Goal: Task Accomplishment & Management: Use online tool/utility

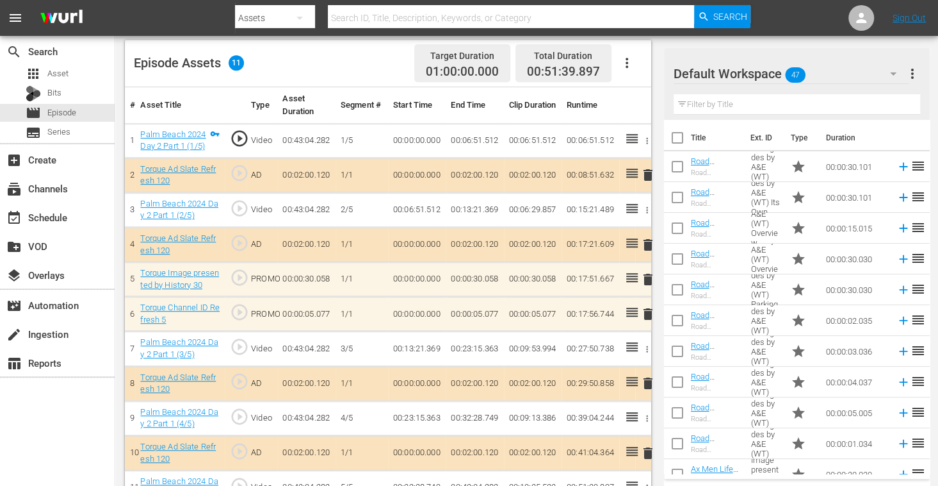
scroll to position [688, 0]
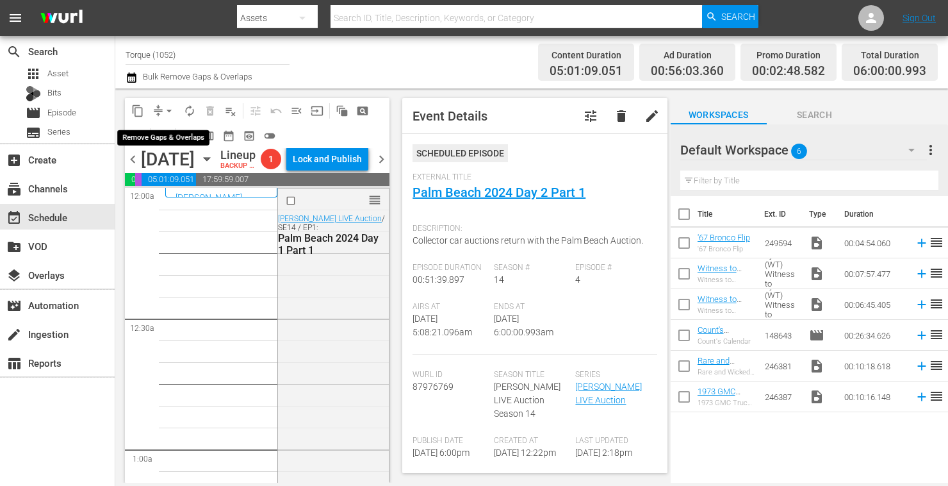
click at [170, 110] on span "arrow_drop_down" at bounding box center [169, 110] width 13 height 13
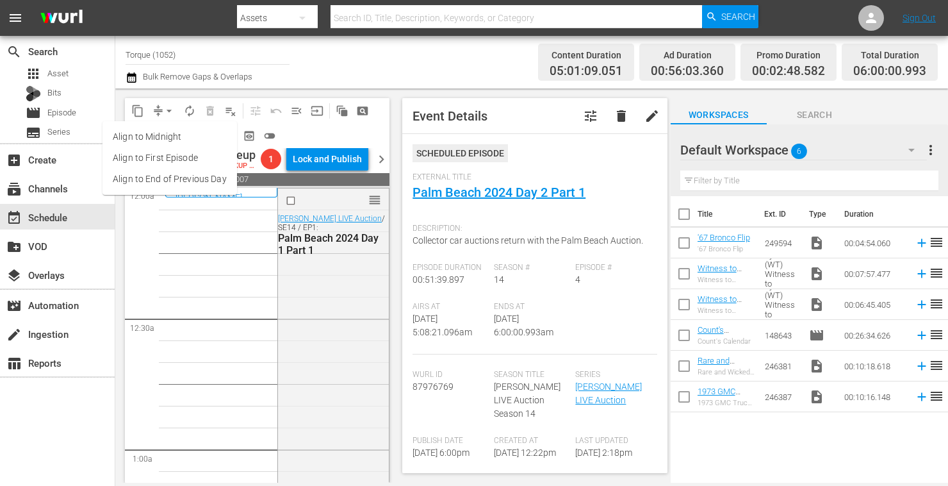
click at [163, 138] on li "Align to Midnight" at bounding box center [169, 136] width 135 height 21
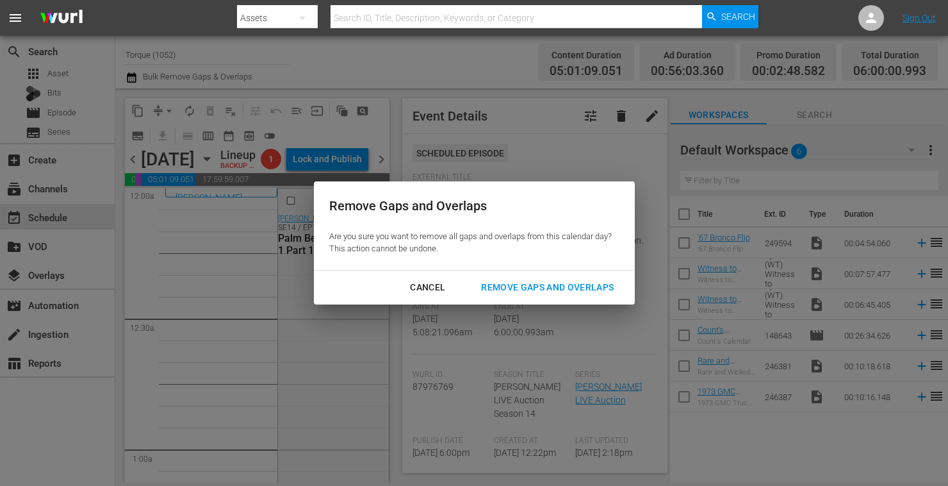
click at [507, 294] on div "Remove Gaps and Overlaps" at bounding box center [547, 287] width 153 height 16
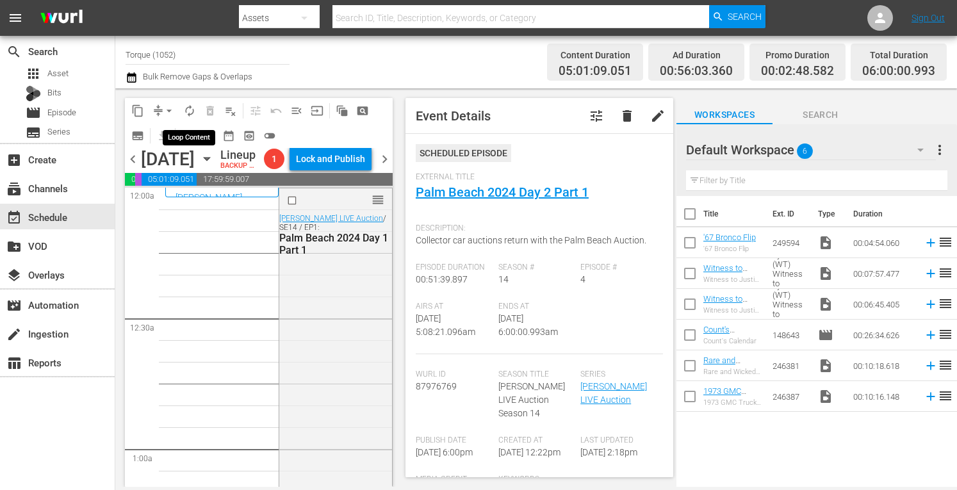
click at [190, 114] on span "autorenew_outlined" at bounding box center [189, 110] width 13 height 13
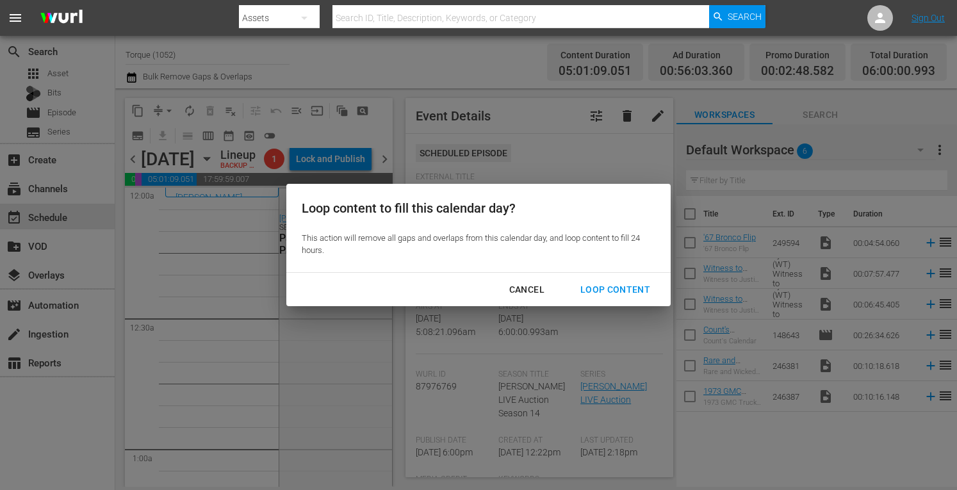
click at [599, 291] on div "Loop Content" at bounding box center [615, 290] width 90 height 16
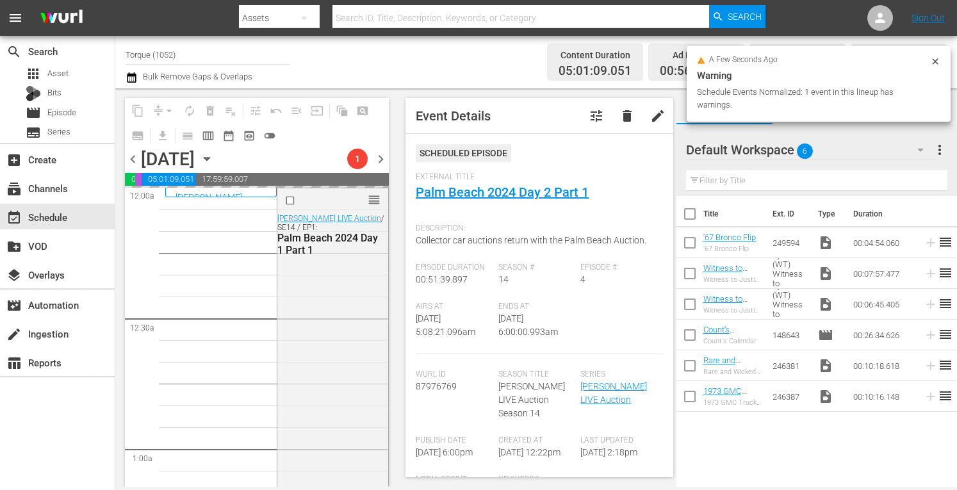
click at [297, 128] on div "content_copy compress arrow_drop_down autorenew_outlined delete_forever_outline…" at bounding box center [257, 123] width 264 height 50
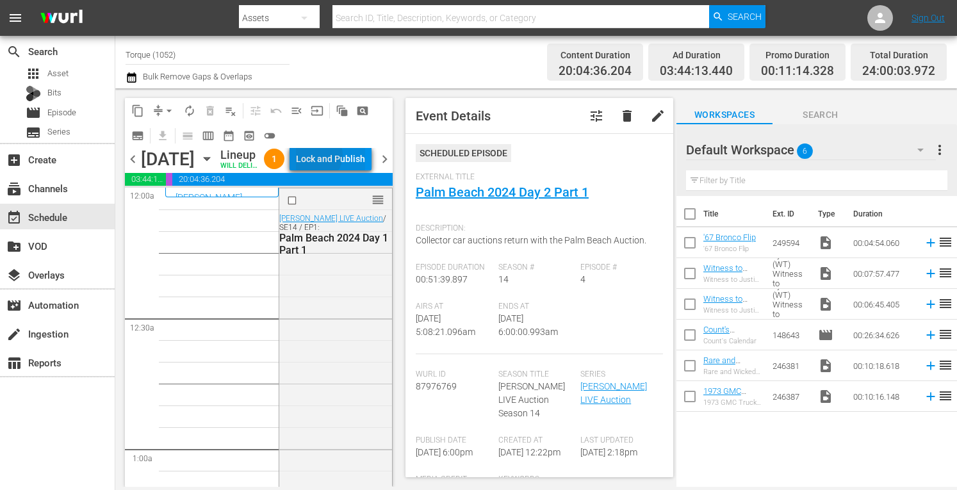
click at [346, 168] on div "Lock and Publish" at bounding box center [330, 158] width 69 height 23
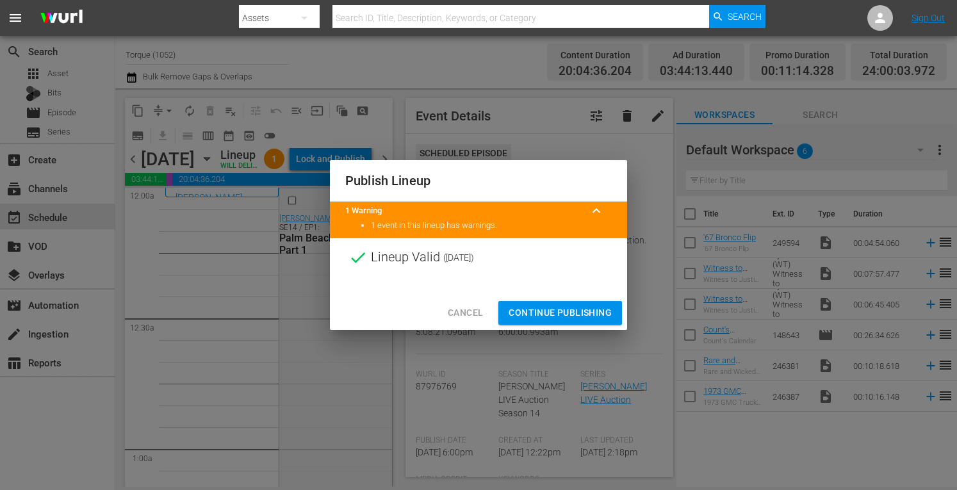
click at [539, 316] on span "Continue Publishing" at bounding box center [560, 313] width 103 height 16
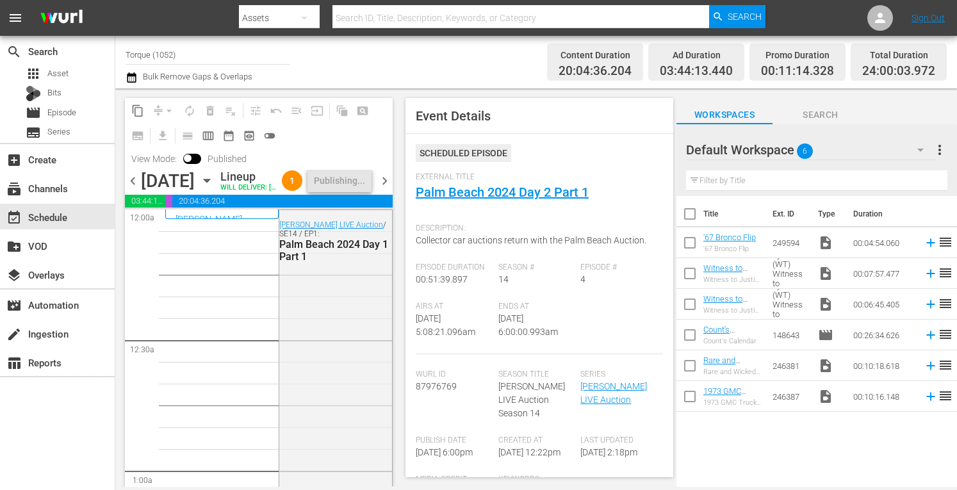
click at [381, 189] on span "chevron_right" at bounding box center [385, 181] width 16 height 16
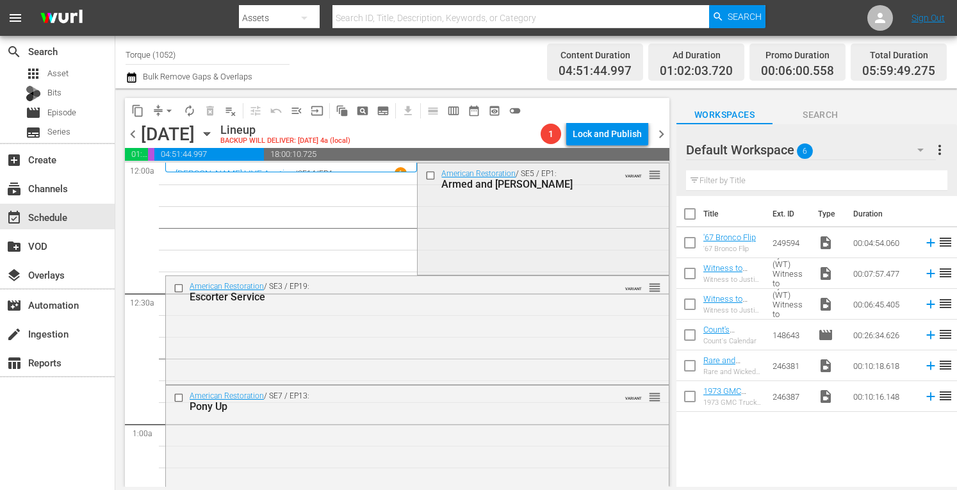
click at [469, 203] on div "American Restoration / SE5 / EP1: Armed and Rusty VARIANT reorder" at bounding box center [543, 217] width 250 height 108
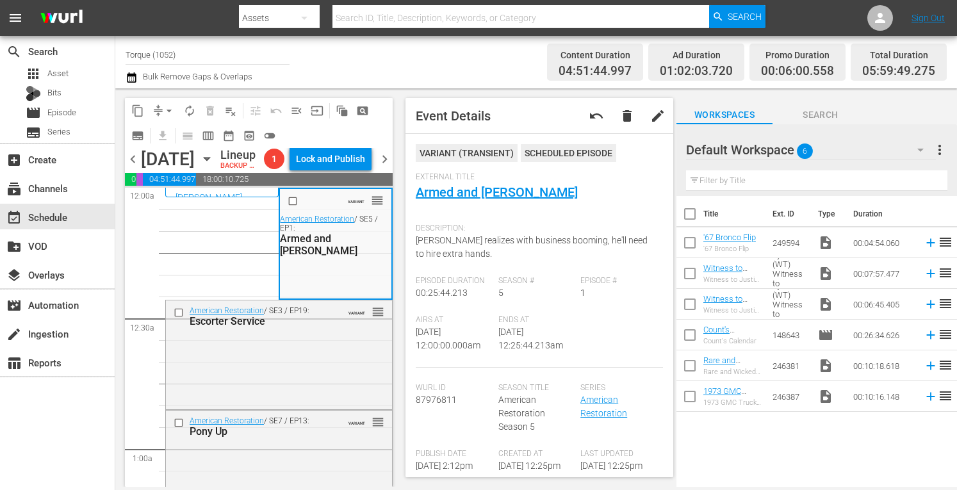
click at [445, 218] on div "Description: Rick realizes with business booming, he'll need to hire extra hand…" at bounding box center [539, 246] width 247 height 59
click at [302, 402] on div "American Restoration / SE3 / EP19: Escorter Service VARIANT reorder" at bounding box center [279, 353] width 226 height 106
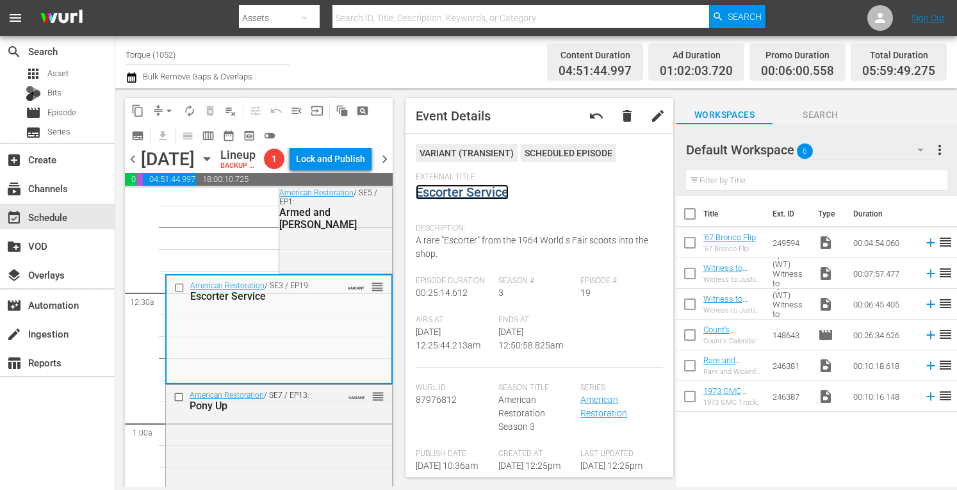
scroll to position [136, 0]
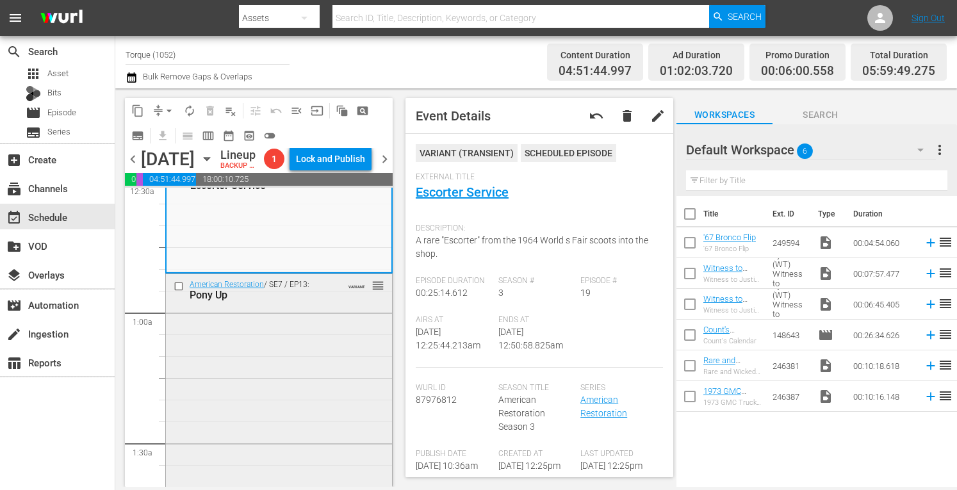
click at [309, 408] on div "American Restoration / SE7 / EP13: Pony Up VARIANT reorder" at bounding box center [279, 386] width 226 height 225
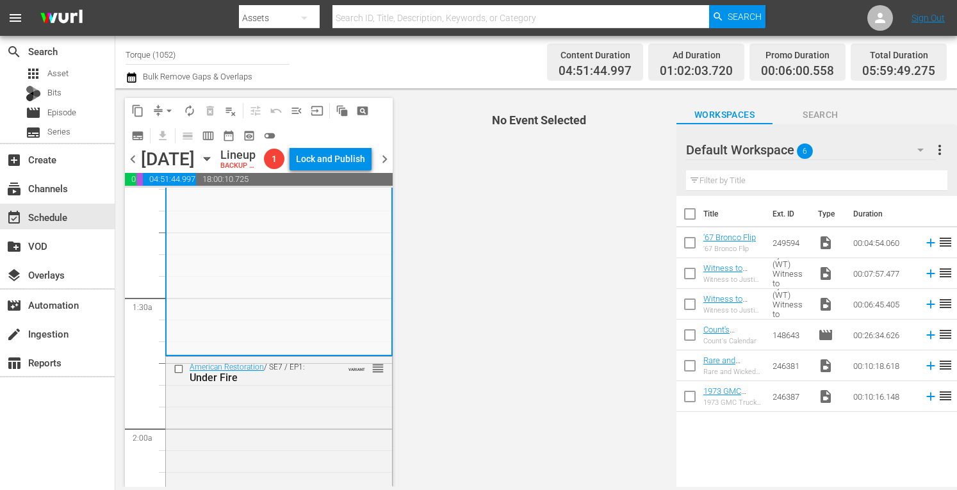
scroll to position [333, 0]
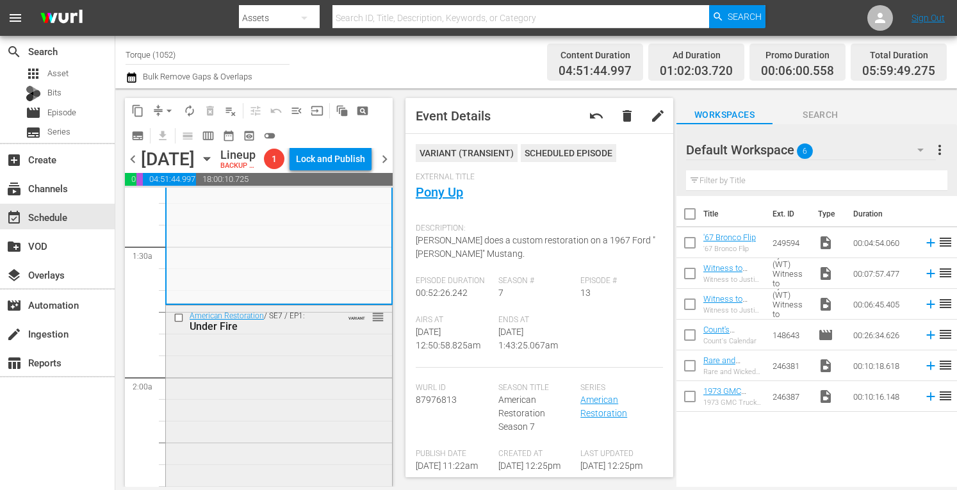
click at [295, 421] on div "American Restoration / SE7 / EP1: Under Fire VARIANT reorder" at bounding box center [279, 419] width 226 height 226
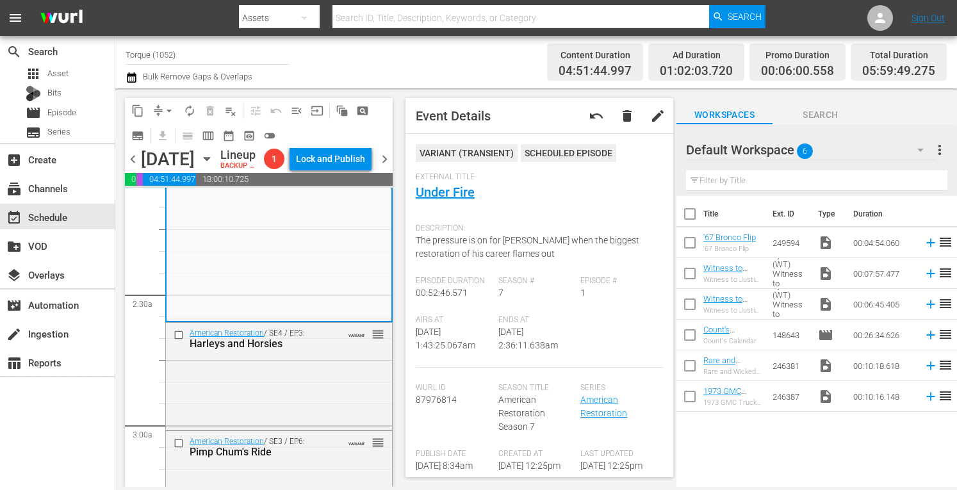
scroll to position [564, 0]
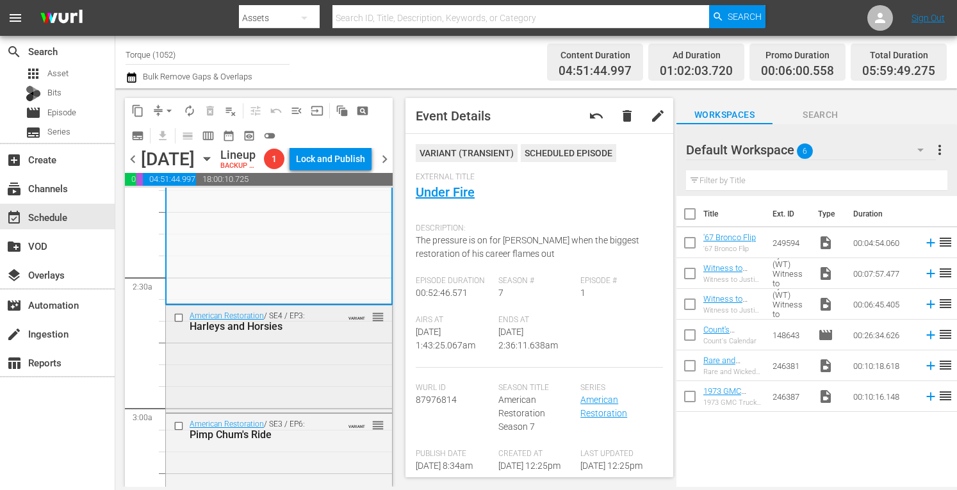
click at [278, 411] on div "American Restoration / SE4 / EP3: Harleys and Horsies VARIANT reorder" at bounding box center [279, 358] width 226 height 105
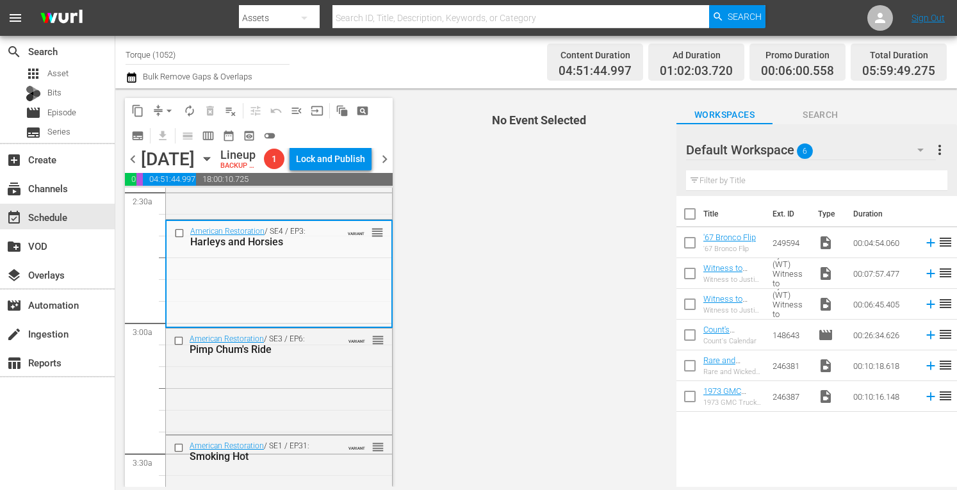
scroll to position [726, 0]
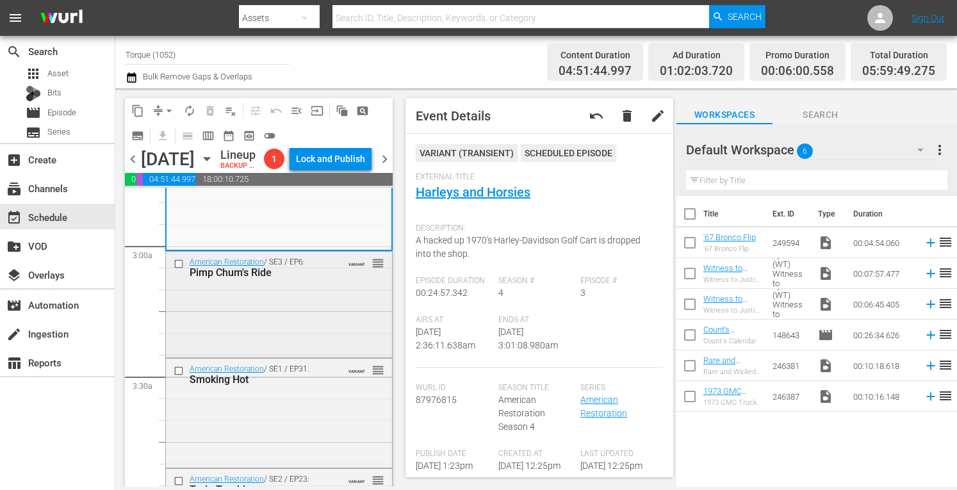
click at [318, 348] on div "American Restoration / SE3 / EP6: Pimp Chum's Ride VARIANT reorder" at bounding box center [279, 303] width 226 height 103
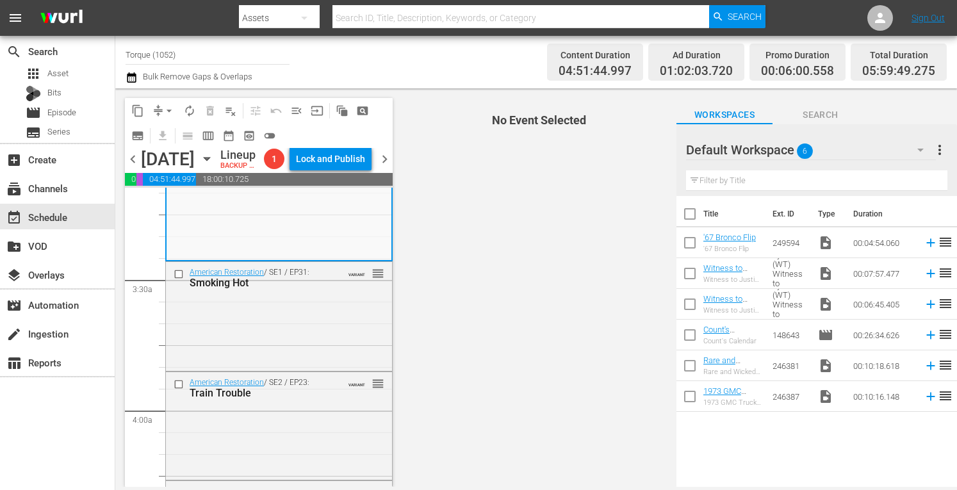
scroll to position [828, 0]
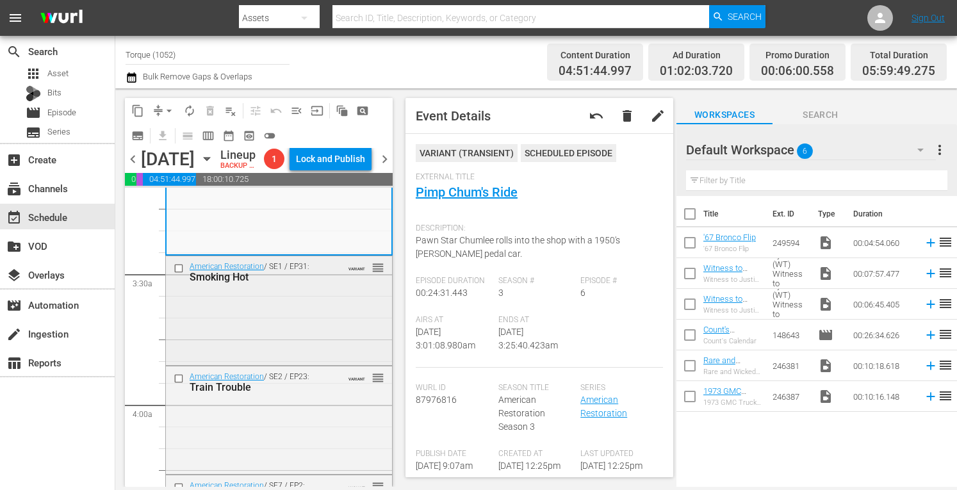
click at [298, 363] on div "American Restoration / SE1 / EP31: Smoking Hot VARIANT reorder" at bounding box center [279, 309] width 226 height 106
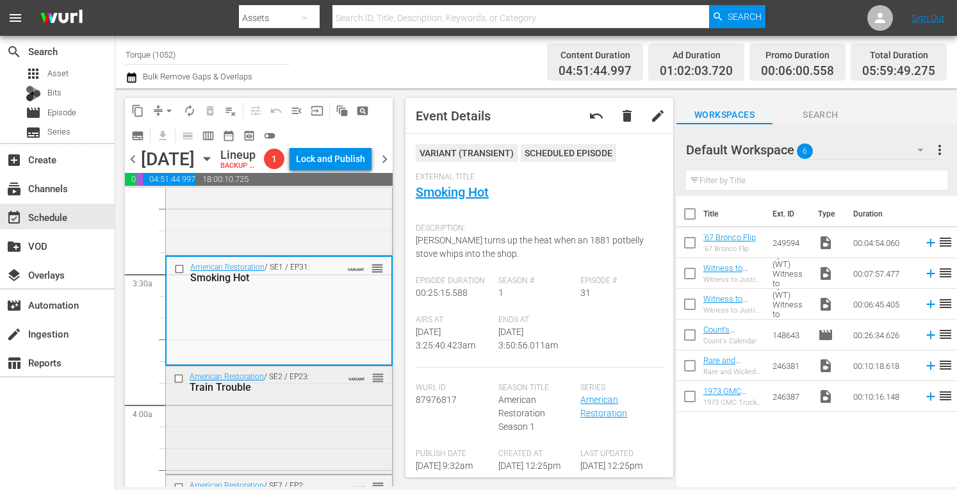
click at [314, 441] on div "American Restoration / SE2 / EP23: Train Trouble VARIANT reorder" at bounding box center [279, 419] width 226 height 106
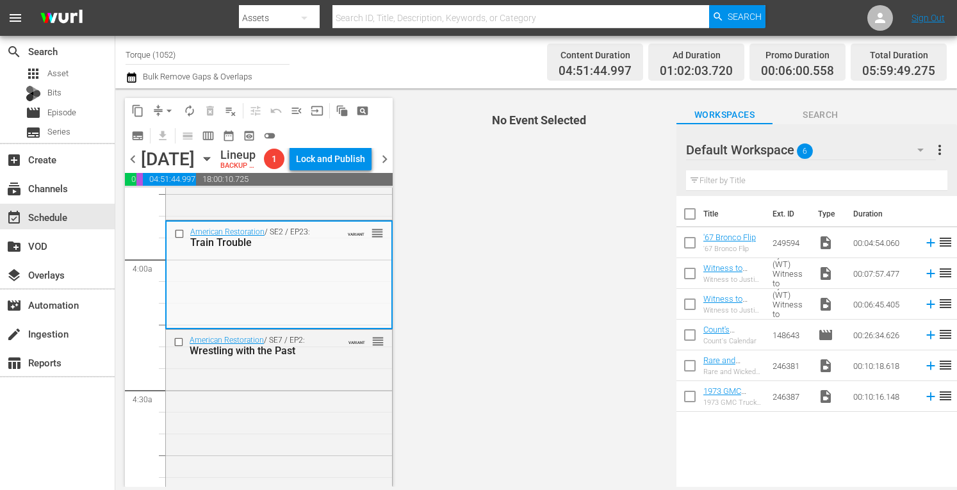
scroll to position [982, 0]
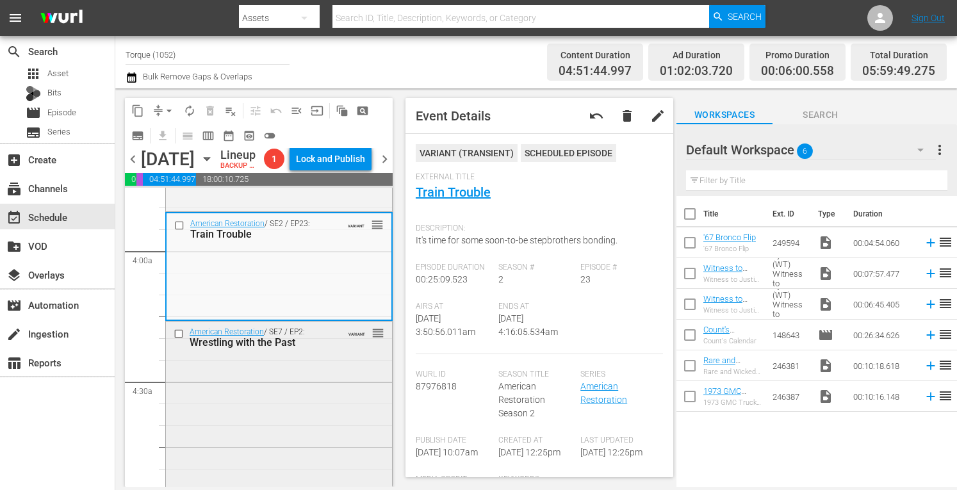
click at [281, 423] on div "American Restoration / SE7 / EP2: Wrestling with the Past VARIANT reorder" at bounding box center [279, 435] width 226 height 227
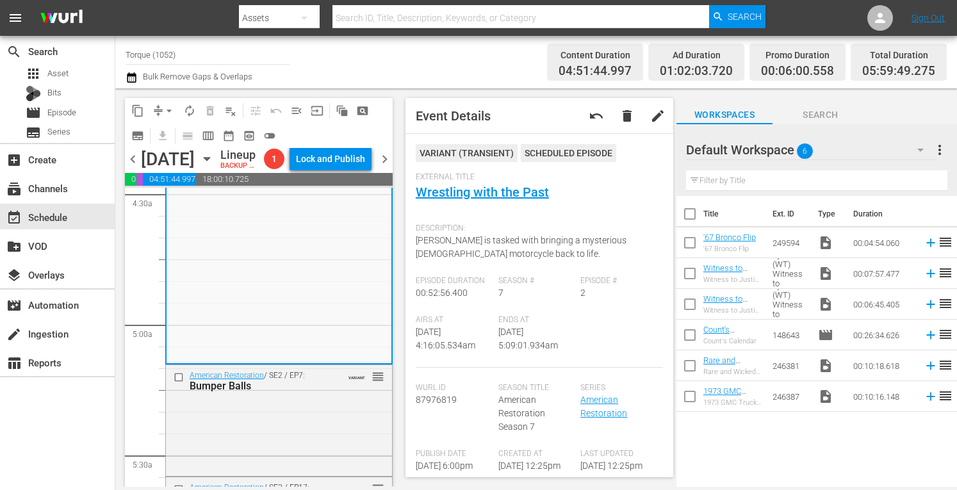
scroll to position [1195, 0]
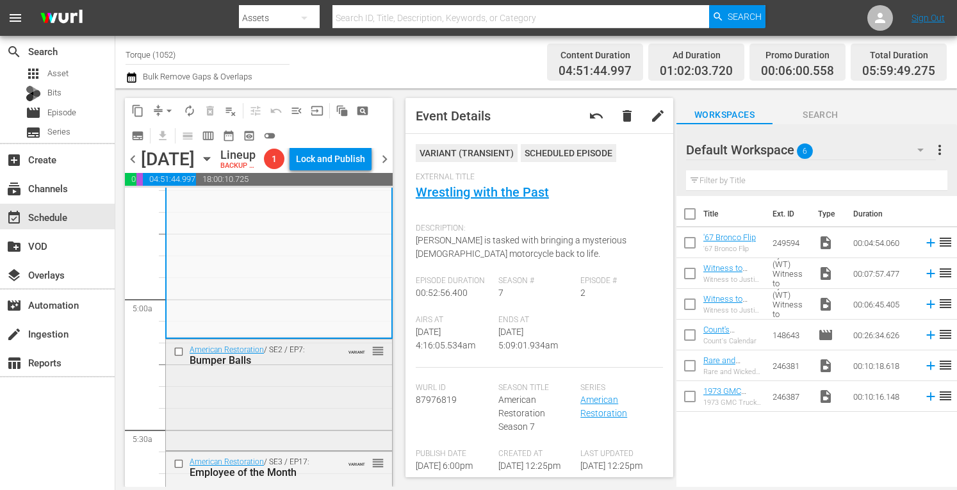
click at [289, 414] on div "American Restoration / SE2 / EP7: Bumper Balls VARIANT reorder" at bounding box center [279, 393] width 226 height 108
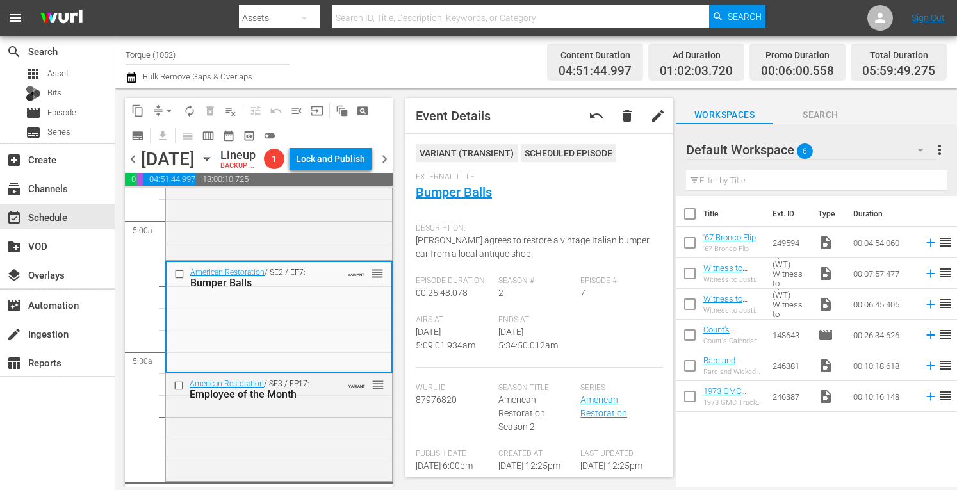
scroll to position [1298, 0]
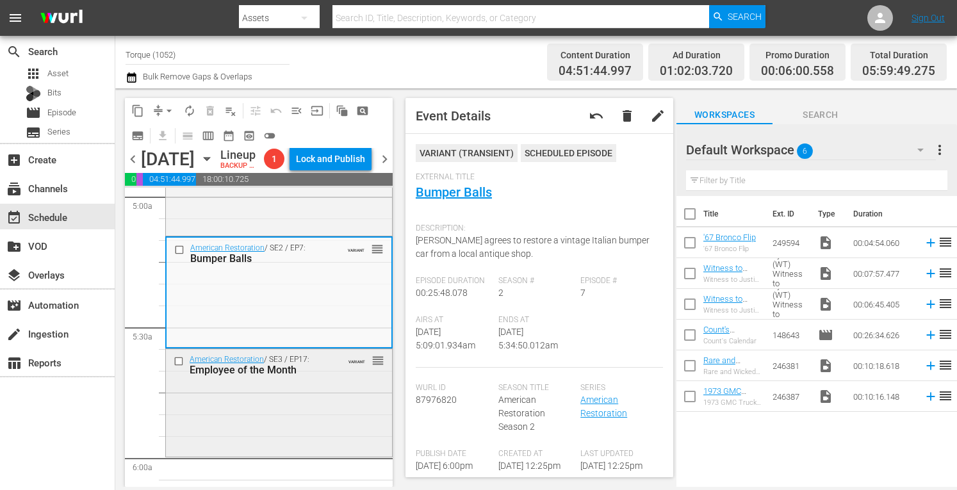
click at [320, 439] on div "American Restoration / SE3 / EP17: Employee of the Month VARIANT reorder" at bounding box center [279, 401] width 226 height 105
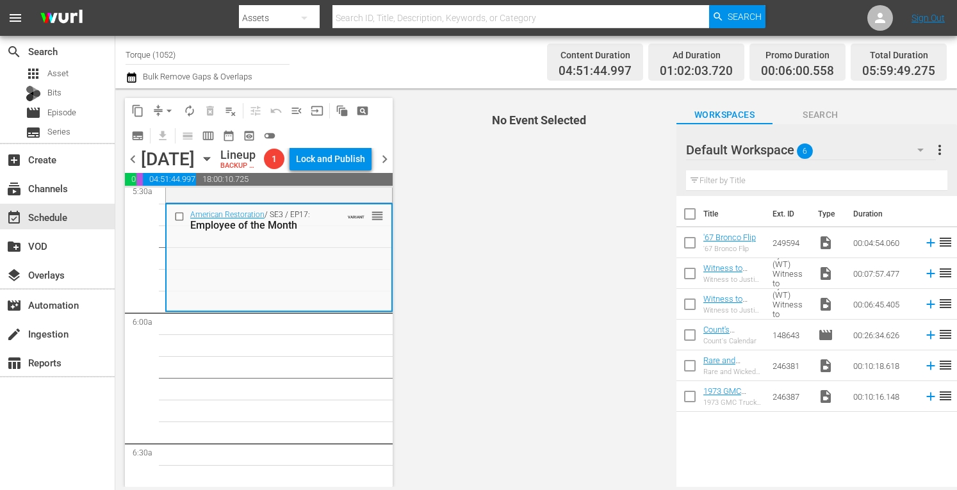
scroll to position [1451, 0]
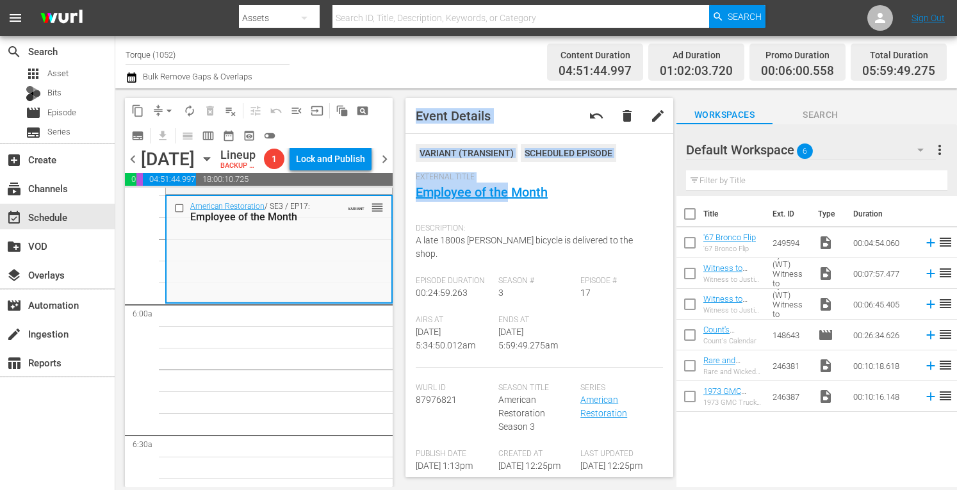
drag, startPoint x: 505, startPoint y: 208, endPoint x: 556, endPoint y: 131, distance: 92.0
click at [556, 131] on div "Event Details undo delete edit VARIANT ( TRANSIENT ) Scheduled Episode External…" at bounding box center [539, 287] width 268 height 379
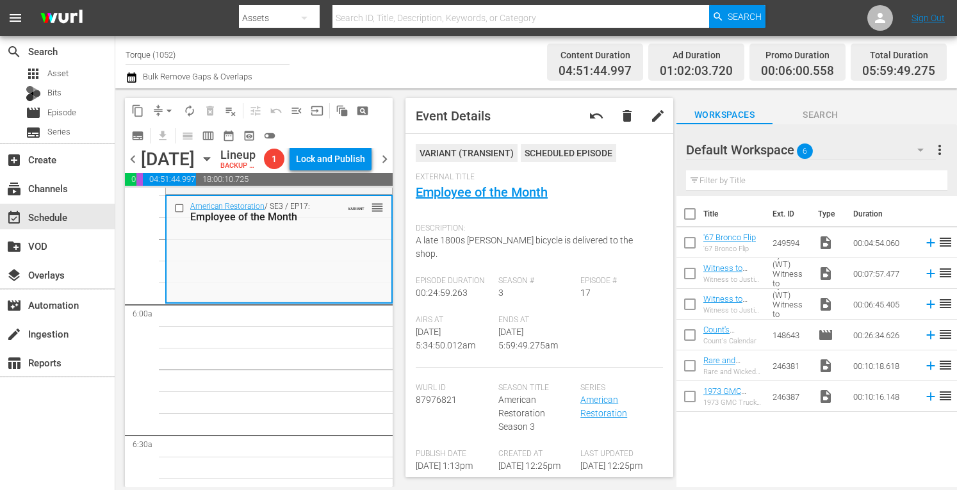
click at [600, 218] on div "Description: A late 1800s Penny Farthing bicycle is delivered to the shop." at bounding box center [539, 246] width 247 height 59
click at [167, 105] on span "arrow_drop_down" at bounding box center [169, 110] width 13 height 13
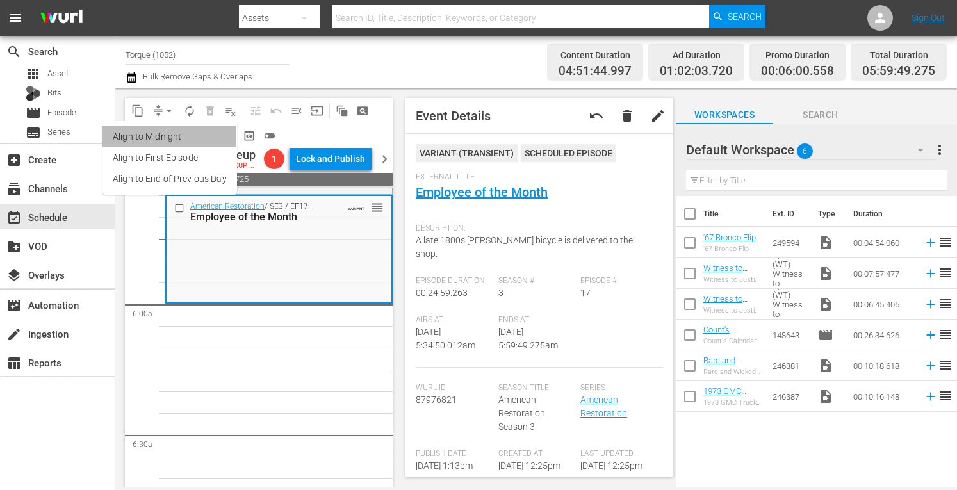
click at [147, 136] on li "Align to Midnight" at bounding box center [169, 136] width 135 height 21
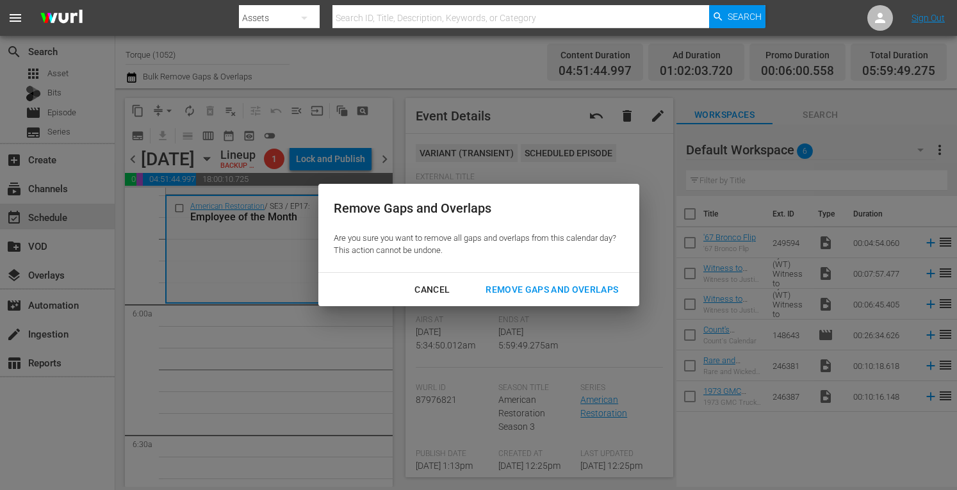
click at [510, 282] on div "Remove Gaps and Overlaps" at bounding box center [551, 290] width 153 height 16
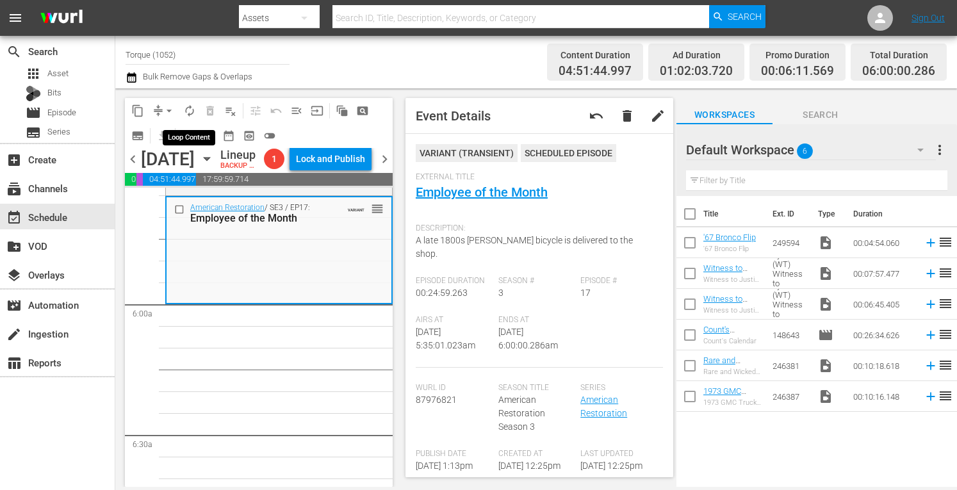
click at [187, 108] on span "autorenew_outlined" at bounding box center [189, 110] width 13 height 13
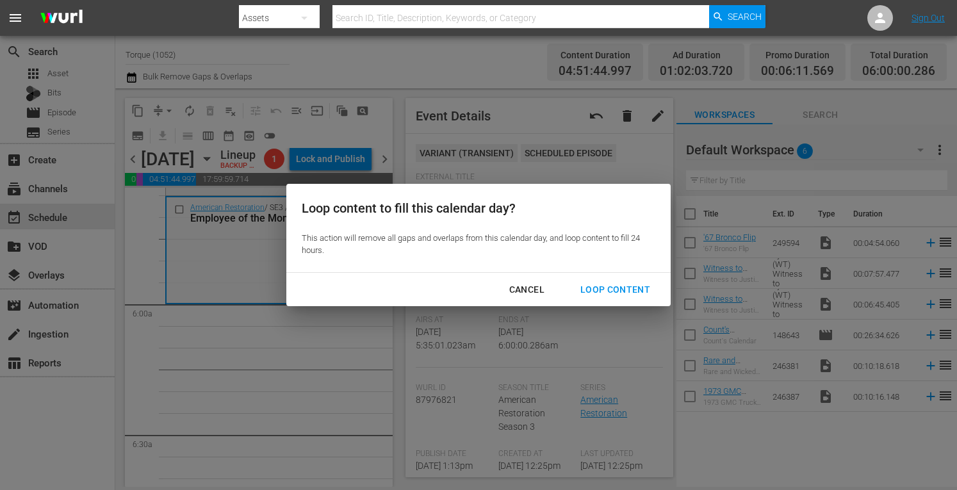
click at [617, 282] on div "Loop Content" at bounding box center [615, 290] width 90 height 16
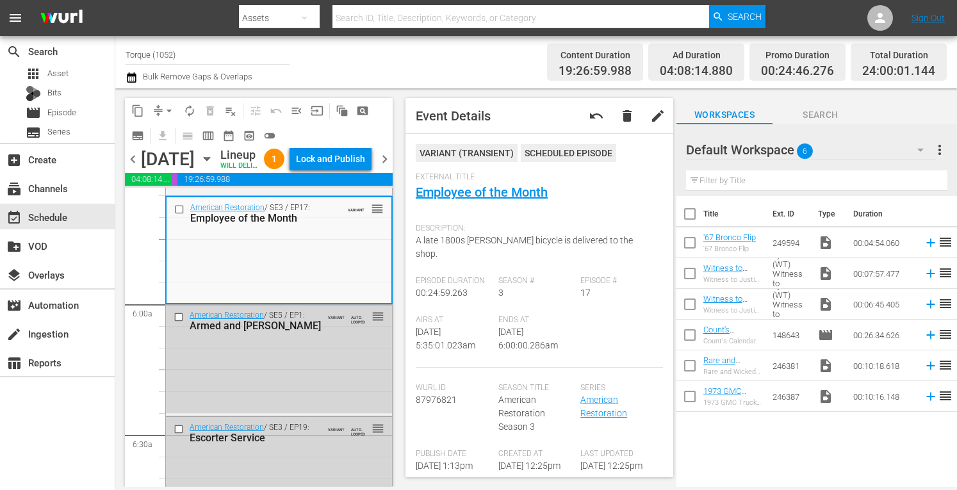
click at [386, 170] on div "chevron_left Thursday, September 11th September 11th Lineup WILL DELIVER: 9/10 …" at bounding box center [259, 160] width 268 height 25
click at [343, 170] on div "Lock and Publish" at bounding box center [330, 158] width 69 height 23
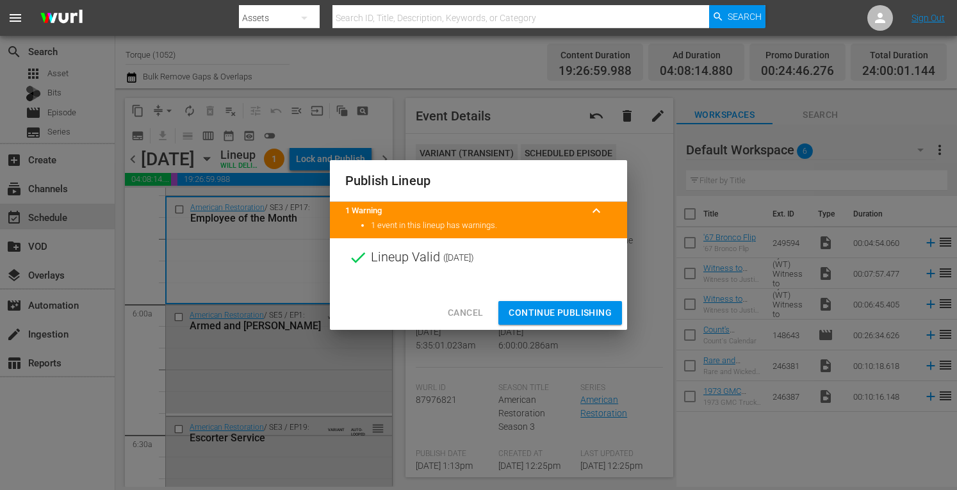
click at [544, 313] on span "Continue Publishing" at bounding box center [560, 313] width 103 height 16
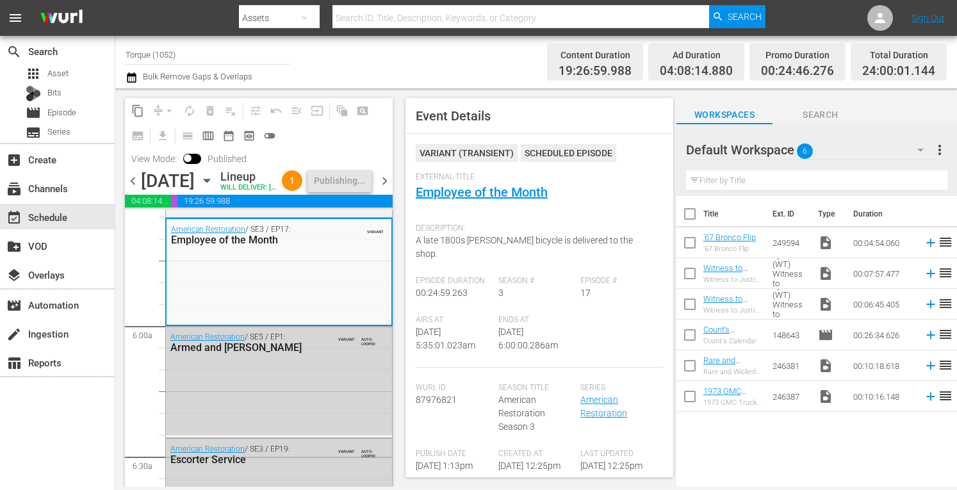
click at [385, 189] on span "chevron_right" at bounding box center [385, 181] width 16 height 16
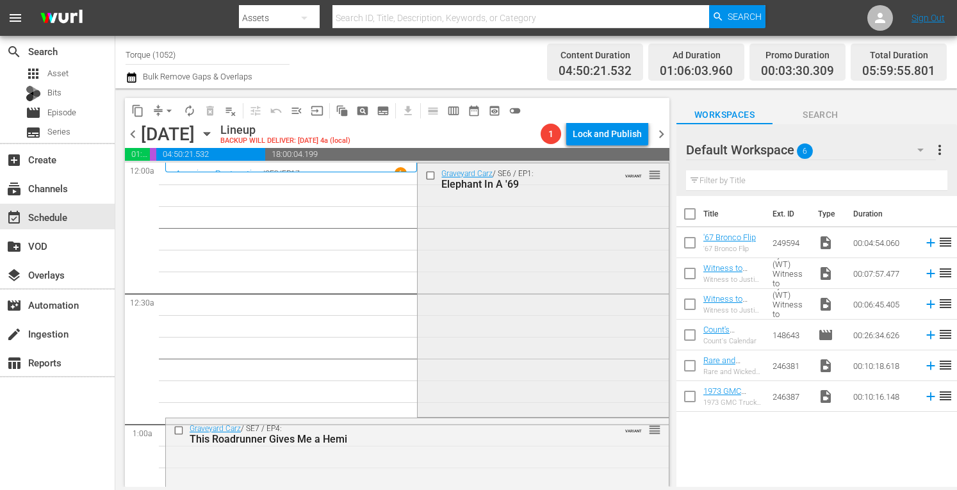
click at [546, 254] on div "Graveyard Carz / SE6 / EP1: Elephant In A '69 VARIANT reorder" at bounding box center [543, 288] width 250 height 251
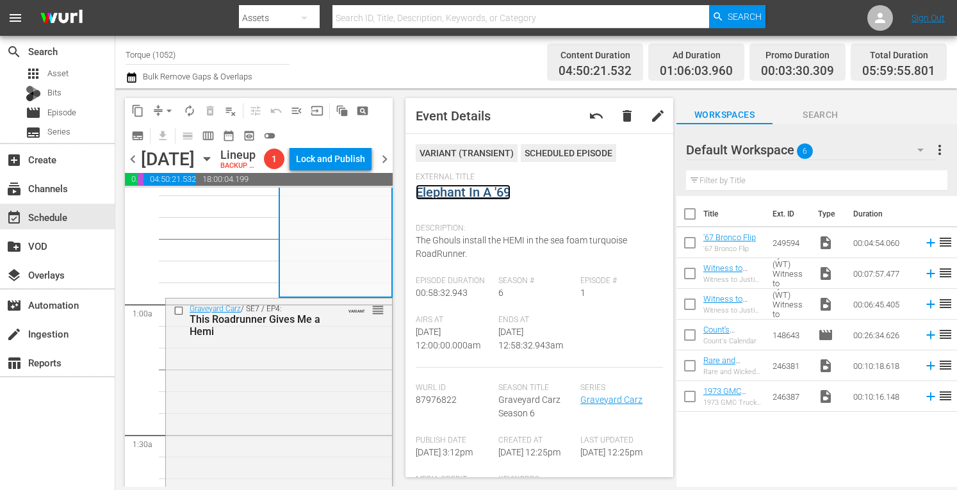
scroll to position [205, 0]
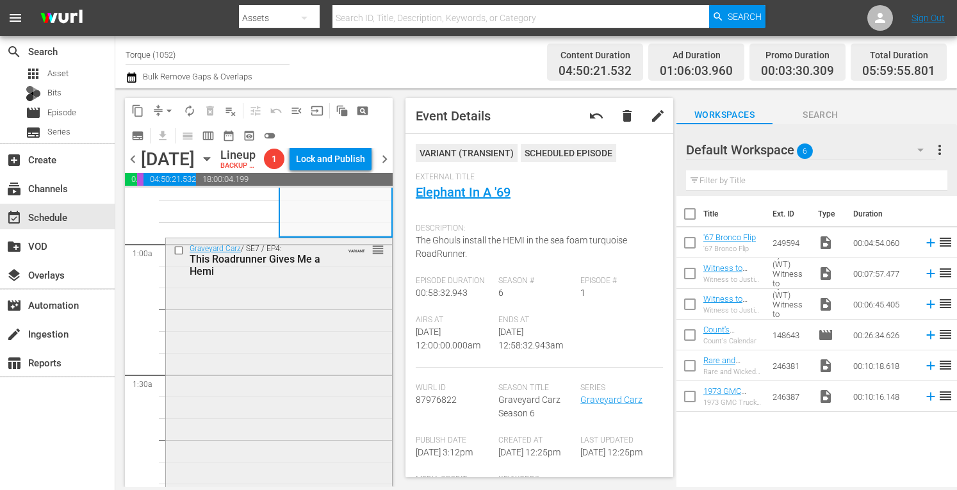
click at [307, 443] on div "Graveyard Carz / SE7 / EP4: This Roadrunner Gives Me a Hemi VARIANT reorder" at bounding box center [279, 363] width 226 height 251
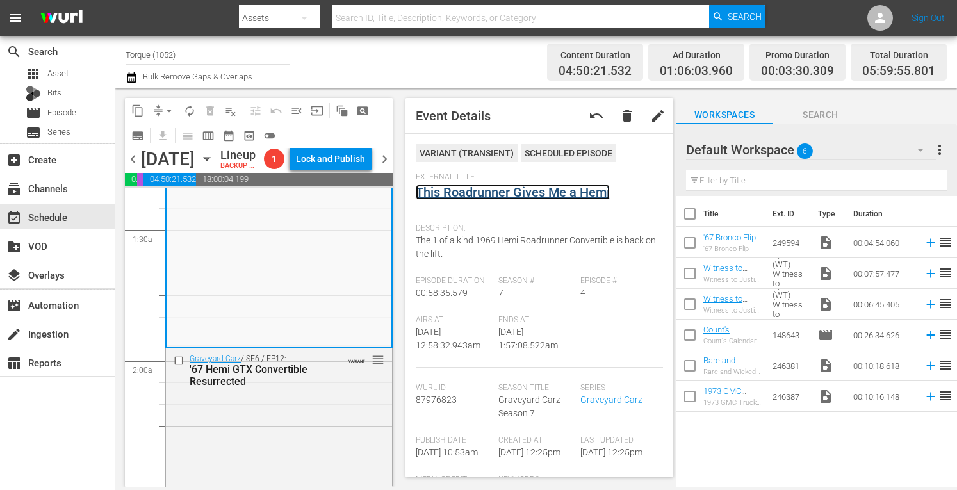
scroll to position [427, 0]
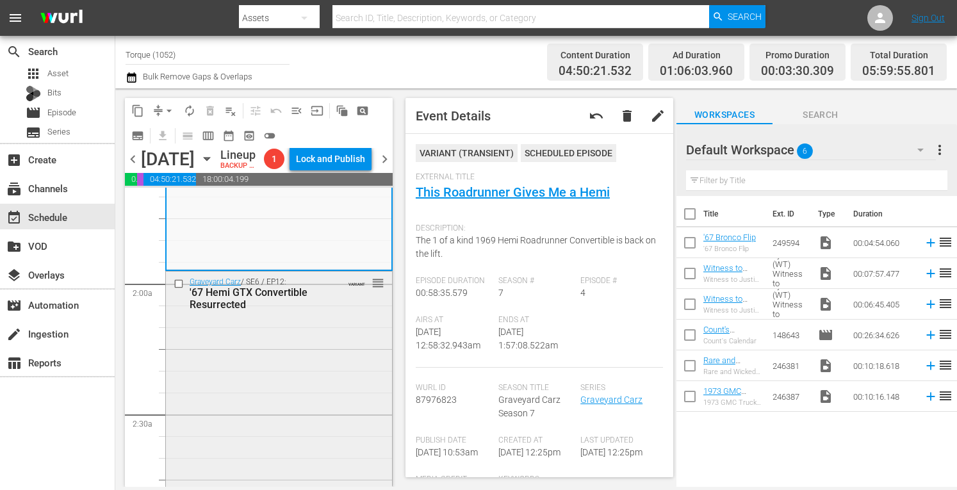
click at [313, 442] on div "Graveyard Carz / SE6 / EP12: '67 Hemi GTX Convertible Resurrected VARIANT reord…" at bounding box center [279, 397] width 226 height 251
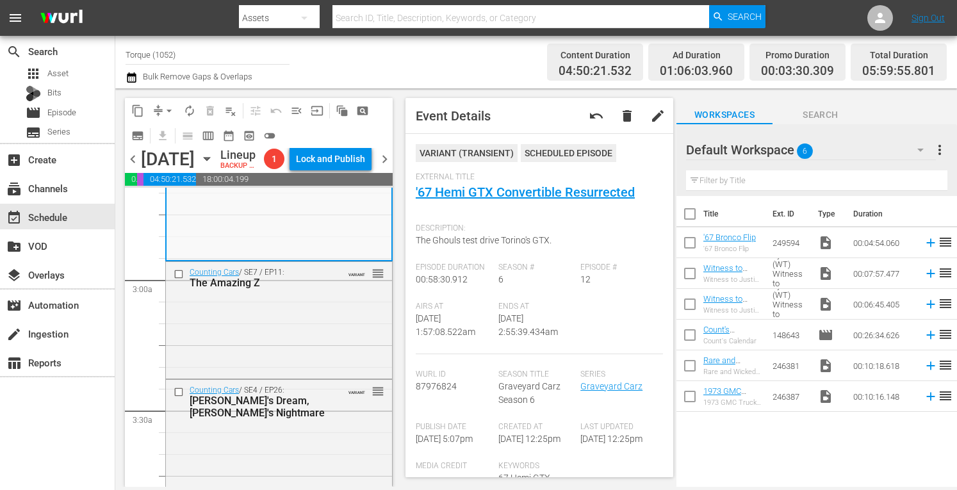
scroll to position [700, 0]
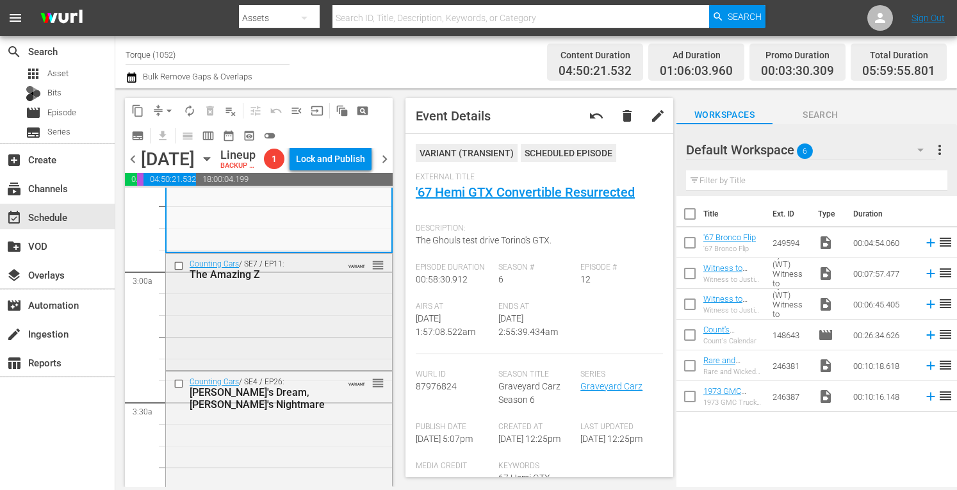
click at [300, 368] on div "Counting Cars / SE7 / EP11: The Amazing Z VARIANT reorder" at bounding box center [279, 311] width 226 height 115
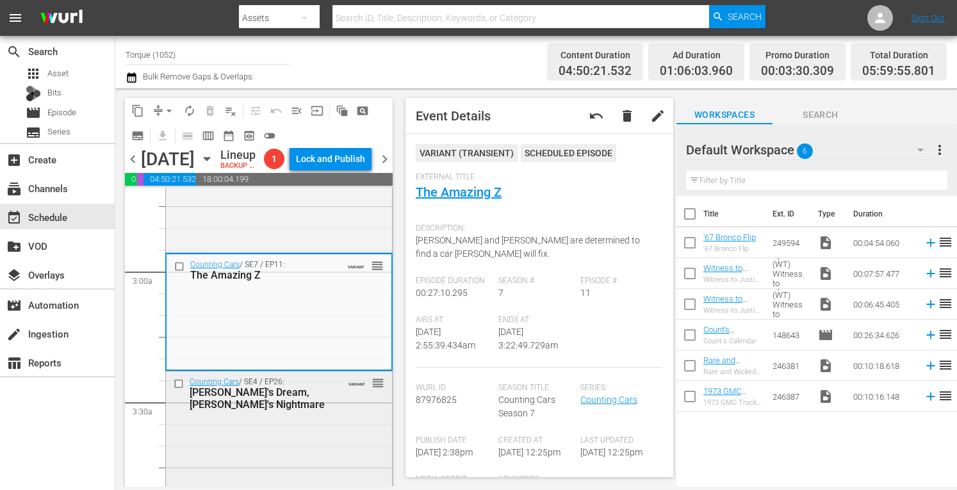
click at [313, 415] on div "Counting Cars / SE4 / EP26: Danny's Dream, Kevin's Nightmare VARIANT reorder" at bounding box center [279, 394] width 226 height 44
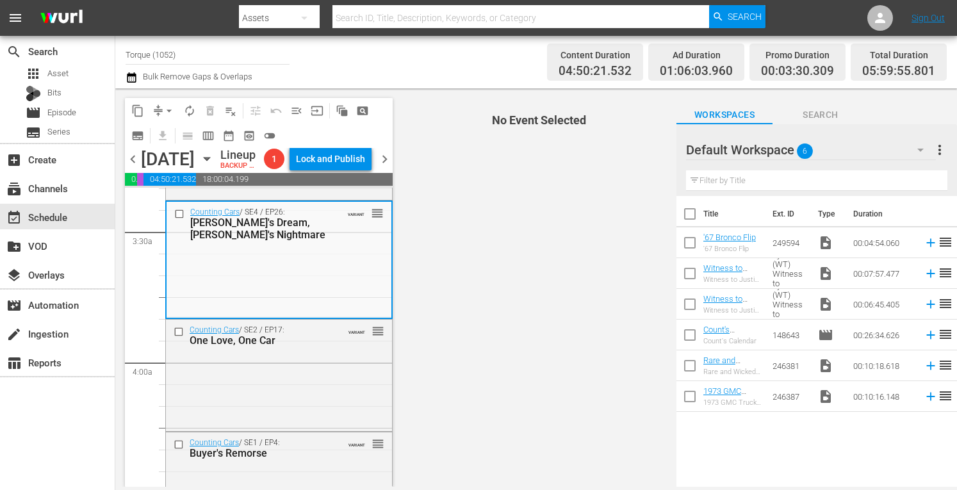
scroll to position [922, 0]
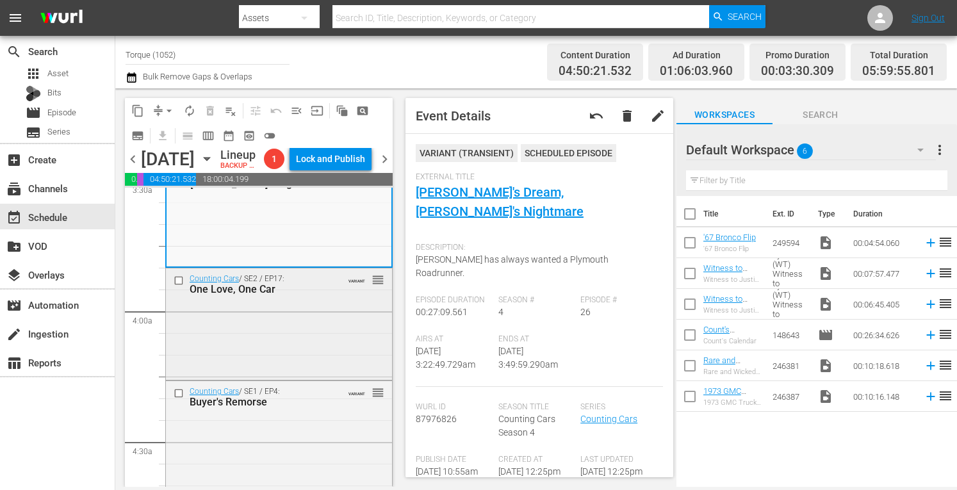
click at [352, 360] on div "Counting Cars / SE2 / EP17: One Love, One Car VARIANT reorder" at bounding box center [279, 322] width 226 height 109
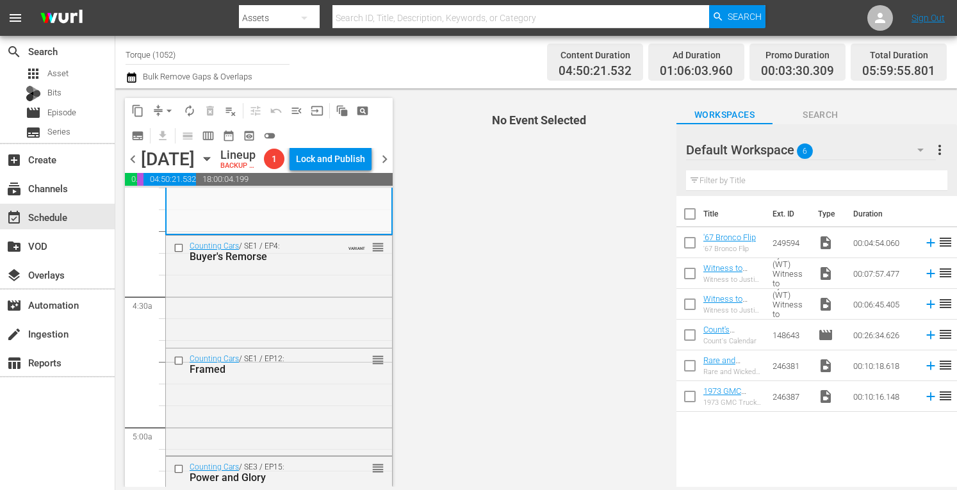
scroll to position [1084, 0]
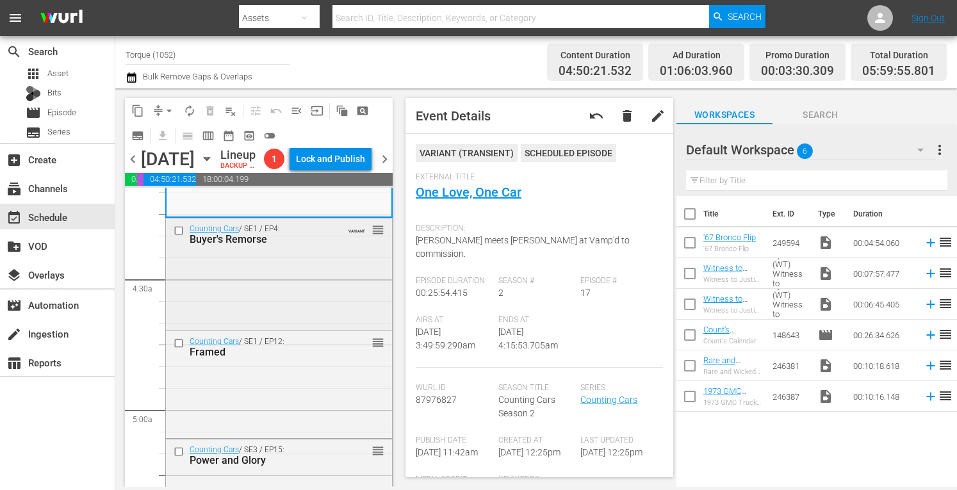
click at [289, 327] on div "Counting Cars / SE1 / EP4: Buyer's Remorse VARIANT reorder" at bounding box center [279, 272] width 226 height 109
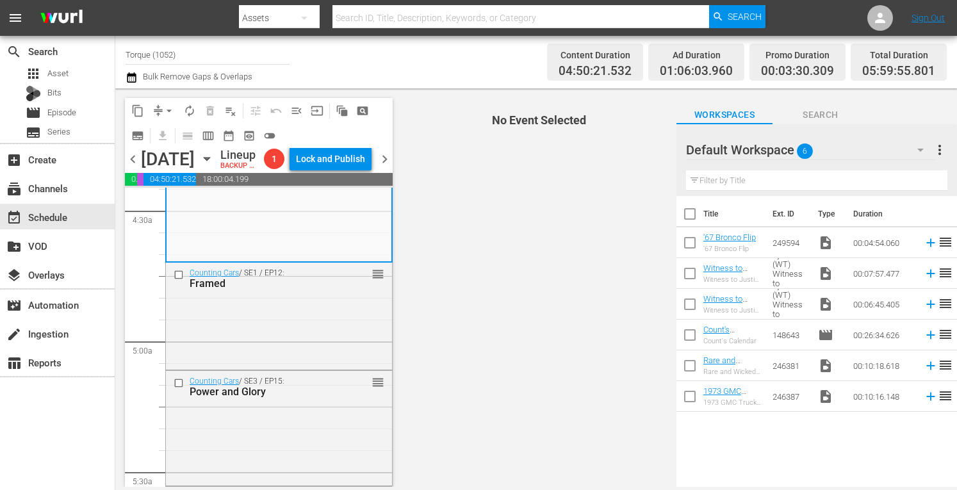
scroll to position [1161, 0]
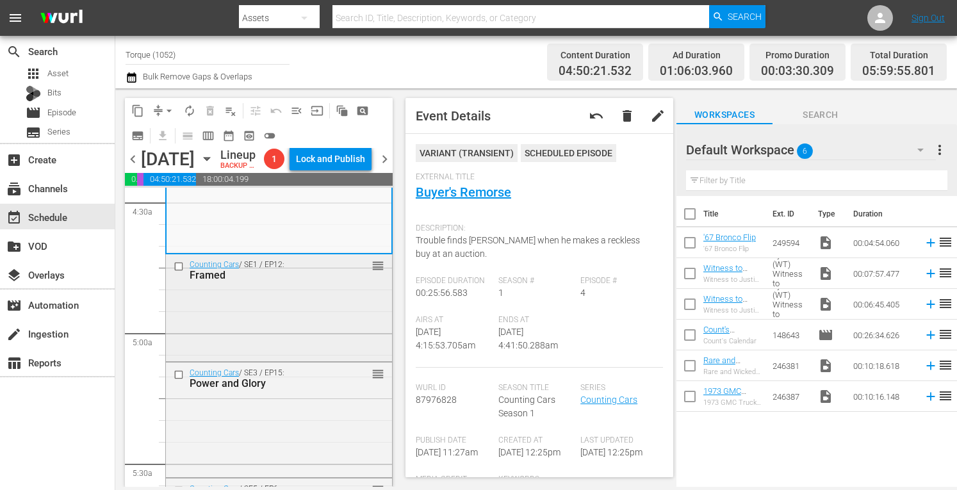
click at [316, 350] on div "Counting Cars / SE1 / EP12: Framed reorder" at bounding box center [279, 306] width 226 height 104
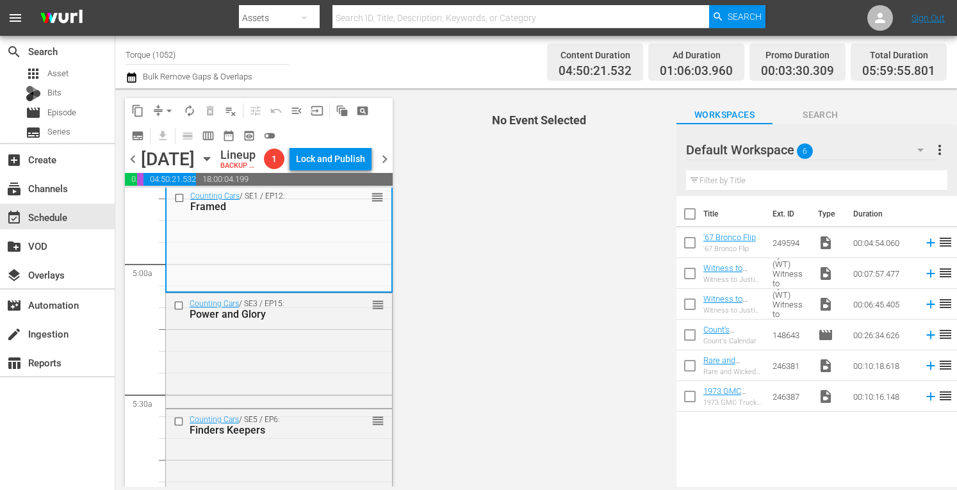
scroll to position [1238, 0]
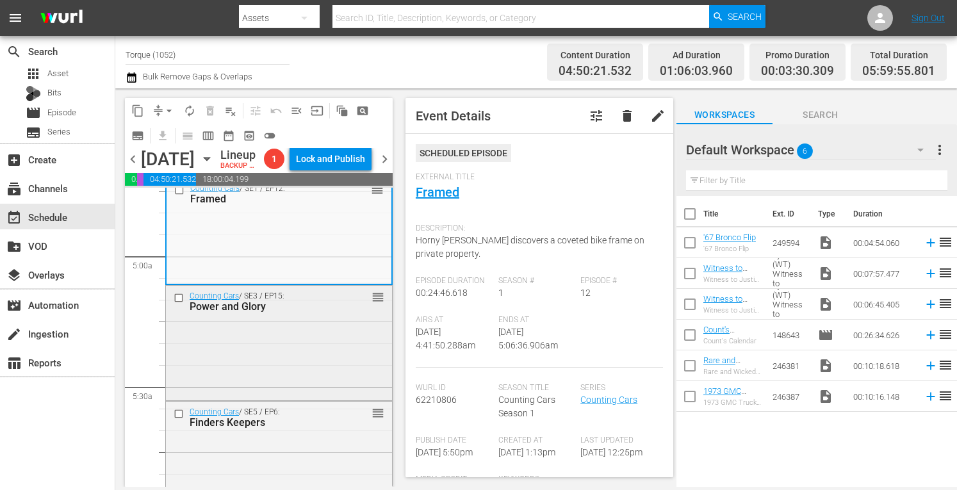
click at [336, 317] on div "Counting Cars / SE3 / EP15: Power and Glory reorder" at bounding box center [279, 301] width 226 height 31
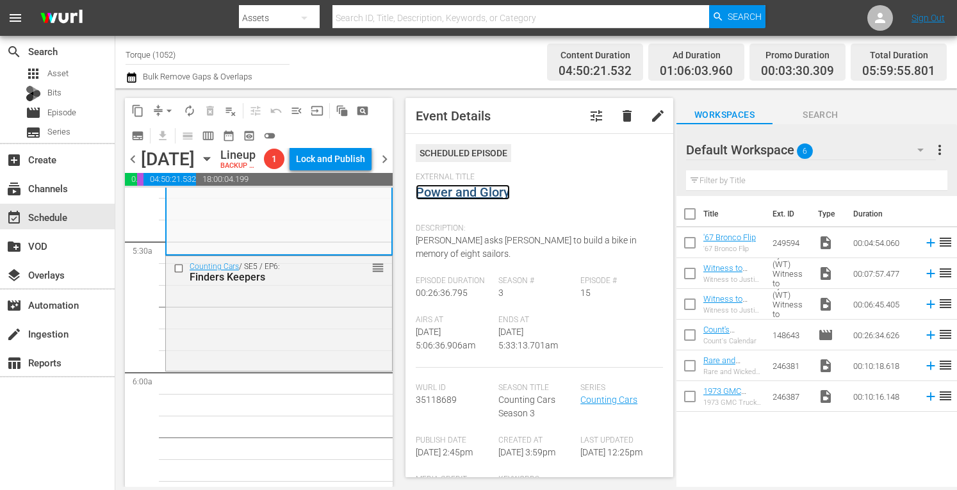
scroll to position [1409, 0]
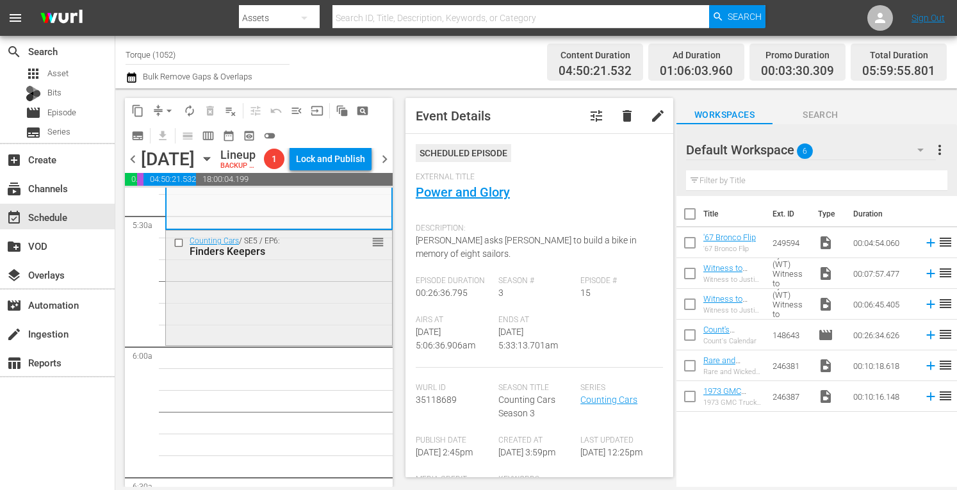
click at [296, 312] on div "Counting Cars / SE5 / EP6: Finders Keepers reorder" at bounding box center [279, 287] width 226 height 113
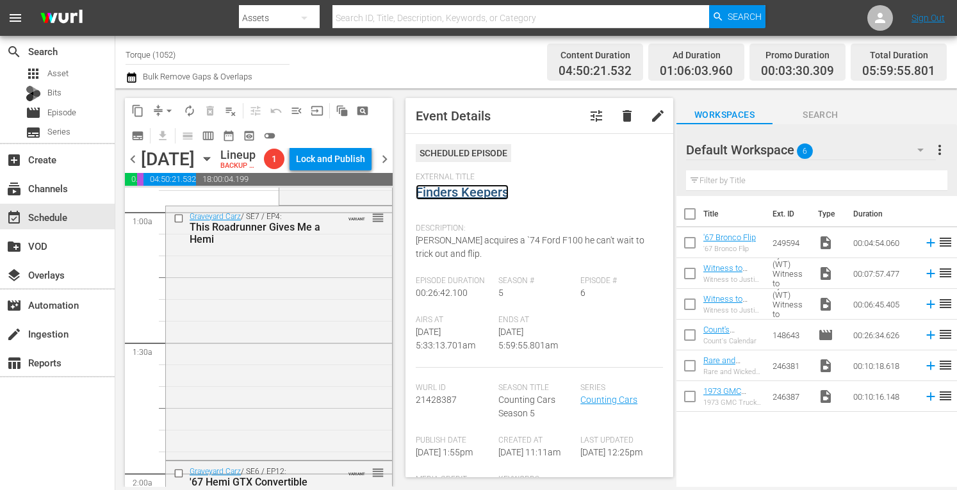
scroll to position [0, 0]
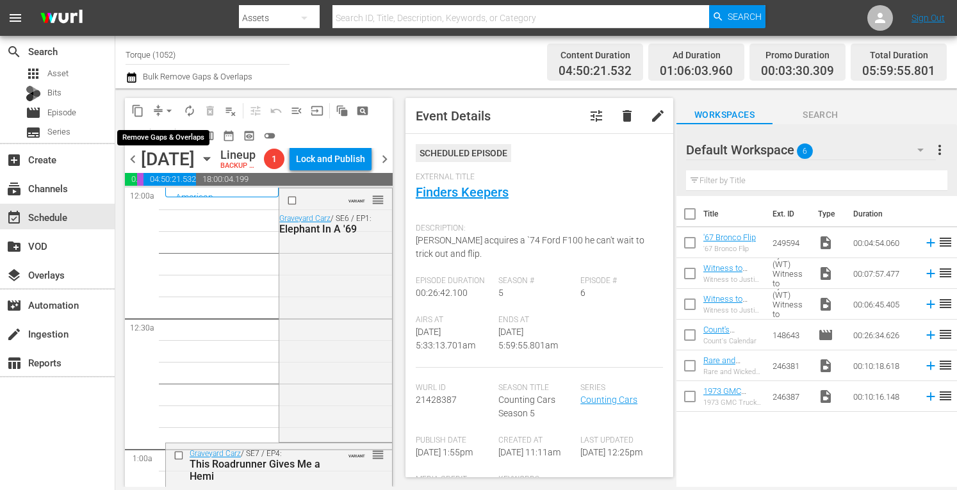
click at [169, 108] on span "arrow_drop_down" at bounding box center [169, 110] width 13 height 13
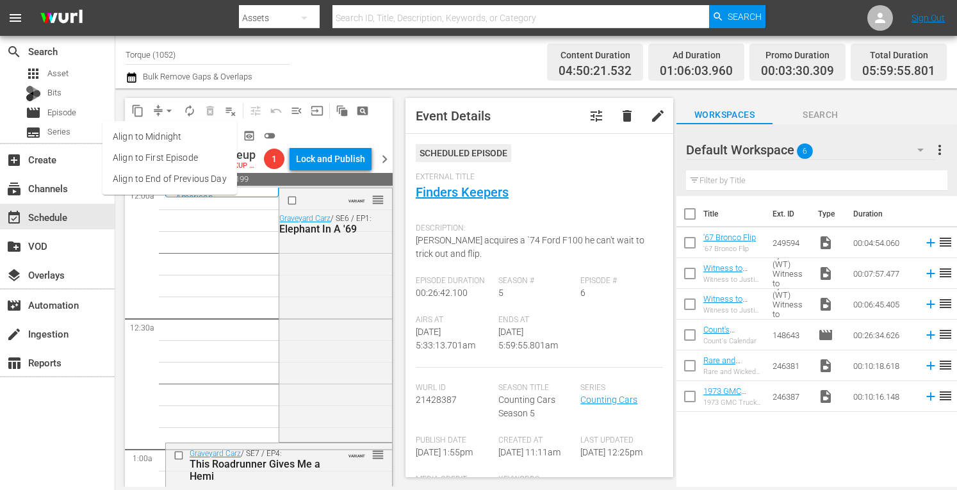
click at [160, 133] on li "Align to Midnight" at bounding box center [169, 136] width 135 height 21
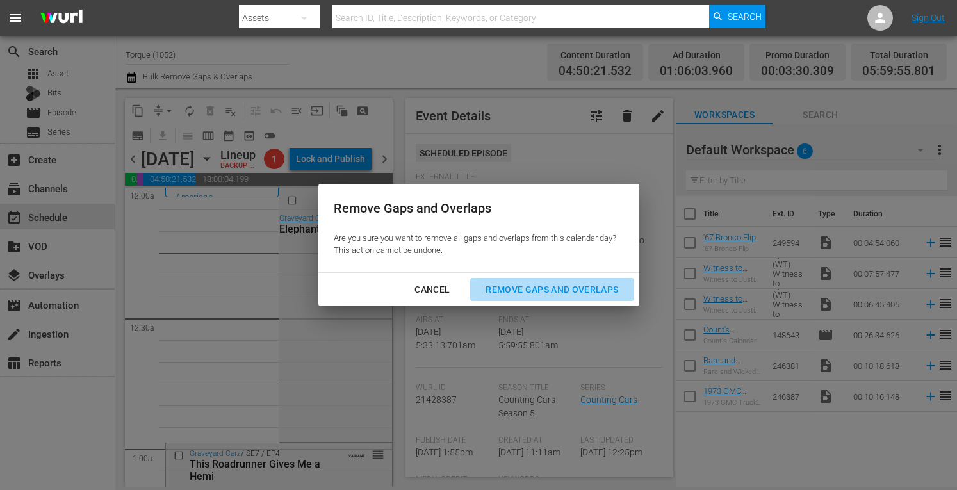
click at [523, 289] on div "Remove Gaps and Overlaps" at bounding box center [551, 290] width 153 height 16
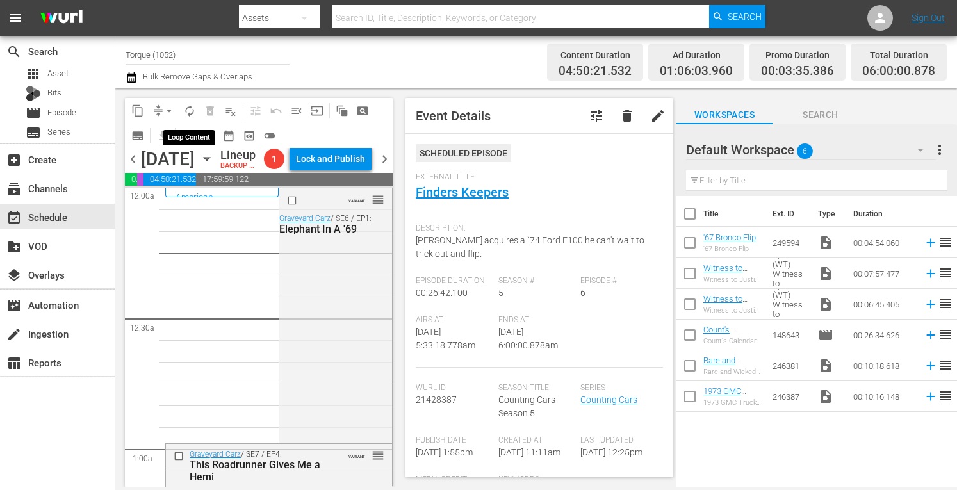
click at [192, 108] on span "autorenew_outlined" at bounding box center [189, 110] width 13 height 13
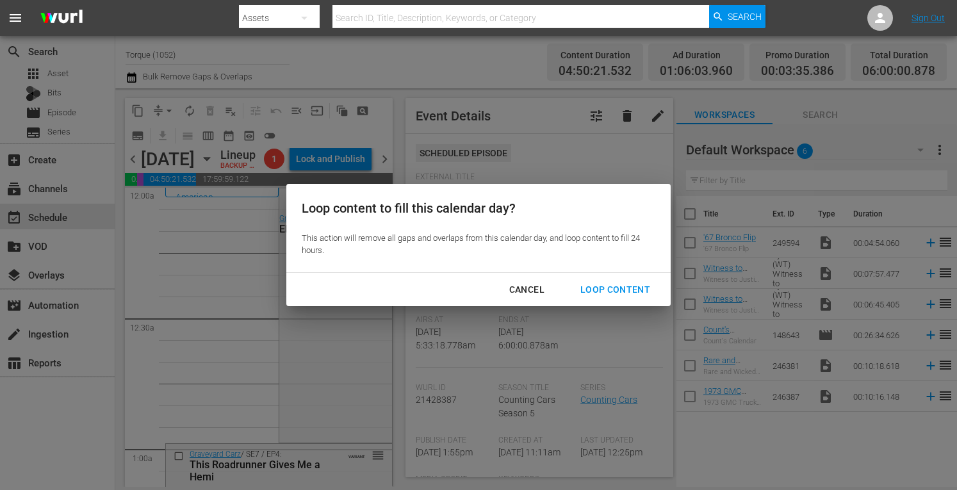
click at [594, 285] on div "Loop Content" at bounding box center [615, 290] width 90 height 16
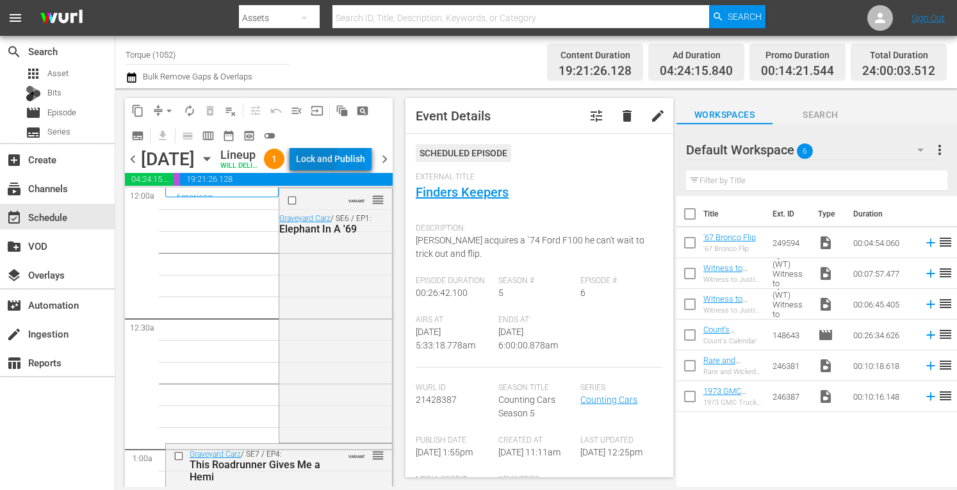
click at [343, 170] on div "Lock and Publish" at bounding box center [330, 158] width 69 height 23
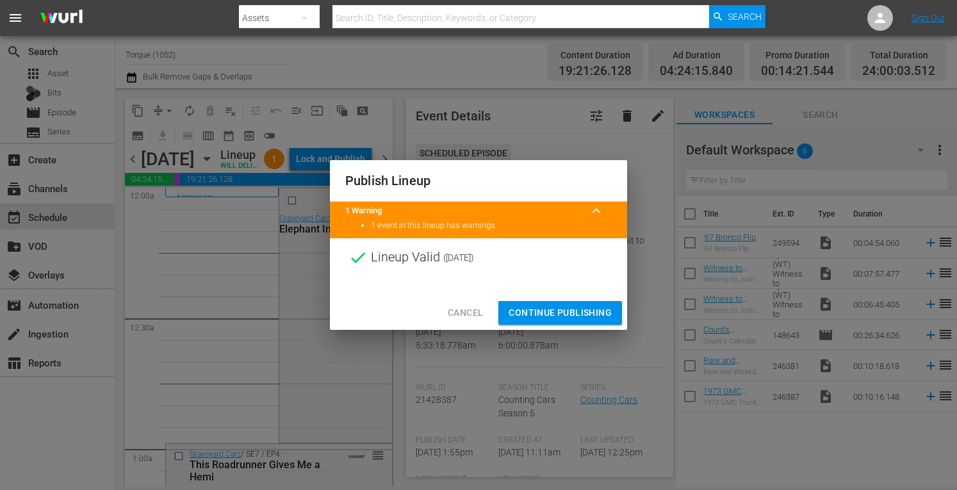
click at [556, 318] on span "Continue Publishing" at bounding box center [560, 313] width 103 height 16
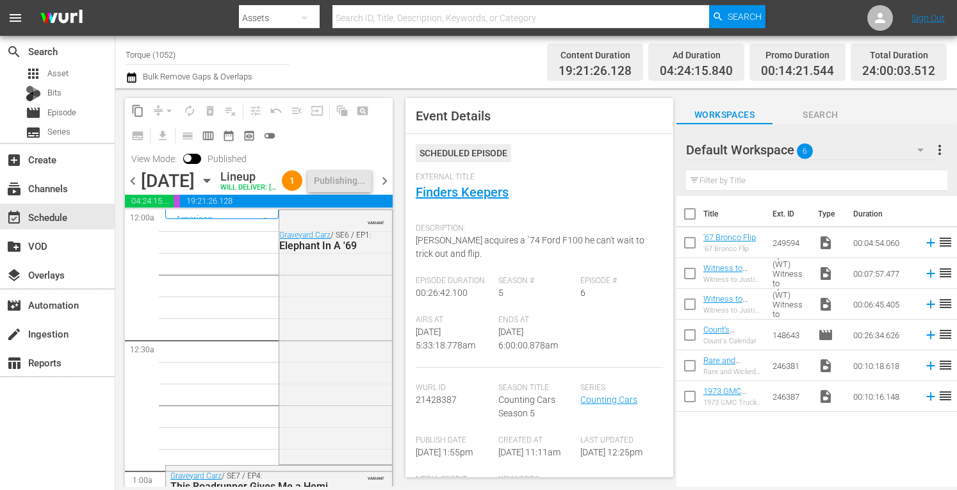
click at [380, 189] on span "chevron_right" at bounding box center [385, 181] width 16 height 16
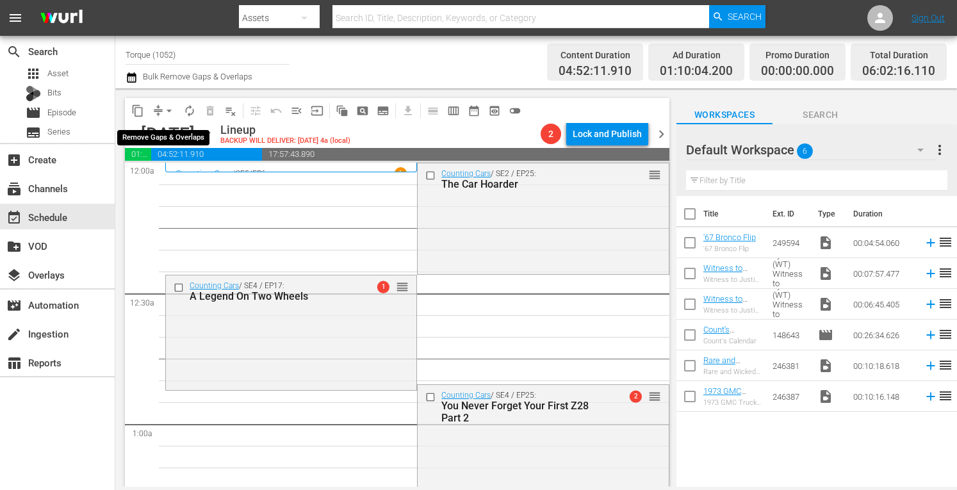
click at [175, 108] on span "arrow_drop_down" at bounding box center [169, 110] width 13 height 13
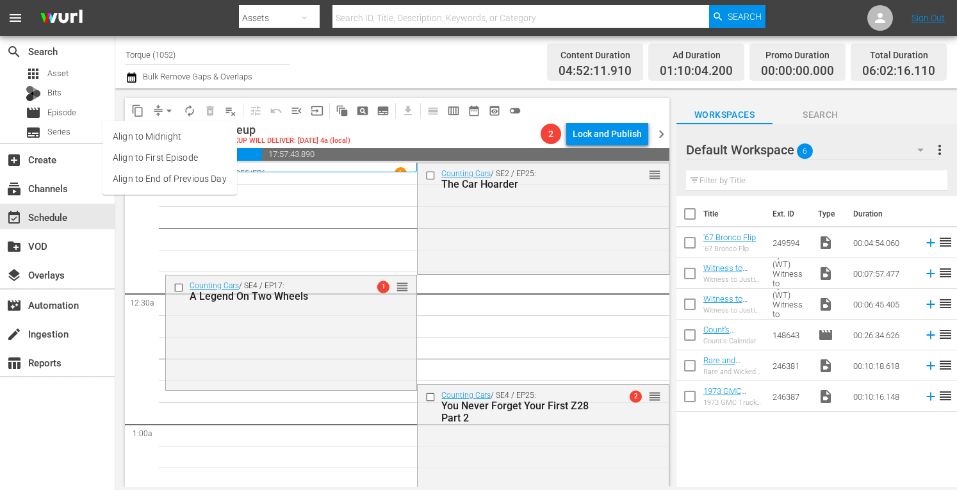
click at [165, 138] on li "Align to Midnight" at bounding box center [169, 136] width 135 height 21
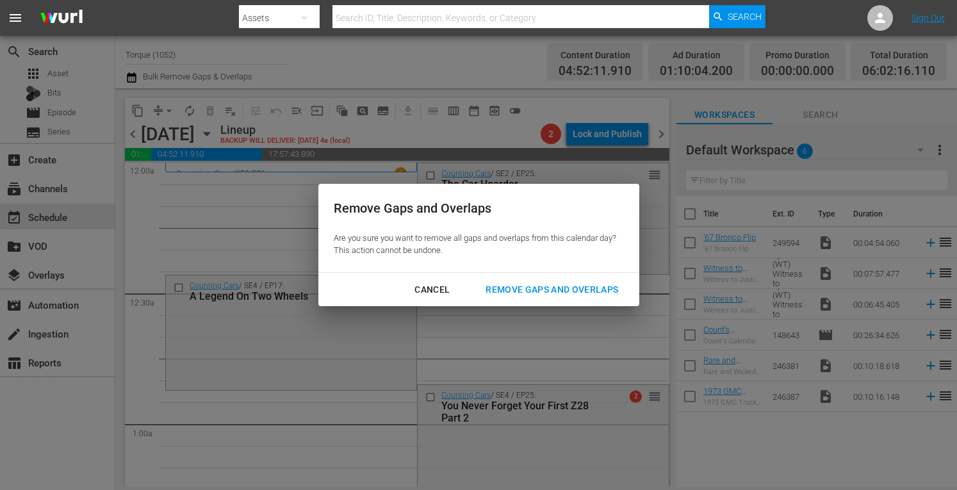
click at [510, 286] on div "Remove Gaps and Overlaps" at bounding box center [551, 290] width 153 height 16
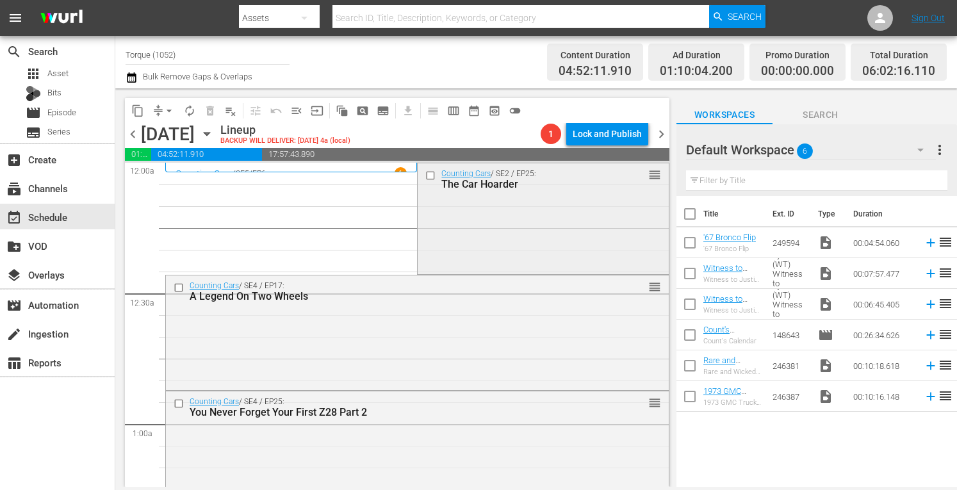
click at [568, 220] on div "Counting Cars / SE2 / EP25: The Car Hoarder reorder" at bounding box center [543, 217] width 250 height 108
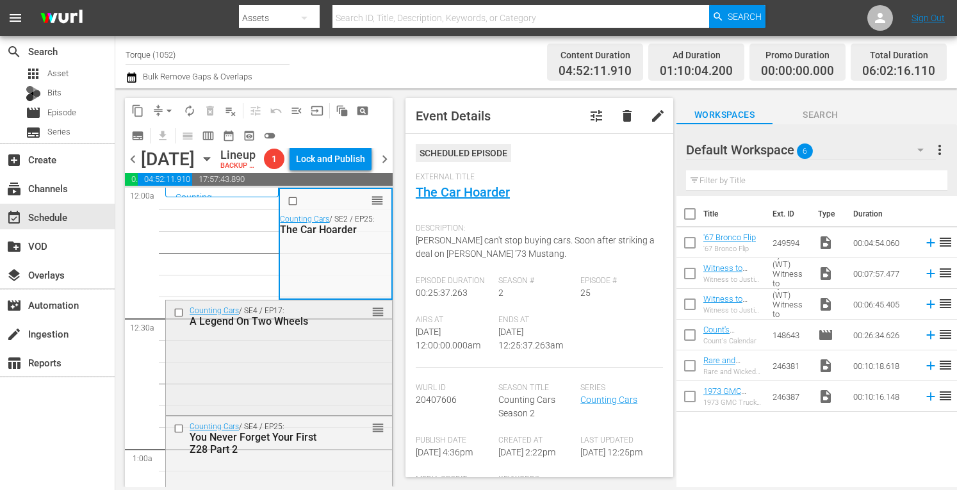
click at [315, 396] on div "Counting Cars / SE4 / EP17: A Legend On Two Wheels reorder" at bounding box center [279, 356] width 226 height 112
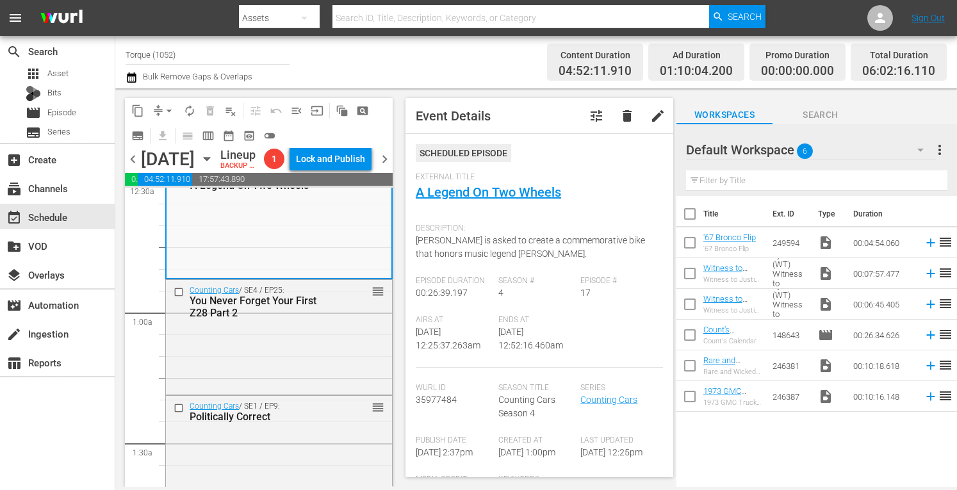
scroll to position [170, 0]
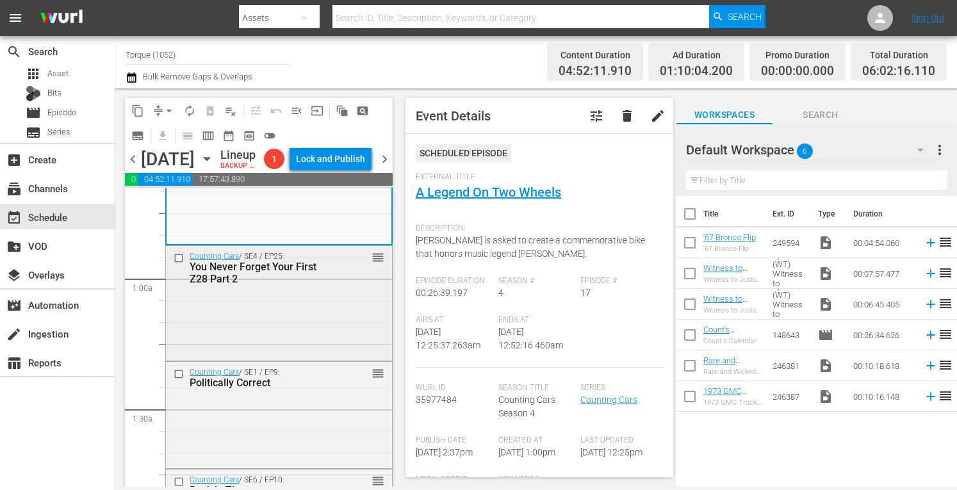
click at [341, 334] on div "Counting Cars / SE4 / EP25: You Never Forget Your First Z28 Part 2 reorder" at bounding box center [279, 302] width 226 height 112
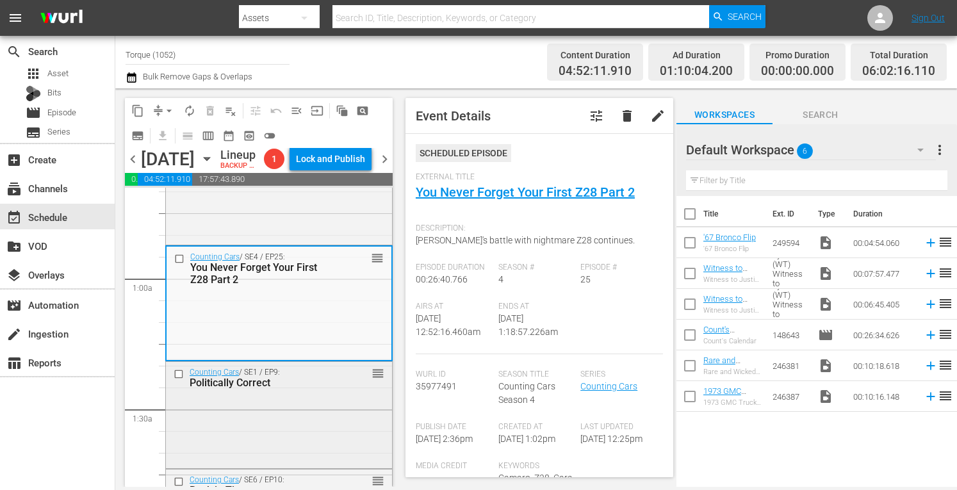
click at [329, 393] on div "Counting Cars / SE1 / EP9: Politically Correct reorder" at bounding box center [279, 377] width 226 height 31
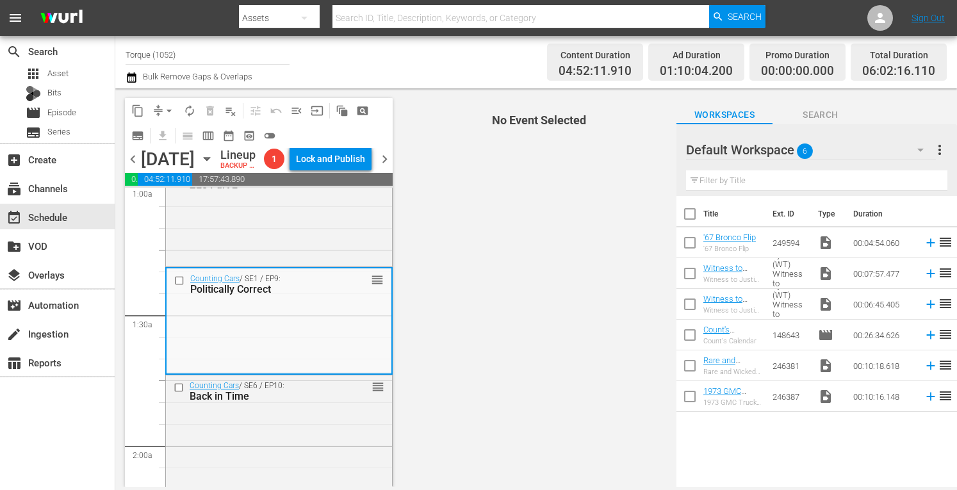
scroll to position [359, 0]
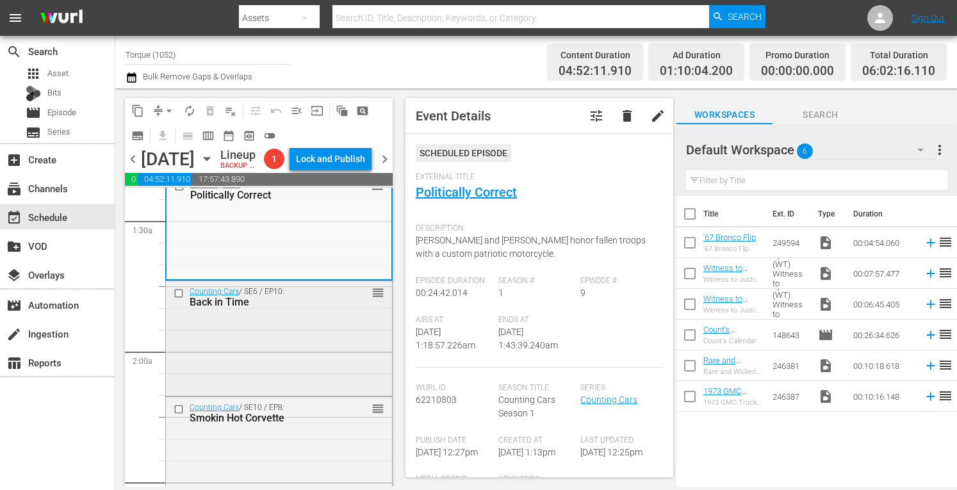
click at [326, 359] on div "Counting Cars / SE6 / EP10: Back in Time reorder" at bounding box center [279, 337] width 226 height 112
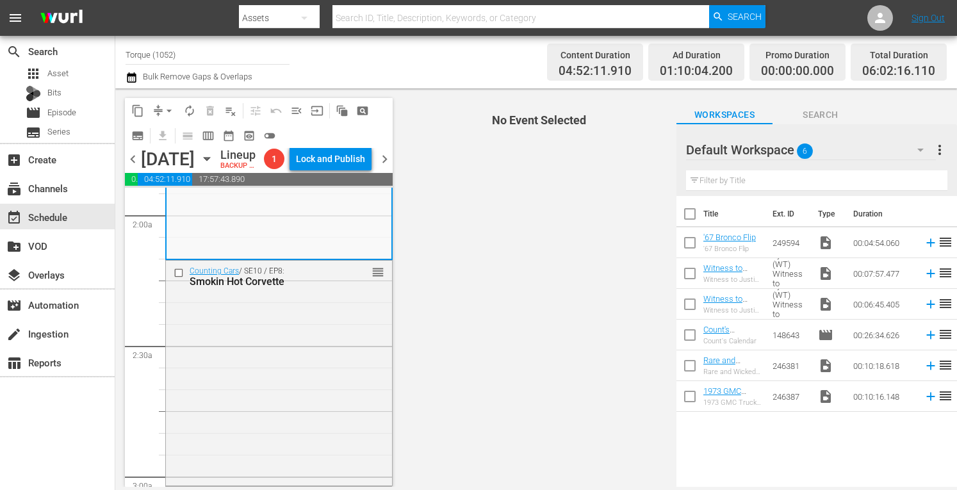
scroll to position [529, 0]
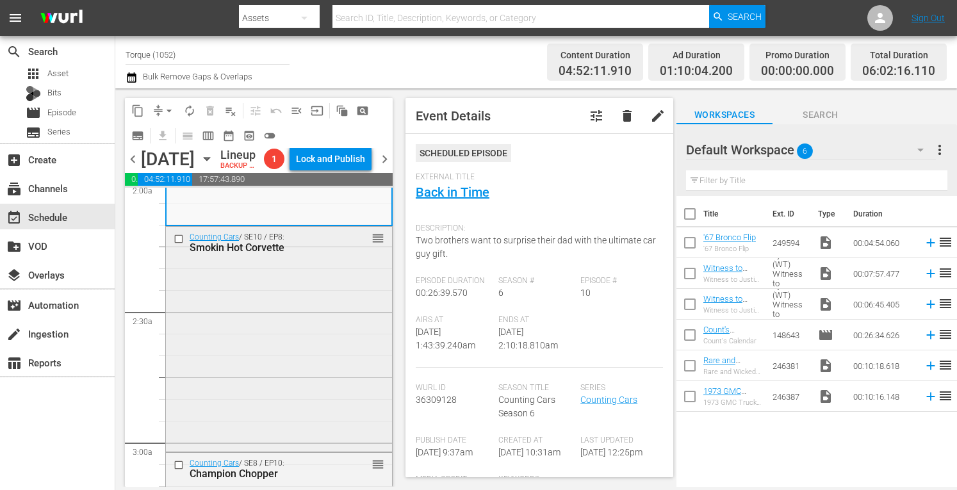
click at [319, 334] on div "Counting Cars / SE10 / EP8: Smokin Hot Corvette reorder" at bounding box center [279, 338] width 226 height 222
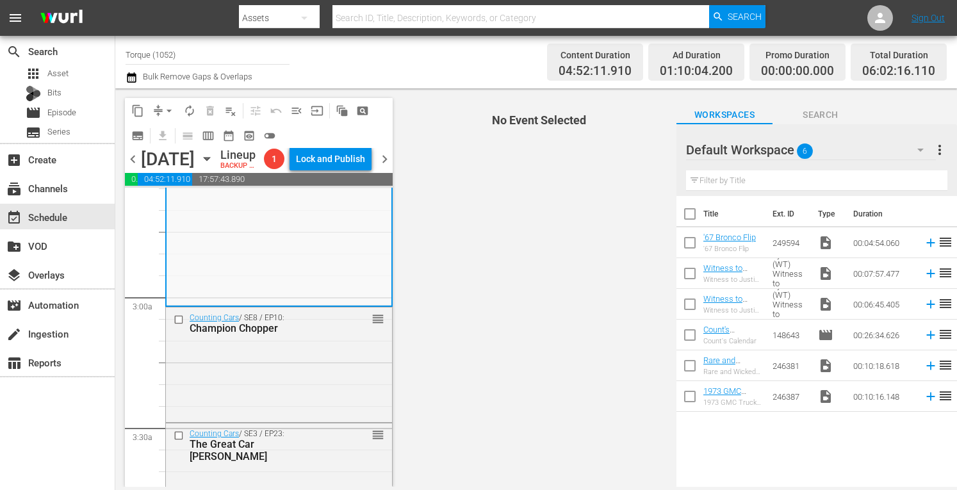
scroll to position [726, 0]
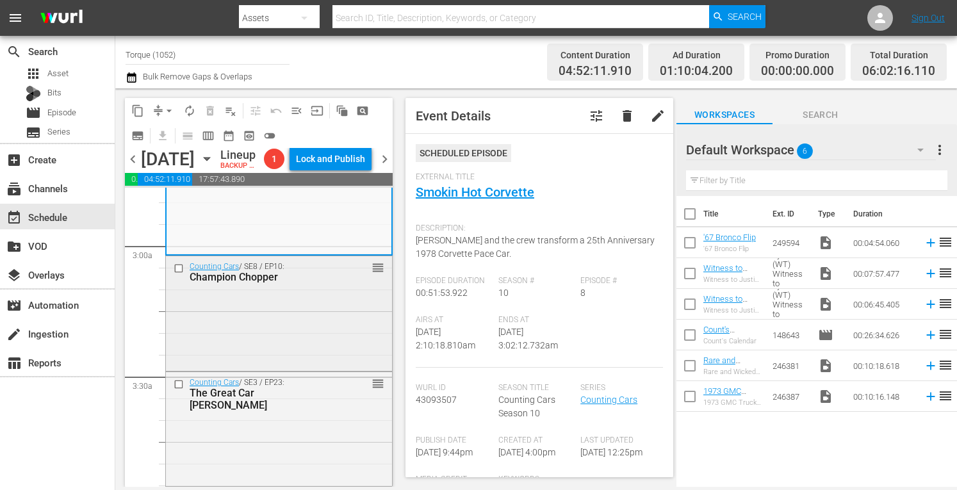
click at [334, 352] on div "Counting Cars / SE8 / EP10: Champion Chopper reorder" at bounding box center [279, 312] width 226 height 112
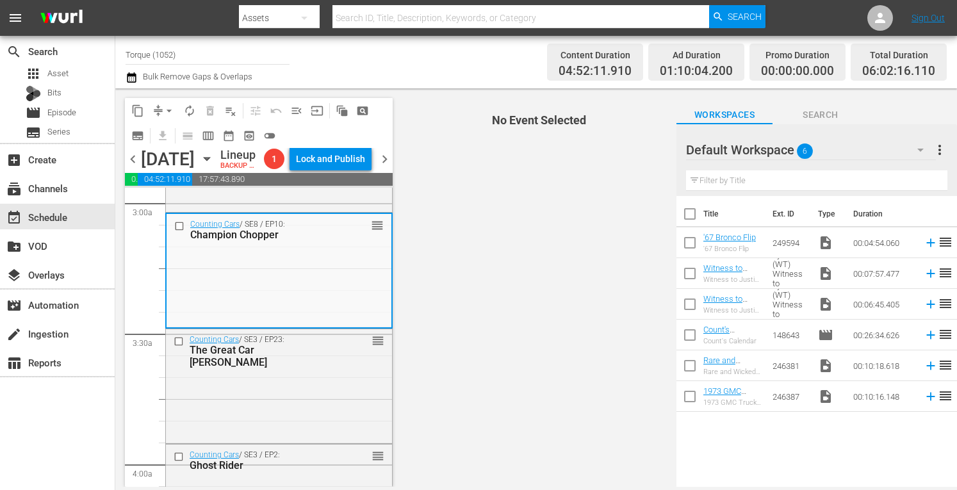
scroll to position [811, 0]
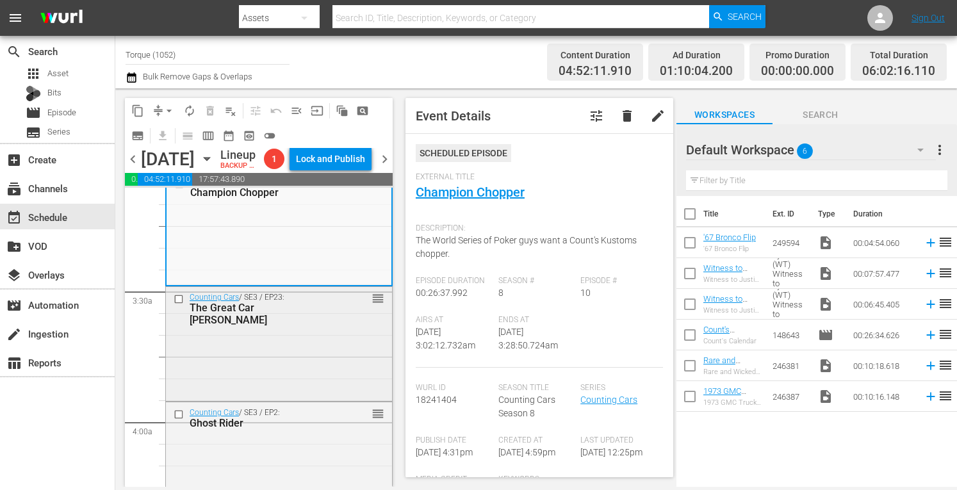
click at [309, 391] on div "Counting Cars / SE3 / EP23: The Great Car Hunt reorder" at bounding box center [279, 342] width 226 height 111
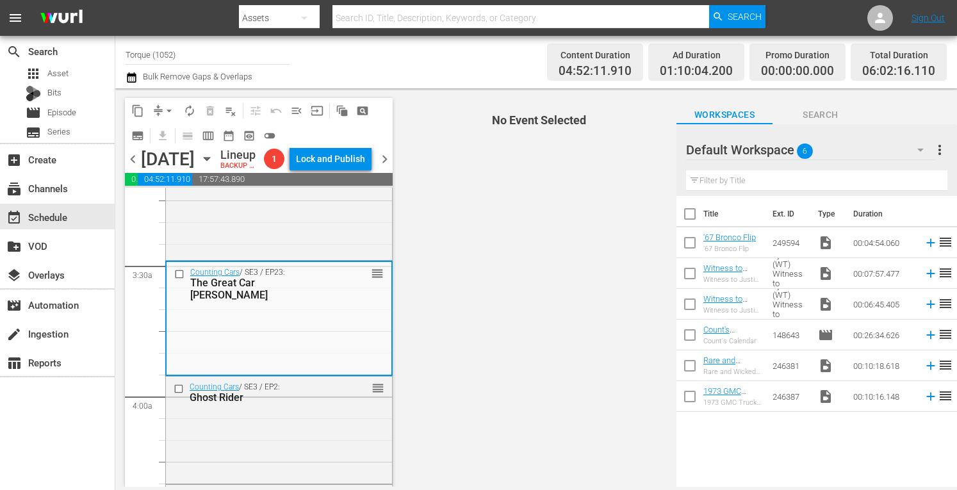
scroll to position [948, 0]
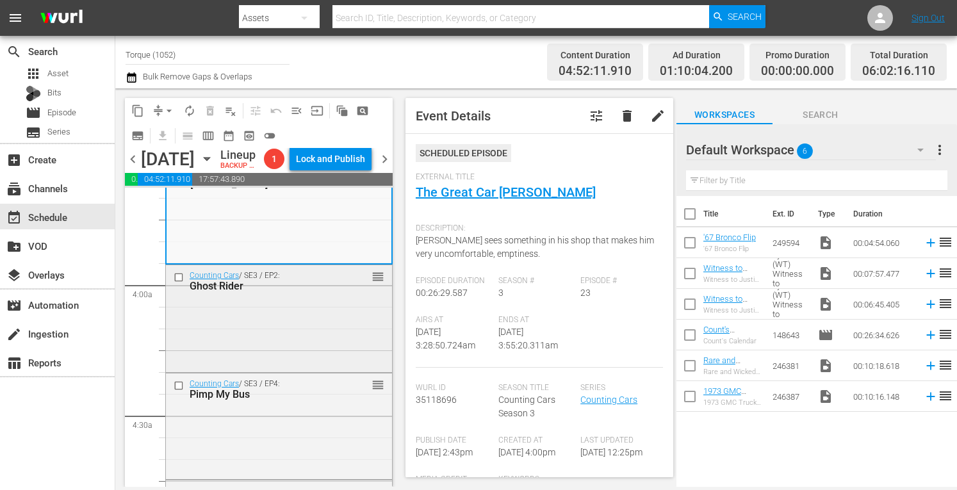
click at [329, 355] on div "Counting Cars / SE3 / EP2: Ghost Rider reorder" at bounding box center [279, 317] width 226 height 104
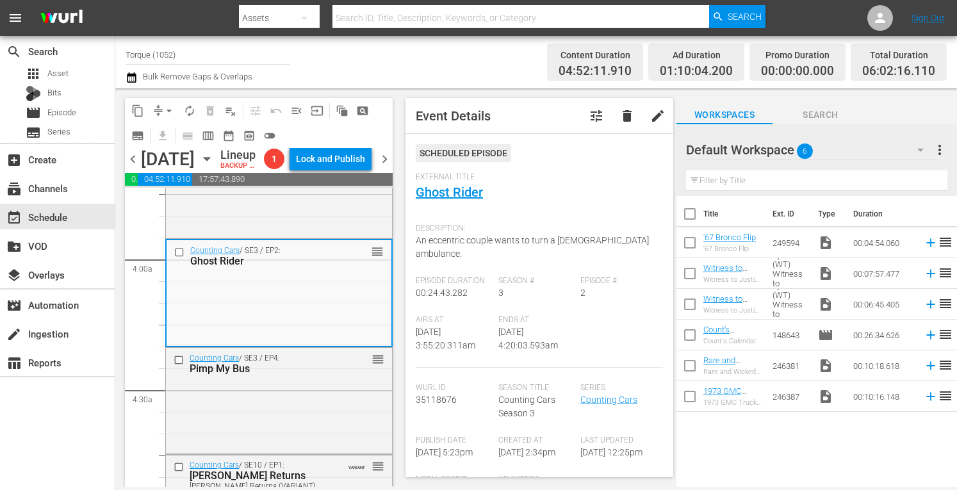
scroll to position [1067, 0]
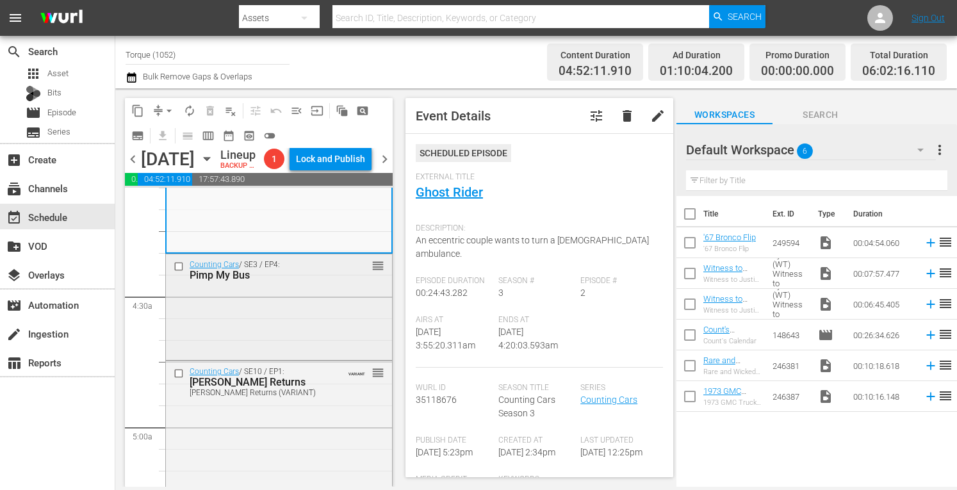
click at [320, 353] on div "Counting Cars / SE3 / EP4: Pimp My Bus reorder" at bounding box center [279, 306] width 226 height 104
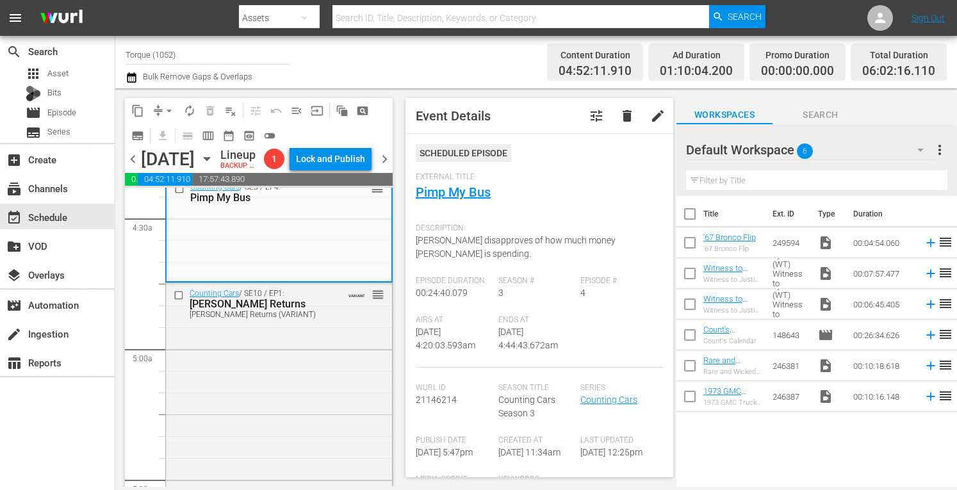
scroll to position [1170, 0]
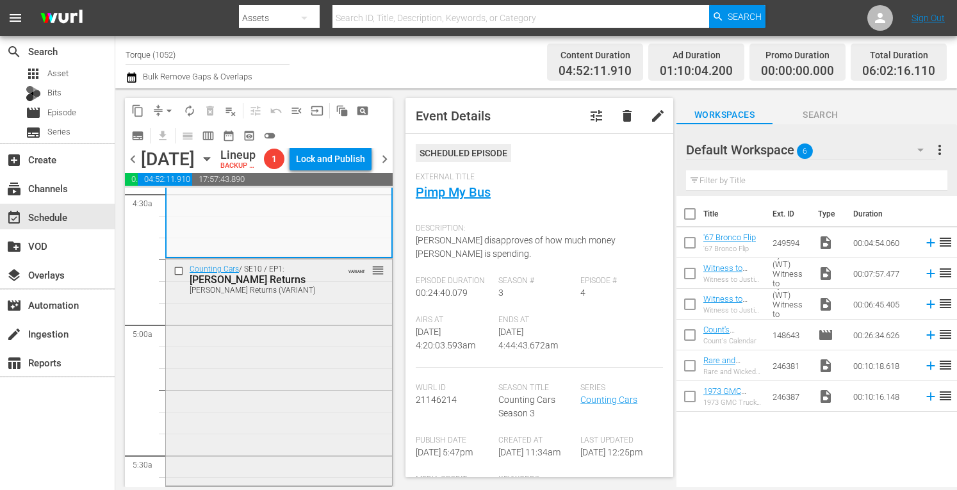
click at [328, 361] on div "Counting Cars / SE10 / EP1: Alice Cooper Returns Alice Cooper Returns (VARIANT)…" at bounding box center [279, 371] width 226 height 224
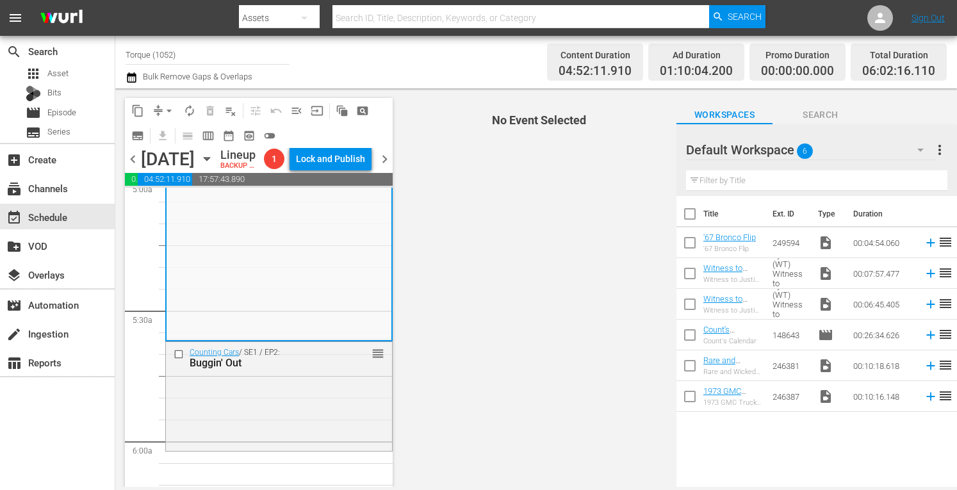
scroll to position [1357, 0]
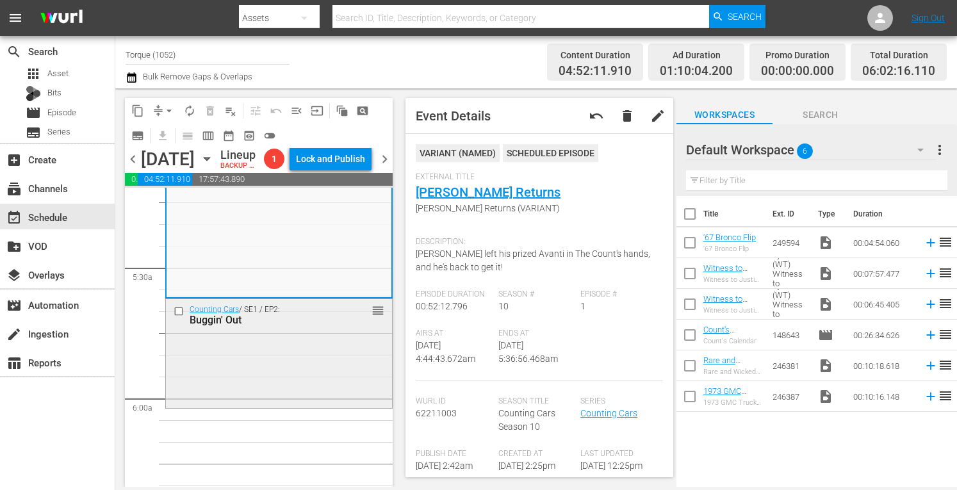
click at [314, 402] on div "Counting Cars / SE1 / EP2: Buggin' Out reorder" at bounding box center [279, 352] width 226 height 106
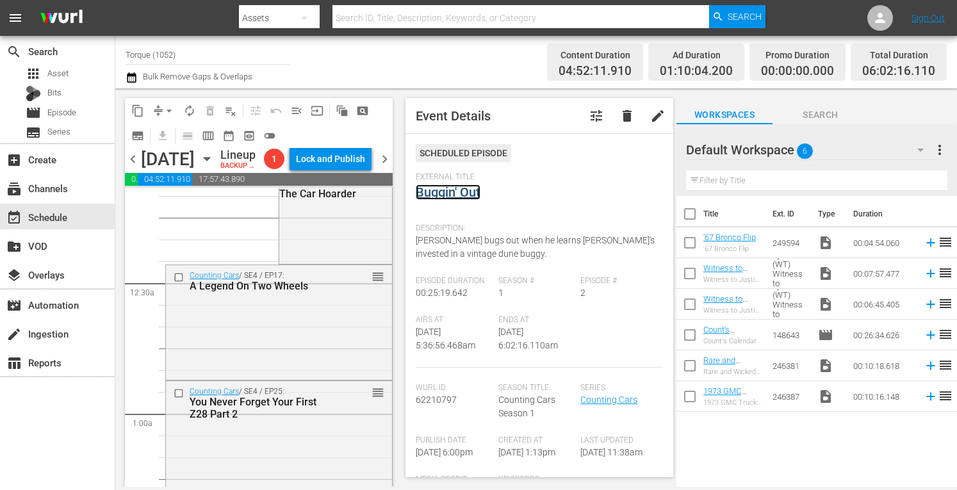
scroll to position [0, 0]
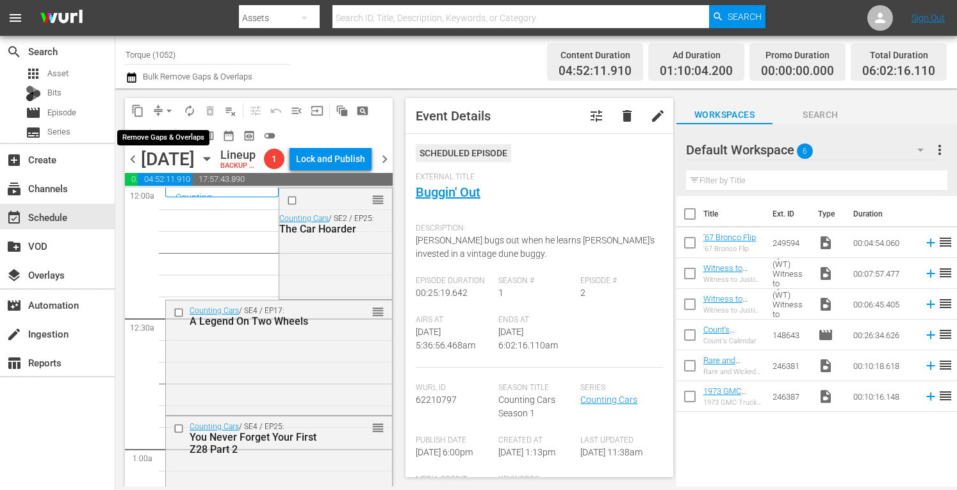
click at [167, 107] on span "arrow_drop_down" at bounding box center [169, 110] width 13 height 13
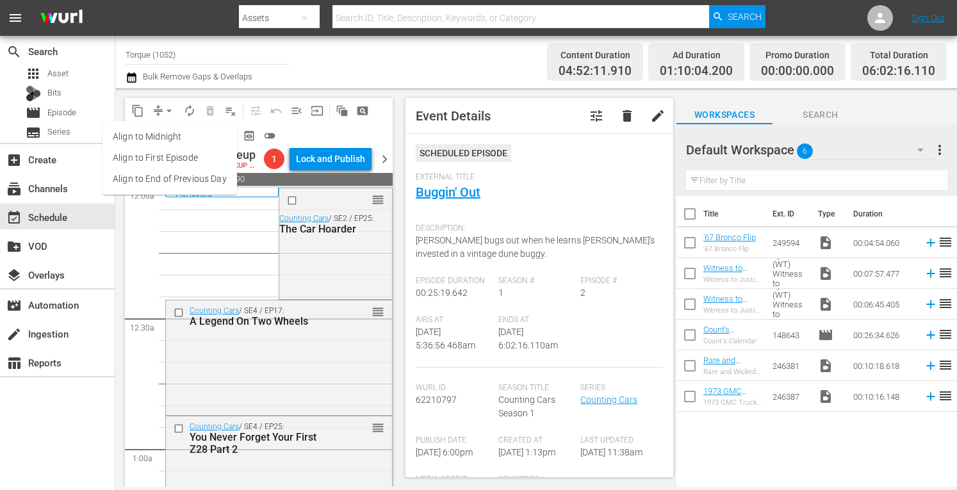
click at [160, 142] on li "Align to Midnight" at bounding box center [169, 136] width 135 height 21
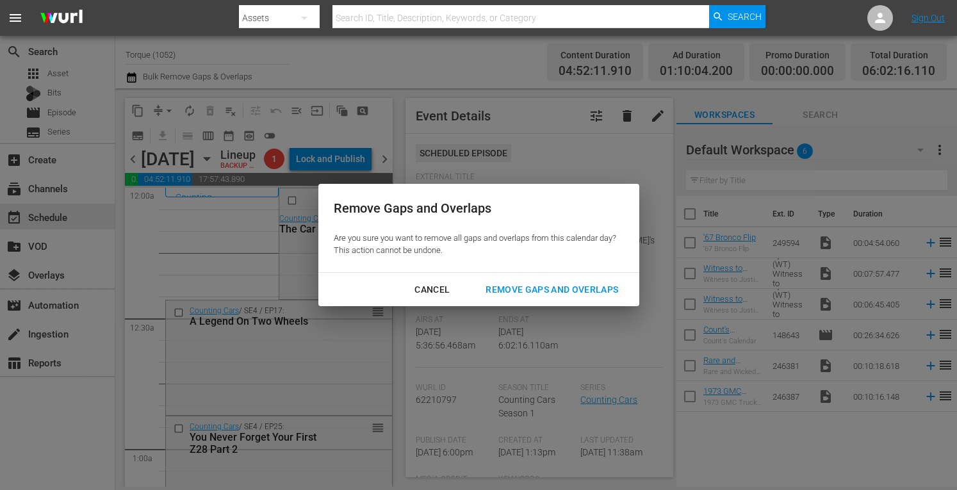
click at [532, 298] on button "Remove Gaps and Overlaps" at bounding box center [551, 290] width 163 height 24
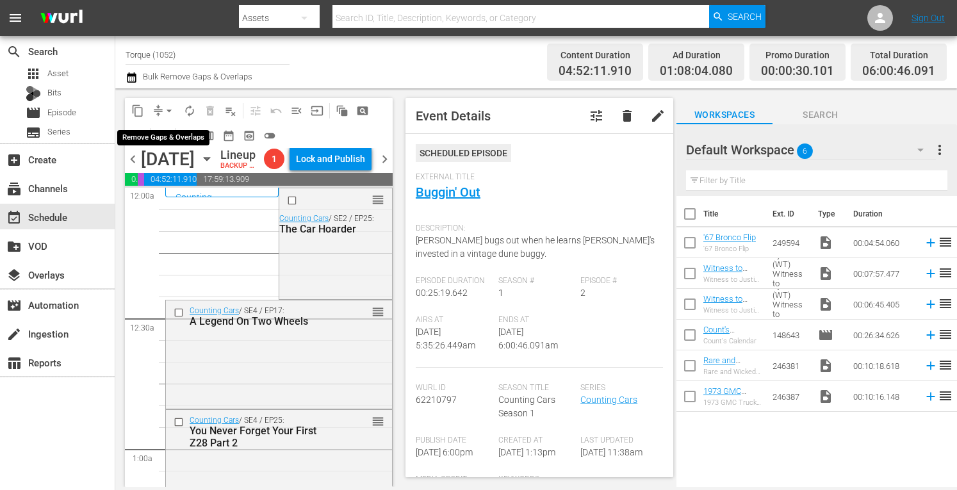
click at [170, 104] on span "arrow_drop_down" at bounding box center [169, 110] width 13 height 13
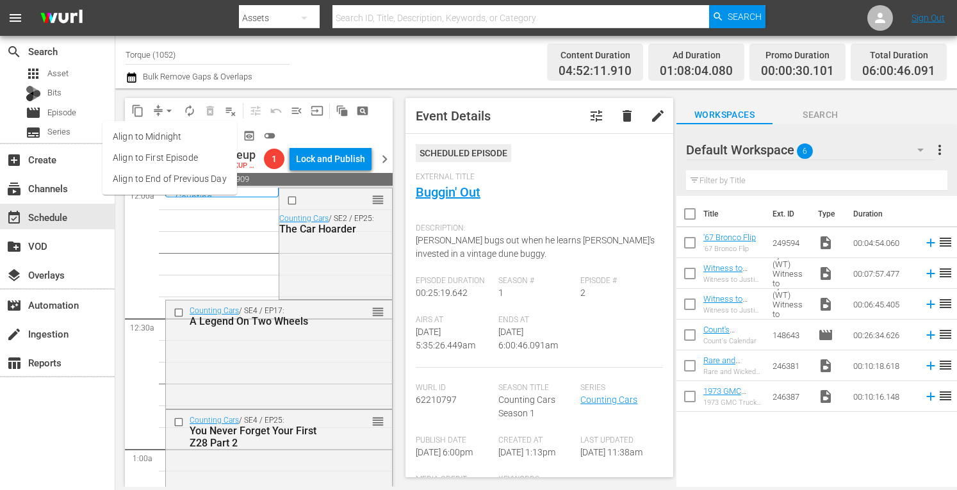
click at [163, 139] on li "Align to Midnight" at bounding box center [169, 136] width 135 height 21
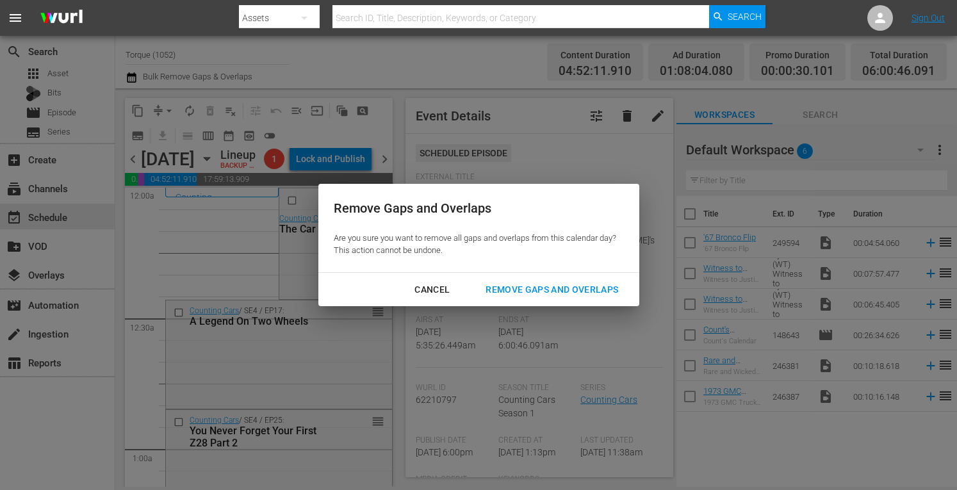
click at [502, 284] on div "Remove Gaps and Overlaps" at bounding box center [551, 290] width 153 height 16
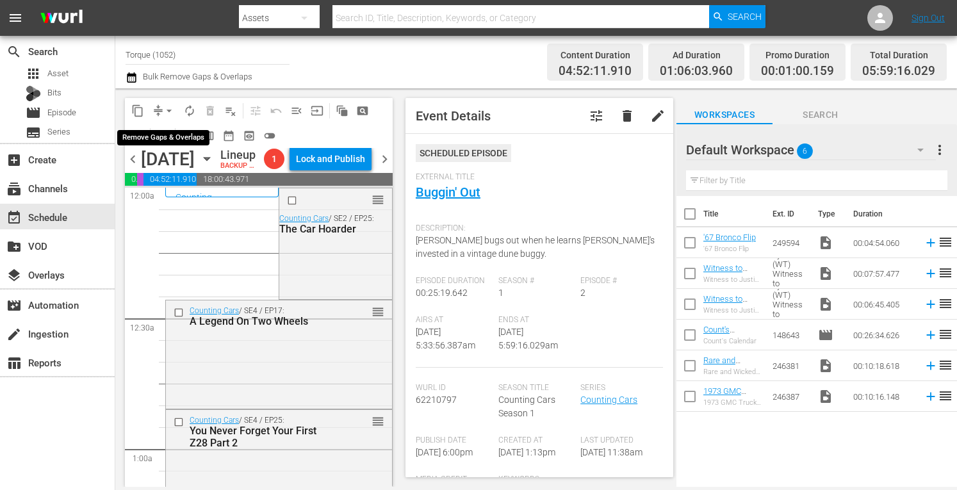
click at [171, 106] on span "arrow_drop_down" at bounding box center [169, 110] width 13 height 13
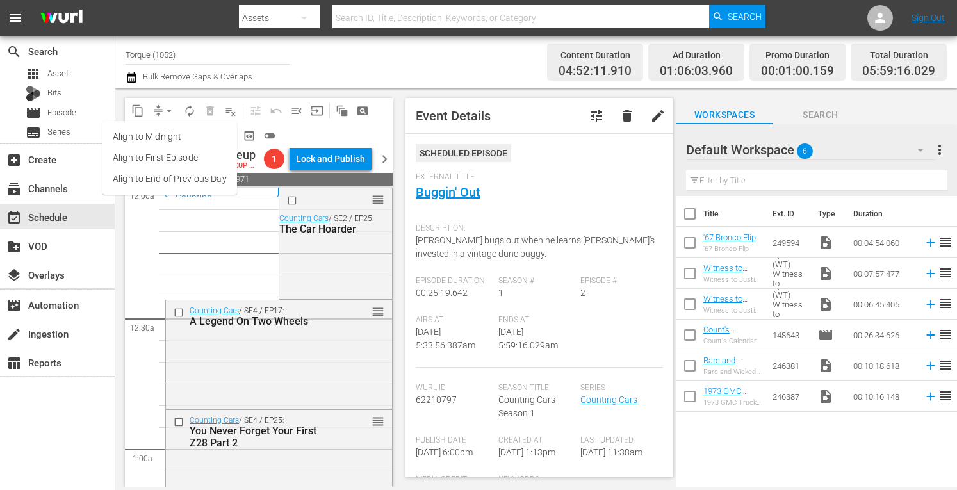
click at [167, 136] on li "Align to Midnight" at bounding box center [169, 136] width 135 height 21
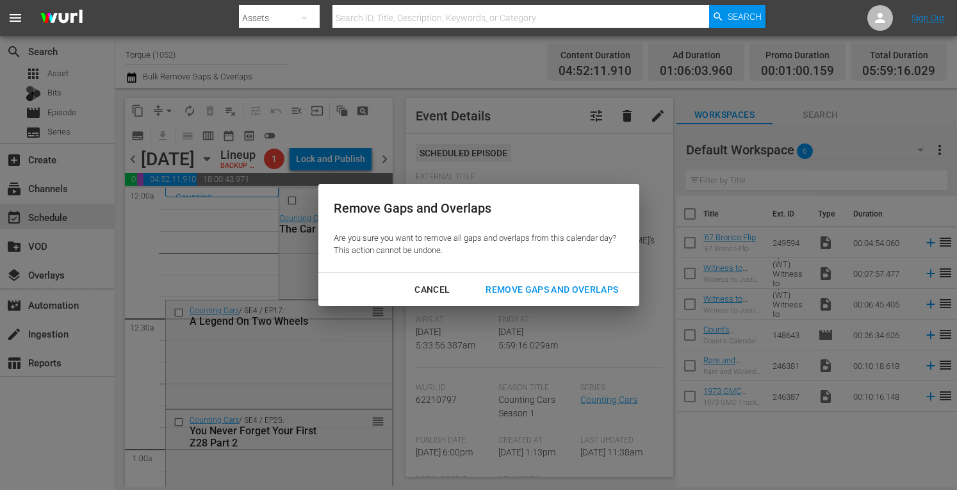
click at [531, 291] on div "Remove Gaps and Overlaps" at bounding box center [551, 290] width 153 height 16
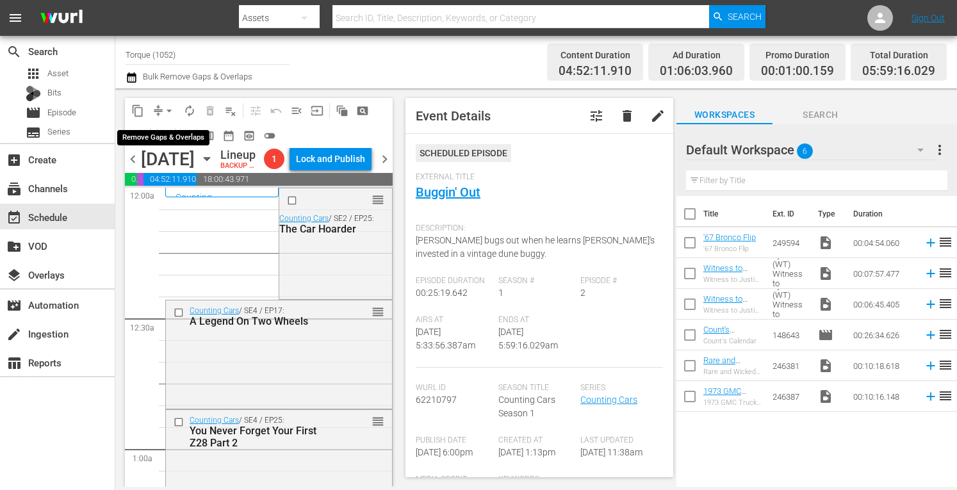
click at [170, 106] on span "arrow_drop_down" at bounding box center [169, 110] width 13 height 13
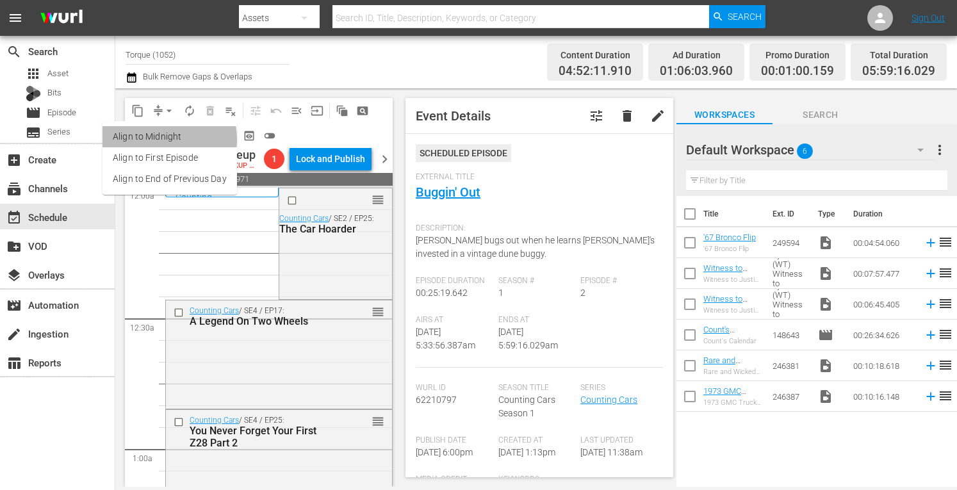
click at [158, 139] on li "Align to Midnight" at bounding box center [169, 136] width 135 height 21
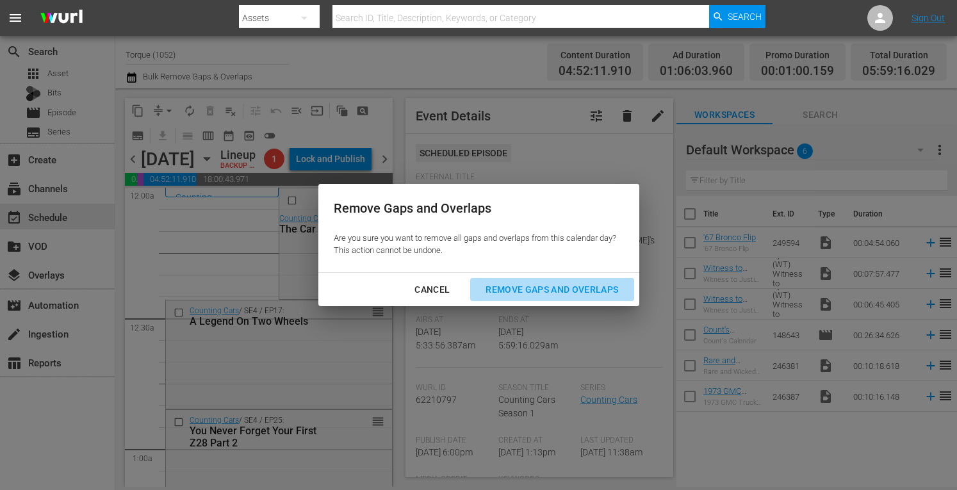
click at [520, 292] on div "Remove Gaps and Overlaps" at bounding box center [551, 290] width 153 height 16
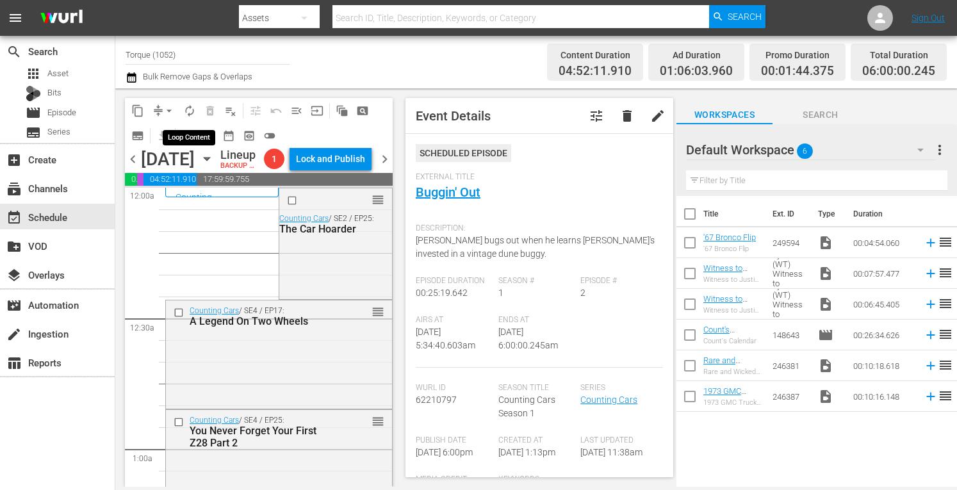
click at [185, 106] on span "autorenew_outlined" at bounding box center [189, 110] width 13 height 13
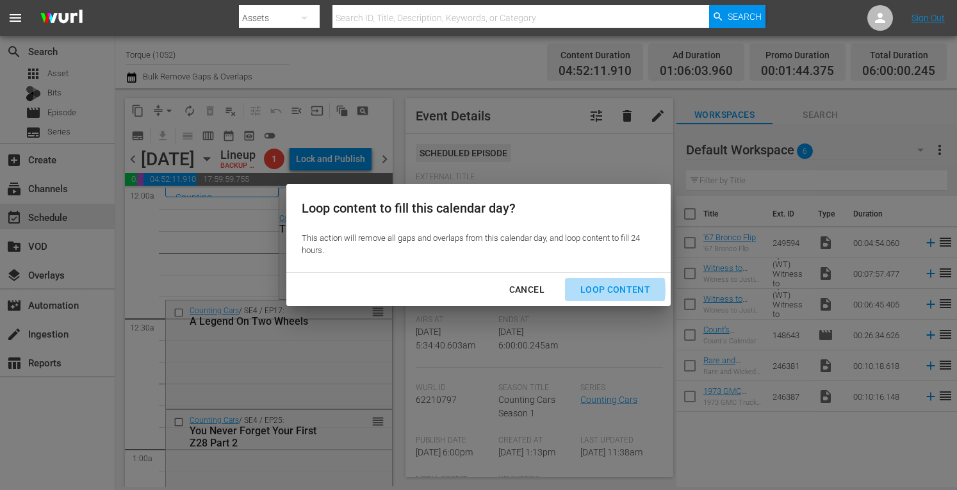
click at [595, 290] on div "Loop Content" at bounding box center [615, 290] width 90 height 16
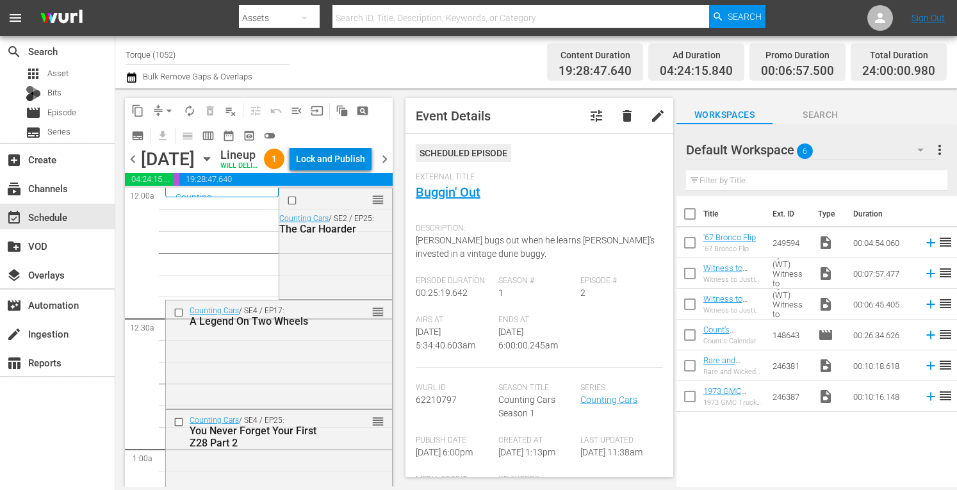
click at [347, 167] on div "Lock and Publish" at bounding box center [330, 158] width 69 height 23
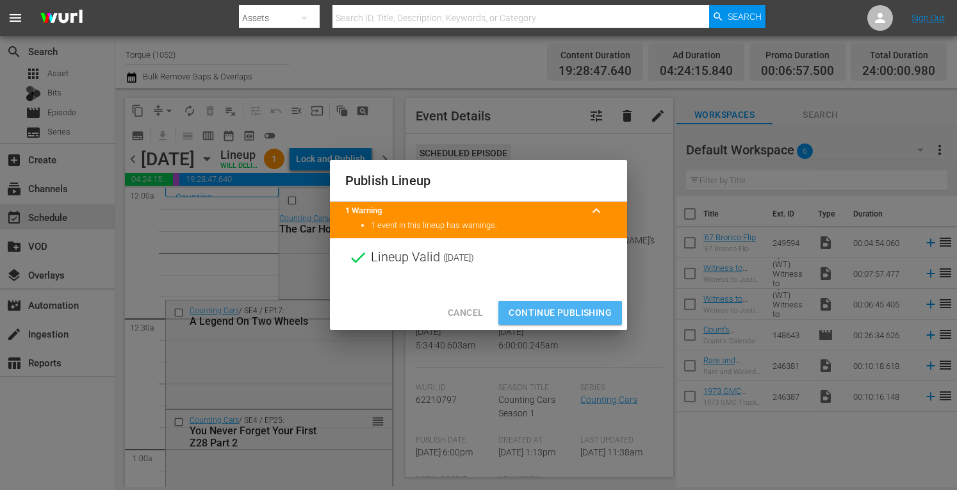
click at [555, 311] on span "Continue Publishing" at bounding box center [560, 313] width 103 height 16
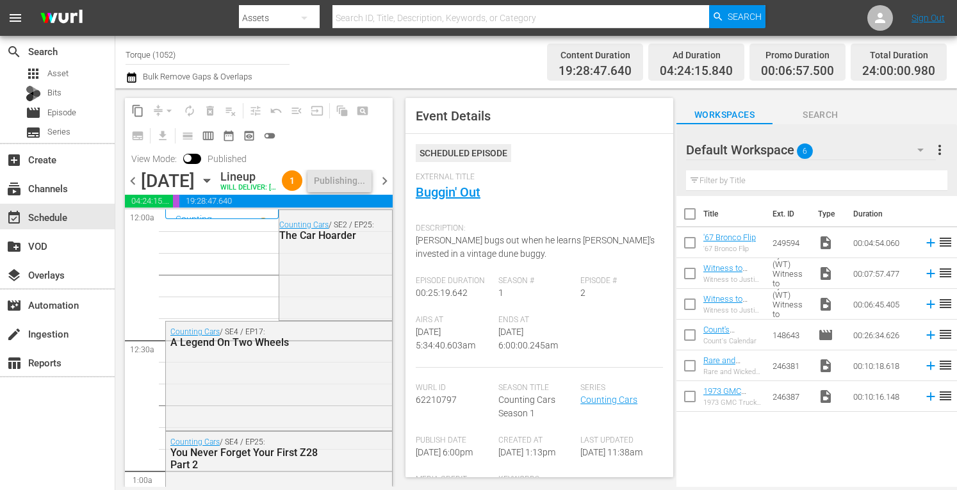
click at [384, 189] on span "chevron_right" at bounding box center [385, 181] width 16 height 16
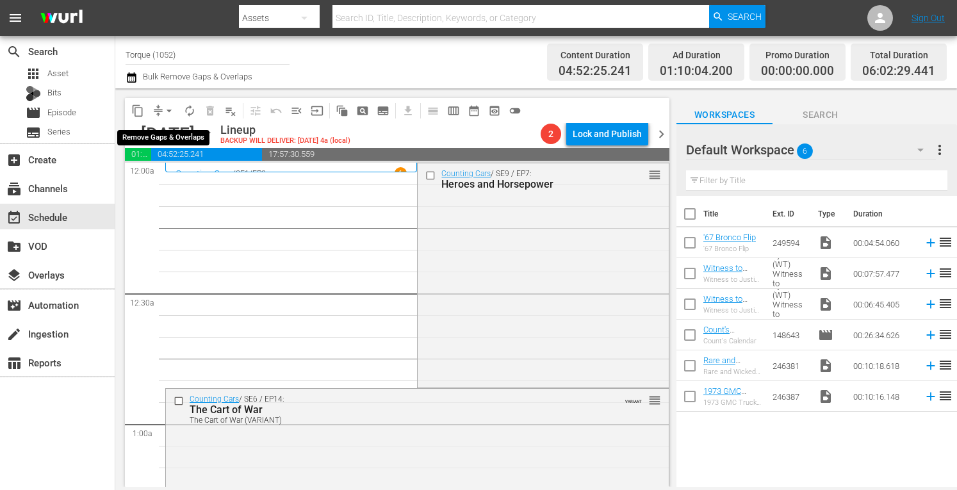
click at [172, 104] on span "arrow_drop_down" at bounding box center [169, 110] width 13 height 13
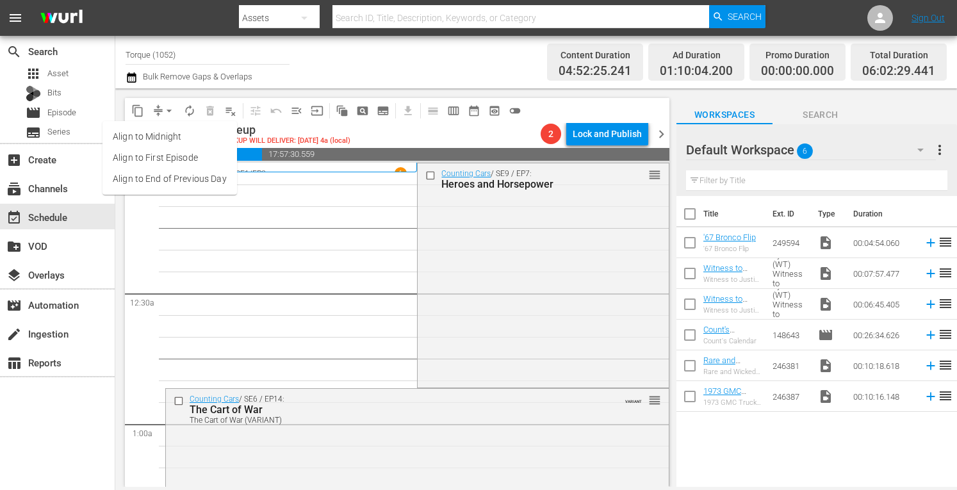
click at [167, 137] on li "Align to Midnight" at bounding box center [169, 136] width 135 height 21
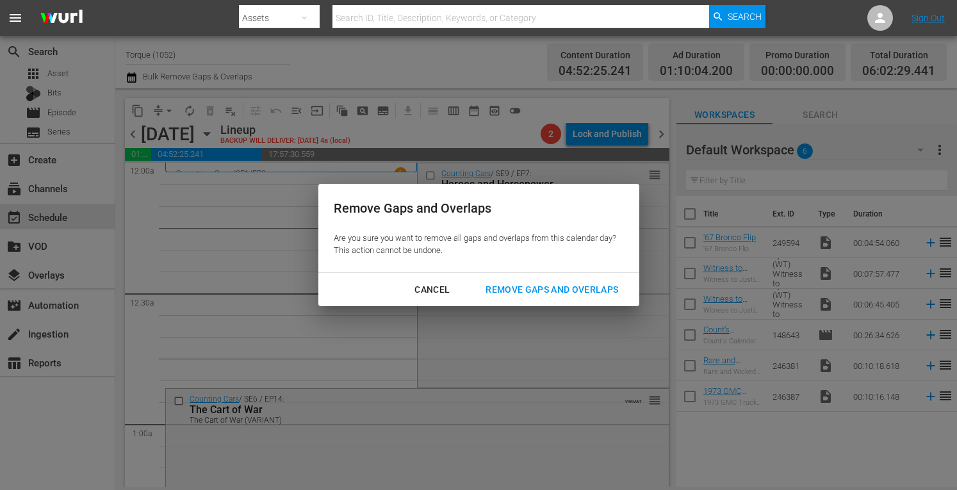
click at [519, 287] on div "Remove Gaps and Overlaps" at bounding box center [551, 290] width 153 height 16
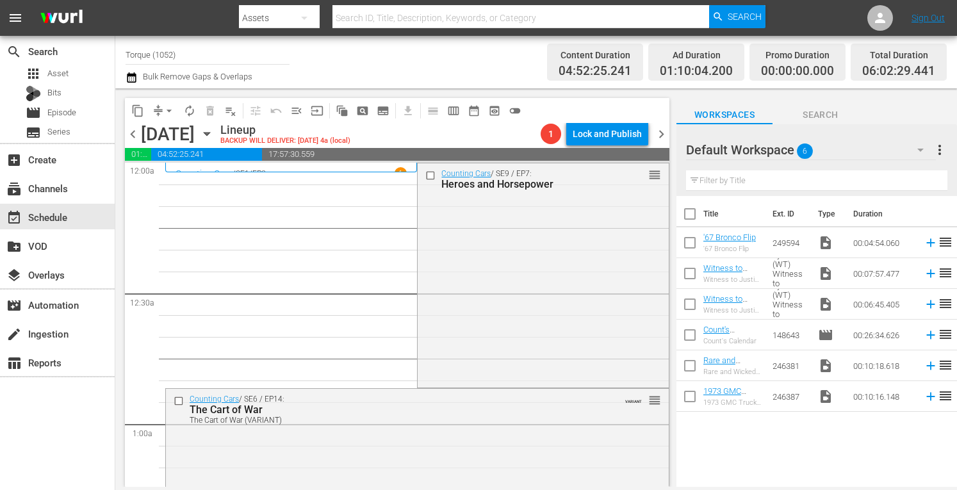
click at [506, 288] on div "Counting Cars / SE9 / EP7: Heroes and Horsepower reorder" at bounding box center [543, 274] width 250 height 222
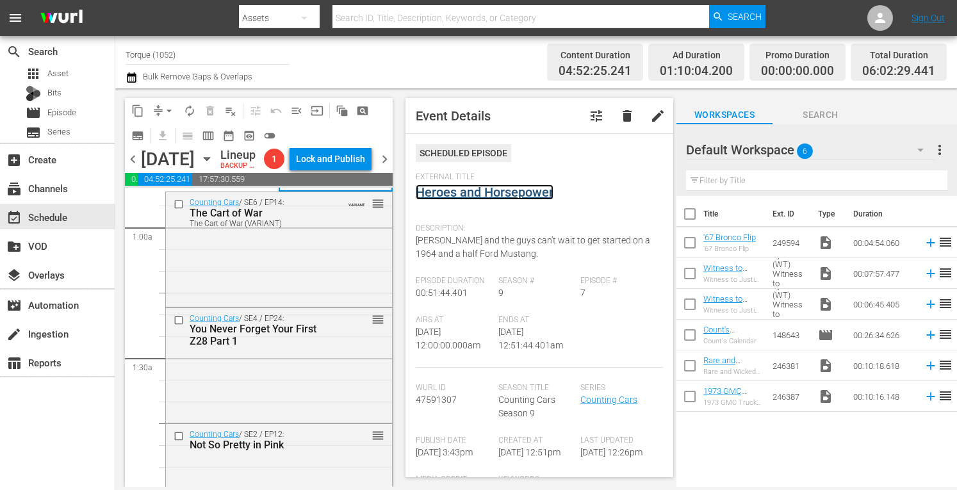
scroll to position [265, 0]
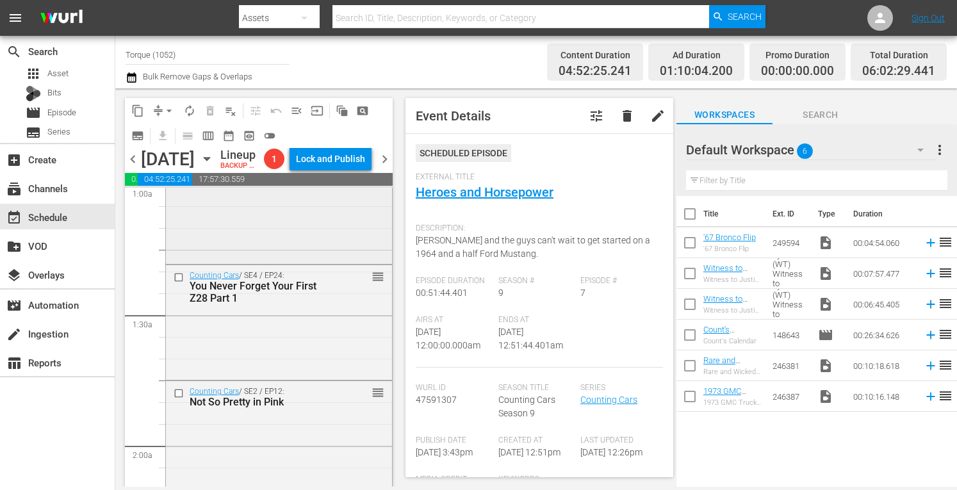
click at [288, 250] on div "Counting Cars / SE6 / EP14: The Cart of War The Cart of War (VARIANT) VARIANT r…" at bounding box center [279, 205] width 226 height 112
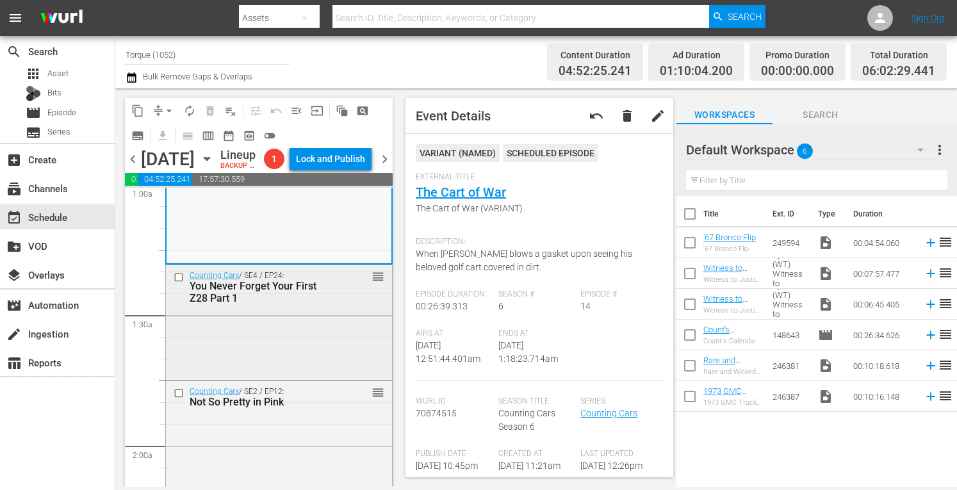
click at [354, 354] on div "Counting Cars / SE4 / EP24: You Never Forget Your First Z28 Part 1 reorder" at bounding box center [279, 321] width 226 height 112
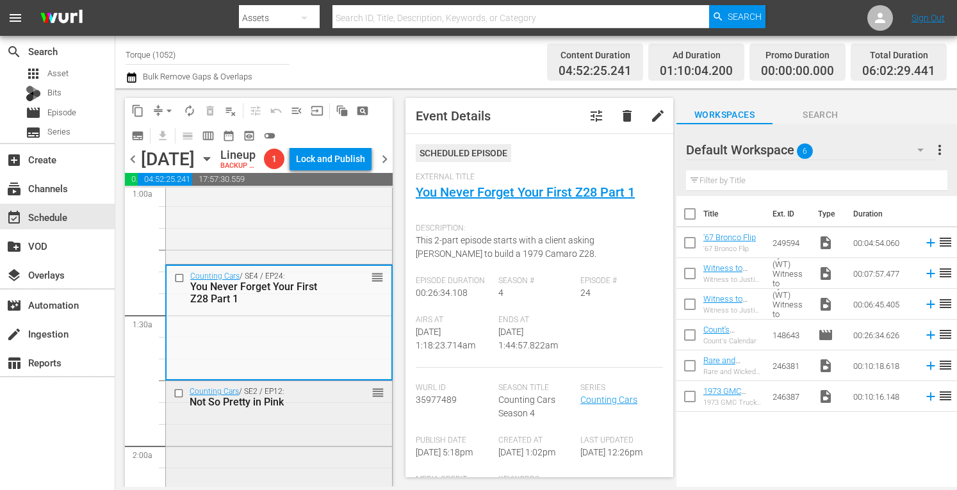
click at [311, 461] on div "Counting Cars / SE2 / EP12: Not So Pretty in Pink reorder" at bounding box center [279, 435] width 226 height 108
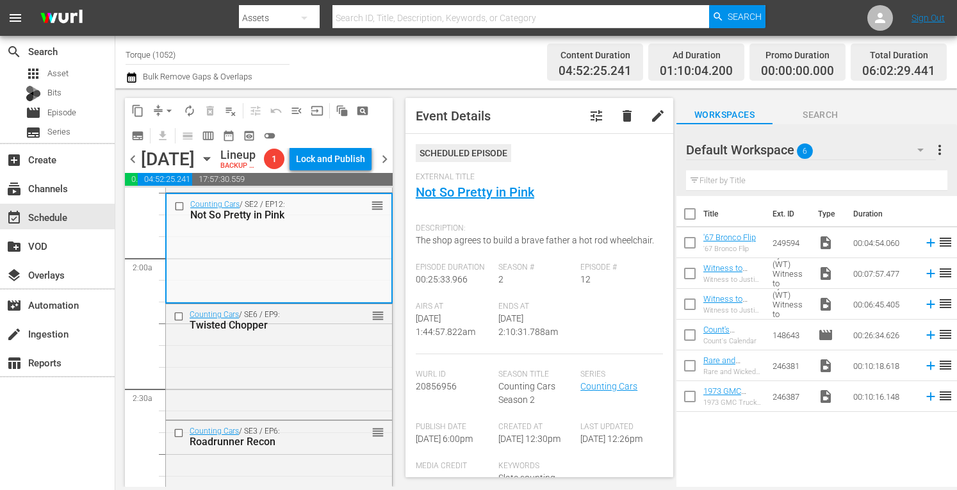
scroll to position [478, 0]
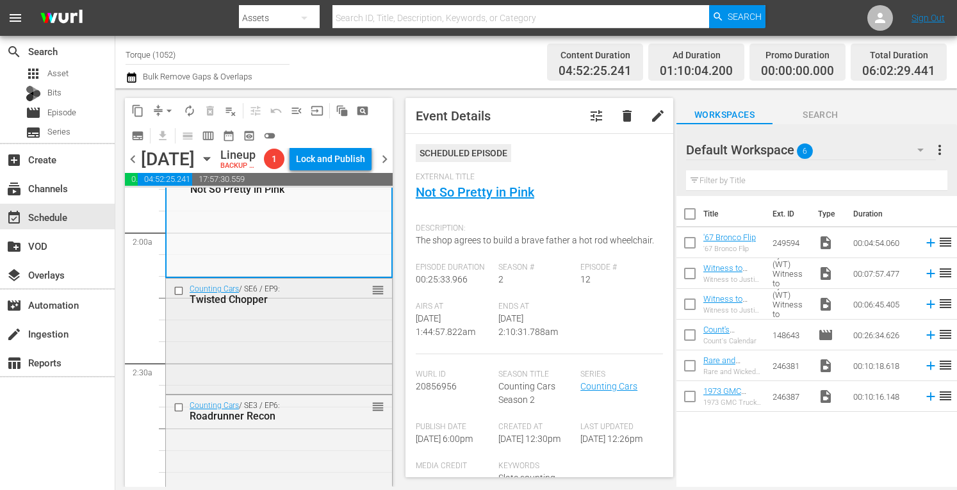
click at [302, 375] on div "Counting Cars / SE6 / EP9: Twisted Chopper reorder" at bounding box center [279, 335] width 226 height 112
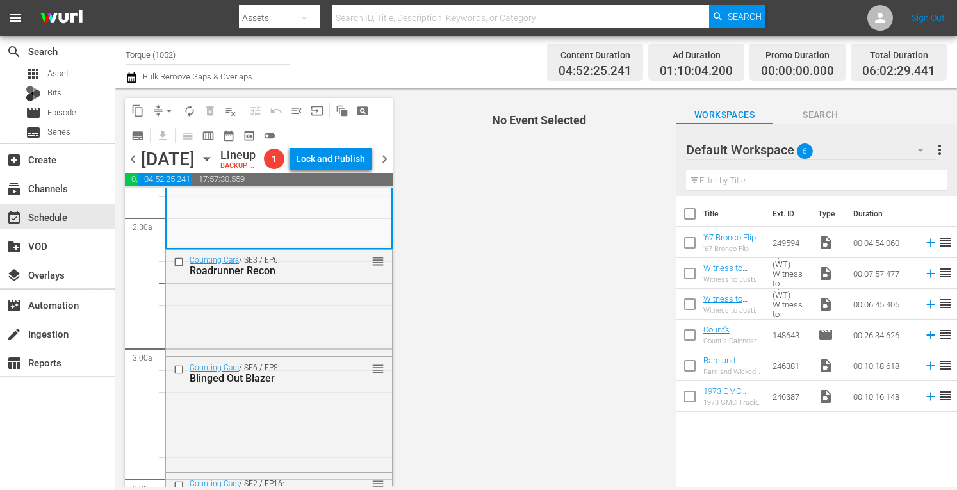
scroll to position [632, 0]
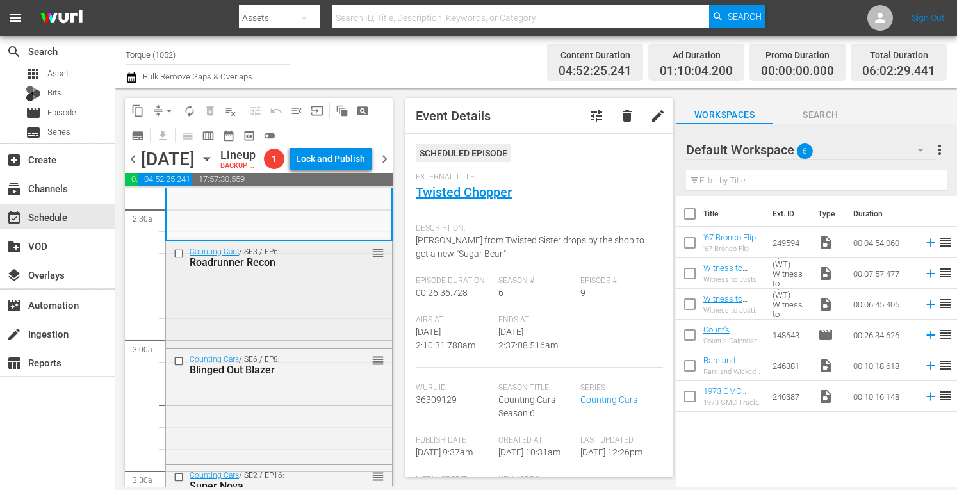
click at [282, 345] on div "Counting Cars / SE3 / EP6: Roadrunner Recon reorder" at bounding box center [279, 293] width 226 height 104
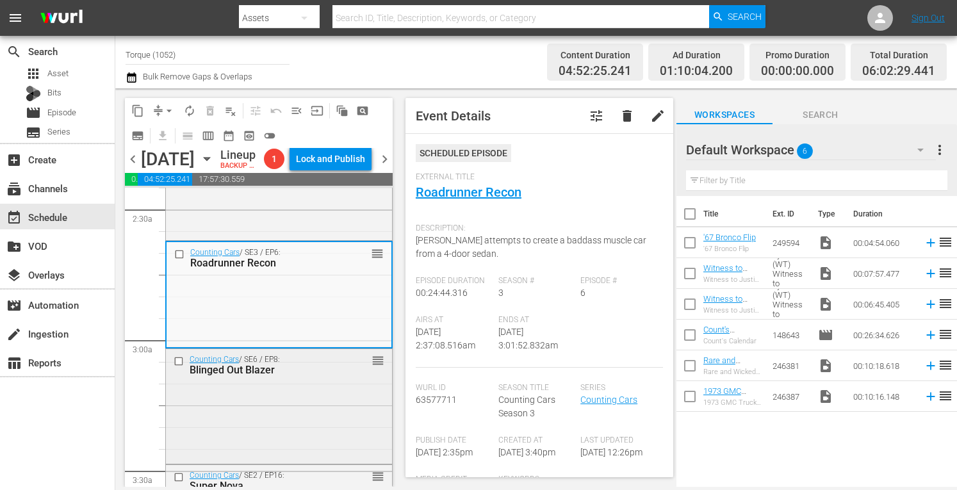
click at [321, 431] on div "Counting Cars / SE6 / EP8: Blinged Out Blazer reorder" at bounding box center [279, 405] width 226 height 112
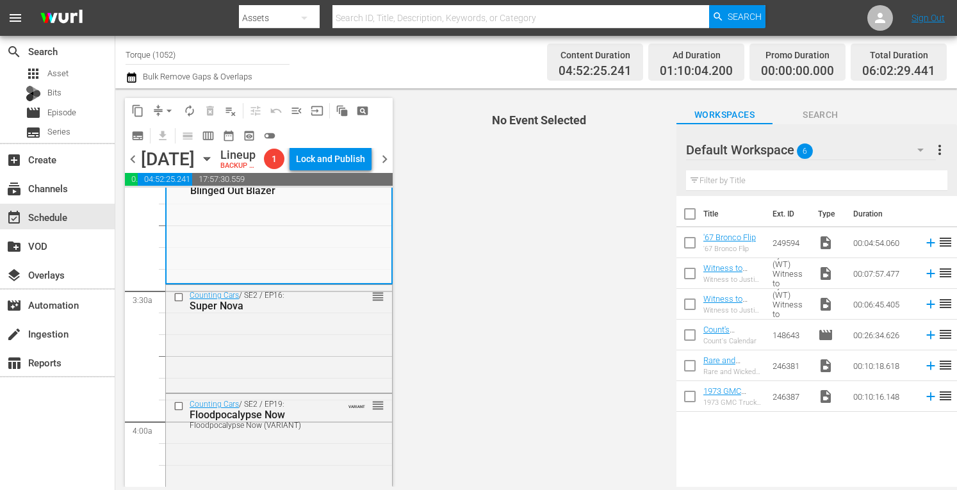
scroll to position [820, 0]
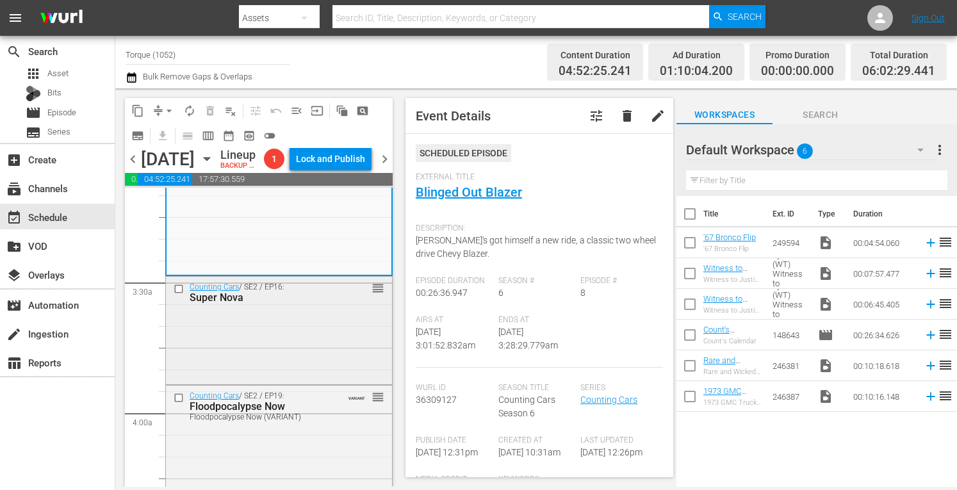
click at [311, 361] on div "Counting Cars / SE2 / EP16: Super Nova reorder" at bounding box center [279, 329] width 226 height 105
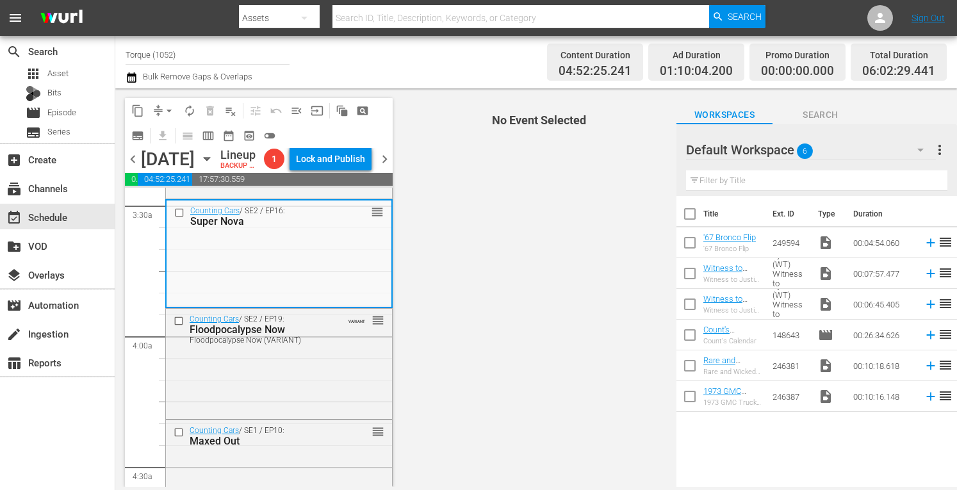
scroll to position [922, 0]
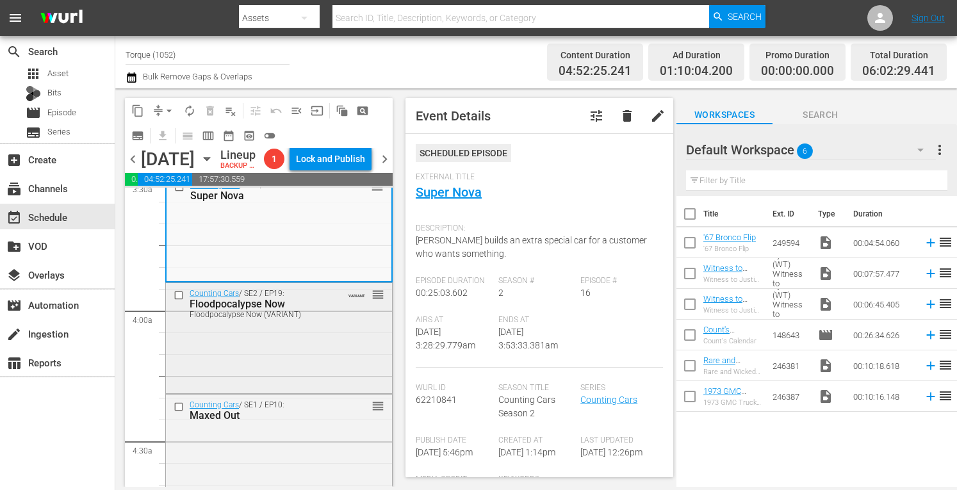
click at [281, 391] on div "Counting Cars / SE2 / EP19: Floodpocalypse Now Floodpocalypse Now (VARIANT) VAR…" at bounding box center [279, 337] width 226 height 108
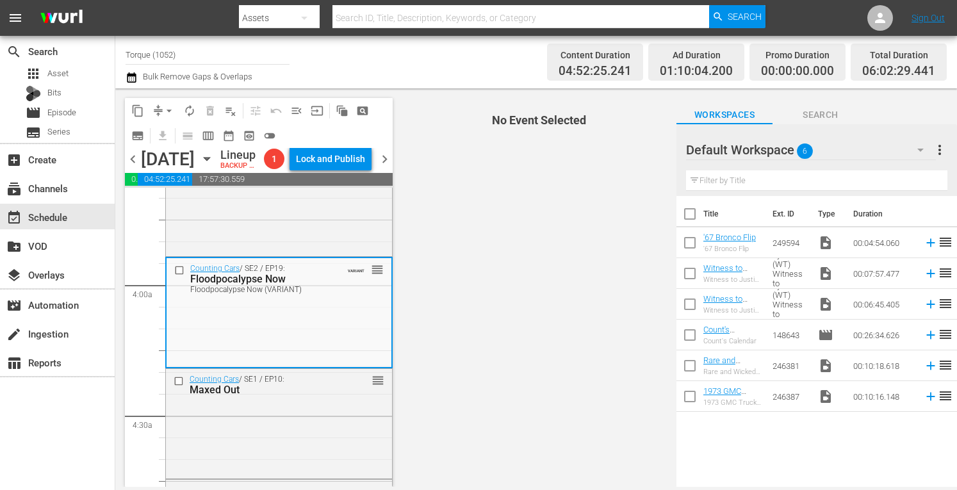
scroll to position [1042, 0]
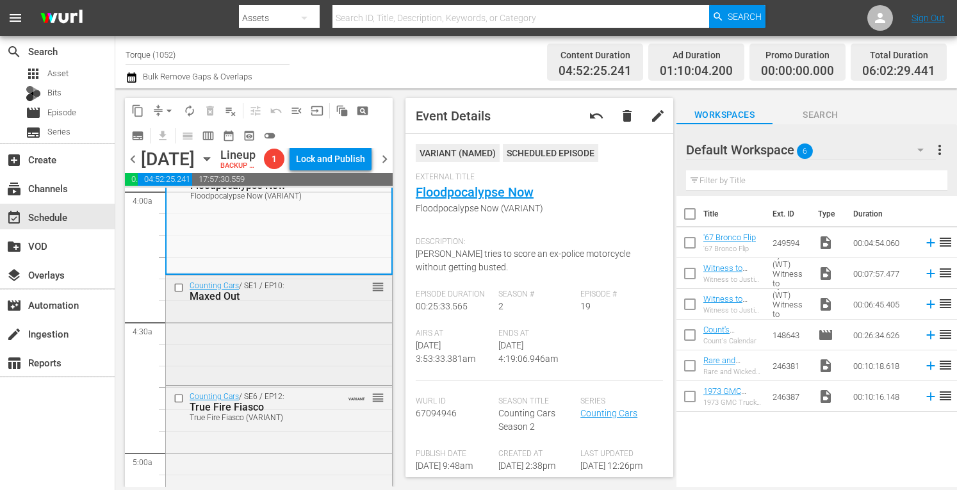
click at [320, 368] on div "Counting Cars / SE1 / EP10: Maxed Out reorder" at bounding box center [279, 328] width 226 height 107
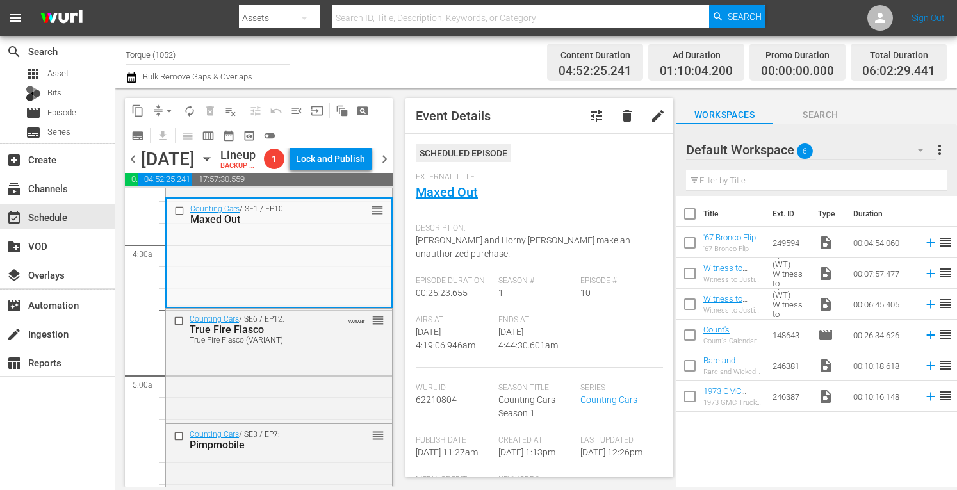
scroll to position [1144, 0]
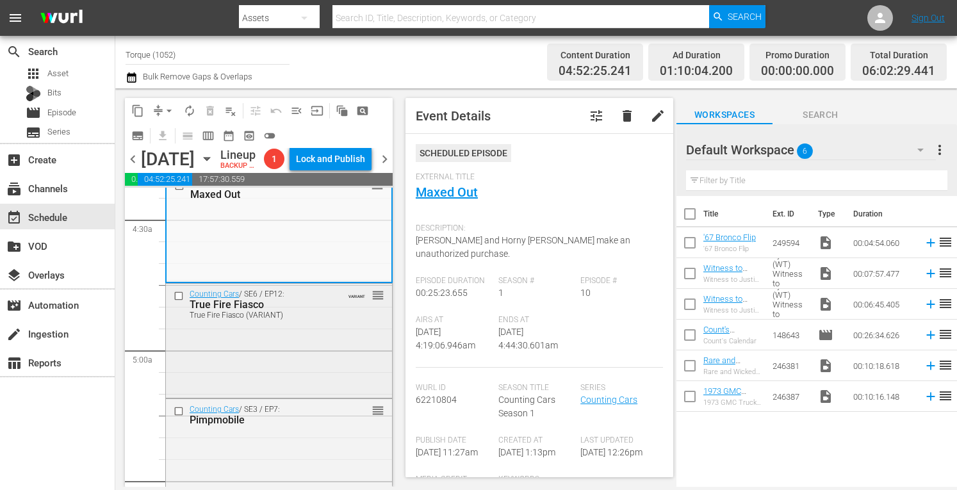
click at [305, 383] on div "Counting Cars / SE6 / EP12: True Fire Fiasco True Fire Fiasco (VARIANT) VARIANT…" at bounding box center [279, 340] width 226 height 112
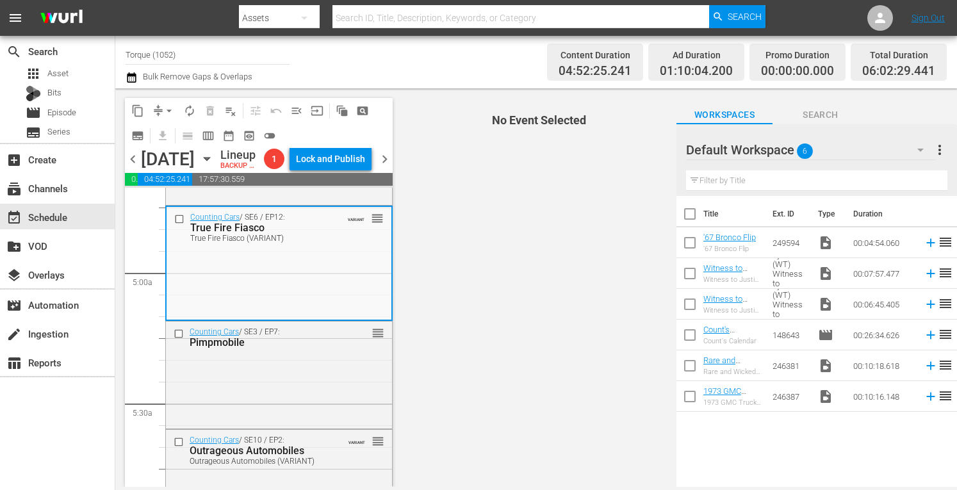
scroll to position [1246, 0]
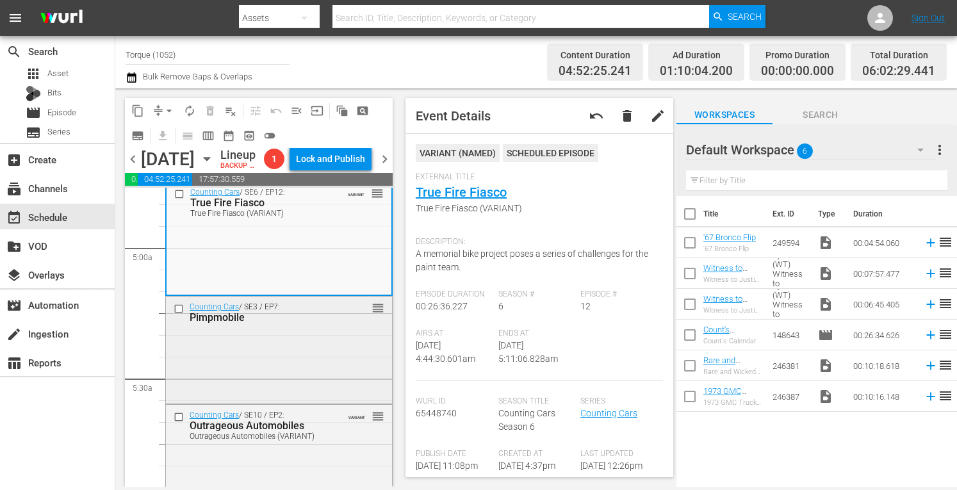
click at [313, 323] on div "Counting Cars / SE3 / EP7: Pimpmobile" at bounding box center [261, 312] width 142 height 21
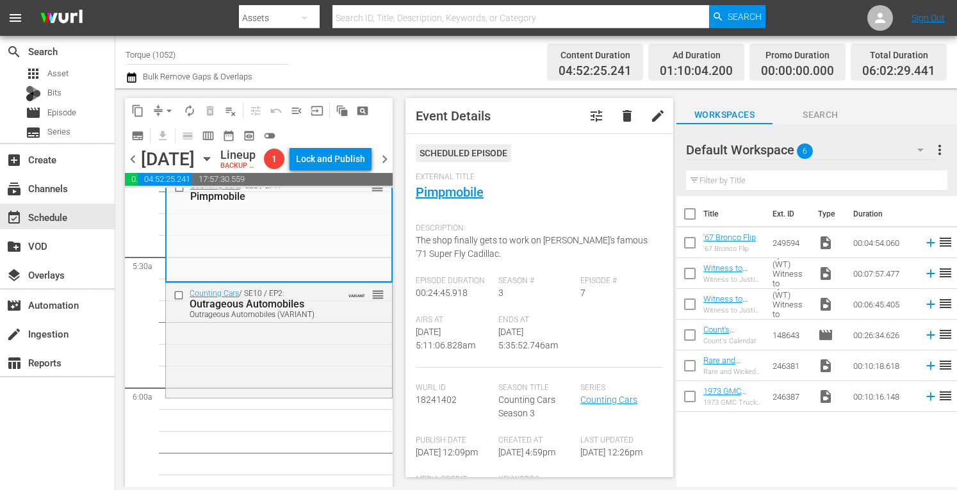
scroll to position [1375, 0]
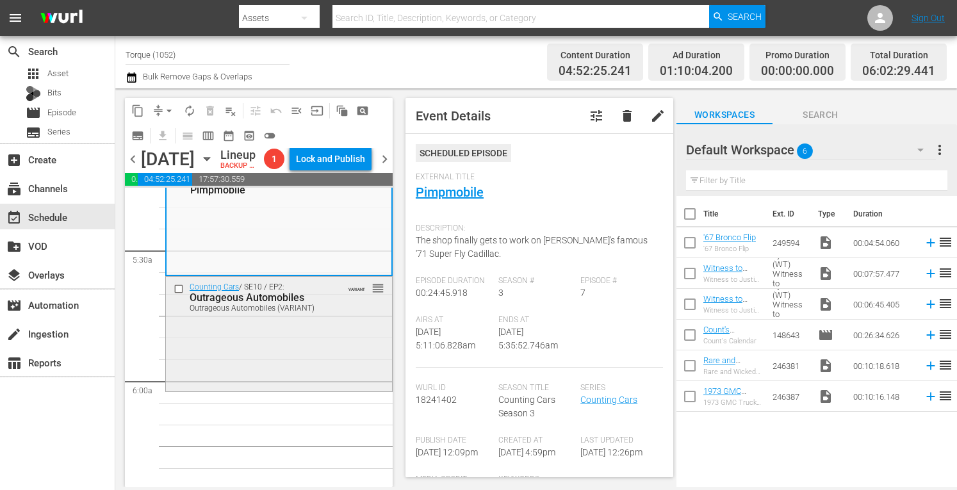
click at [320, 365] on div "Counting Cars / SE10 / EP2: Outrageous Automobiles Outrageous Automobiles (VARI…" at bounding box center [279, 333] width 226 height 112
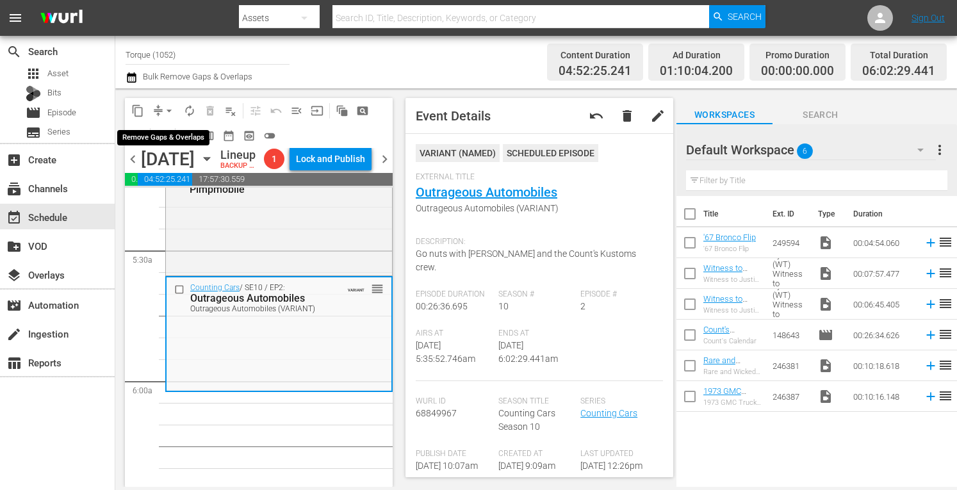
click at [169, 107] on span "arrow_drop_down" at bounding box center [169, 110] width 13 height 13
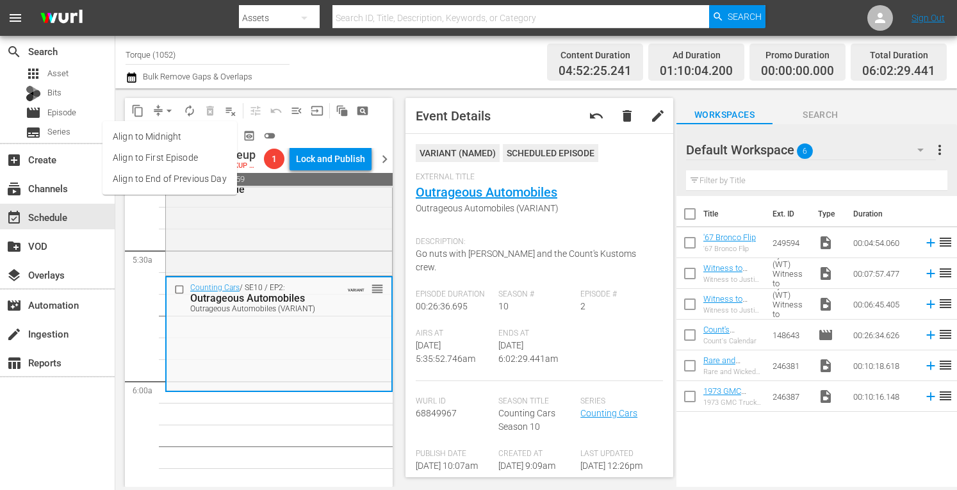
click at [158, 140] on li "Align to Midnight" at bounding box center [169, 136] width 135 height 21
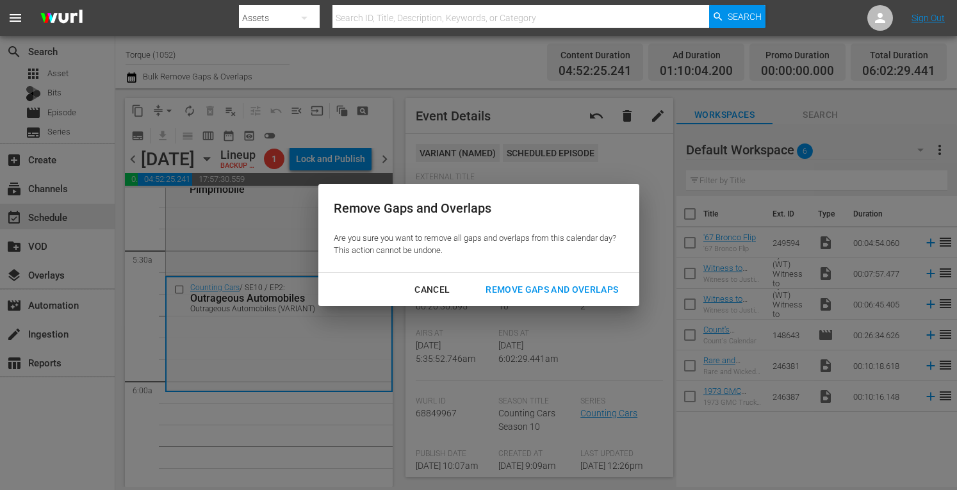
click at [509, 288] on div "Remove Gaps and Overlaps" at bounding box center [551, 290] width 153 height 16
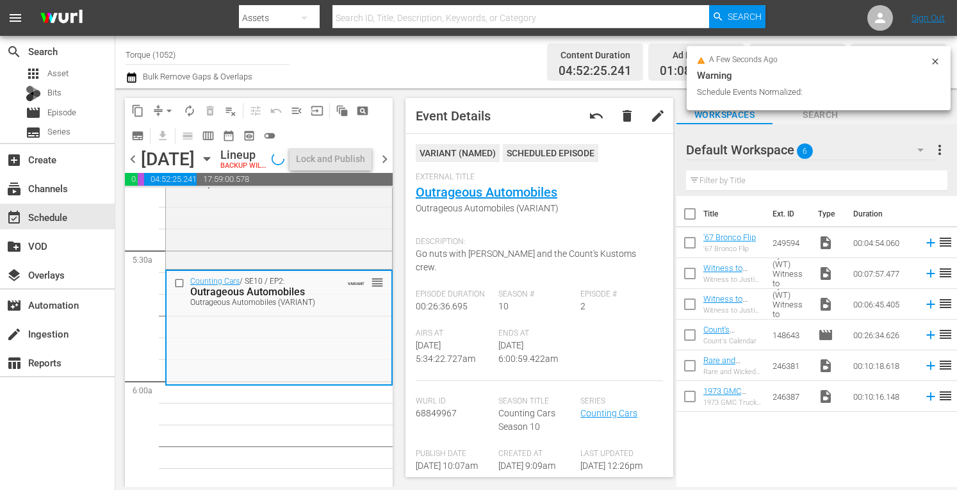
scroll to position [1396, 0]
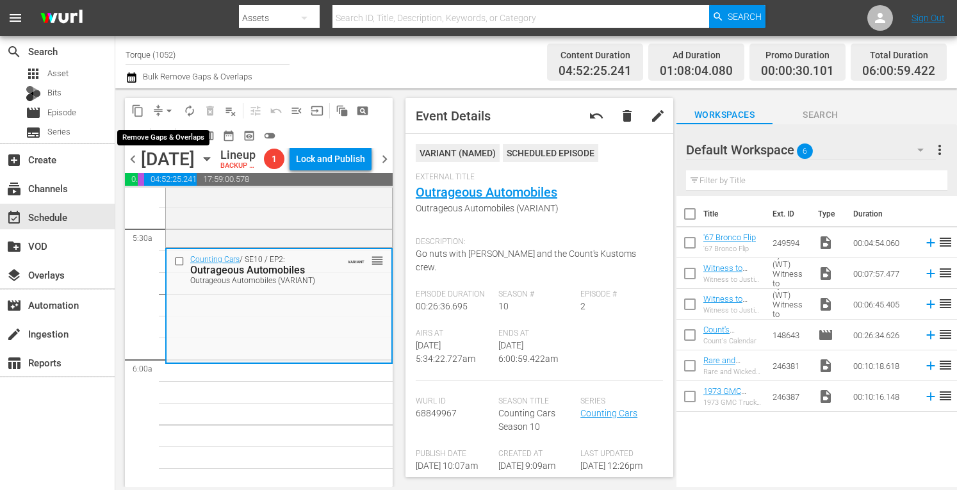
click at [170, 110] on span "arrow_drop_down" at bounding box center [169, 110] width 13 height 13
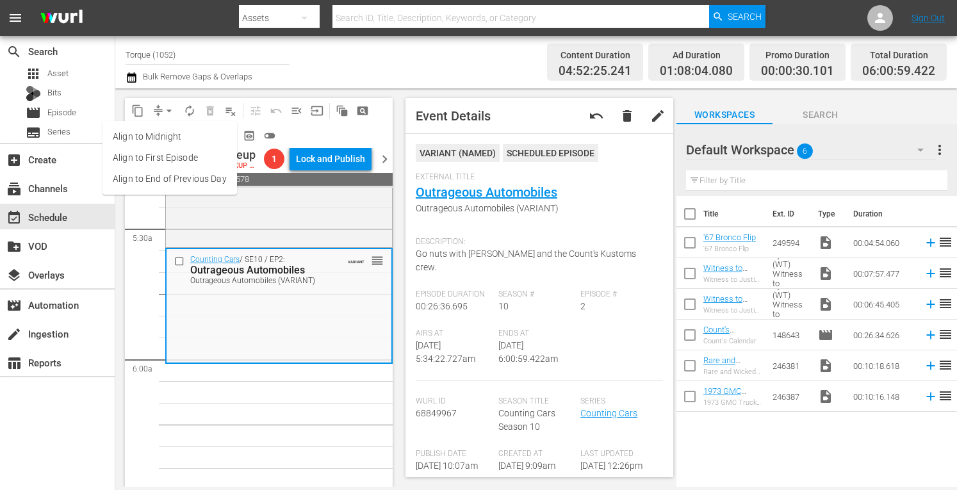
click at [167, 133] on li "Align to Midnight" at bounding box center [169, 136] width 135 height 21
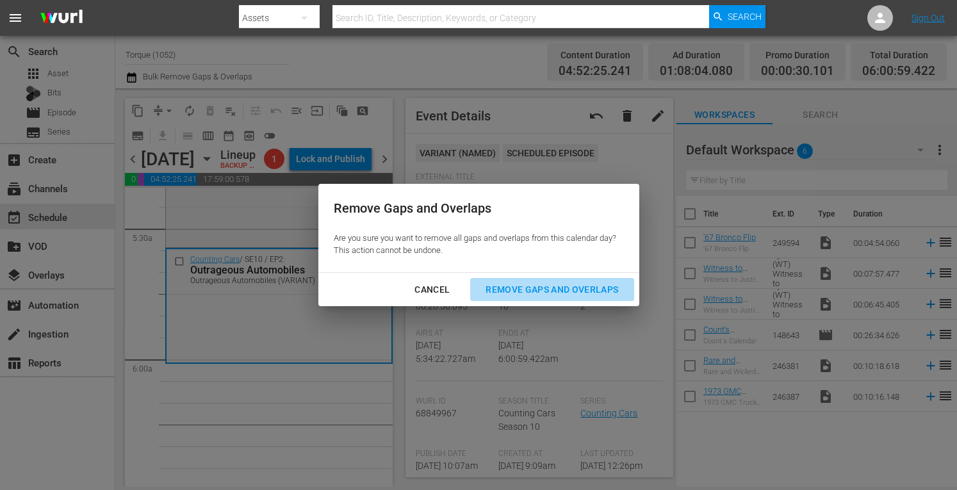
click at [532, 288] on div "Remove Gaps and Overlaps" at bounding box center [551, 290] width 153 height 16
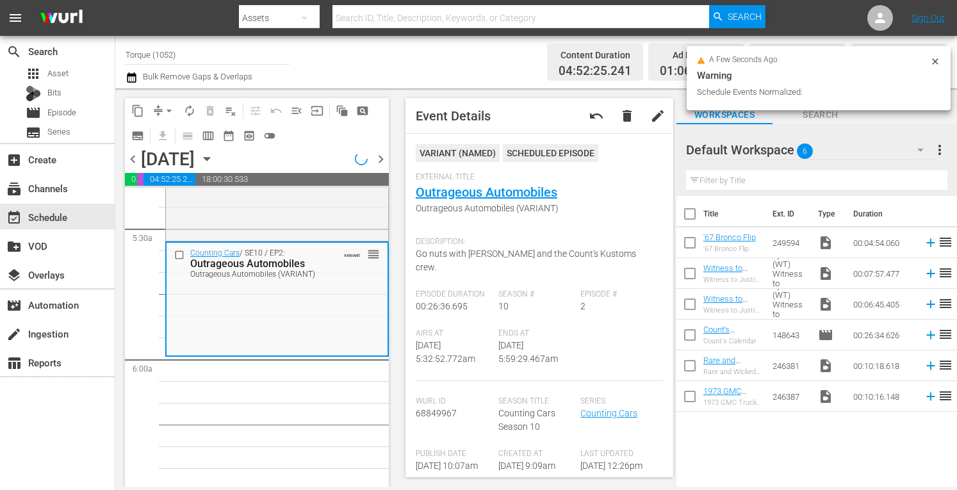
scroll to position [1375, 0]
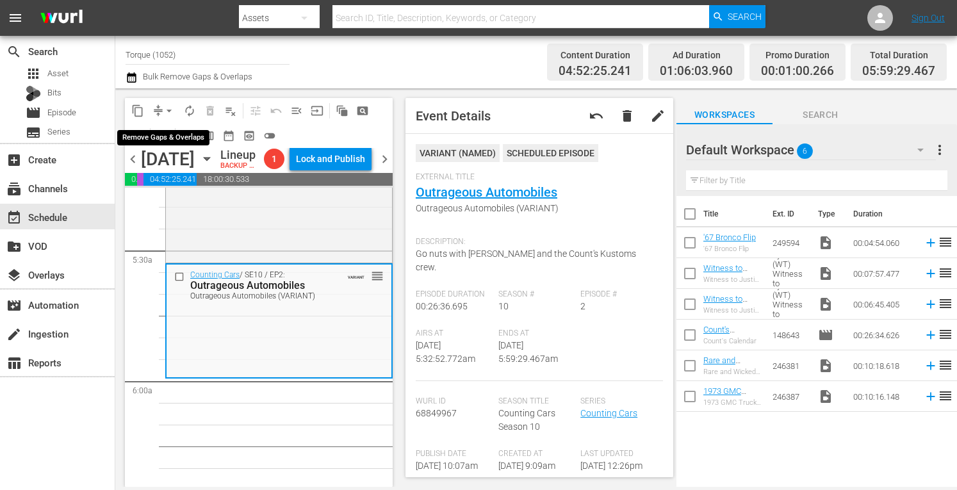
click at [165, 106] on span "arrow_drop_down" at bounding box center [169, 110] width 13 height 13
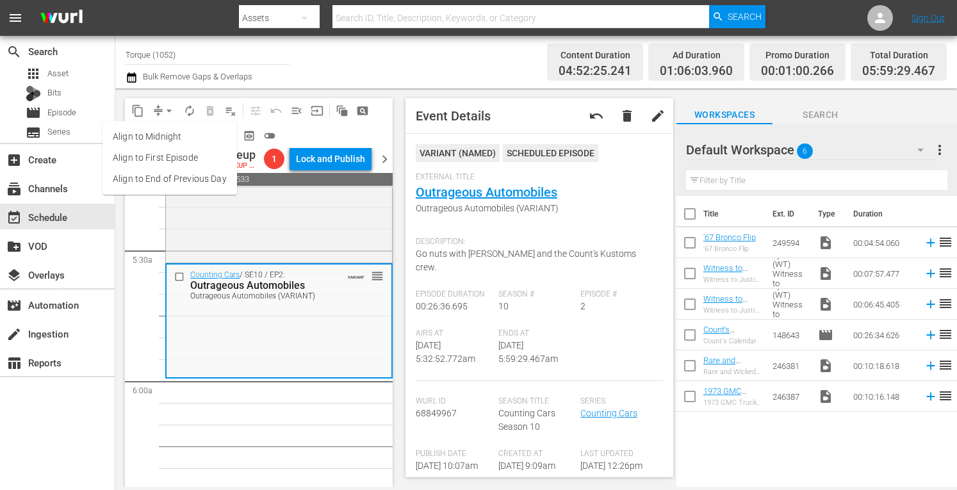
click at [153, 133] on li "Align to Midnight" at bounding box center [169, 136] width 135 height 21
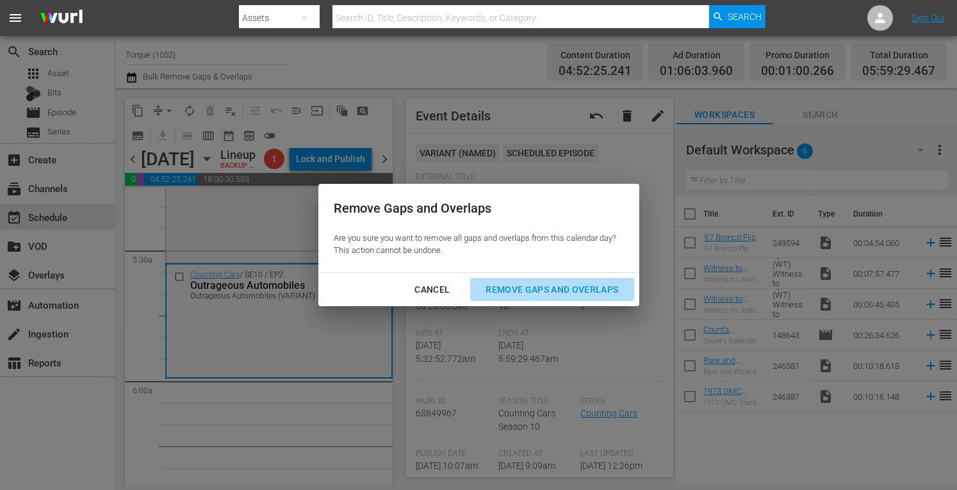
click at [522, 288] on div "Remove Gaps and Overlaps" at bounding box center [551, 290] width 153 height 16
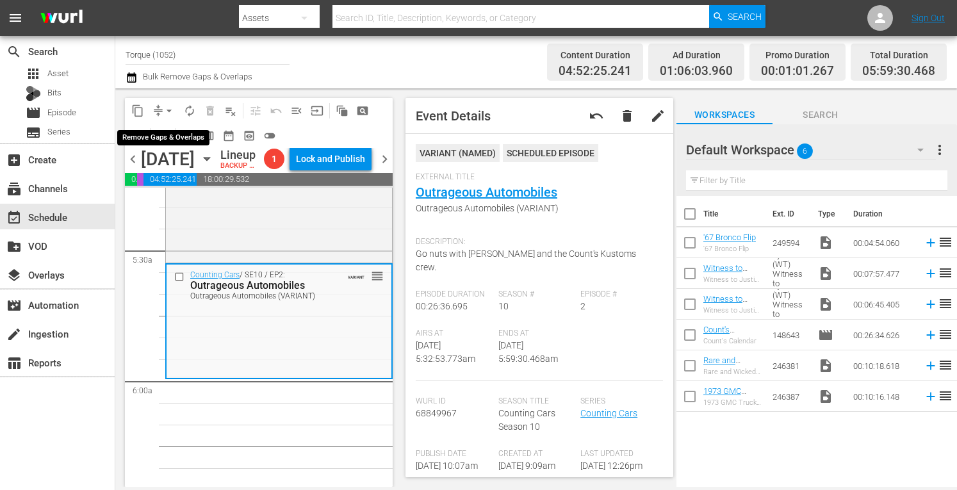
click at [168, 107] on span "arrow_drop_down" at bounding box center [169, 110] width 13 height 13
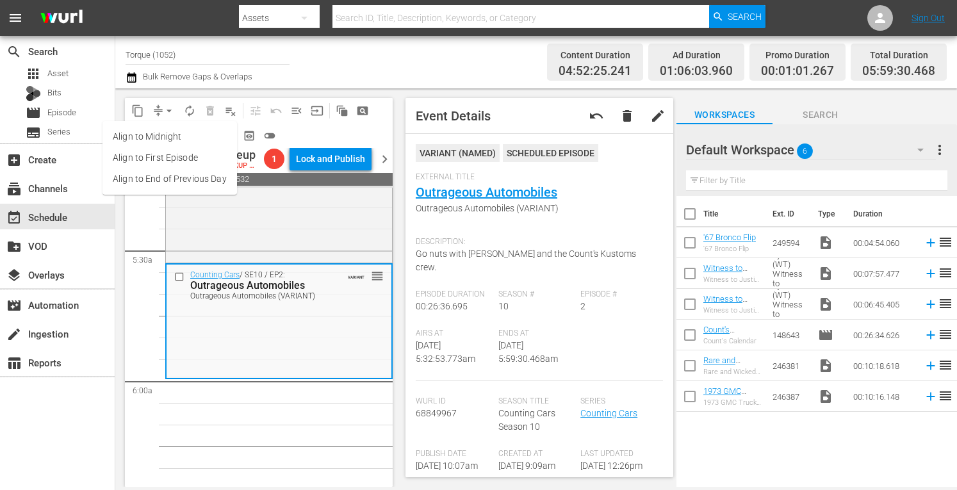
click at [156, 139] on li "Align to Midnight" at bounding box center [169, 136] width 135 height 21
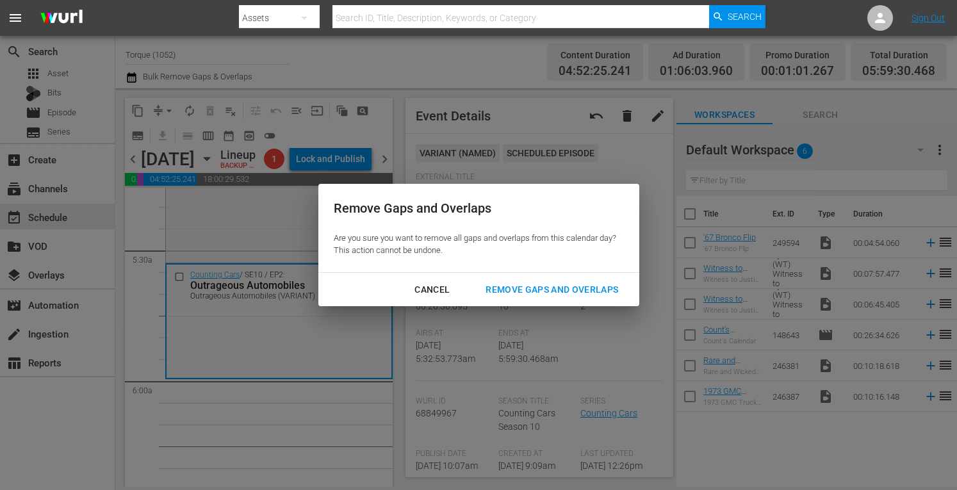
click at [528, 287] on div "Remove Gaps and Overlaps" at bounding box center [551, 290] width 153 height 16
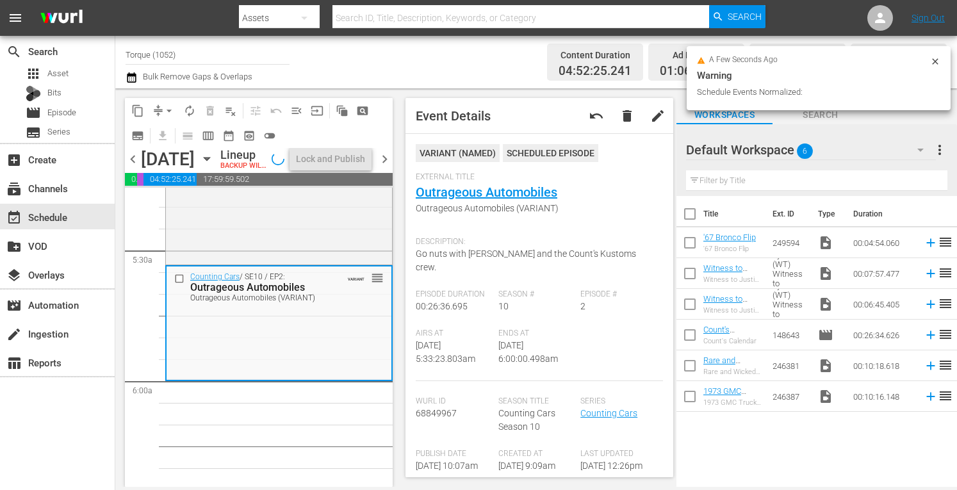
scroll to position [1353, 0]
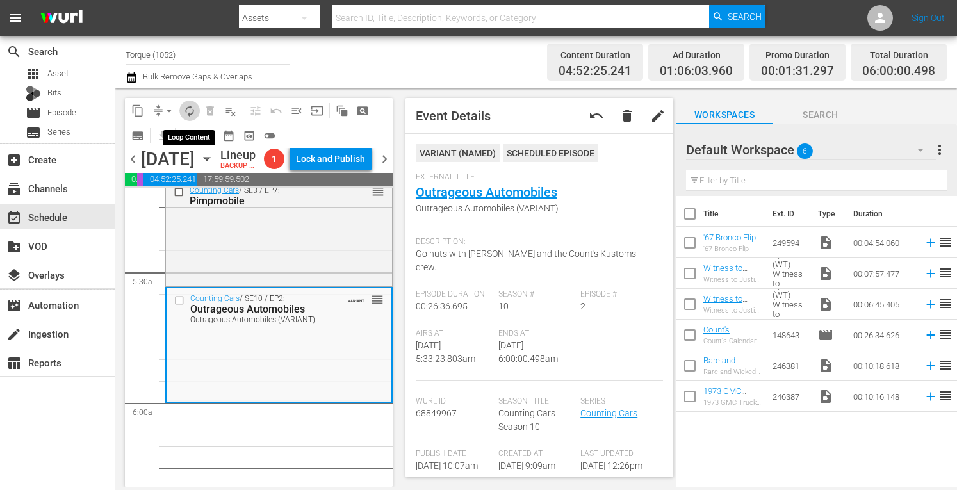
click at [190, 111] on span "autorenew_outlined" at bounding box center [189, 110] width 13 height 13
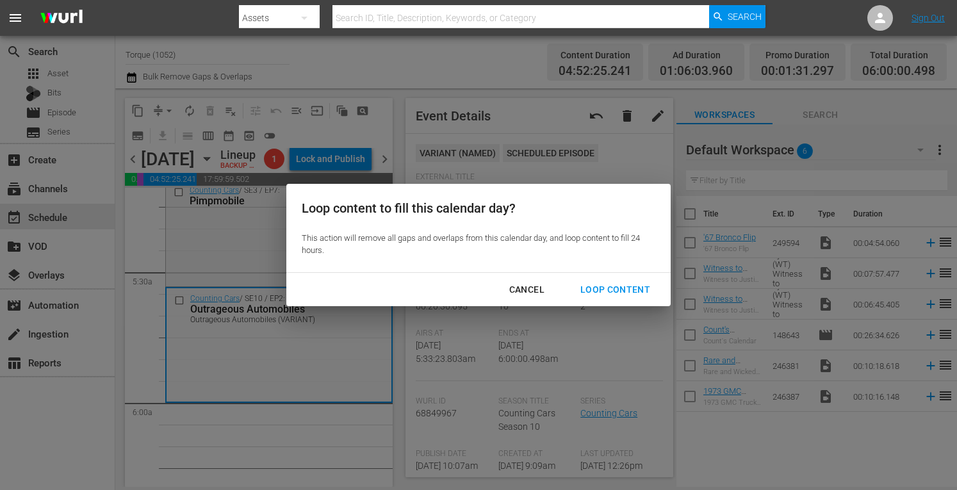
click at [594, 289] on div "Loop Content" at bounding box center [615, 290] width 90 height 16
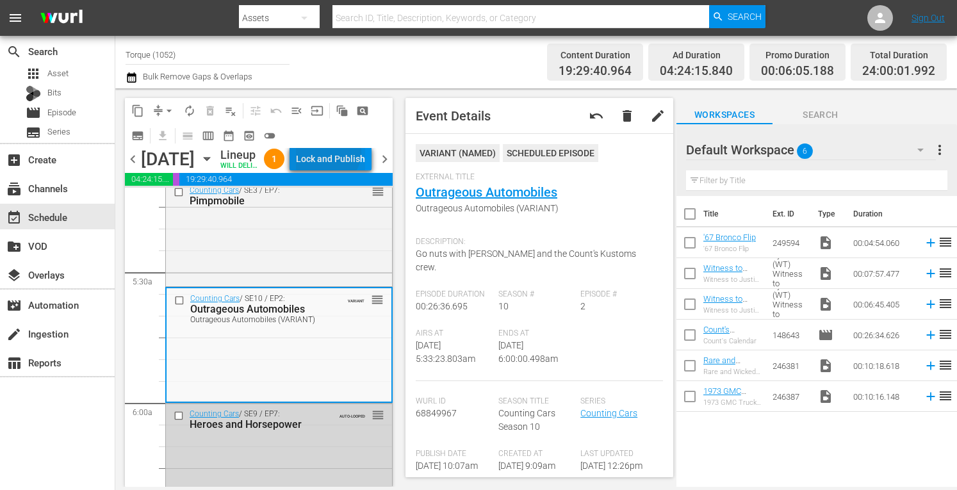
click at [355, 165] on div "Lock and Publish" at bounding box center [330, 158] width 69 height 23
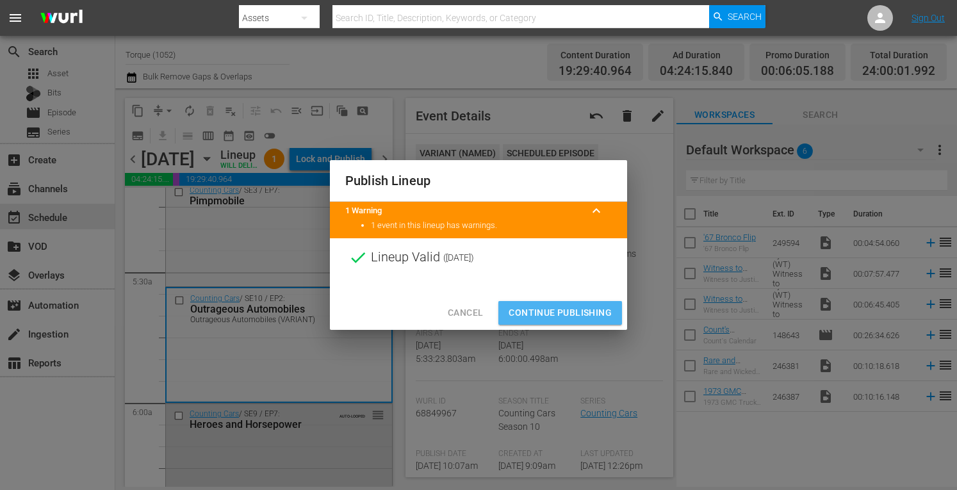
click at [560, 308] on span "Continue Publishing" at bounding box center [560, 313] width 103 height 16
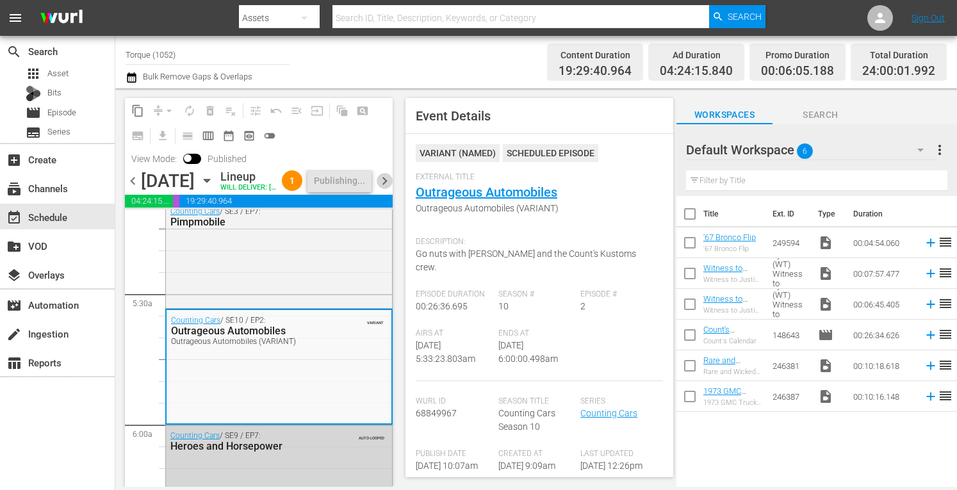
click at [383, 189] on span "chevron_right" at bounding box center [385, 181] width 16 height 16
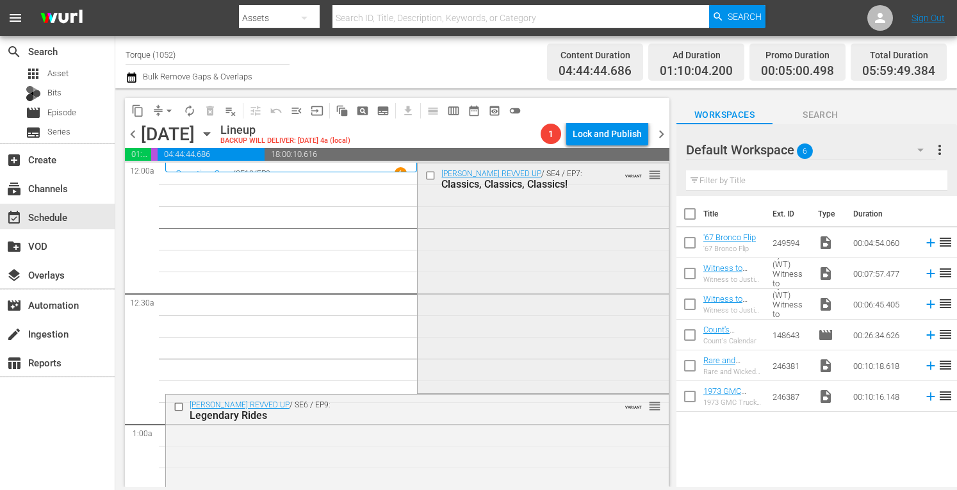
click at [518, 240] on div "Barrett-Jackson REVVED UP / SE4 / EP7: Classics, Classics, Classics! VARIANT re…" at bounding box center [543, 276] width 250 height 227
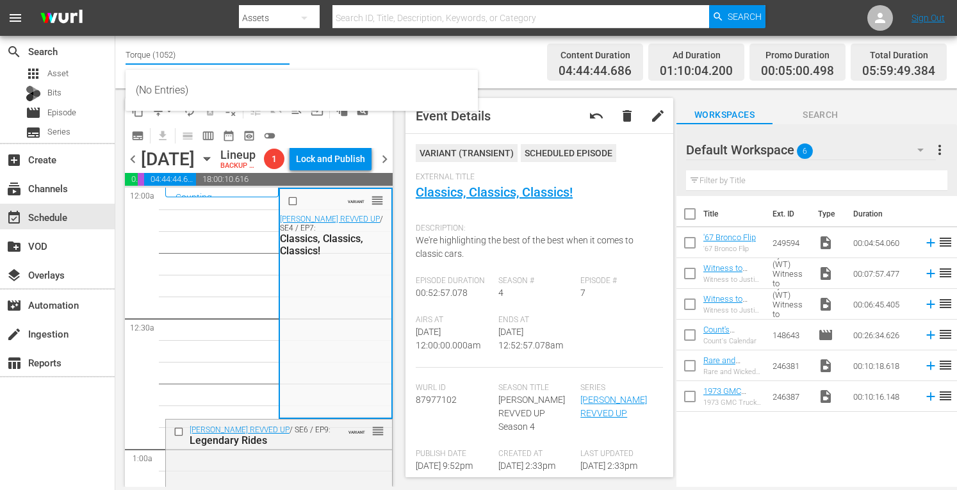
click at [206, 57] on input "Torque (1052)" at bounding box center [208, 54] width 164 height 31
type input "T"
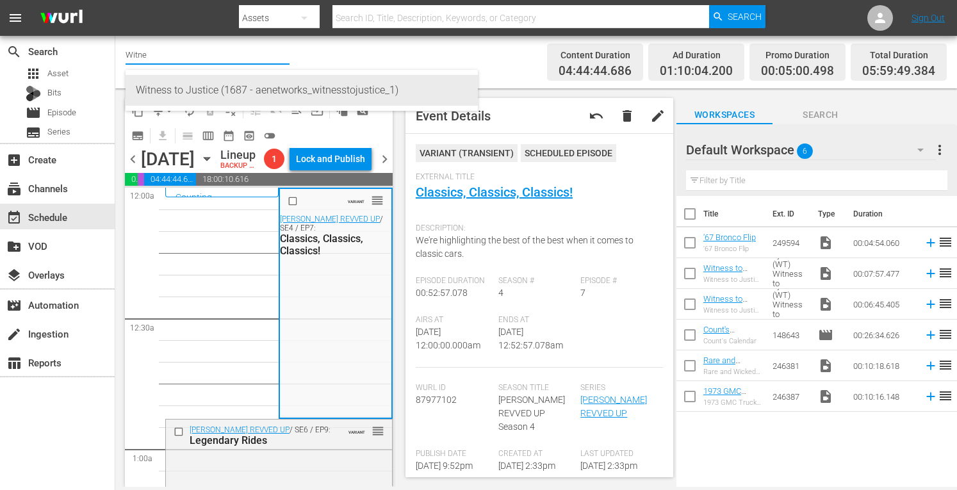
click at [193, 91] on div "Witness to Justice (1687 - aenetworks_witnesstojustice_1)" at bounding box center [302, 90] width 332 height 31
type input "Witness to Justice (1687 - aenetworks_witnesstojustice_1)"
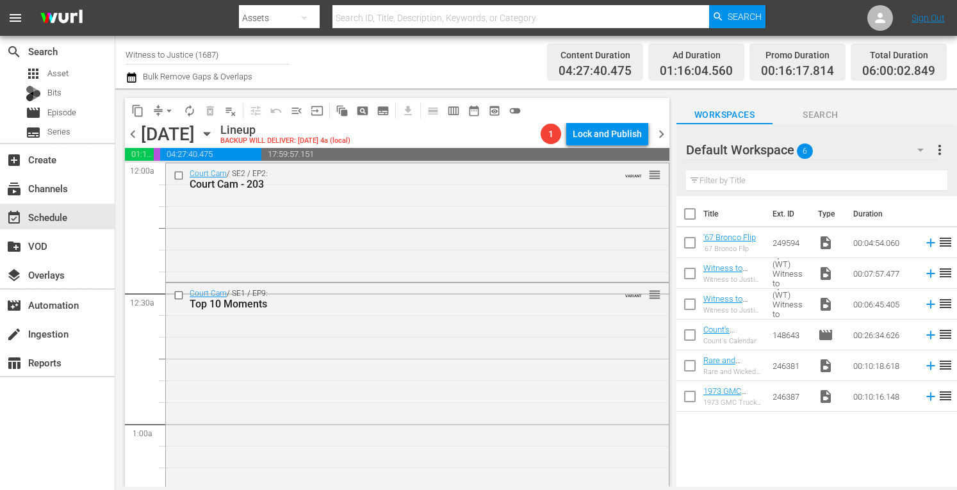
click at [214, 131] on icon "button" at bounding box center [207, 134] width 14 height 14
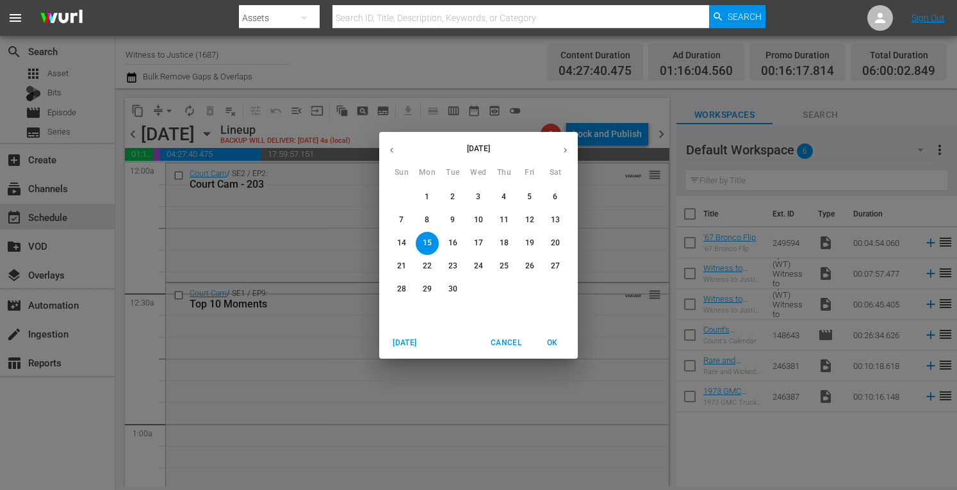
click at [429, 216] on p "8" at bounding box center [427, 220] width 4 height 11
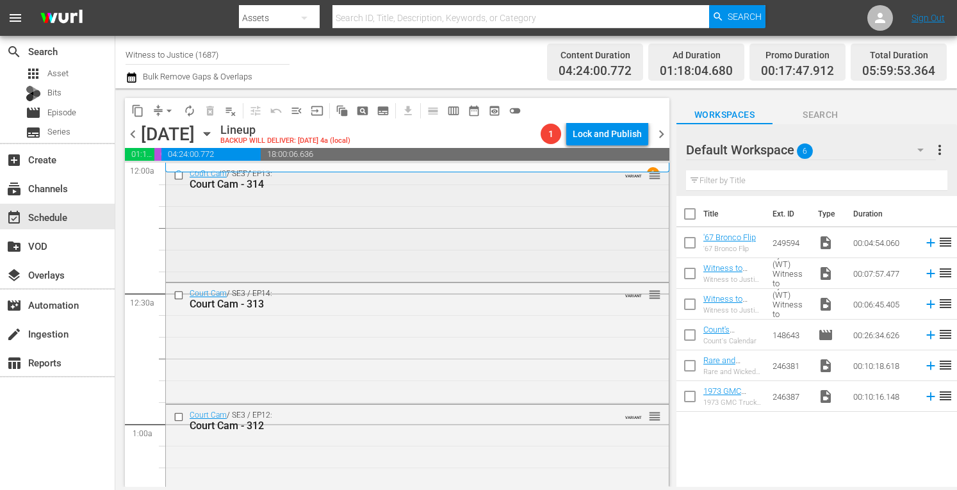
click at [409, 204] on div "Court Cam / SE3 / EP13: Court Cam - 314 VARIANT reorder" at bounding box center [417, 221] width 503 height 116
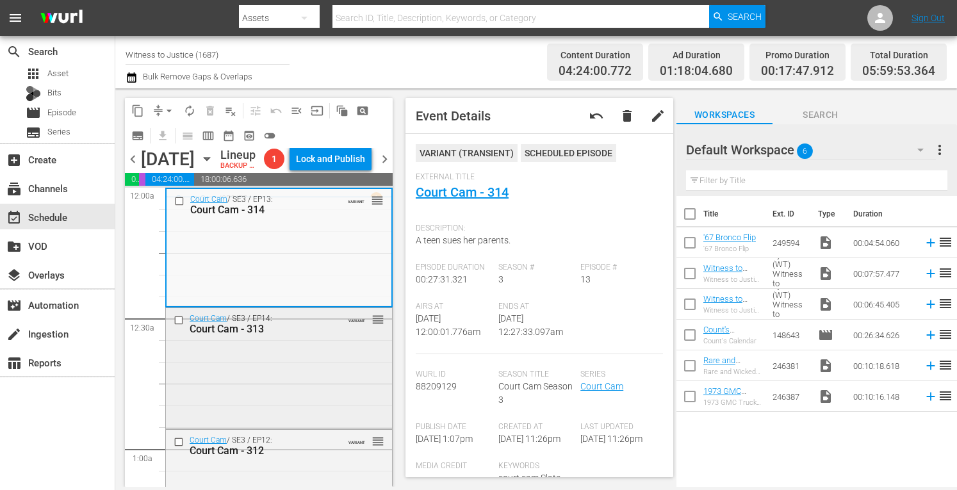
click at [293, 381] on div "Court Cam / SE3 / EP14: Court Cam - 313 VARIANT reorder" at bounding box center [279, 367] width 226 height 118
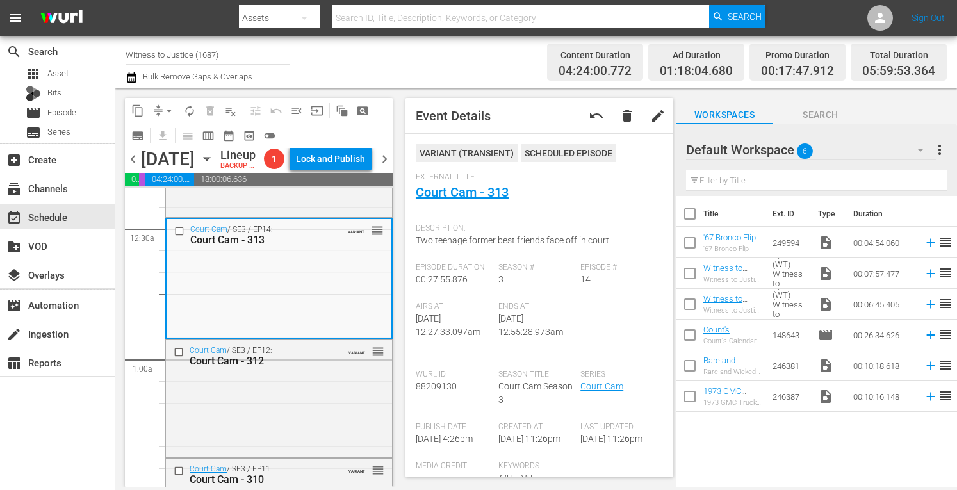
scroll to position [102, 0]
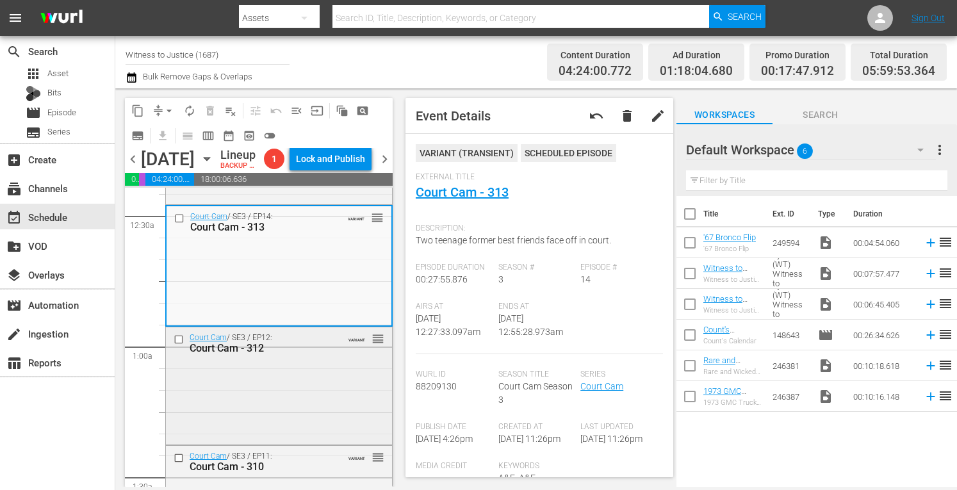
click at [339, 404] on div "Court Cam / SE3 / EP12: Court Cam - 312 VARIANT reorder" at bounding box center [279, 384] width 226 height 115
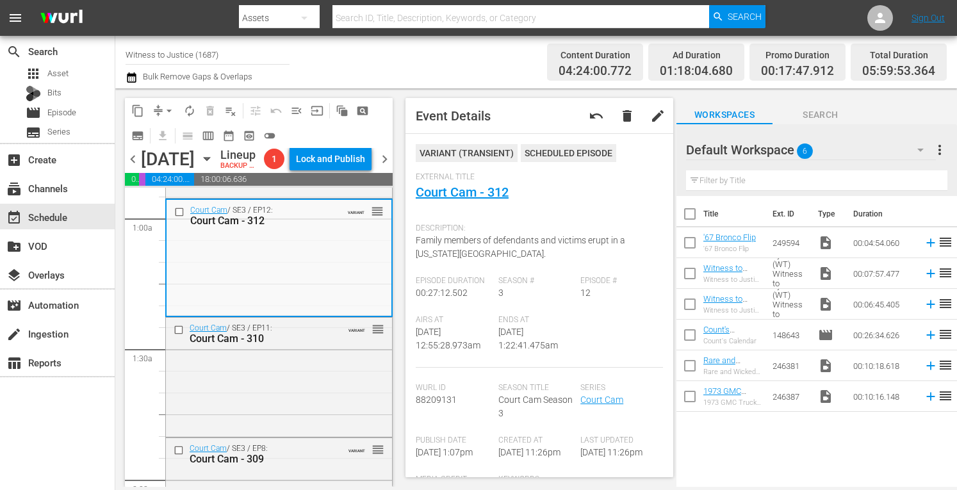
scroll to position [256, 0]
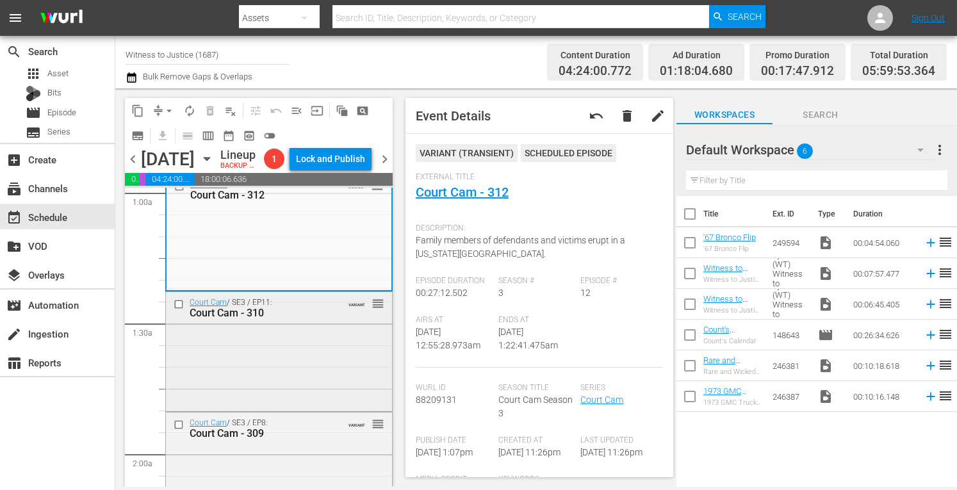
click at [338, 346] on div "Court Cam / SE3 / EP11: Court Cam - 310 VARIANT reorder" at bounding box center [279, 350] width 226 height 117
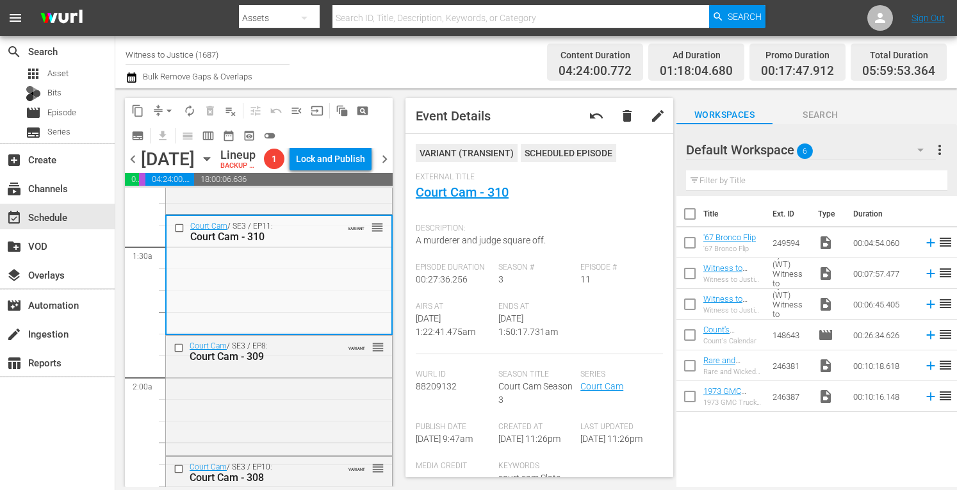
scroll to position [436, 0]
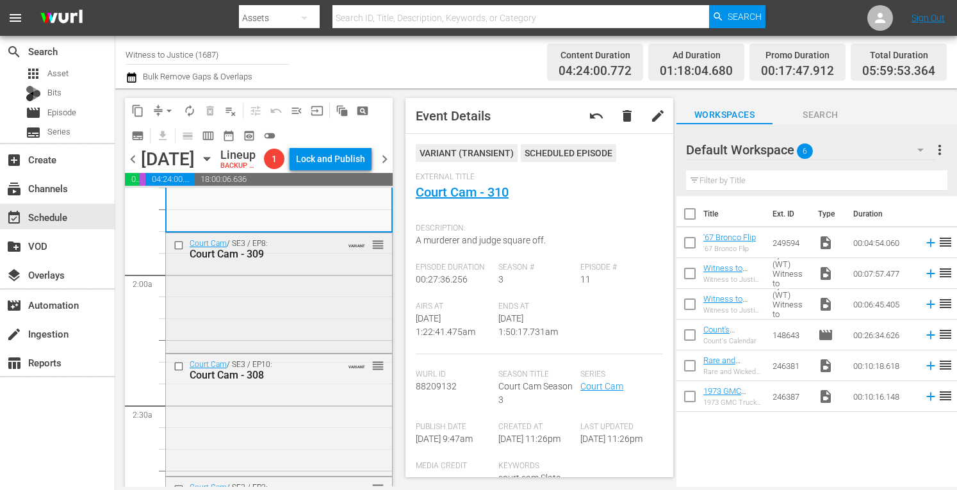
click at [342, 318] on div "Court Cam / SE3 / EP8: Court Cam - 309 VARIANT reorder" at bounding box center [279, 291] width 226 height 117
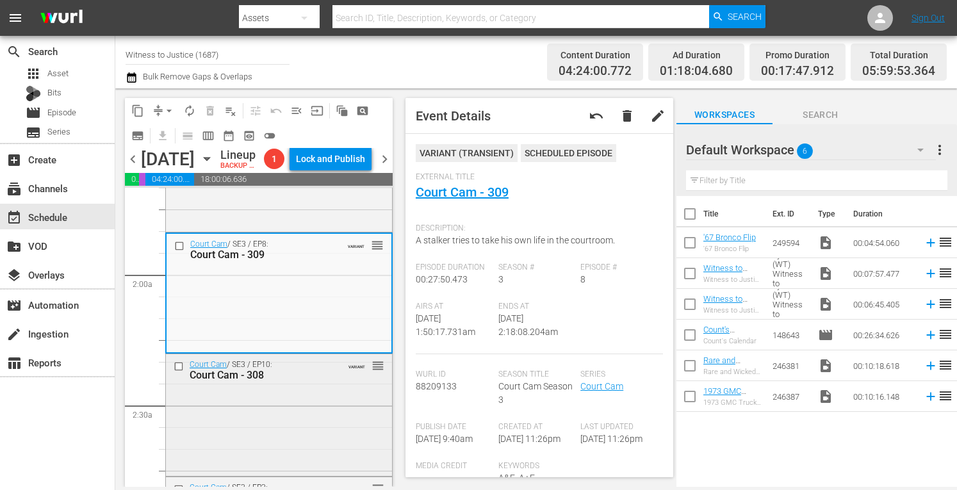
click at [328, 386] on div "Court Cam / SE3 / EP10: Court Cam - 308 VARIANT reorder" at bounding box center [279, 369] width 226 height 31
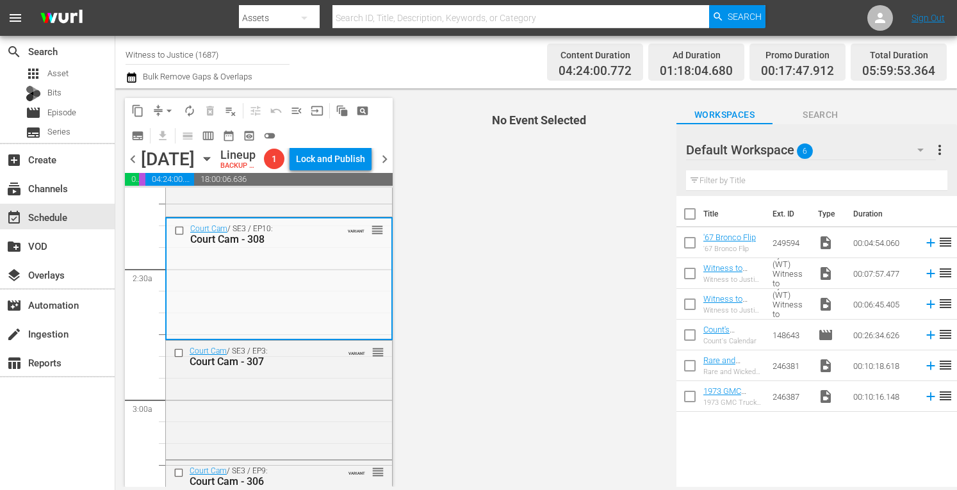
scroll to position [623, 0]
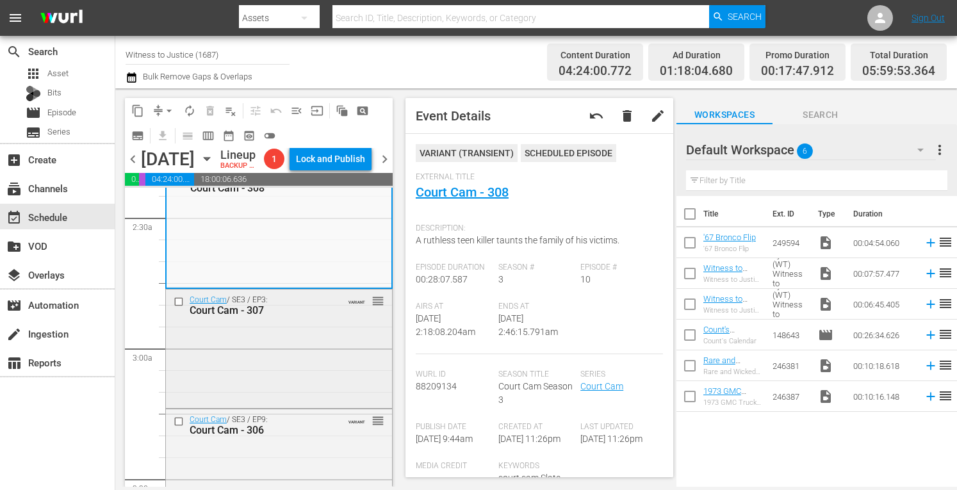
click at [329, 356] on div "Court Cam / SE3 / EP3: Court Cam - 307 VARIANT reorder" at bounding box center [279, 348] width 226 height 116
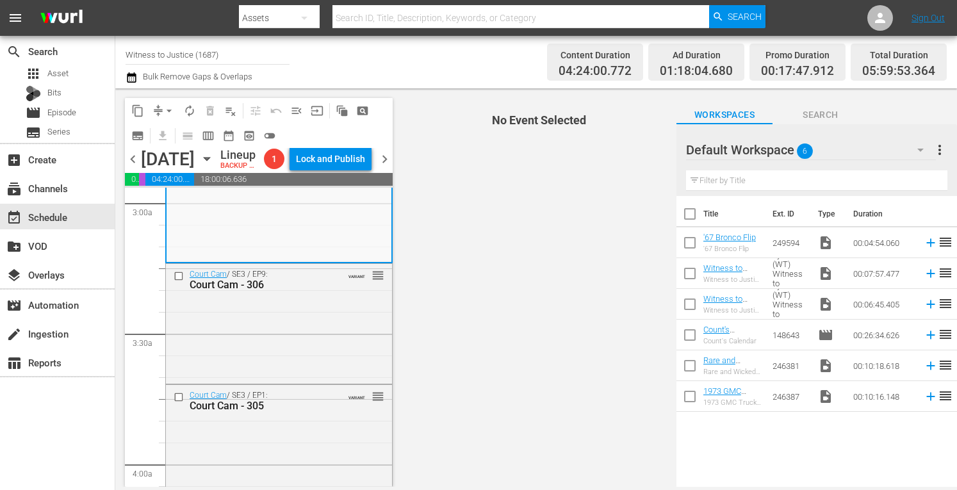
scroll to position [794, 0]
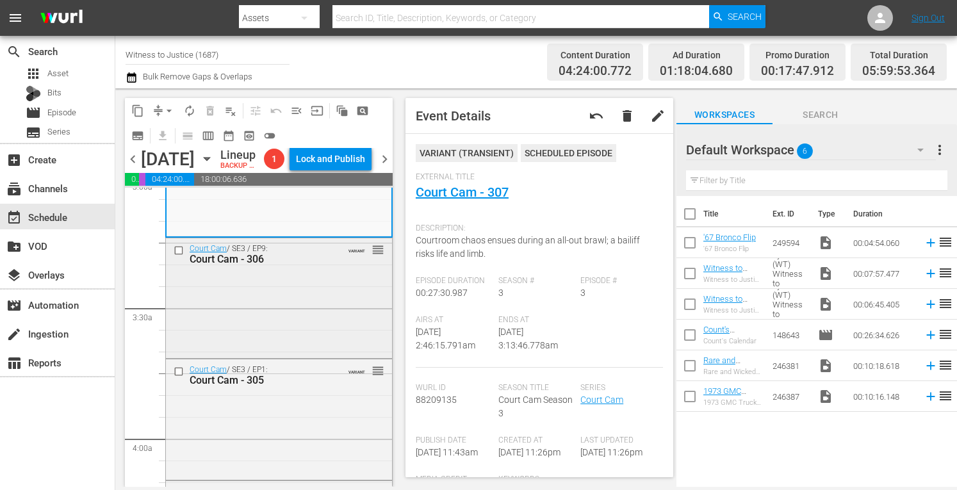
click at [341, 300] on div "Court Cam / SE3 / EP9: Court Cam - 306 VARIANT reorder" at bounding box center [279, 296] width 226 height 117
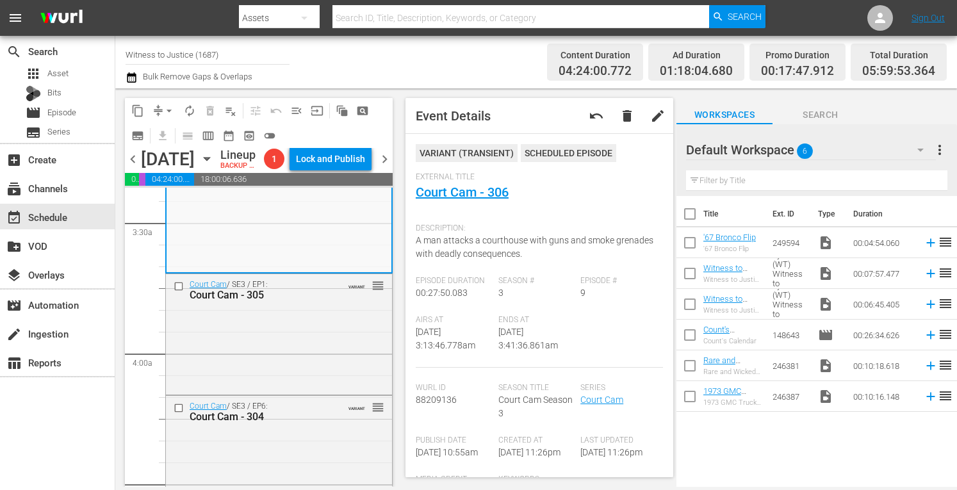
scroll to position [897, 0]
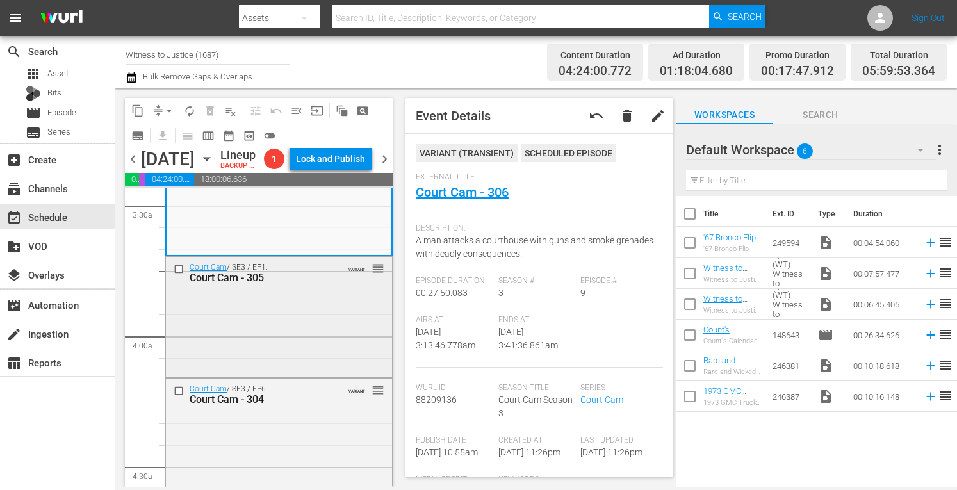
click at [324, 313] on div "Court Cam / SE3 / EP1: Court Cam - 305 VARIANT reorder" at bounding box center [279, 316] width 226 height 118
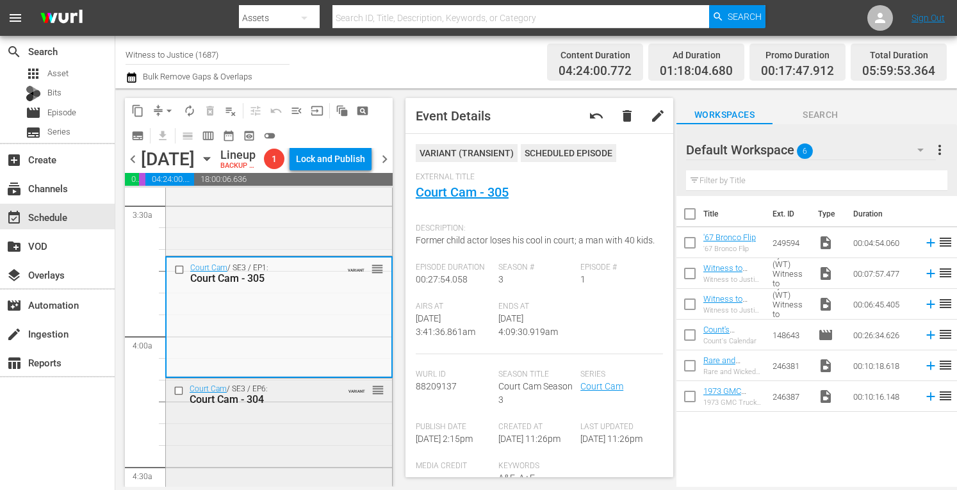
click at [324, 410] on div "Court Cam / SE3 / EP6: Court Cam - 304 VARIANT reorder" at bounding box center [279, 394] width 226 height 31
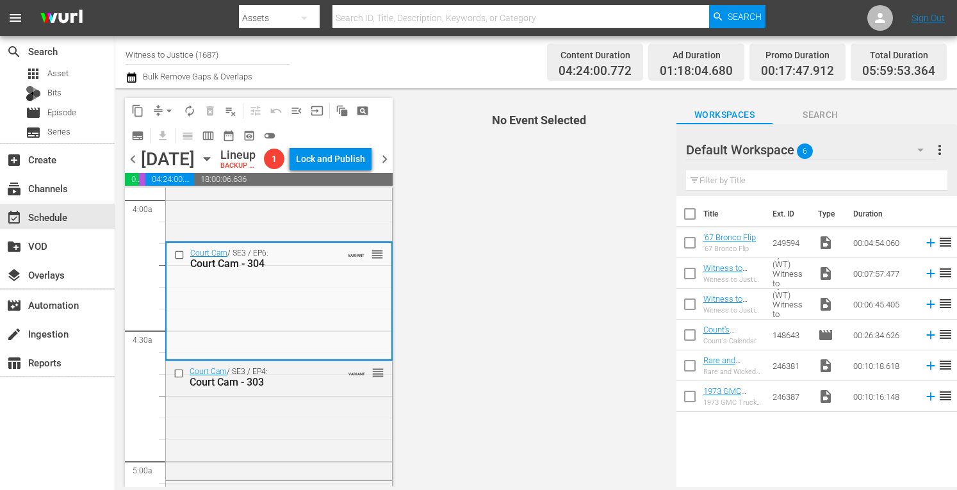
scroll to position [1127, 0]
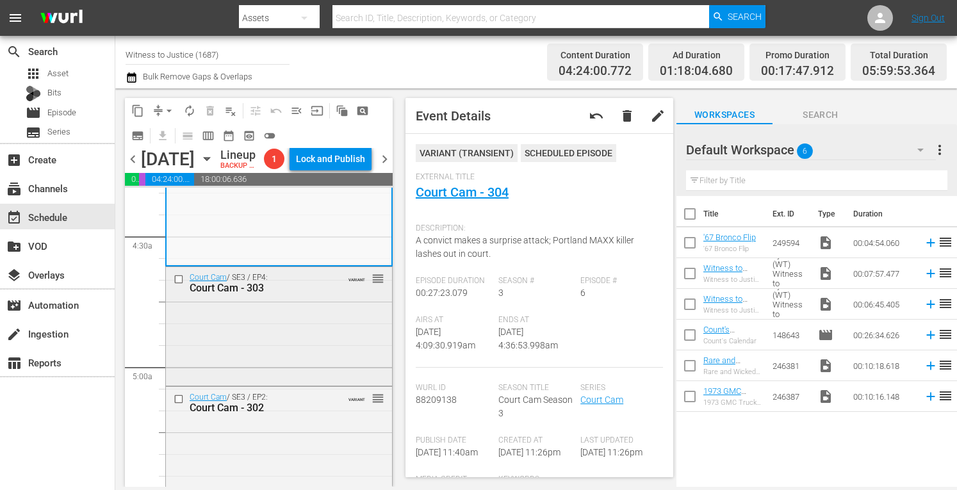
click at [320, 338] on div "Court Cam / SE3 / EP4: Court Cam - 303 VARIANT reorder" at bounding box center [279, 325] width 226 height 116
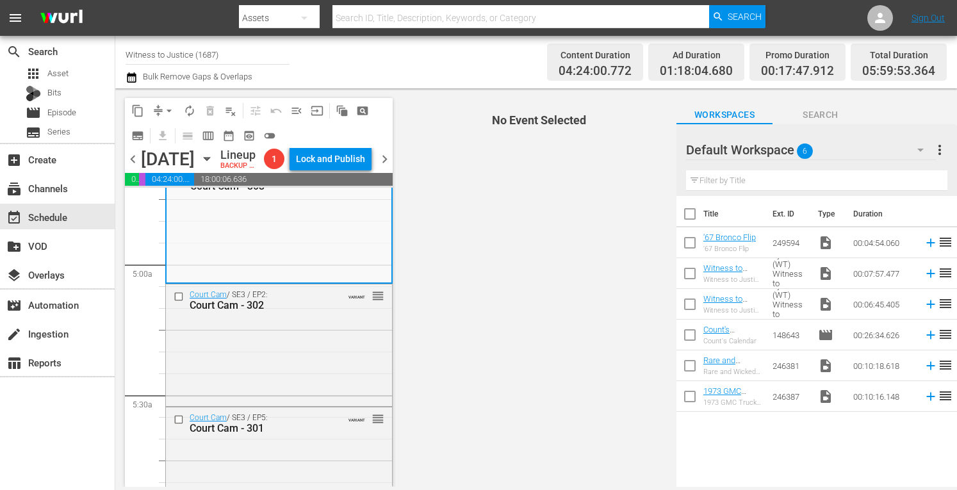
scroll to position [1255, 0]
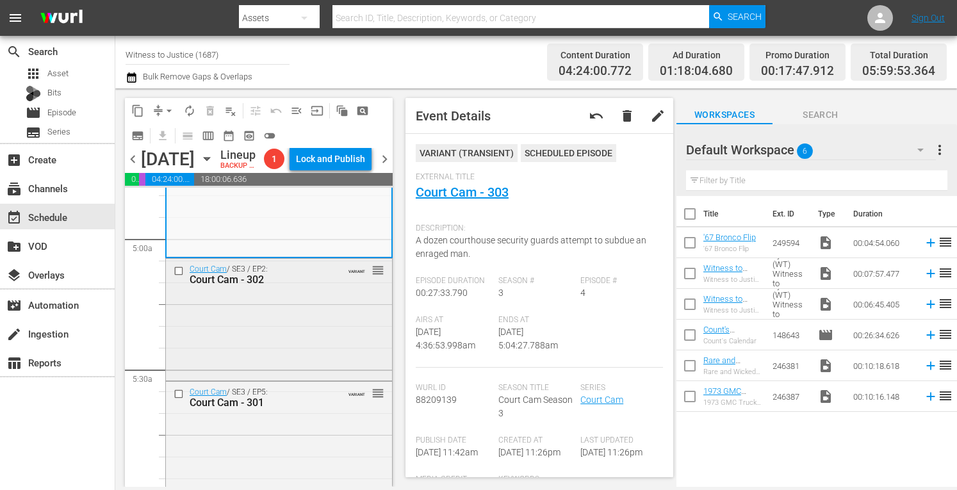
click at [344, 320] on div "Court Cam / SE3 / EP2: Court Cam - 302 VARIANT reorder" at bounding box center [279, 318] width 226 height 119
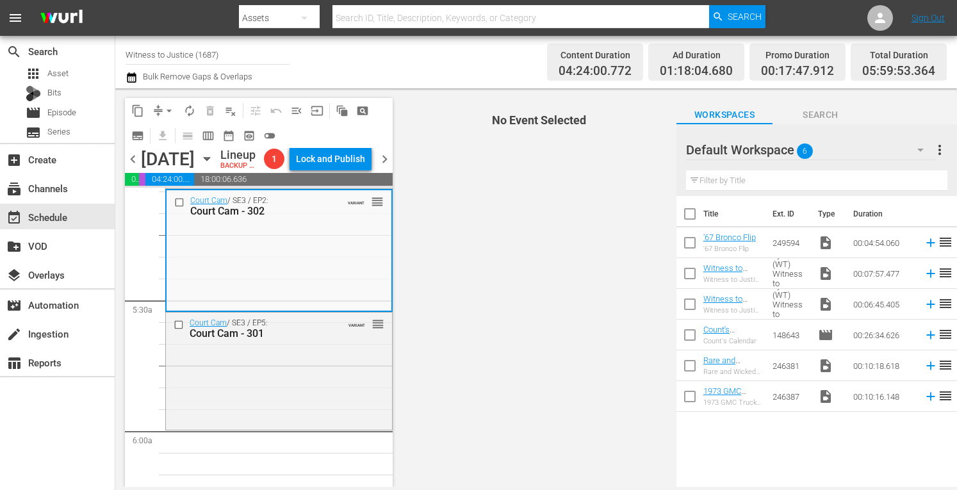
scroll to position [1332, 0]
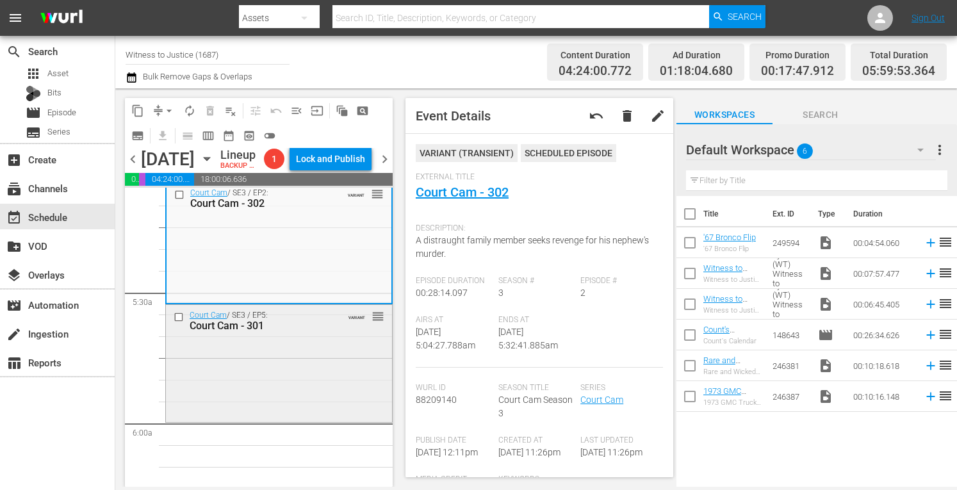
click at [333, 373] on div "Court Cam / SE3 / EP5: Court Cam - 301 VARIANT reorder" at bounding box center [279, 362] width 226 height 115
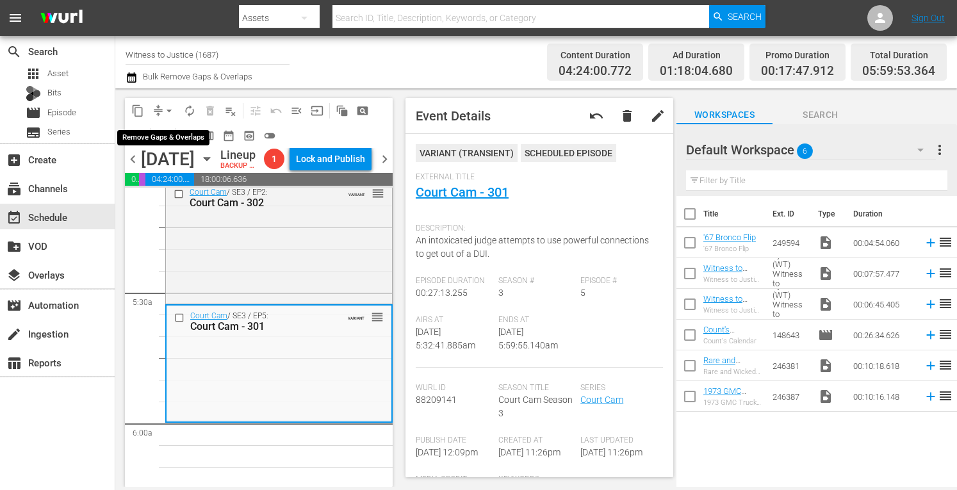
click at [172, 108] on span "arrow_drop_down" at bounding box center [169, 110] width 13 height 13
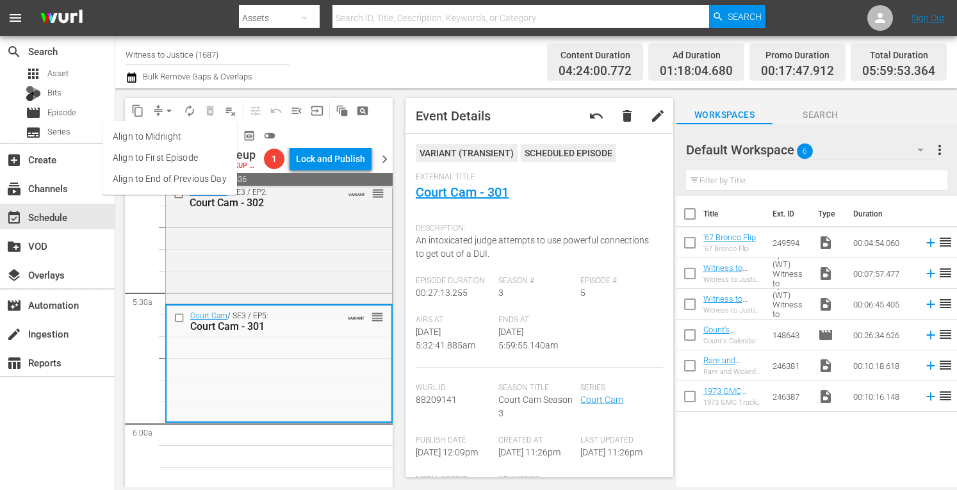
click at [169, 135] on li "Align to Midnight" at bounding box center [169, 136] width 135 height 21
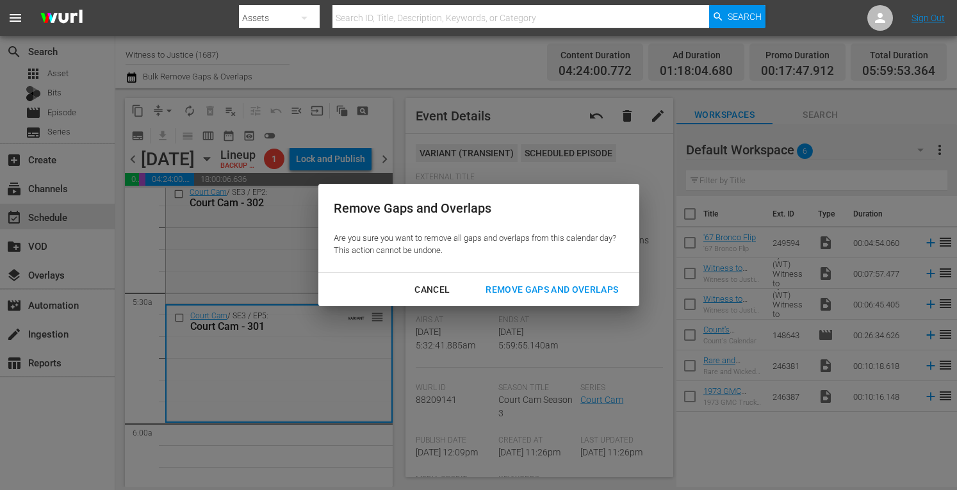
click at [516, 286] on div "Remove Gaps and Overlaps" at bounding box center [551, 290] width 153 height 16
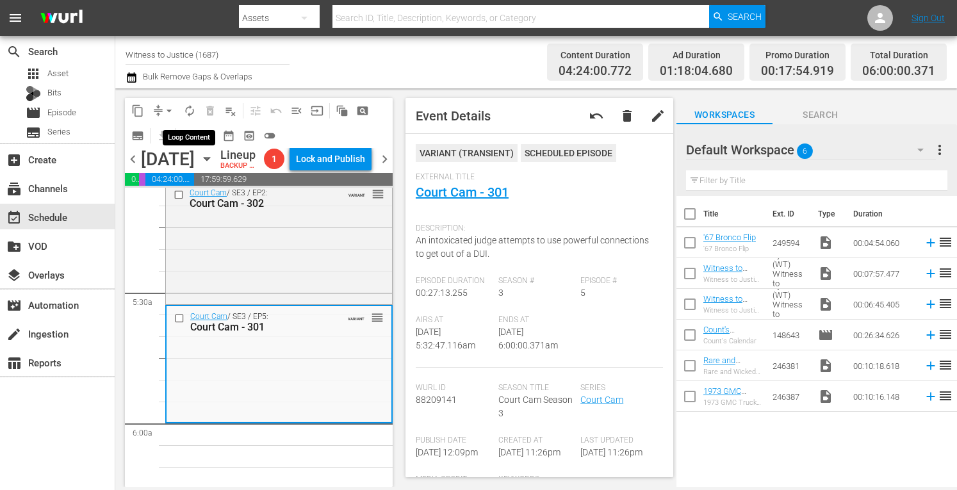
click at [188, 110] on span "autorenew_outlined" at bounding box center [189, 110] width 13 height 13
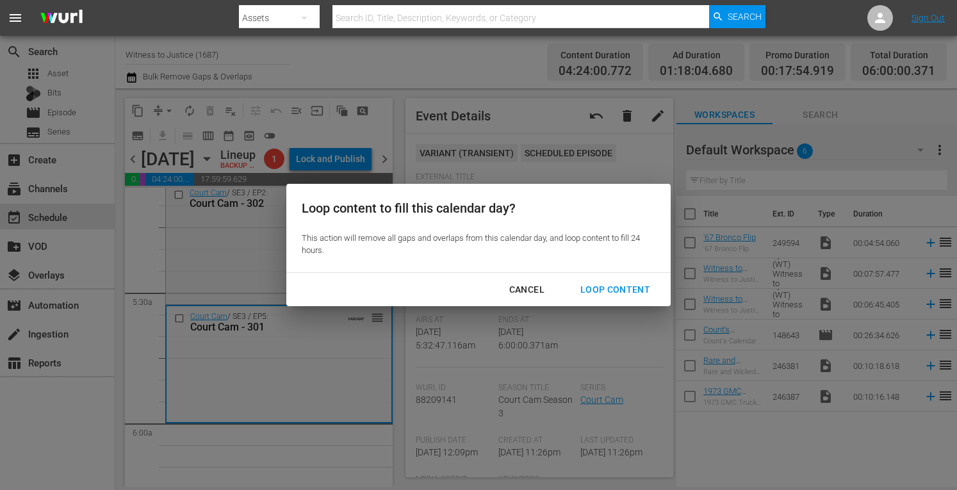
click at [605, 292] on div "Loop Content" at bounding box center [615, 290] width 90 height 16
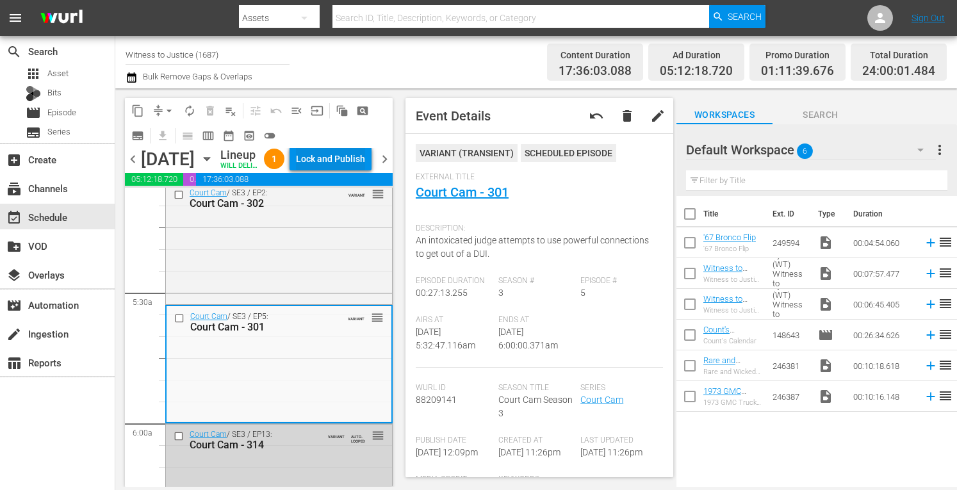
click at [350, 156] on div "Lock and Publish" at bounding box center [330, 158] width 69 height 23
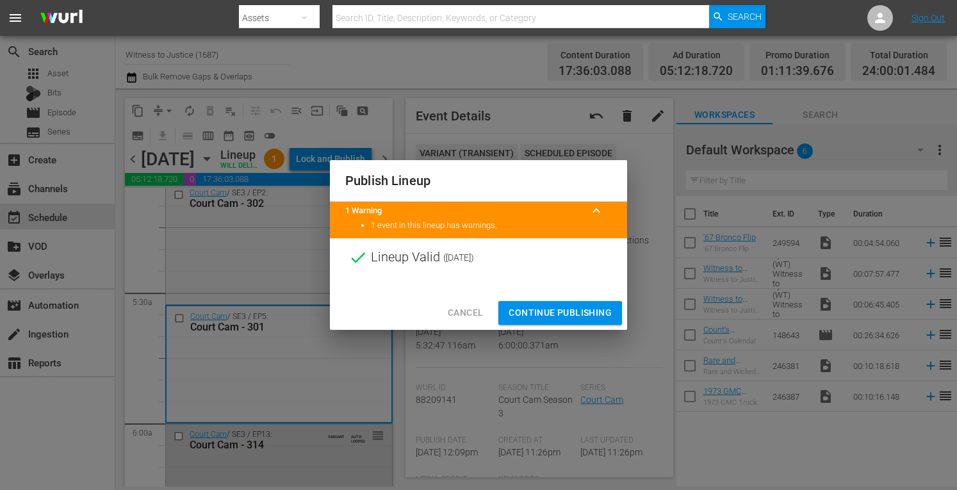
click at [564, 309] on span "Continue Publishing" at bounding box center [560, 313] width 103 height 16
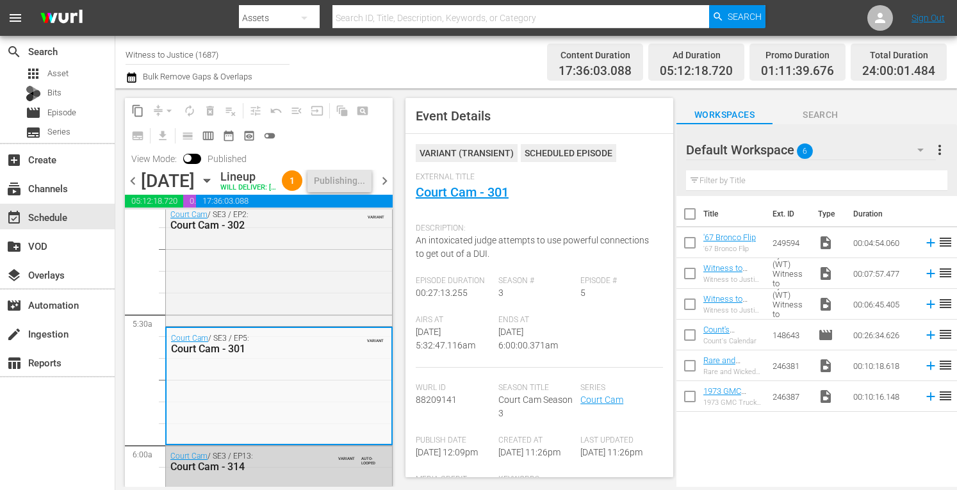
click at [382, 189] on span "chevron_right" at bounding box center [385, 181] width 16 height 16
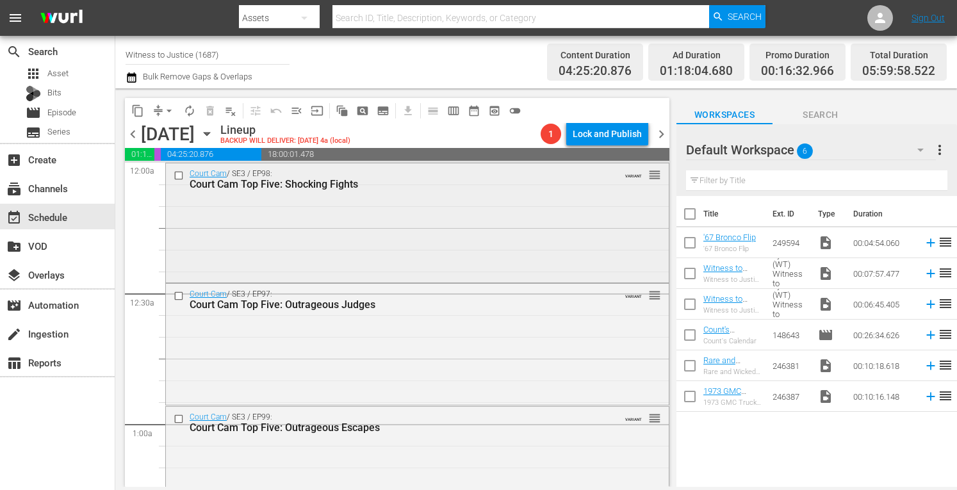
click at [520, 220] on div "Court Cam / SE3 / EP98: Court Cam Top Five: Shocking Fights VARIANT reorder" at bounding box center [417, 221] width 503 height 117
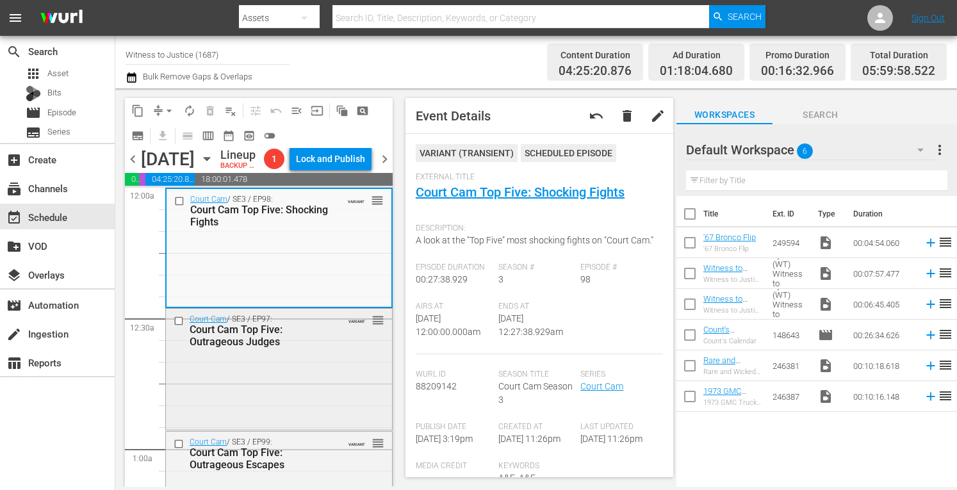
click at [341, 352] on div "Court Cam / SE3 / EP97: Court Cam Top Five: Outrageous Judges VARIANT reorder" at bounding box center [279, 331] width 226 height 44
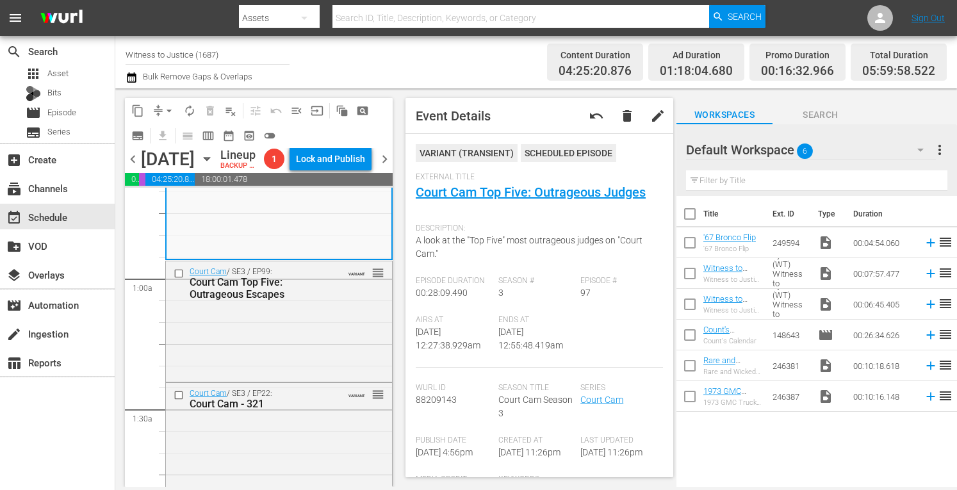
scroll to position [179, 0]
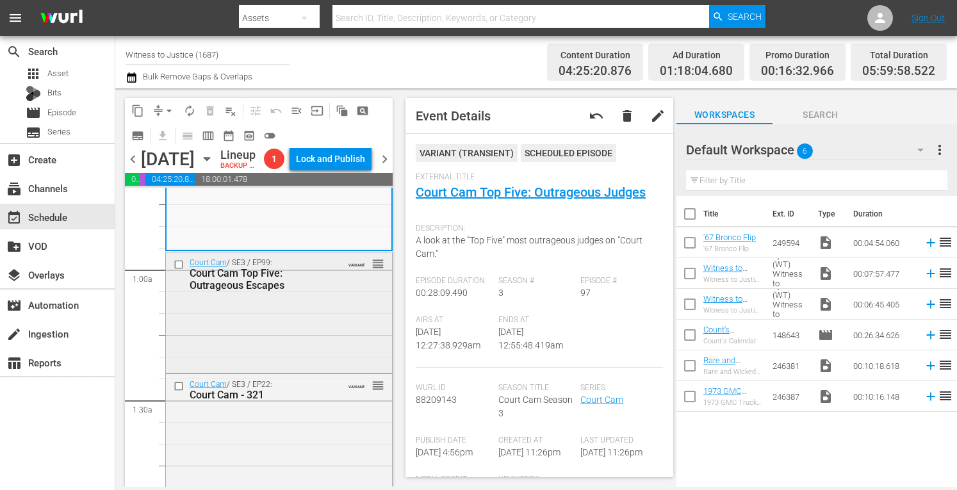
click at [304, 324] on div "Court Cam / SE3 / EP99: Court Cam Top Five: Outrageous Escapes VARIANT reorder" at bounding box center [279, 311] width 226 height 118
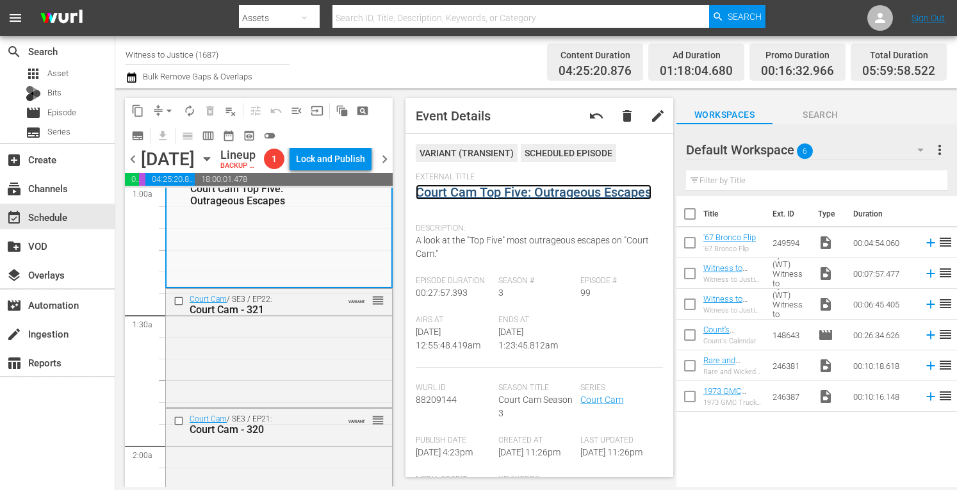
scroll to position [324, 0]
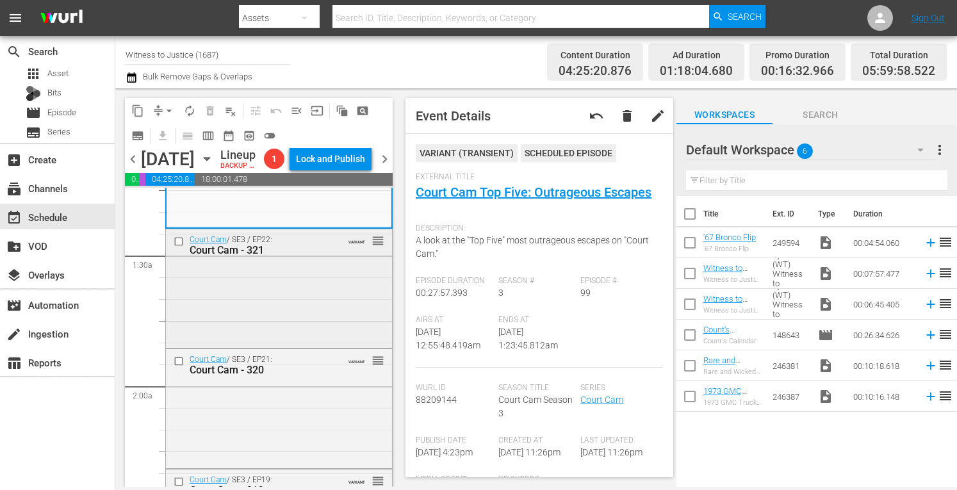
click at [302, 311] on div "Court Cam / SE3 / EP22: Court Cam - 321 VARIANT reorder" at bounding box center [279, 287] width 226 height 117
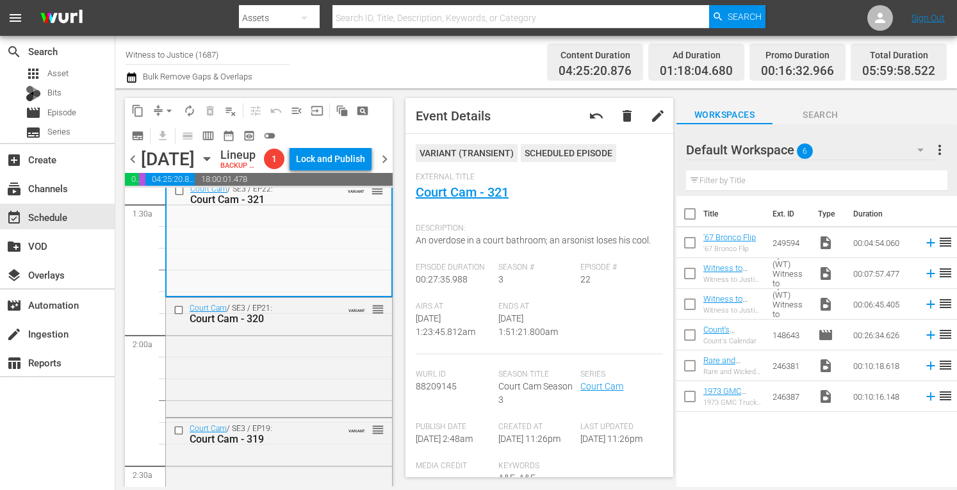
scroll to position [401, 0]
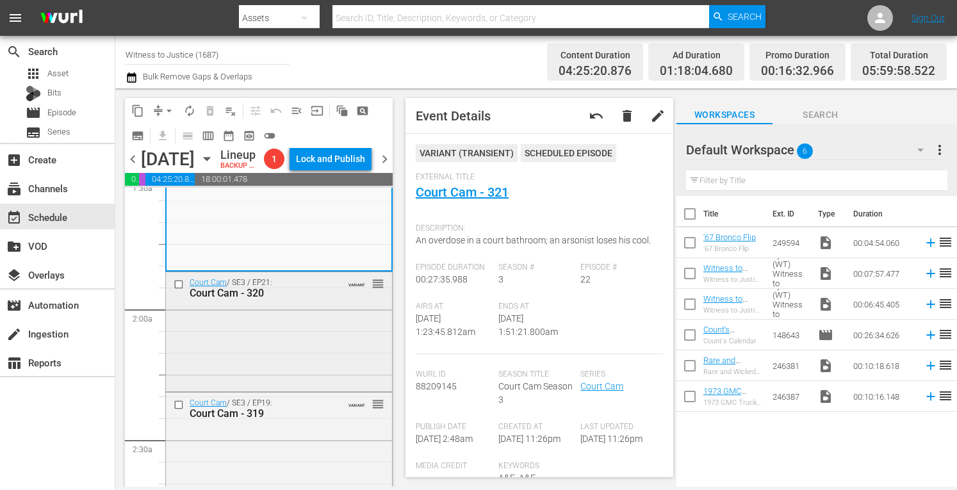
click at [328, 334] on div "Court Cam / SE3 / EP21: Court Cam - 320 VARIANT reorder" at bounding box center [279, 330] width 226 height 117
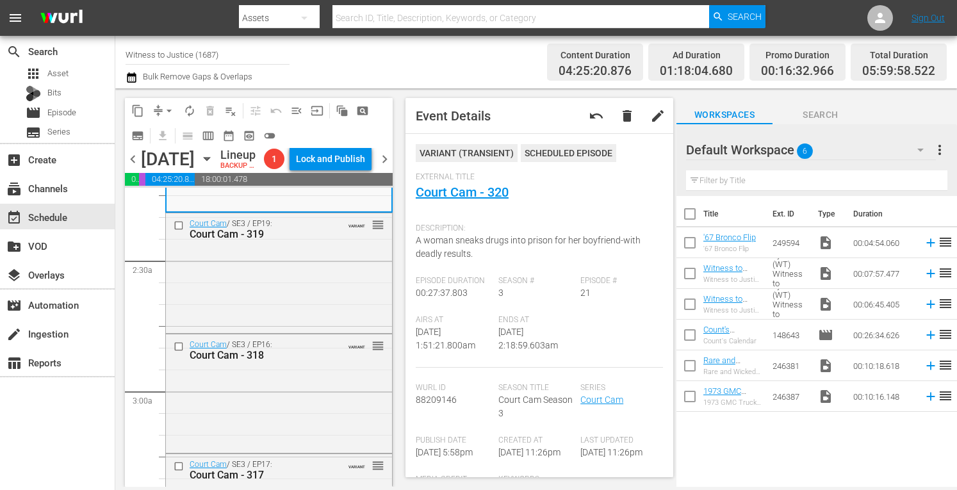
scroll to position [589, 0]
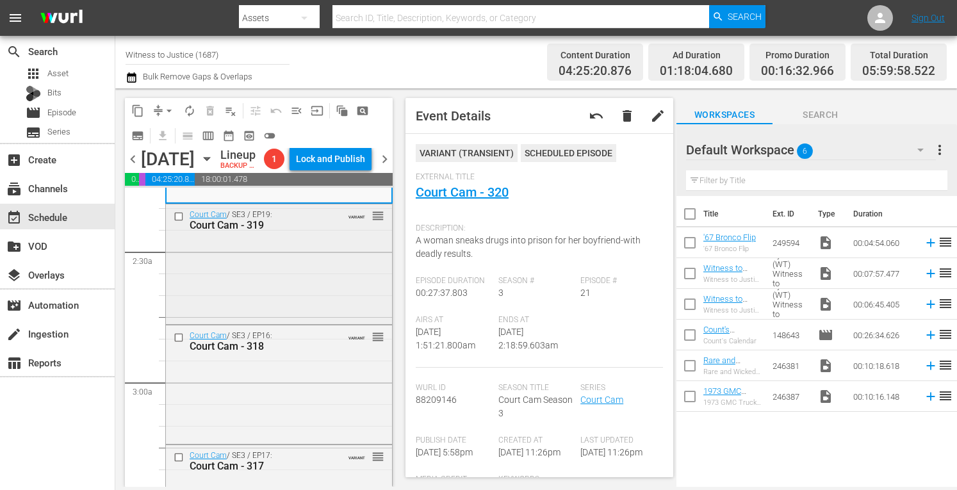
click at [315, 271] on div "Court Cam / SE3 / EP19: Court Cam - 319 VARIANT reorder" at bounding box center [279, 262] width 226 height 117
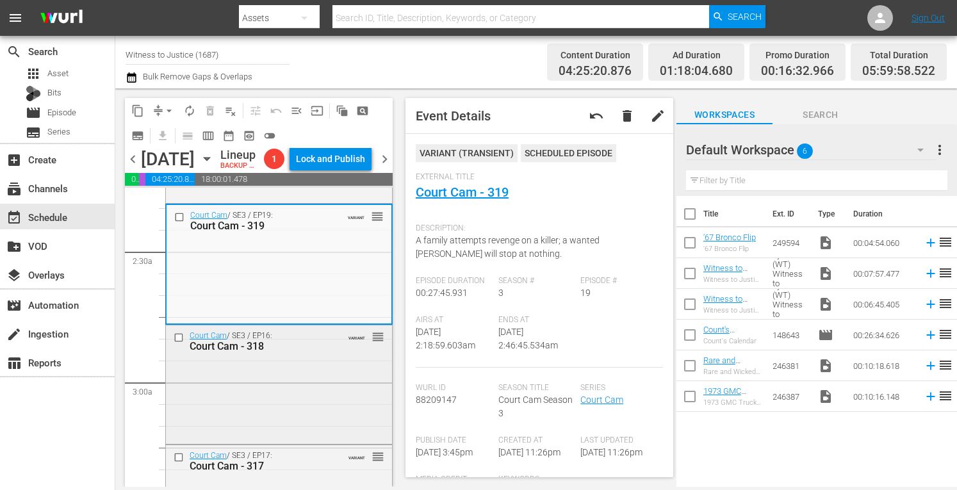
click at [307, 383] on div "Court Cam / SE3 / EP16: Court Cam - 318 VARIANT reorder" at bounding box center [279, 383] width 226 height 116
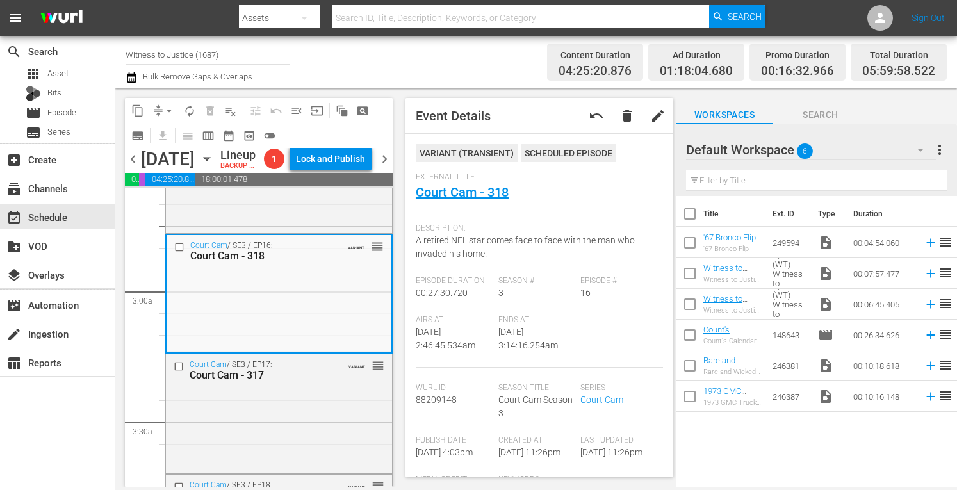
scroll to position [731, 0]
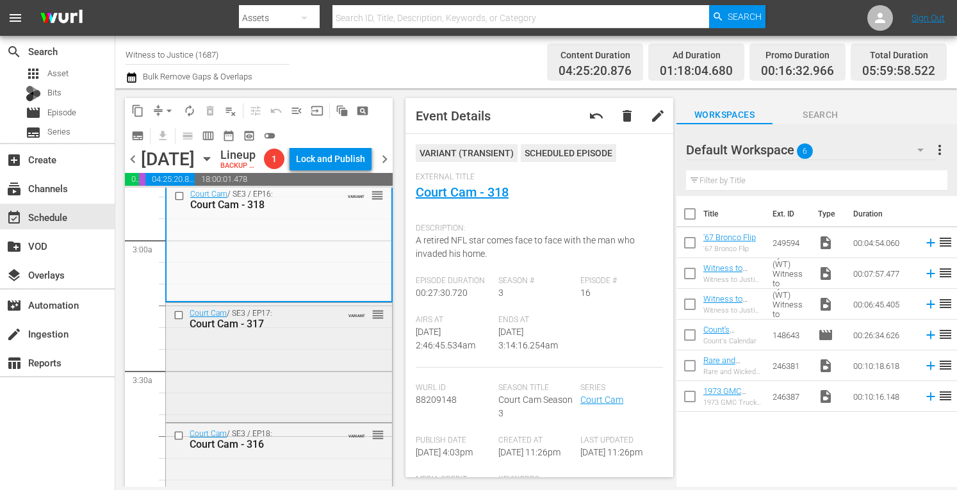
click at [284, 361] on div "Court Cam / SE3 / EP17: Court Cam - 317 VARIANT reorder" at bounding box center [279, 361] width 226 height 117
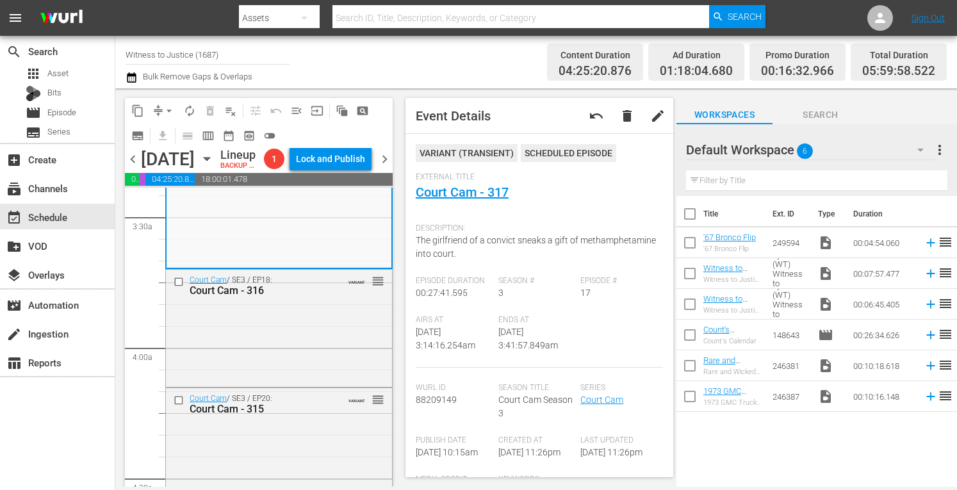
scroll to position [911, 0]
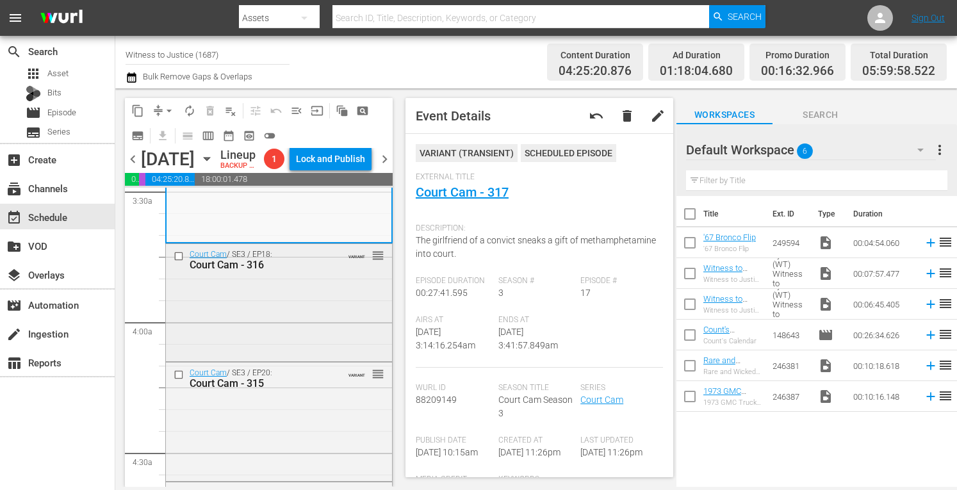
click at [315, 307] on div "Court Cam / SE3 / EP18: Court Cam - 316 VARIANT reorder" at bounding box center [279, 301] width 226 height 115
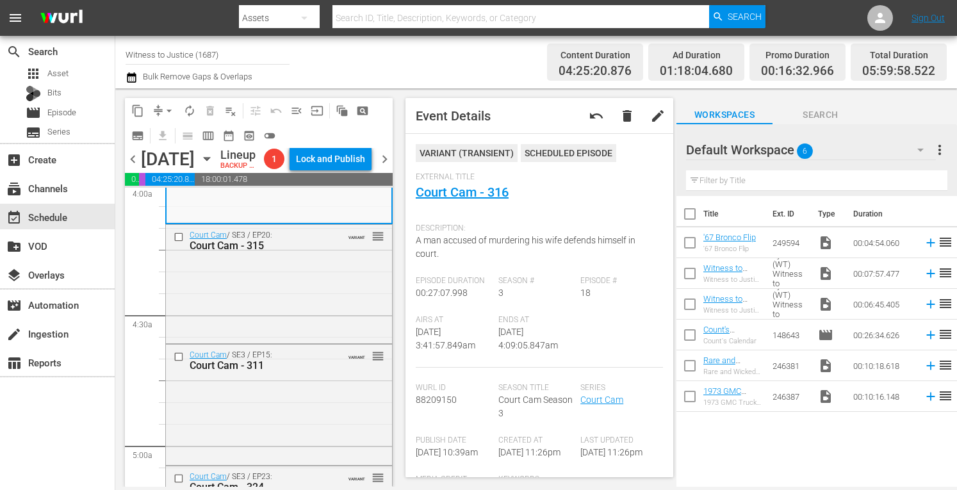
scroll to position [1056, 0]
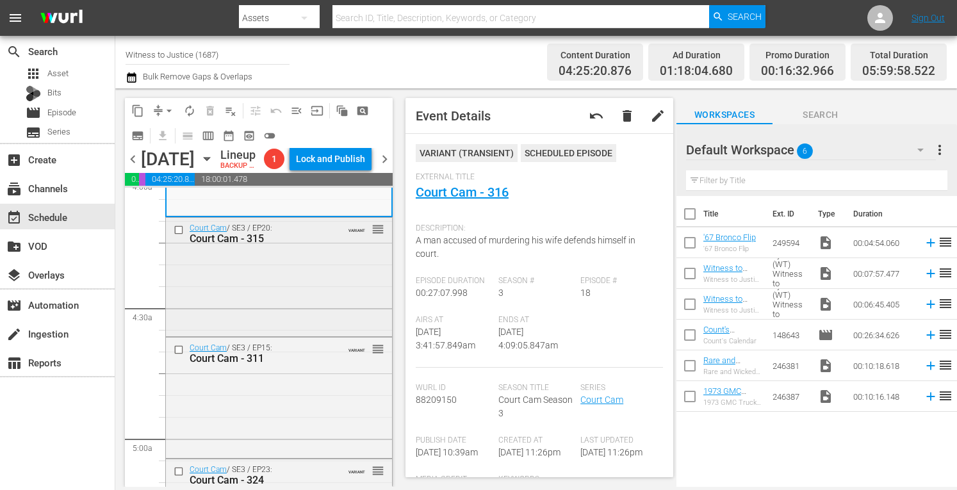
click at [318, 295] on div "Court Cam / SE3 / EP20: Court Cam - 315 VARIANT reorder" at bounding box center [279, 276] width 226 height 116
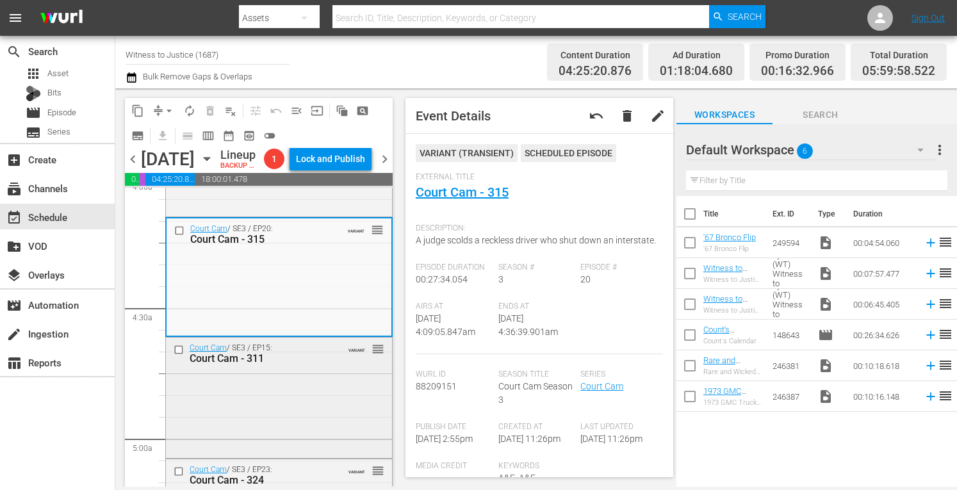
click at [316, 393] on div "Court Cam / SE3 / EP15: Court Cam - 311 VARIANT reorder" at bounding box center [279, 396] width 226 height 117
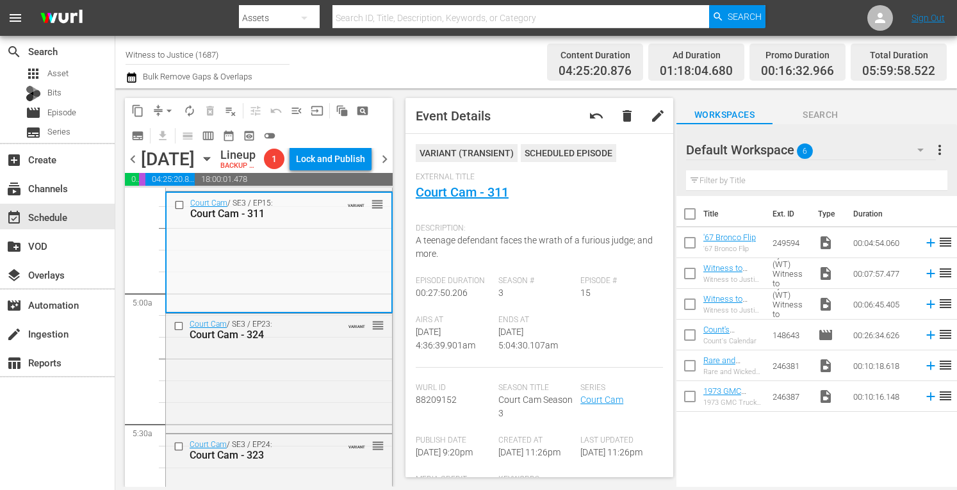
scroll to position [1252, 0]
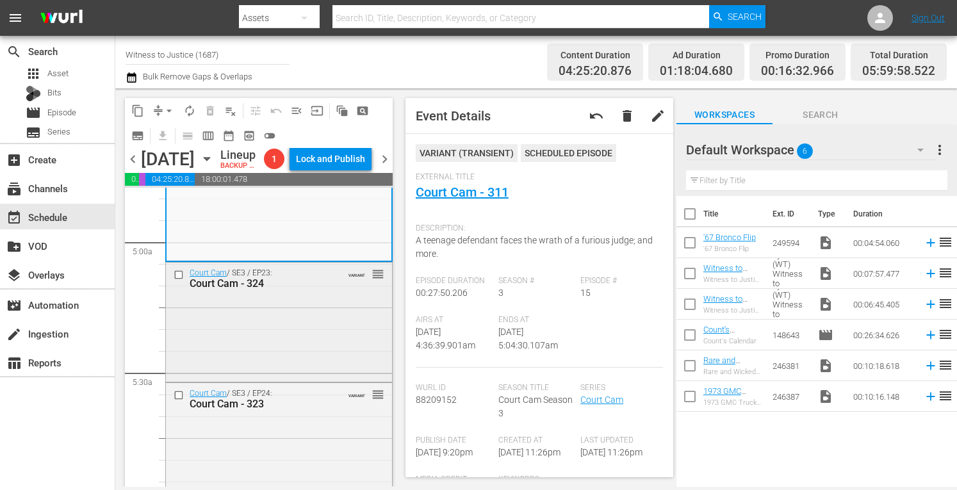
click at [259, 343] on div "Court Cam / SE3 / EP23: Court Cam - 324 VARIANT reorder" at bounding box center [279, 321] width 226 height 117
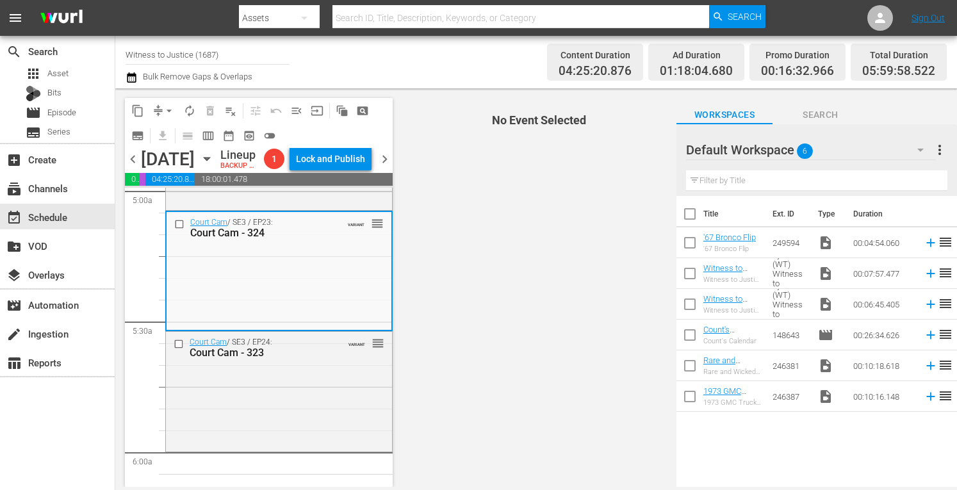
scroll to position [1329, 0]
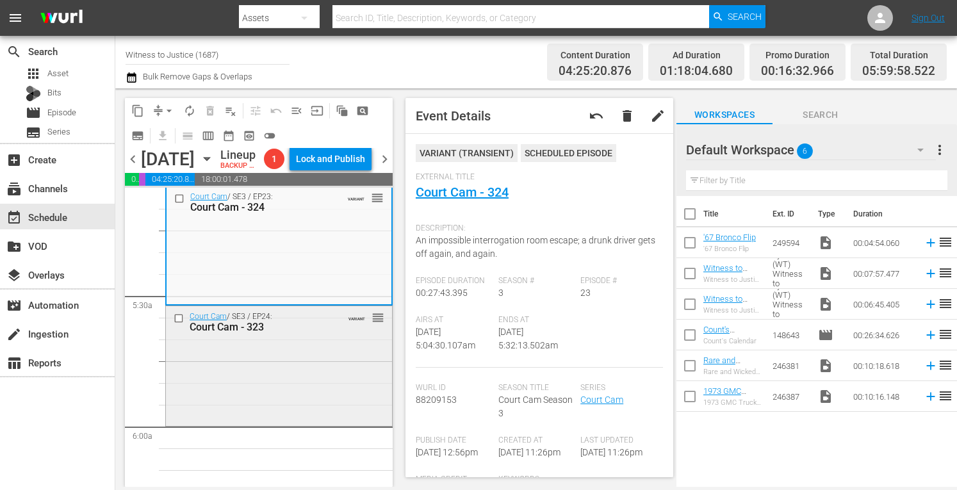
click at [332, 361] on div "Court Cam / SE3 / EP24: Court Cam - 323 VARIANT reorder" at bounding box center [279, 364] width 226 height 117
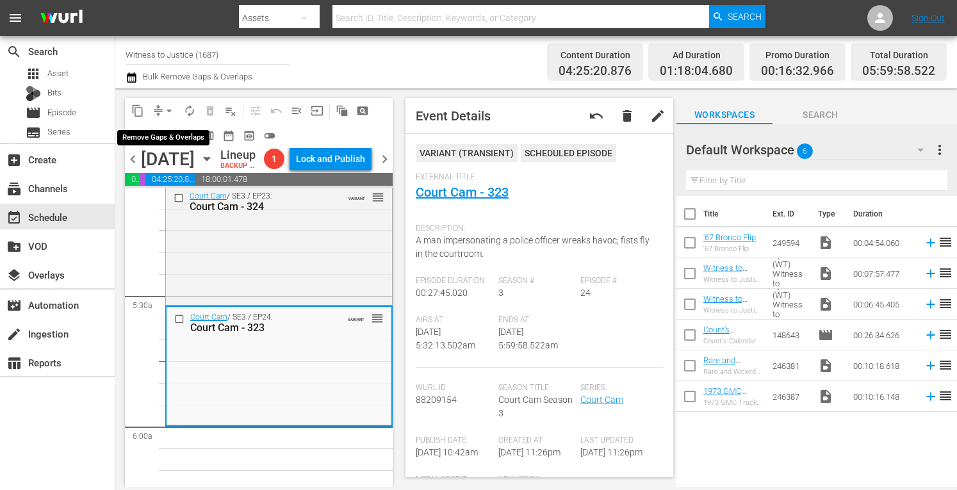
click at [170, 106] on span "arrow_drop_down" at bounding box center [169, 110] width 13 height 13
click at [165, 133] on li "Align to Midnight" at bounding box center [170, 136] width 106 height 21
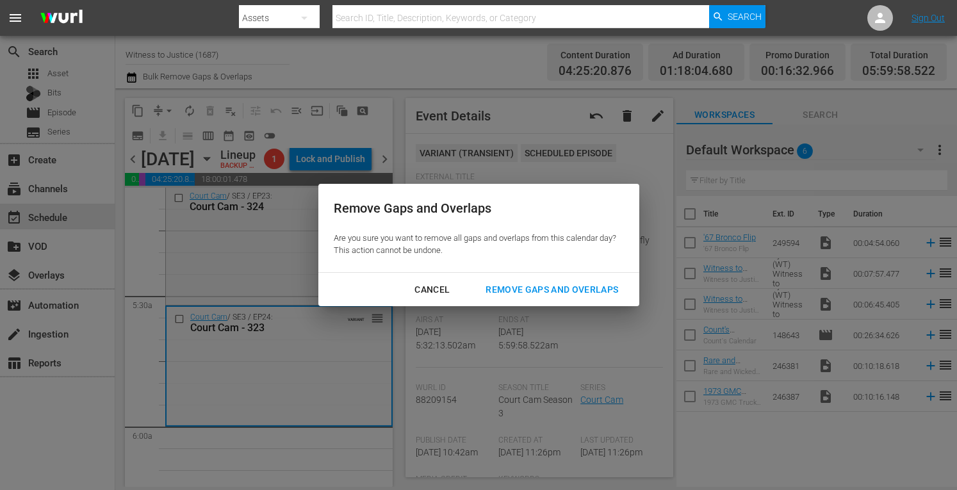
click at [527, 288] on div "Remove Gaps and Overlaps" at bounding box center [551, 290] width 153 height 16
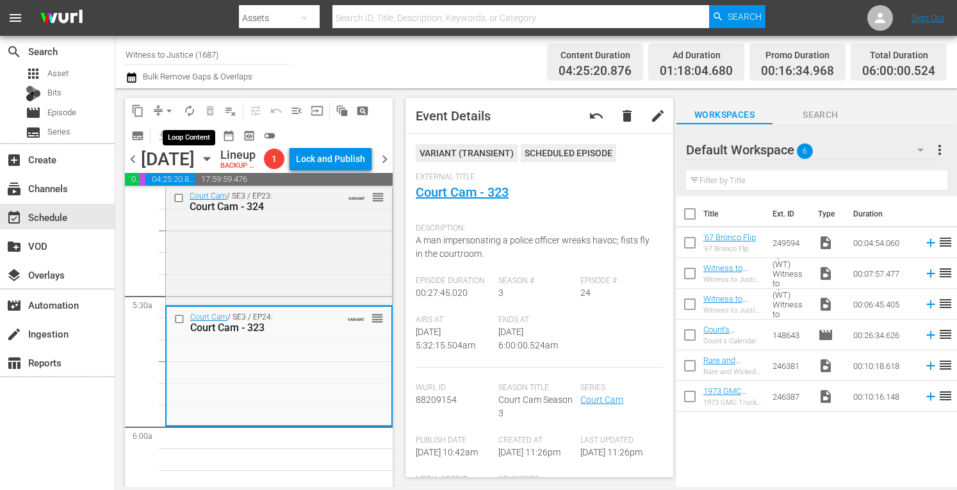
click at [184, 117] on button "autorenew_outlined" at bounding box center [189, 111] width 20 height 20
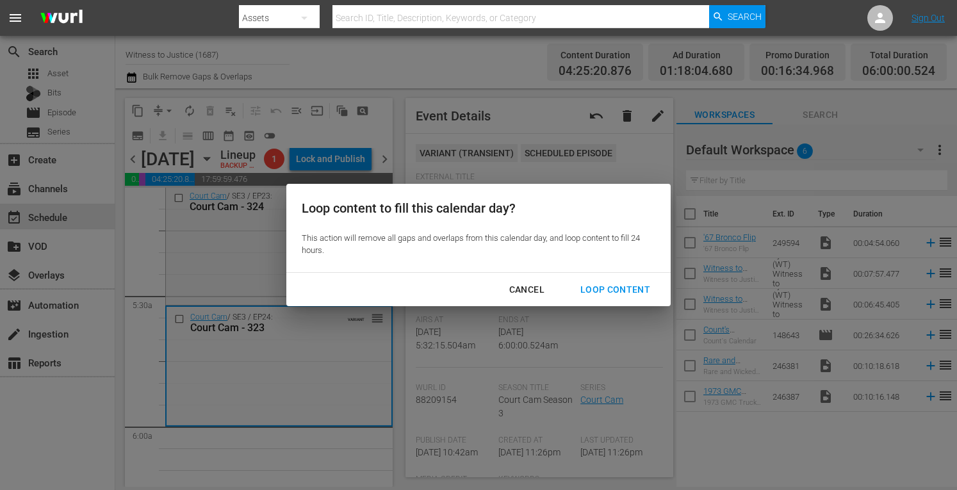
click at [592, 286] on div "Loop Content" at bounding box center [615, 290] width 90 height 16
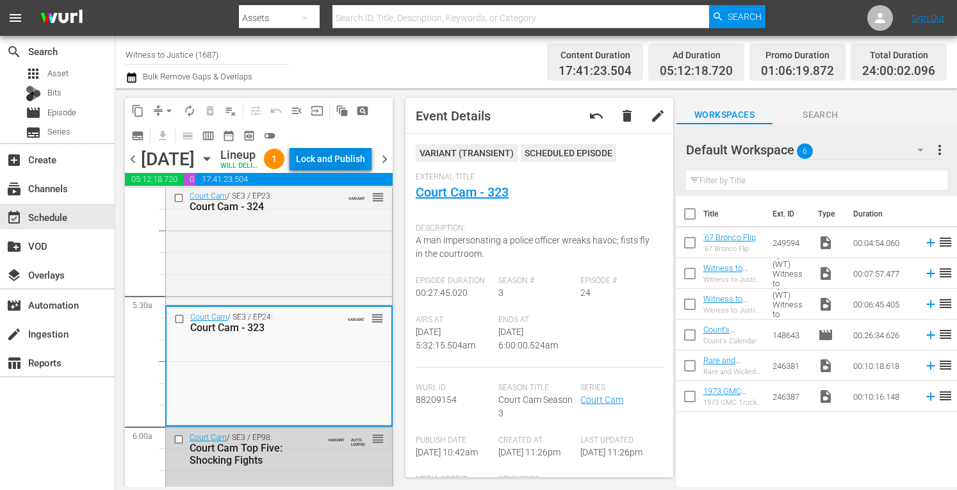
click at [346, 154] on div "Lock and Publish" at bounding box center [330, 158] width 69 height 23
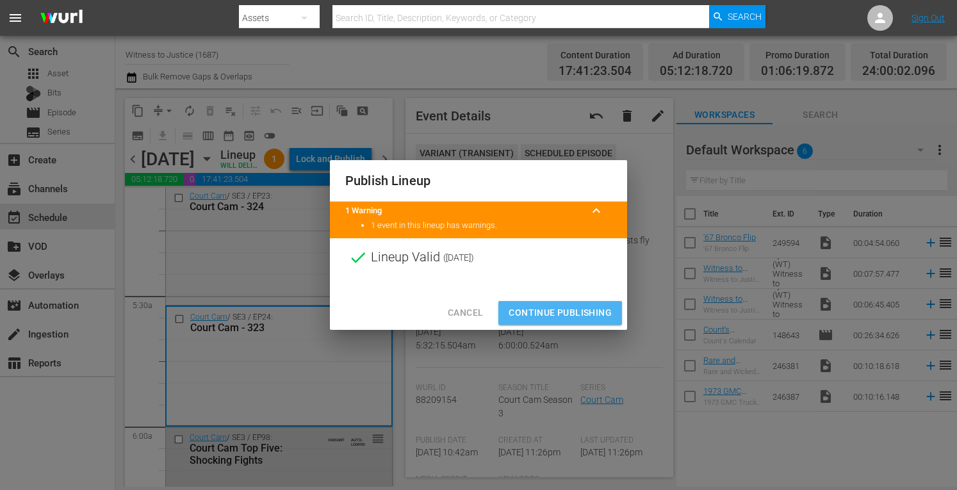
click at [576, 309] on span "Continue Publishing" at bounding box center [560, 313] width 103 height 16
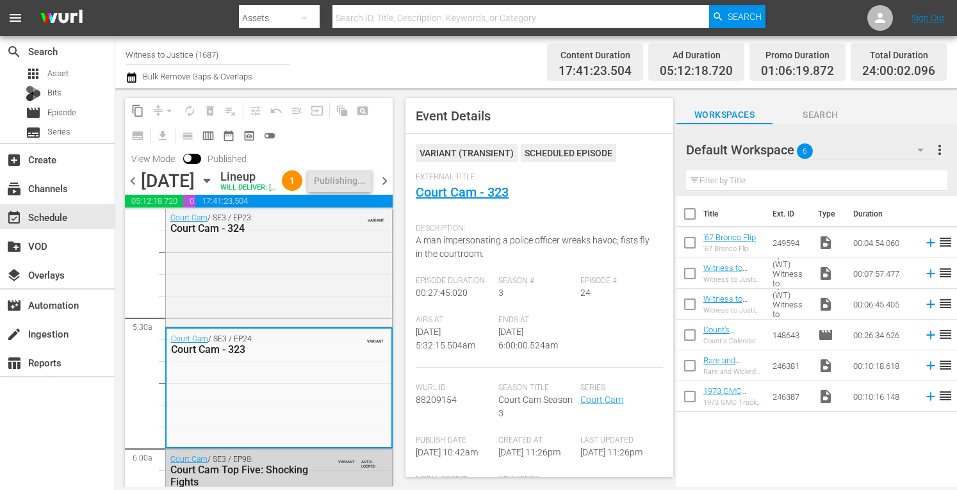
click at [386, 189] on span "chevron_right" at bounding box center [385, 181] width 16 height 16
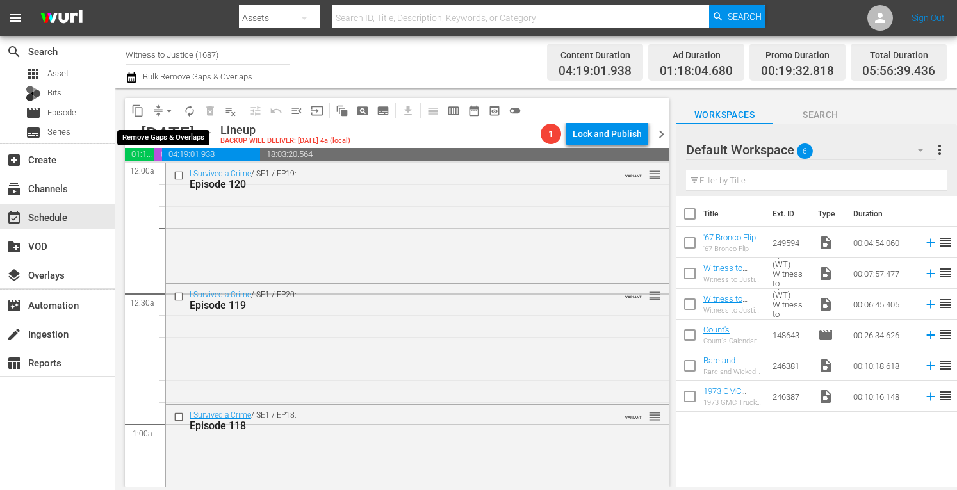
click at [168, 111] on span "arrow_drop_down" at bounding box center [169, 110] width 13 height 13
click at [167, 140] on li "Align to Midnight" at bounding box center [170, 136] width 106 height 21
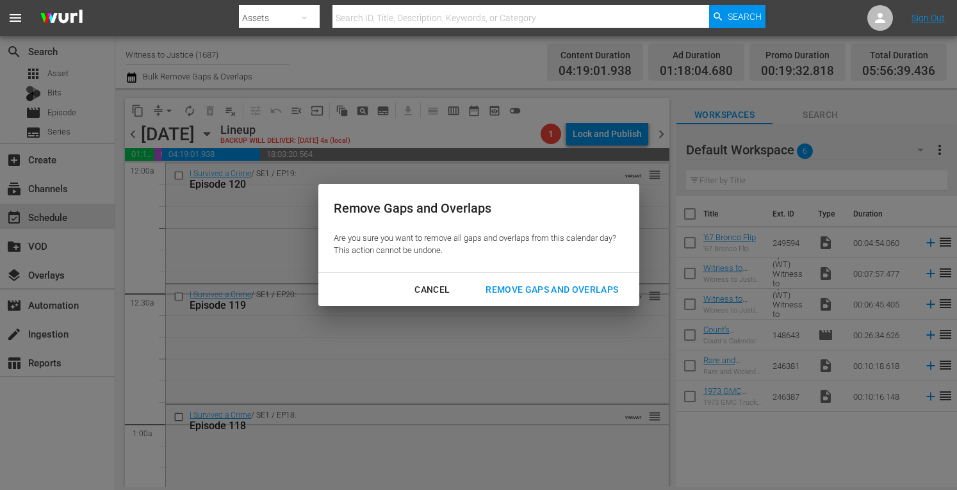
click at [557, 293] on div "Remove Gaps and Overlaps" at bounding box center [551, 290] width 153 height 16
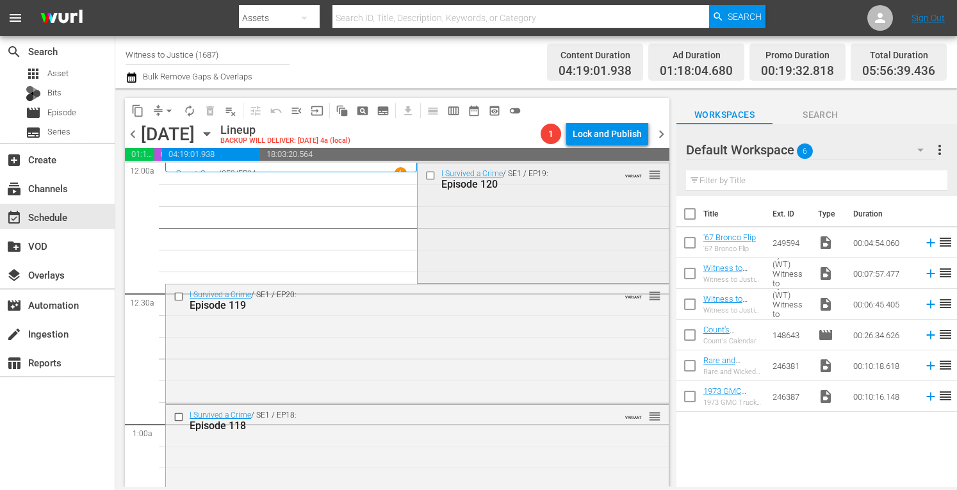
click at [547, 259] on div "I Survived a Crime / SE1 / EP19: Episode 120 VARIANT reorder" at bounding box center [543, 221] width 250 height 117
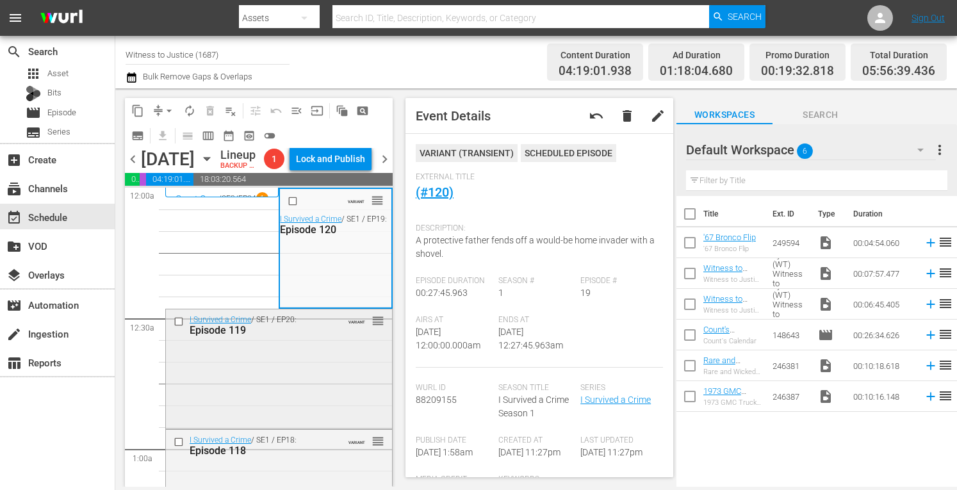
click at [311, 398] on div "I Survived a Crime / SE1 / EP20: Episode 119 VARIANT reorder" at bounding box center [279, 367] width 226 height 117
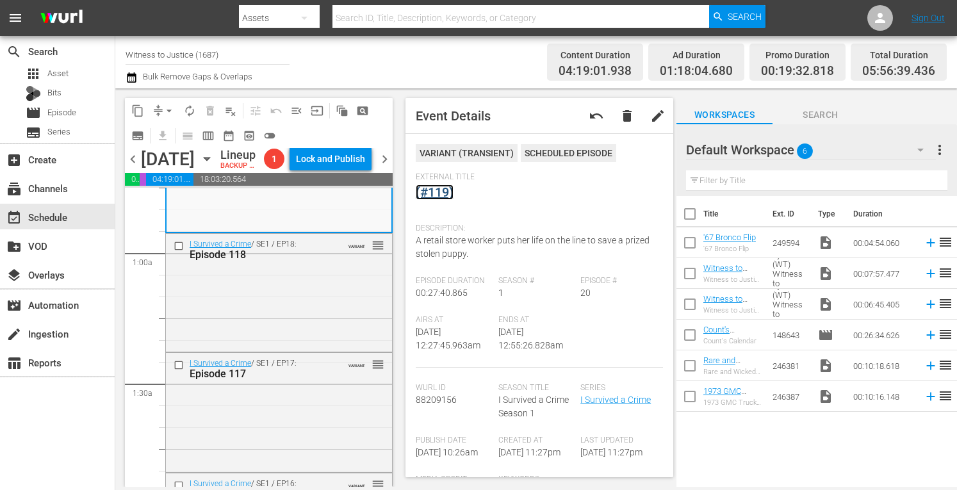
scroll to position [231, 0]
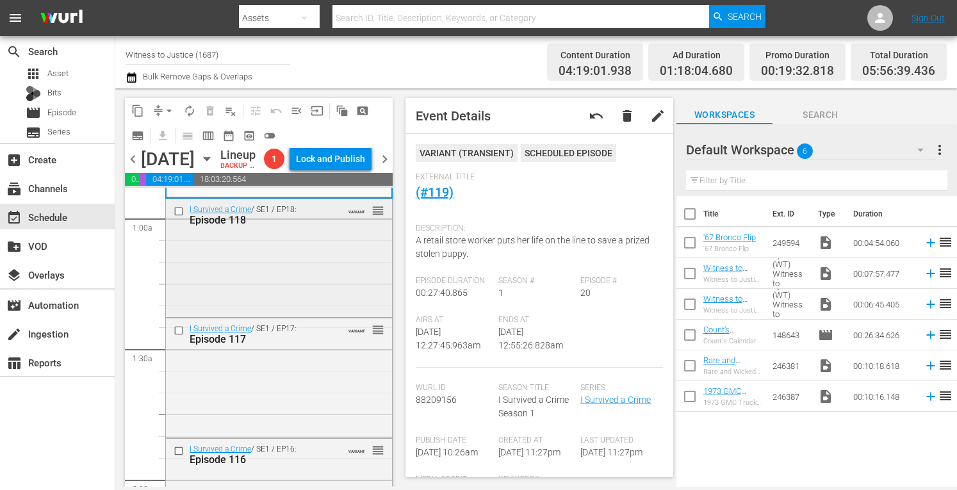
click at [331, 315] on div "I Survived a Crime / SE1 / EP18: Episode 118 VARIANT reorder" at bounding box center [279, 257] width 226 height 116
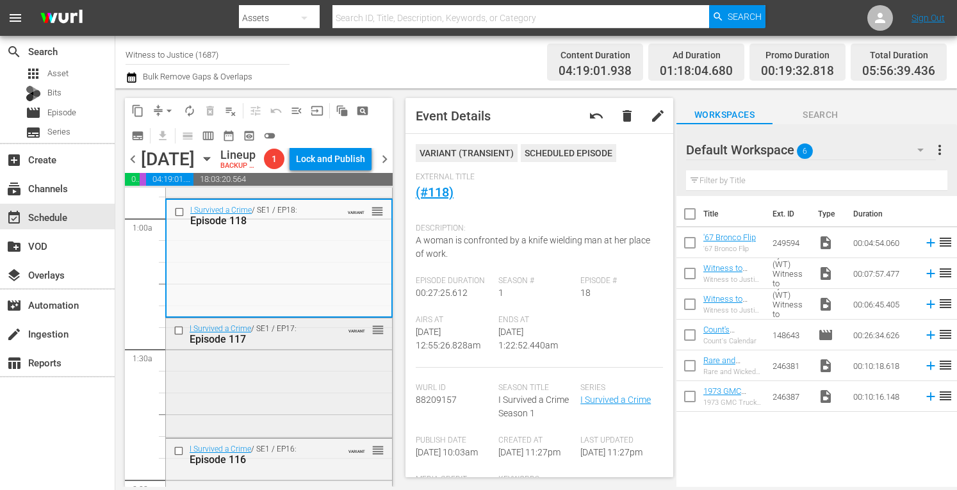
click at [313, 417] on div "I Survived a Crime / SE1 / EP17: Episode 117 VARIANT reorder" at bounding box center [279, 376] width 226 height 117
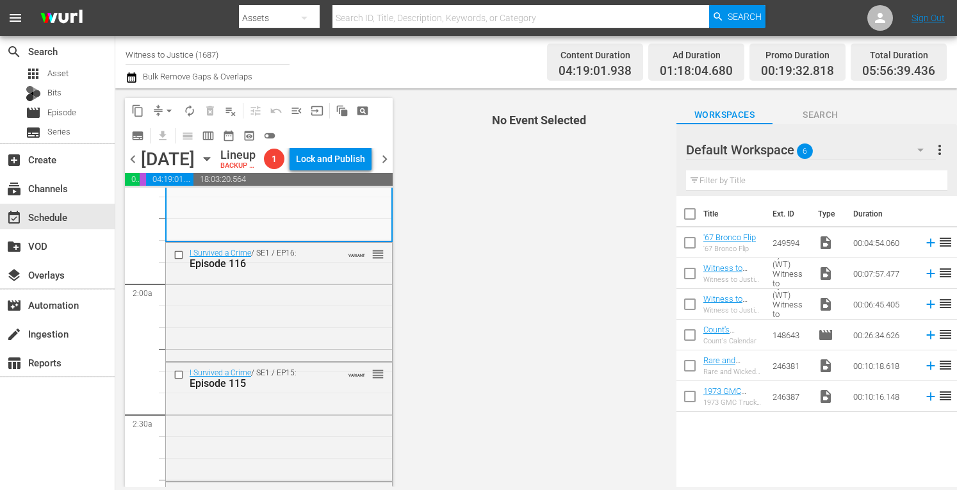
scroll to position [436, 0]
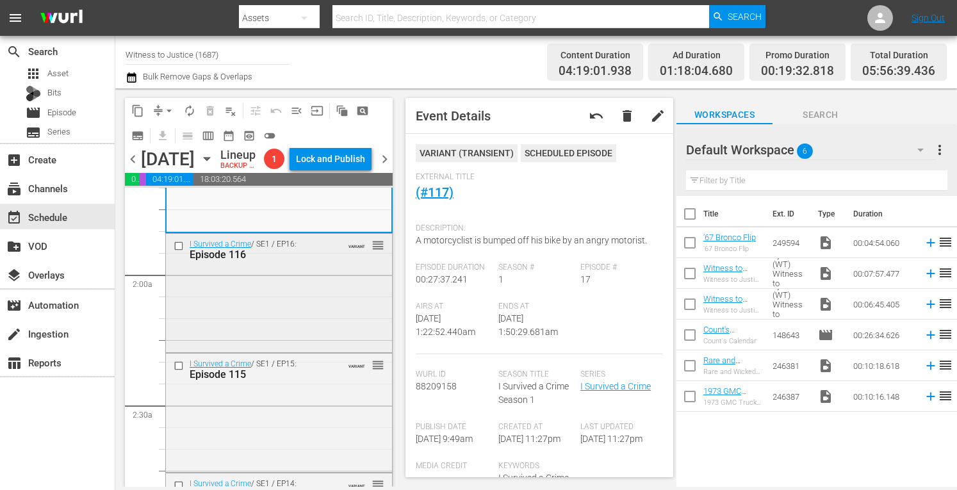
click at [288, 350] on div "I Survived a Crime / SE1 / EP16: Episode 116 VARIANT reorder" at bounding box center [279, 292] width 226 height 116
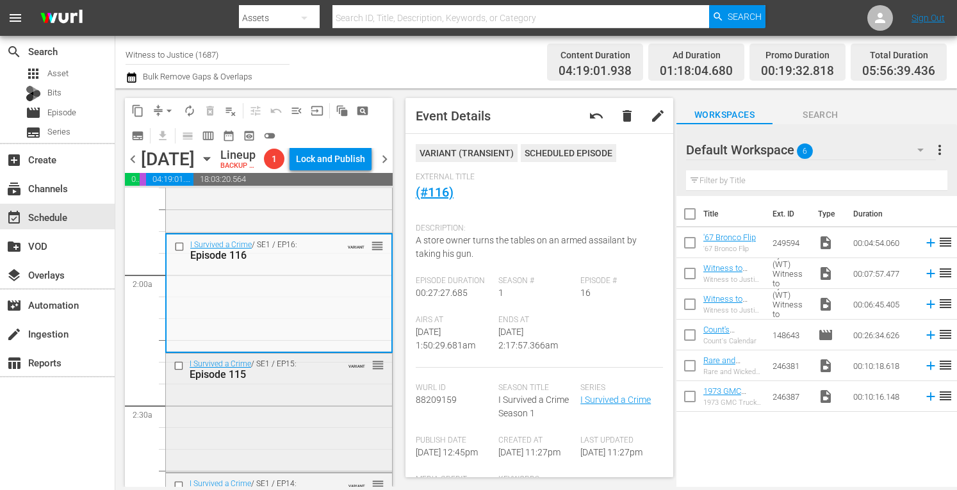
click at [321, 434] on div "I Survived a Crime / SE1 / EP15: Episode 115 VARIANT reorder" at bounding box center [279, 412] width 226 height 116
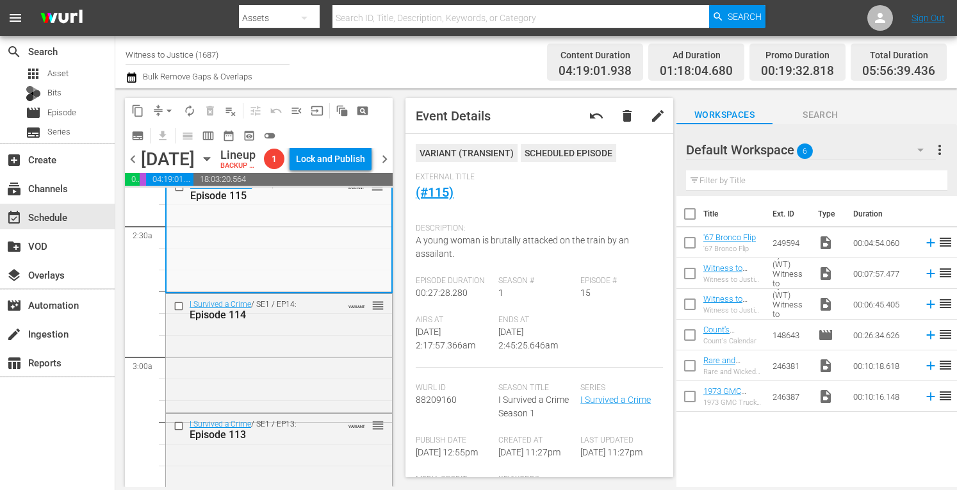
scroll to position [649, 0]
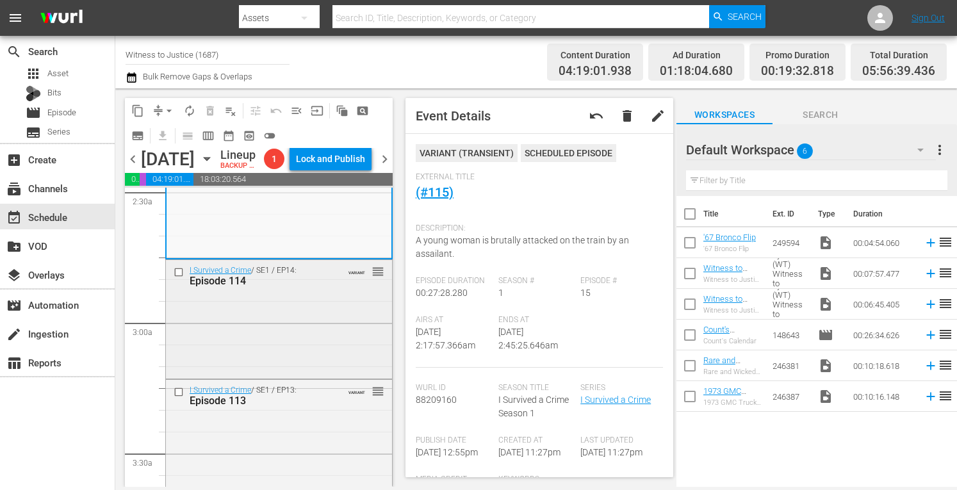
click at [321, 349] on div "I Survived a Crime / SE1 / EP14: Episode 114 VARIANT reorder" at bounding box center [279, 318] width 226 height 117
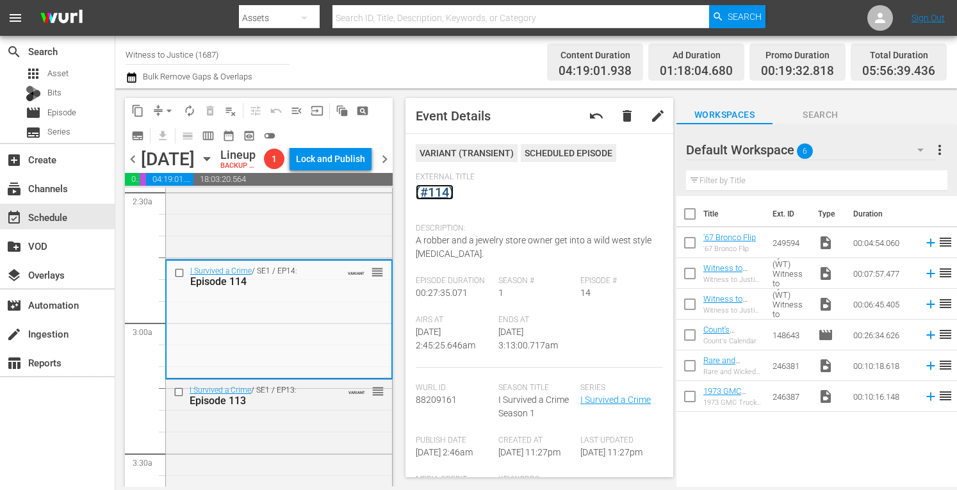
click at [437, 191] on link "(#114)" at bounding box center [435, 191] width 38 height 15
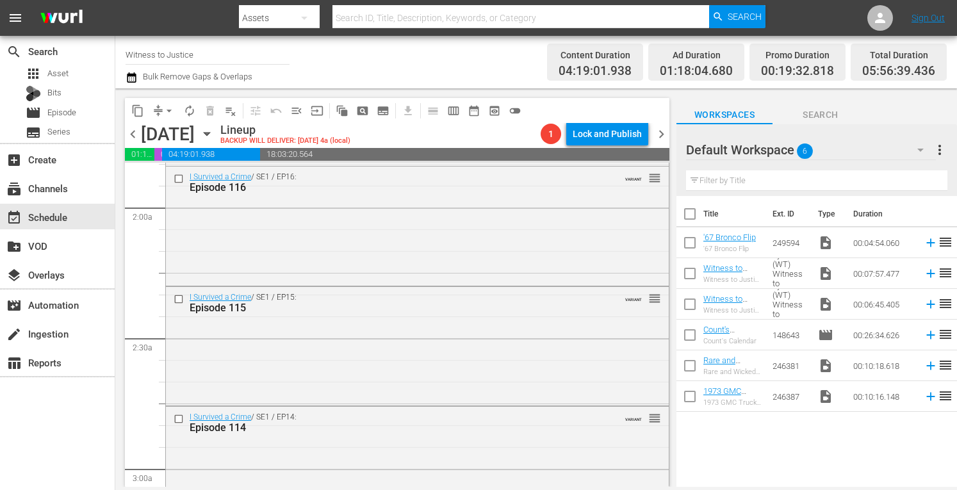
scroll to position [580, 0]
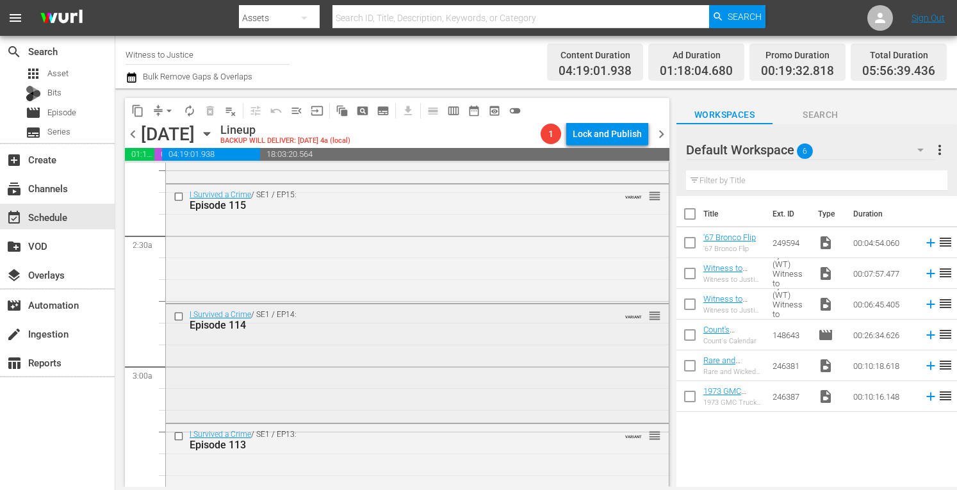
click at [484, 396] on div "I Survived a Crime / SE1 / EP14: Episode 114 VARIANT reorder" at bounding box center [417, 362] width 503 height 117
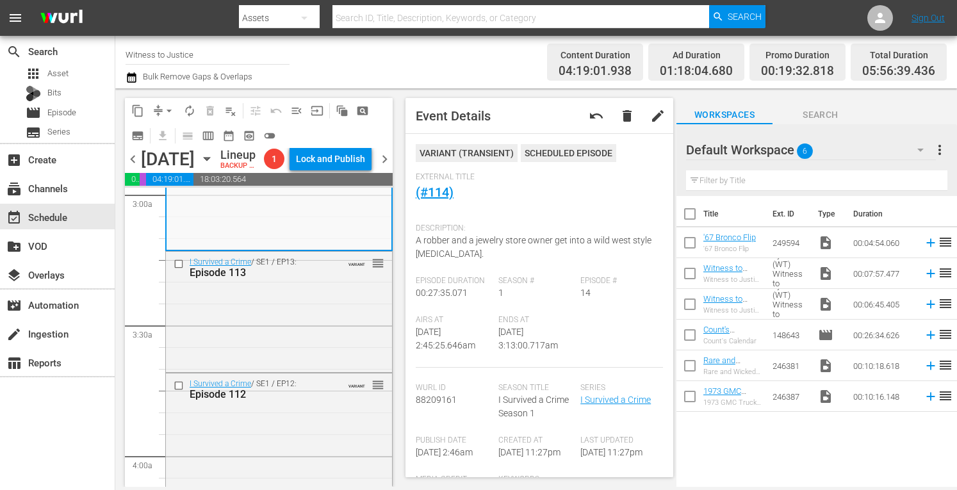
scroll to position [785, 0]
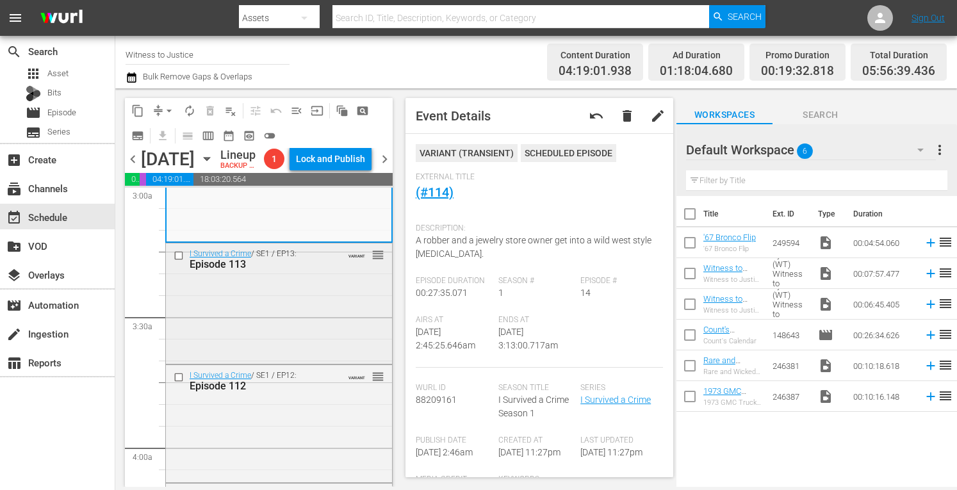
click at [316, 338] on div "I Survived a Crime / SE1 / EP13: Episode 113 VARIANT reorder" at bounding box center [279, 301] width 226 height 117
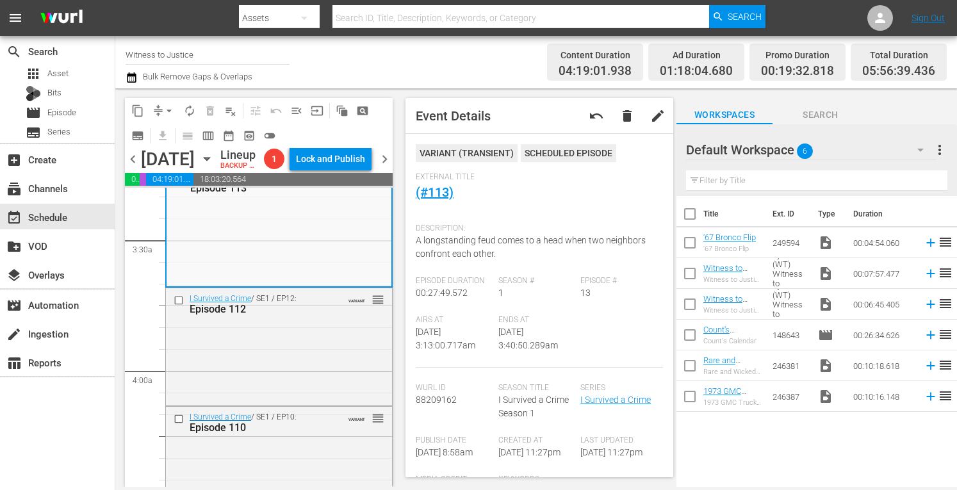
scroll to position [888, 0]
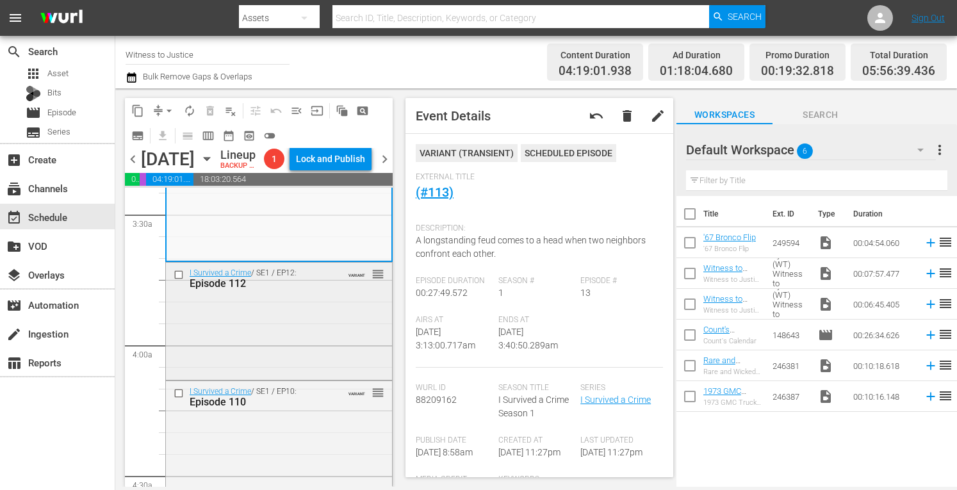
click at [300, 359] on div "I Survived a Crime / SE1 / EP12: Episode 112 VARIANT reorder" at bounding box center [279, 320] width 226 height 115
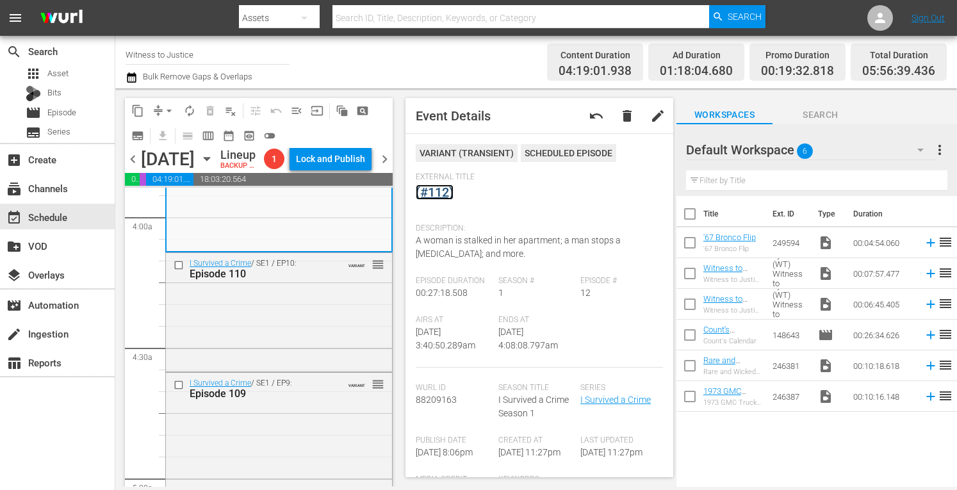
scroll to position [1067, 0]
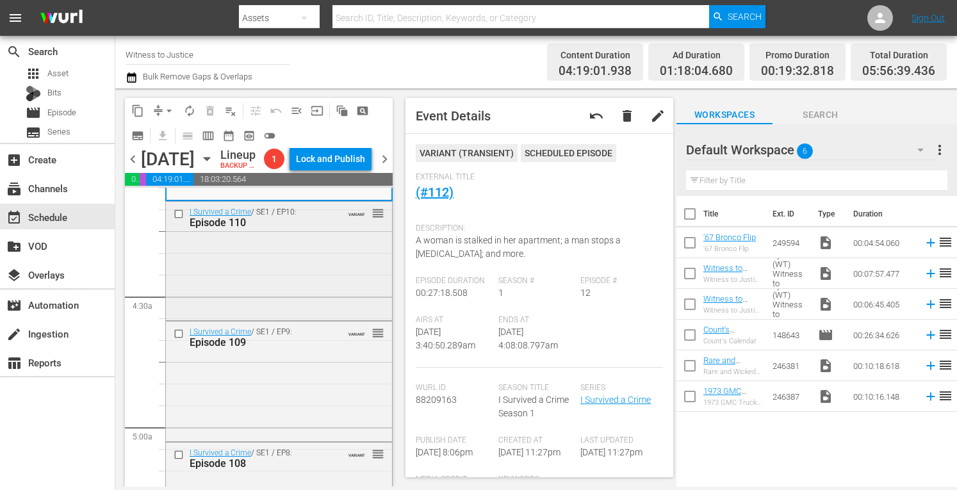
click at [307, 318] on div "I Survived a Crime / SE1 / EP10: Episode 110 VARIANT reorder" at bounding box center [279, 260] width 226 height 116
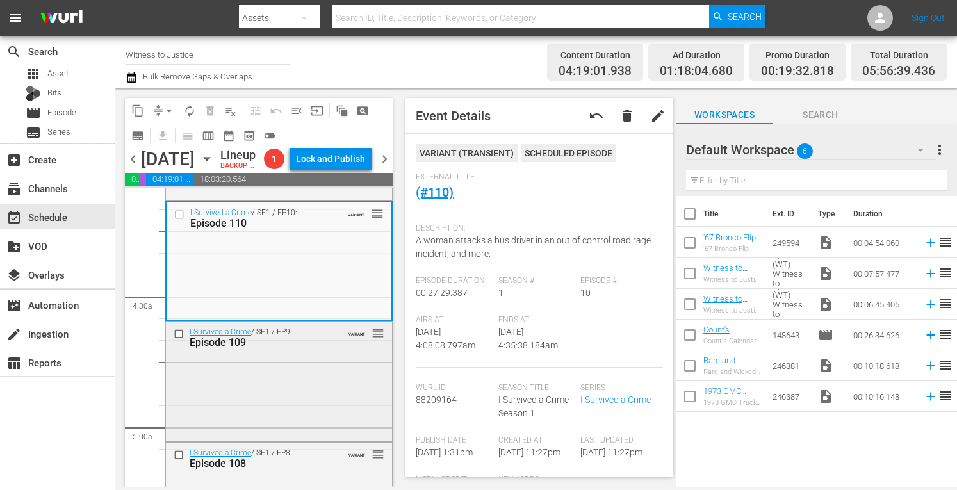
click at [297, 426] on div "I Survived a Crime / SE1 / EP9: Episode 109 VARIANT reorder" at bounding box center [279, 380] width 226 height 117
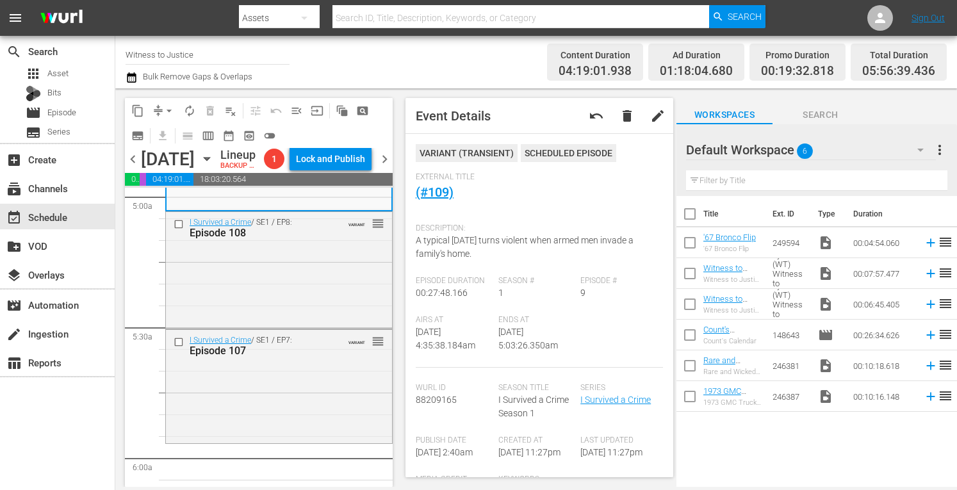
scroll to position [1272, 0]
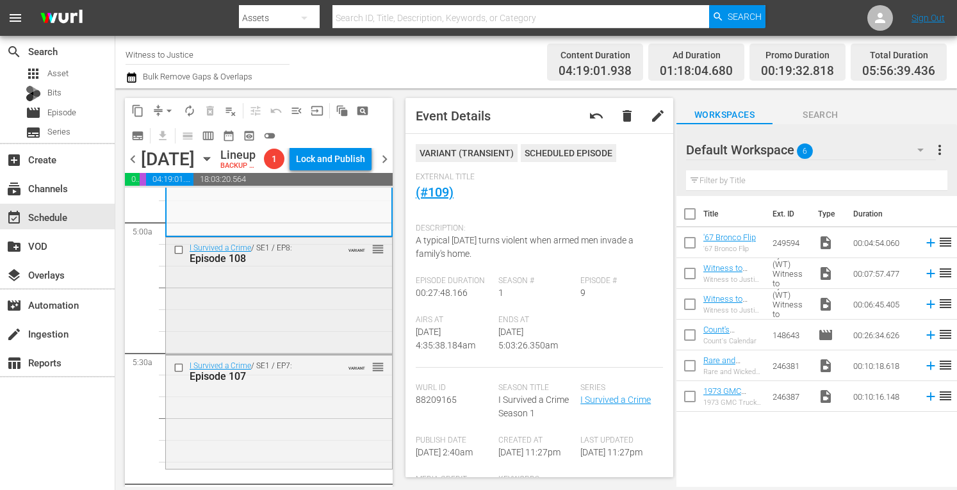
click at [322, 347] on div "I Survived a Crime / SE1 / EP8: Episode 108 VARIANT reorder" at bounding box center [279, 295] width 226 height 114
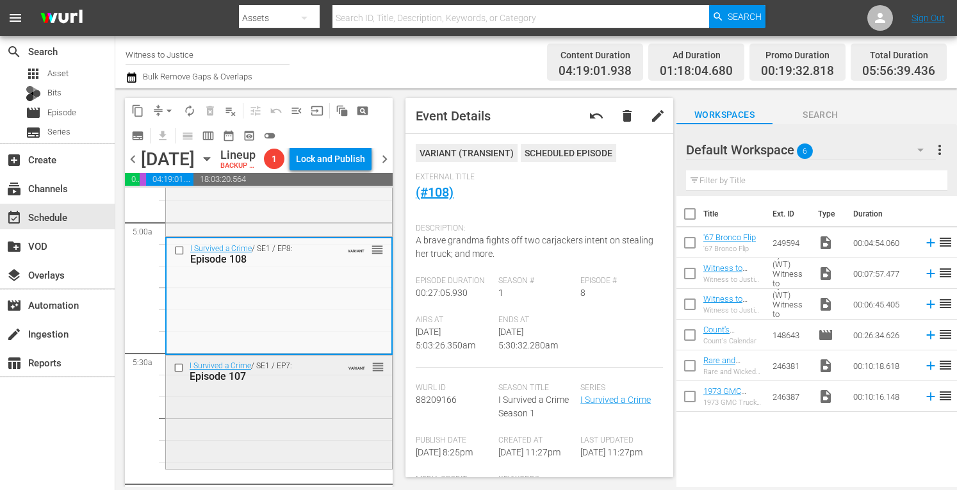
click at [292, 432] on div "I Survived a Crime / SE1 / EP7: Episode 107 VARIANT reorder" at bounding box center [279, 411] width 226 height 110
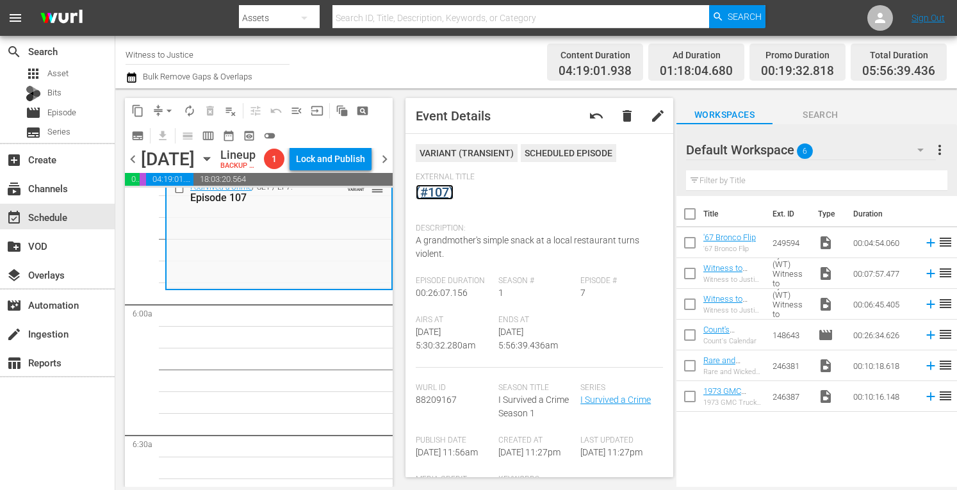
scroll to position [0, 0]
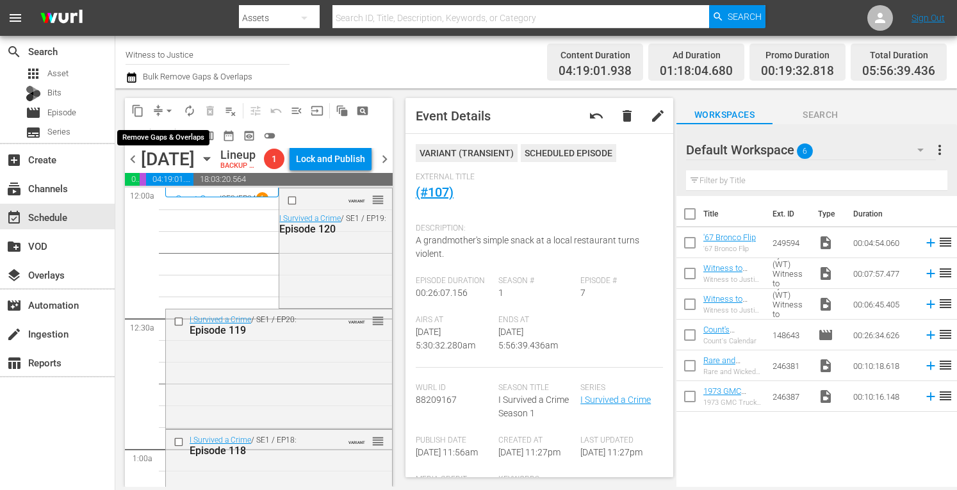
click at [167, 111] on span "arrow_drop_down" at bounding box center [169, 110] width 13 height 13
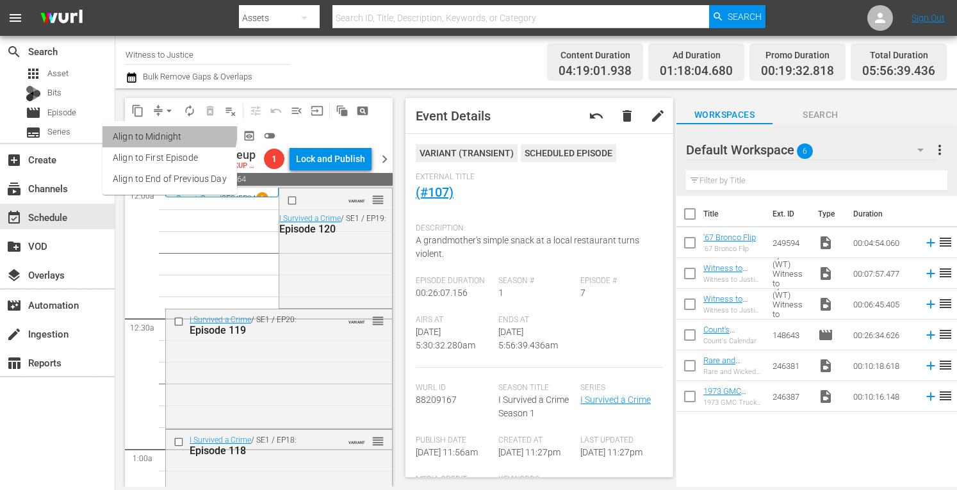
click at [163, 130] on li "Align to Midnight" at bounding box center [169, 136] width 135 height 21
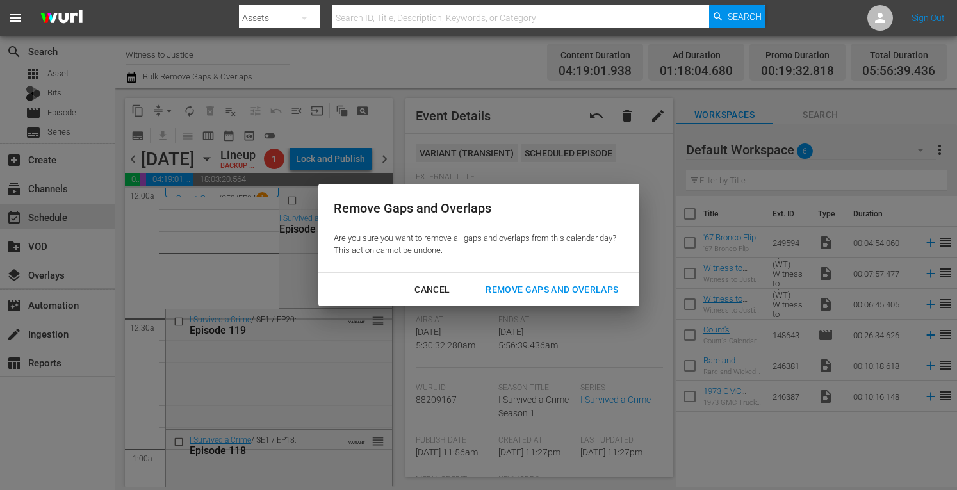
click at [518, 285] on div "Remove Gaps and Overlaps" at bounding box center [551, 290] width 153 height 16
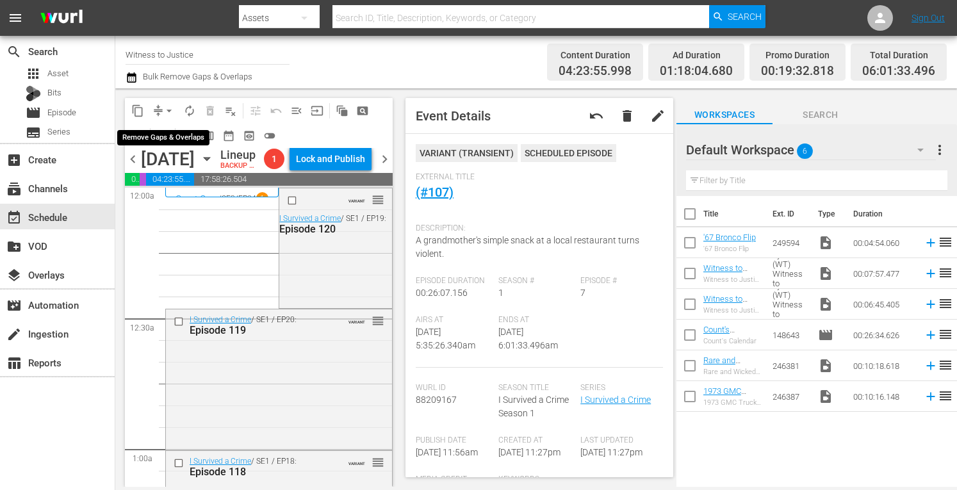
click at [168, 108] on span "arrow_drop_down" at bounding box center [169, 110] width 13 height 13
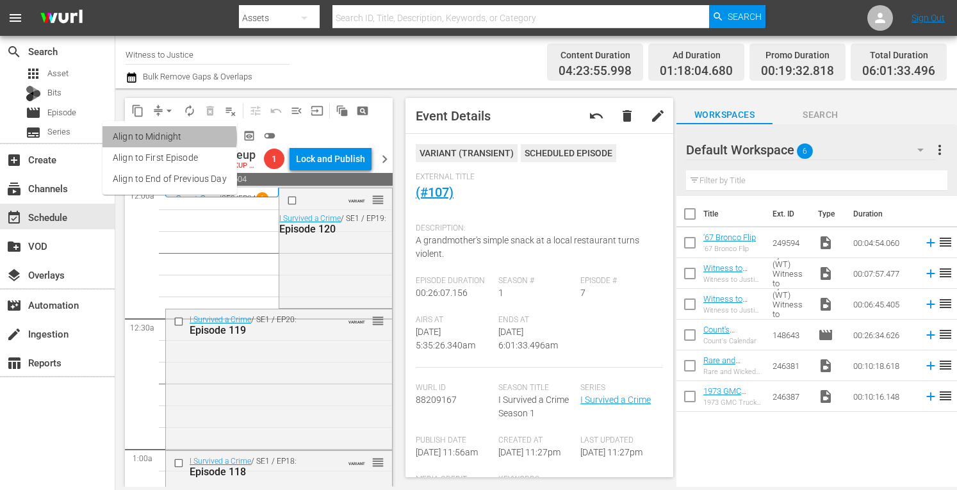
click at [167, 138] on li "Align to Midnight" at bounding box center [169, 136] width 135 height 21
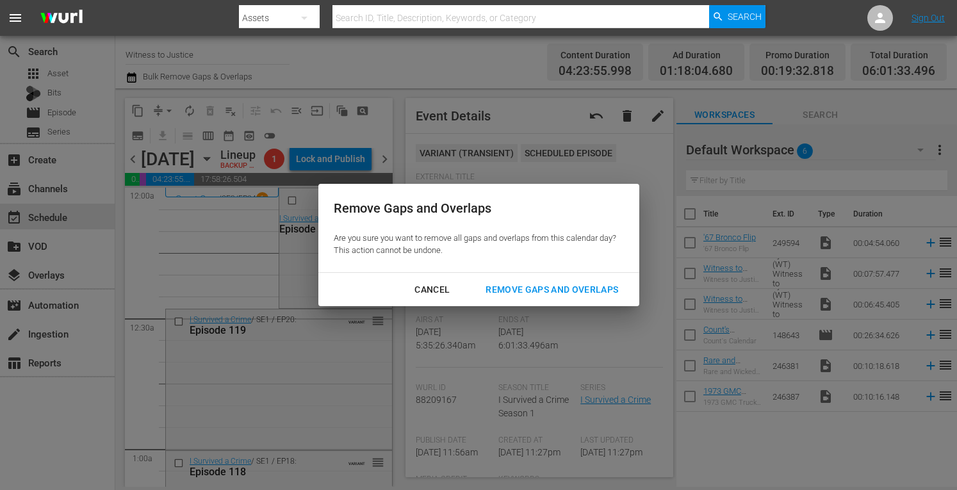
click at [520, 286] on div "Remove Gaps and Overlaps" at bounding box center [551, 290] width 153 height 16
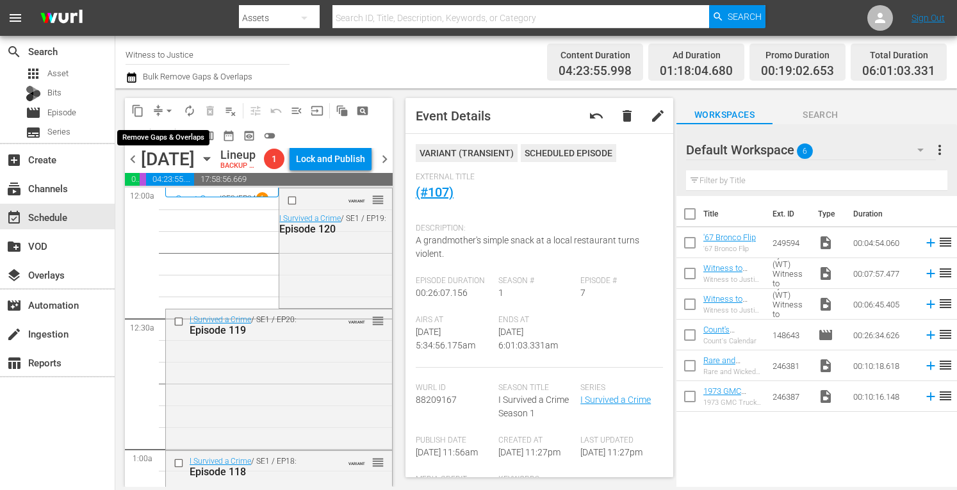
click at [173, 107] on span "arrow_drop_down" at bounding box center [169, 110] width 13 height 13
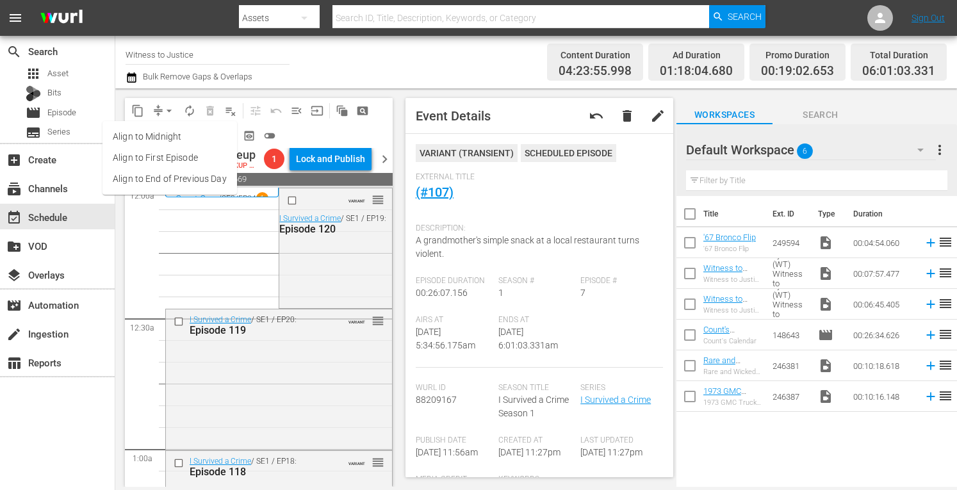
click at [161, 139] on li "Align to Midnight" at bounding box center [169, 136] width 135 height 21
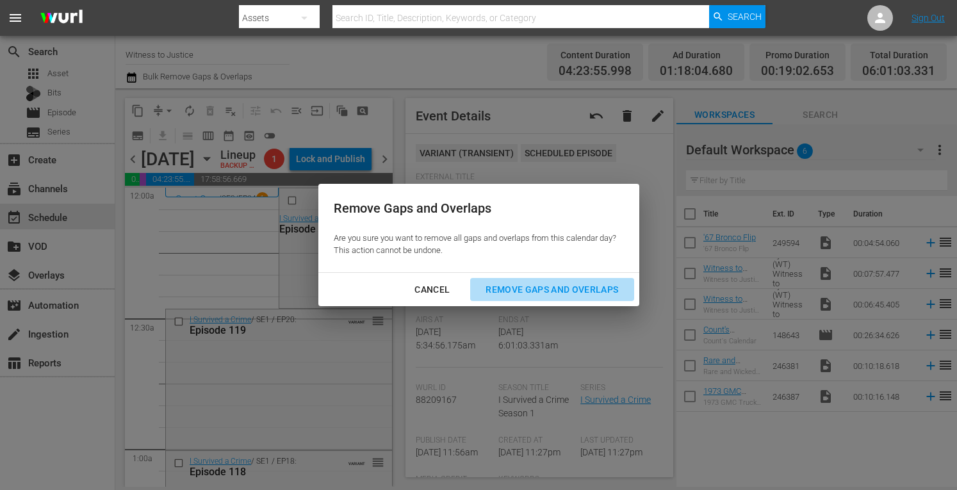
click at [532, 285] on div "Remove Gaps and Overlaps" at bounding box center [551, 290] width 153 height 16
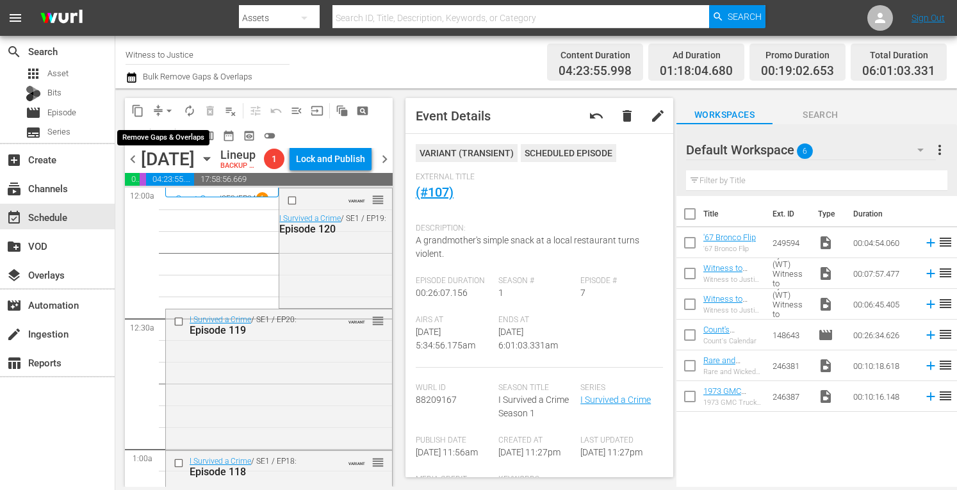
click at [170, 107] on span "arrow_drop_down" at bounding box center [169, 110] width 13 height 13
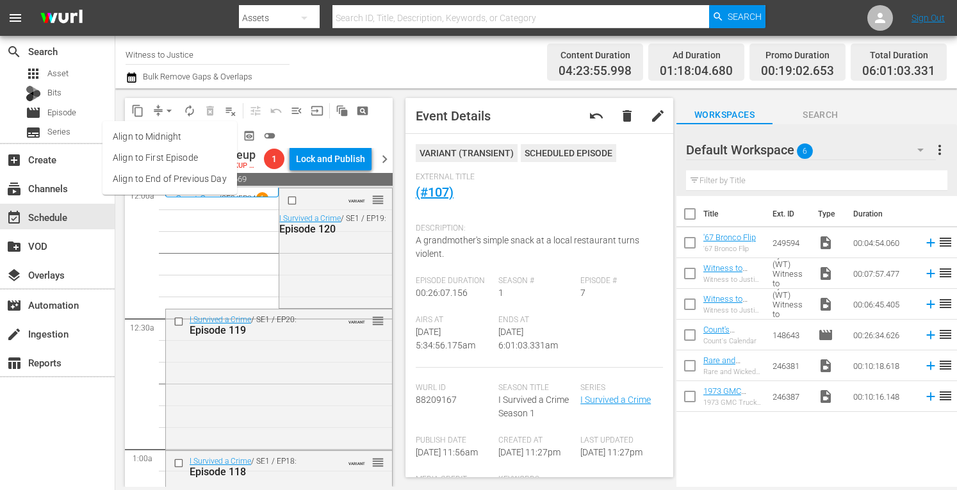
click at [167, 137] on li "Align to Midnight" at bounding box center [169, 136] width 135 height 21
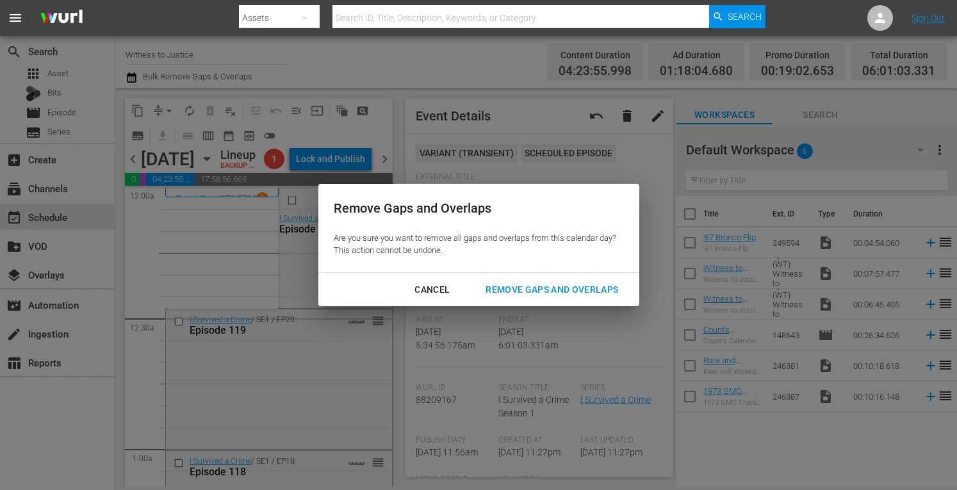
click at [510, 285] on div "Remove Gaps and Overlaps" at bounding box center [551, 290] width 153 height 16
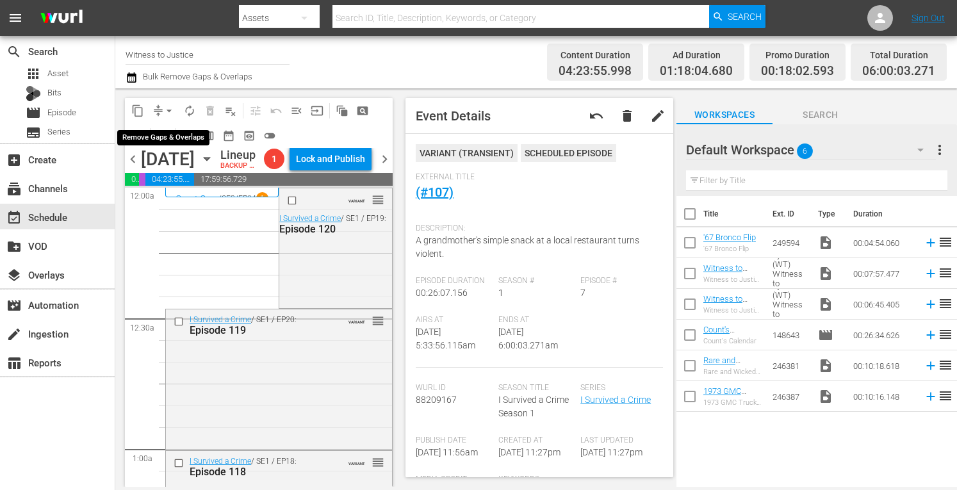
click at [169, 110] on span "arrow_drop_down" at bounding box center [169, 110] width 13 height 13
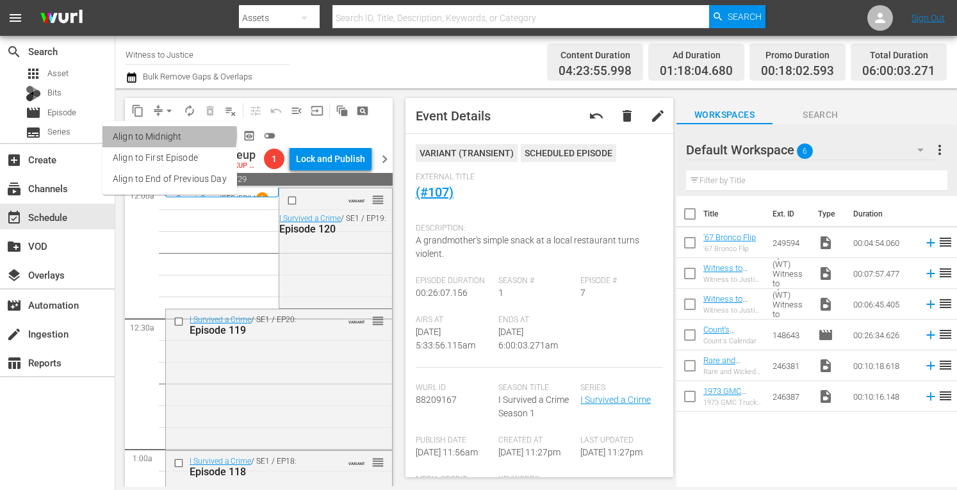
click at [168, 135] on li "Align to Midnight" at bounding box center [169, 136] width 135 height 21
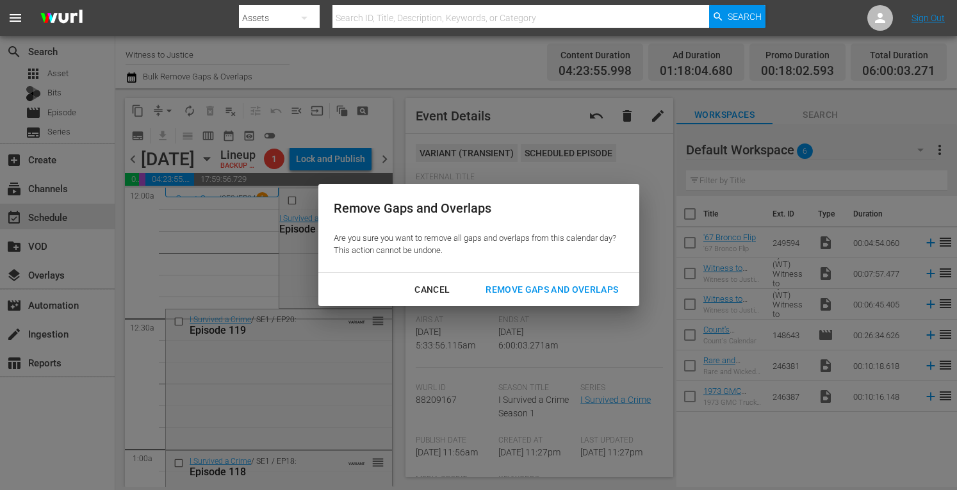
click at [534, 289] on div "Remove Gaps and Overlaps" at bounding box center [551, 290] width 153 height 16
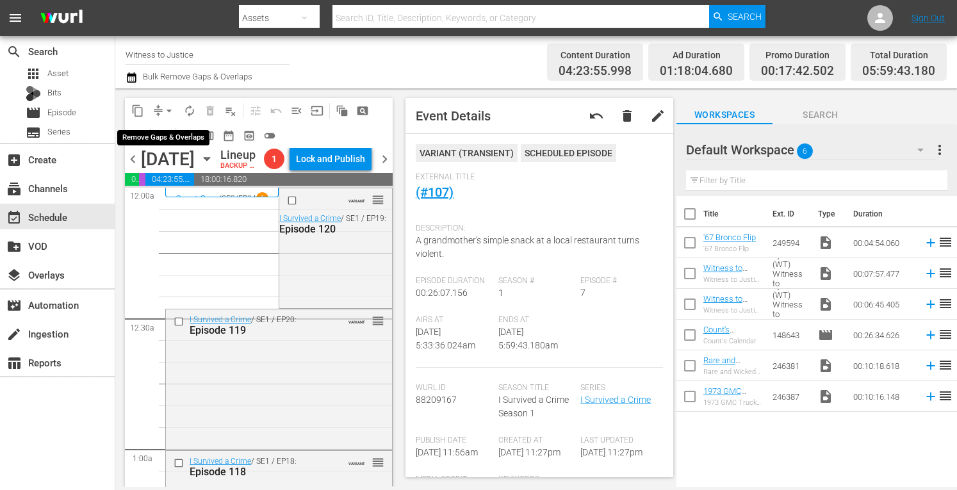
click at [170, 107] on span "arrow_drop_down" at bounding box center [169, 110] width 13 height 13
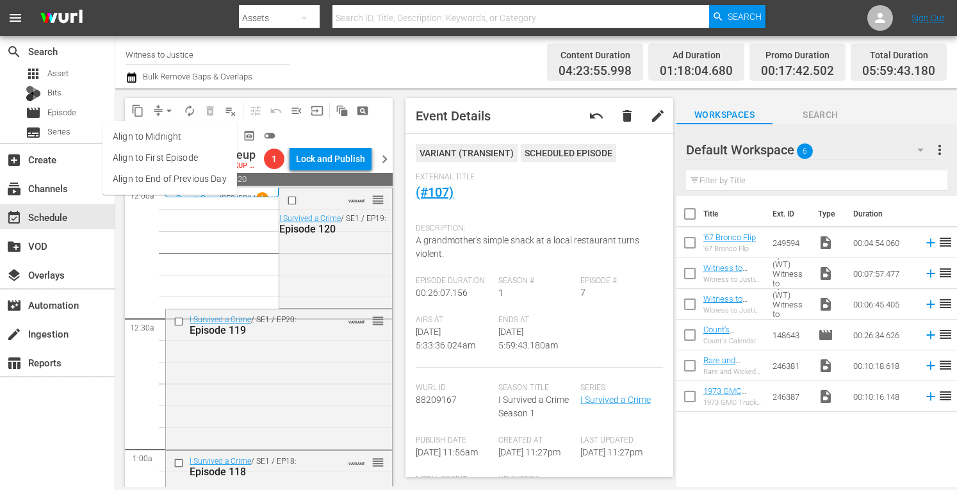
click at [170, 135] on li "Align to Midnight" at bounding box center [169, 136] width 135 height 21
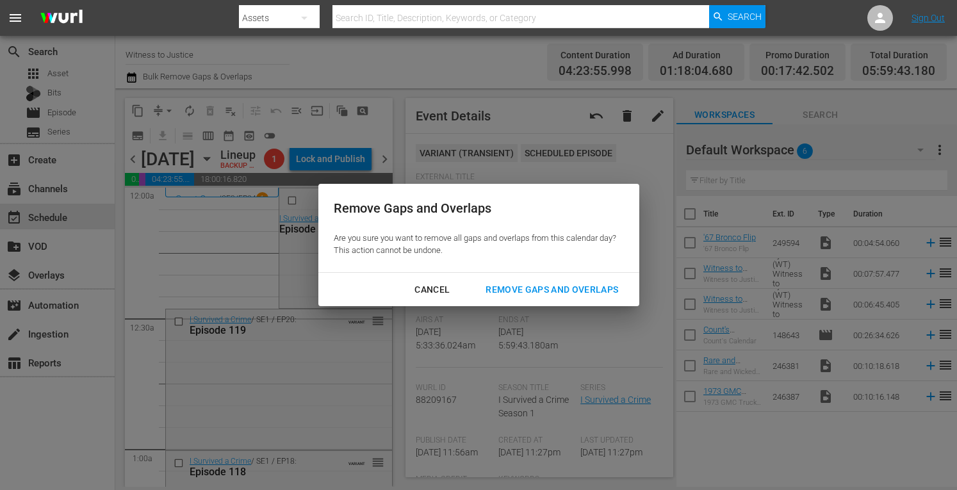
click at [544, 285] on div "Remove Gaps and Overlaps" at bounding box center [551, 290] width 153 height 16
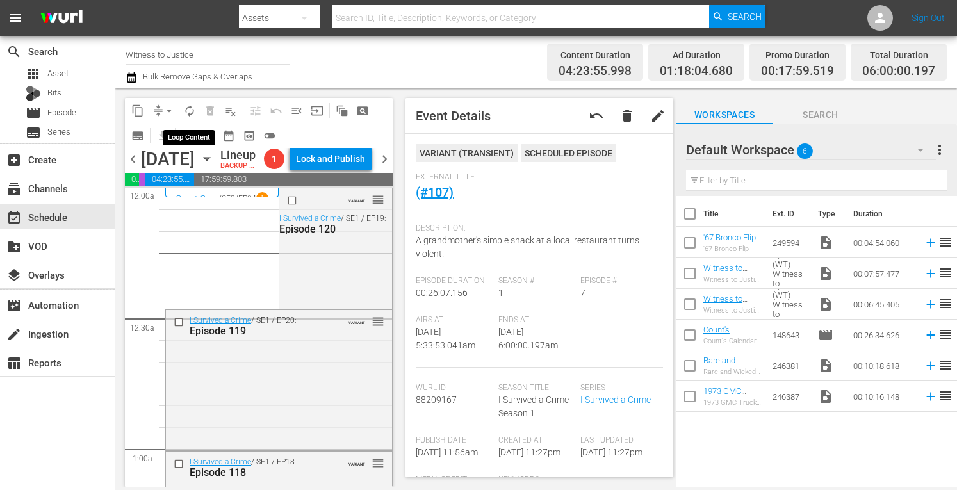
click at [192, 108] on span "autorenew_outlined" at bounding box center [189, 110] width 13 height 13
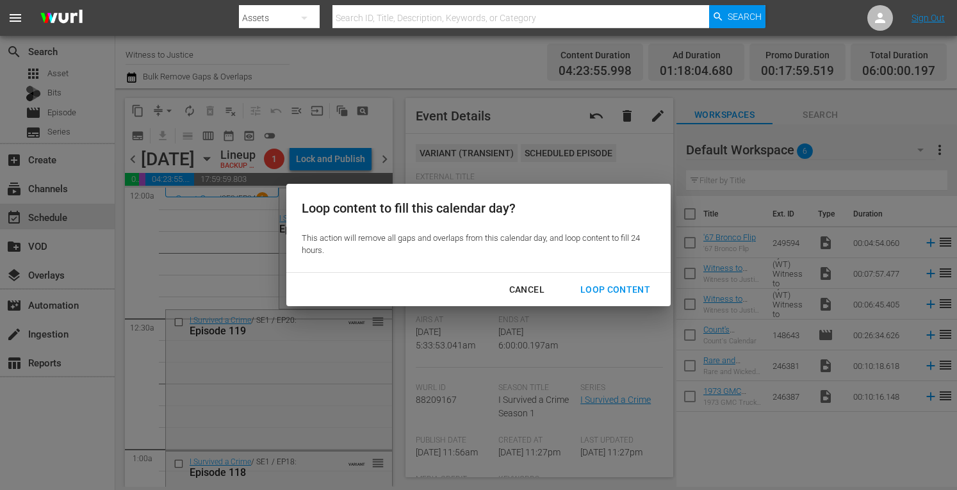
click at [594, 286] on div "Loop Content" at bounding box center [615, 290] width 90 height 16
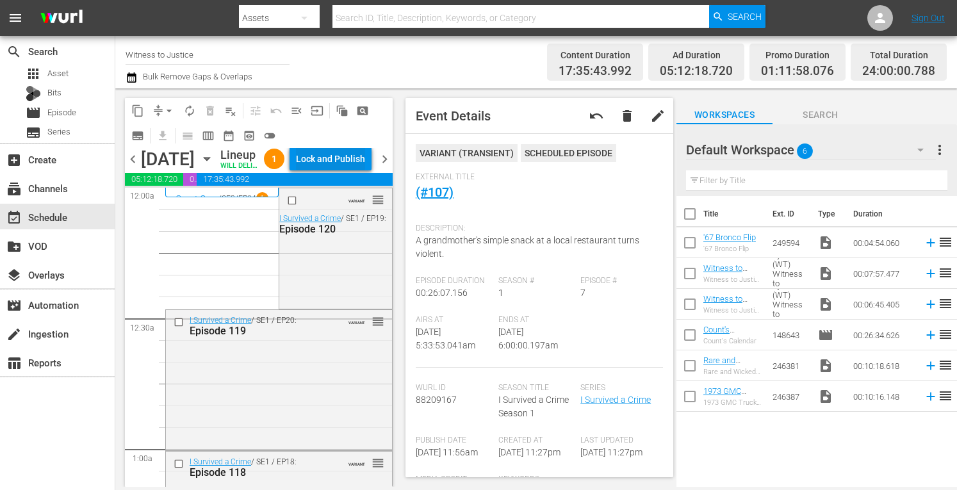
click at [343, 168] on div "Lock and Publish" at bounding box center [330, 158] width 69 height 23
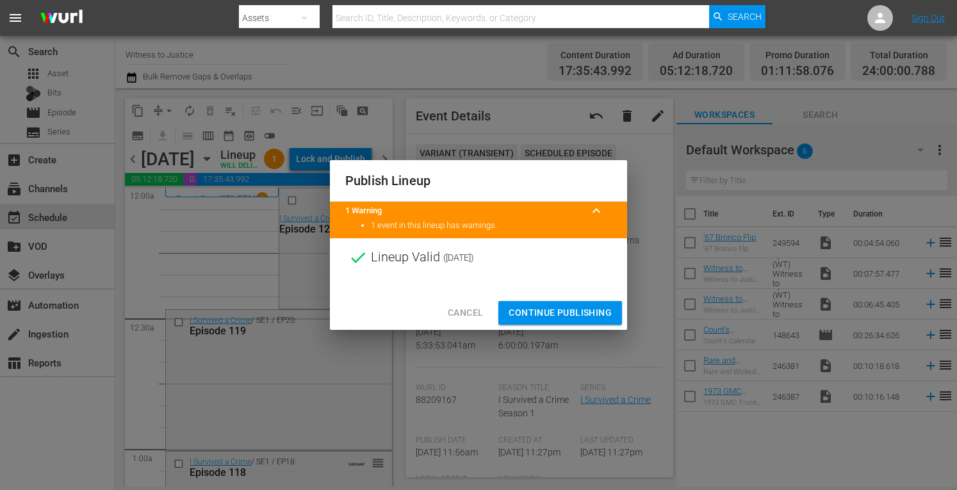
click at [553, 308] on span "Continue Publishing" at bounding box center [560, 313] width 103 height 16
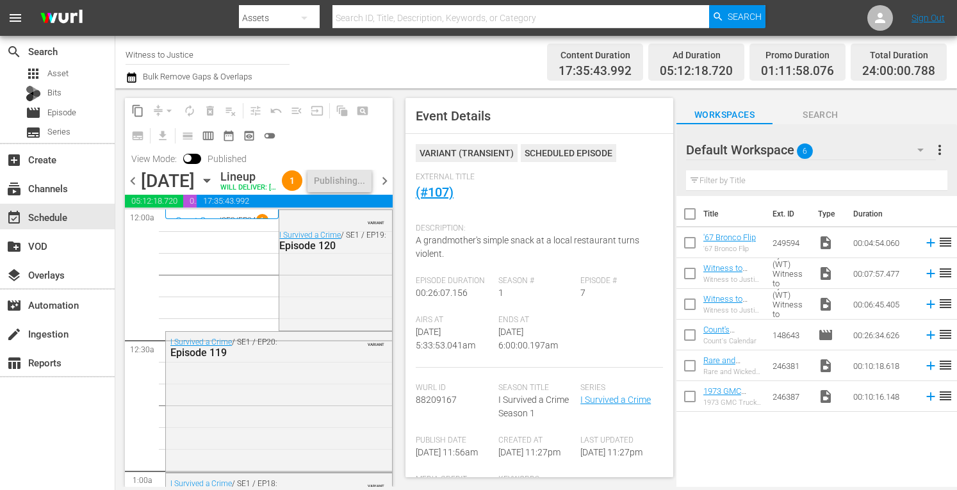
click at [384, 189] on span "chevron_right" at bounding box center [385, 181] width 16 height 16
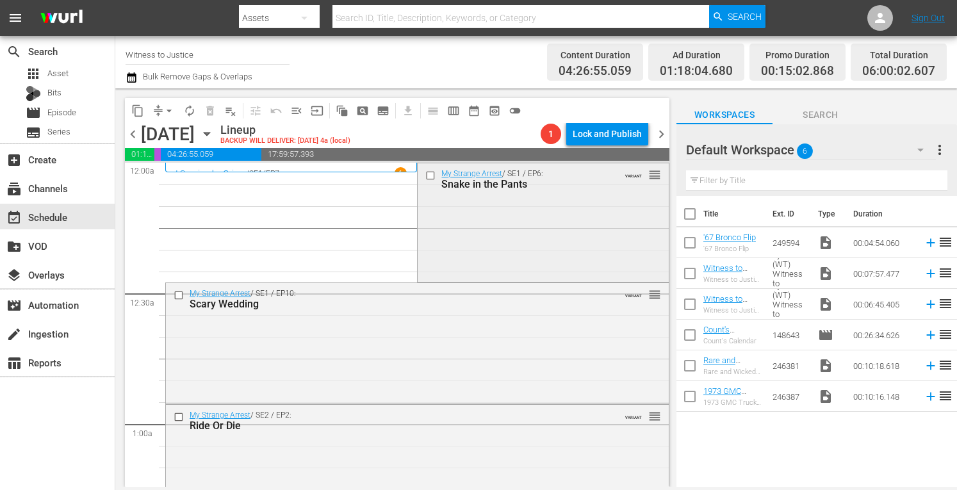
click at [494, 228] on div "My Strange Arrest / SE1 / EP6: Snake in the Pants VARIANT reorder" at bounding box center [543, 221] width 250 height 116
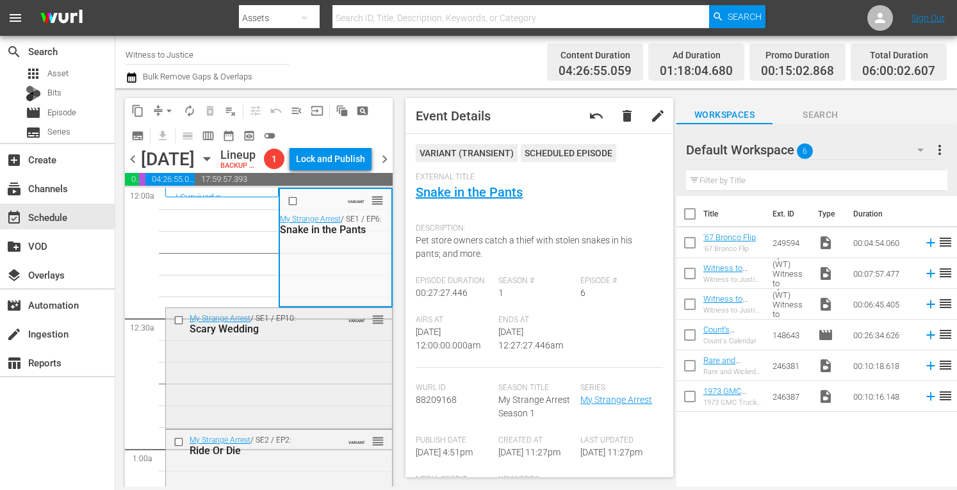
click at [311, 403] on div "My Strange Arrest / SE1 / EP10: Scary Wedding VARIANT reorder" at bounding box center [279, 367] width 226 height 118
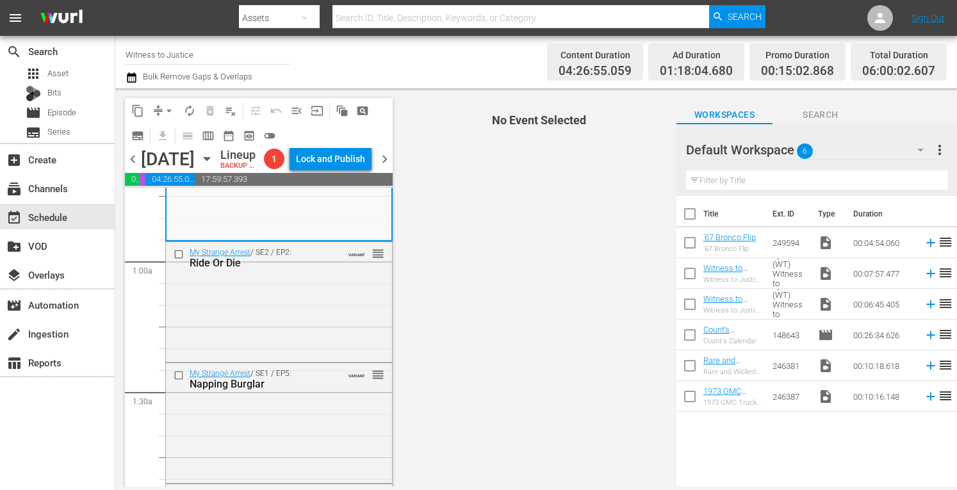
scroll to position [205, 0]
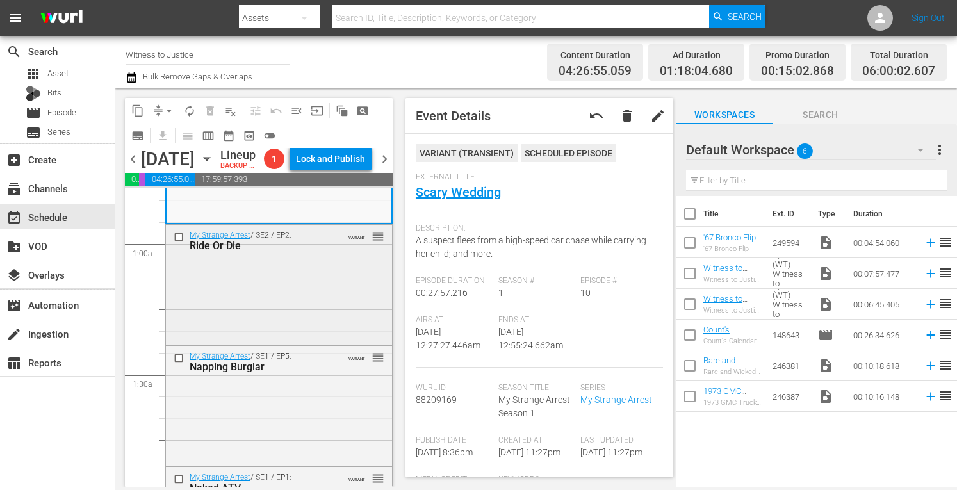
click at [307, 332] on div "My Strange Arrest / SE2 / EP2: Ride Or Die VARIANT reorder" at bounding box center [279, 283] width 226 height 117
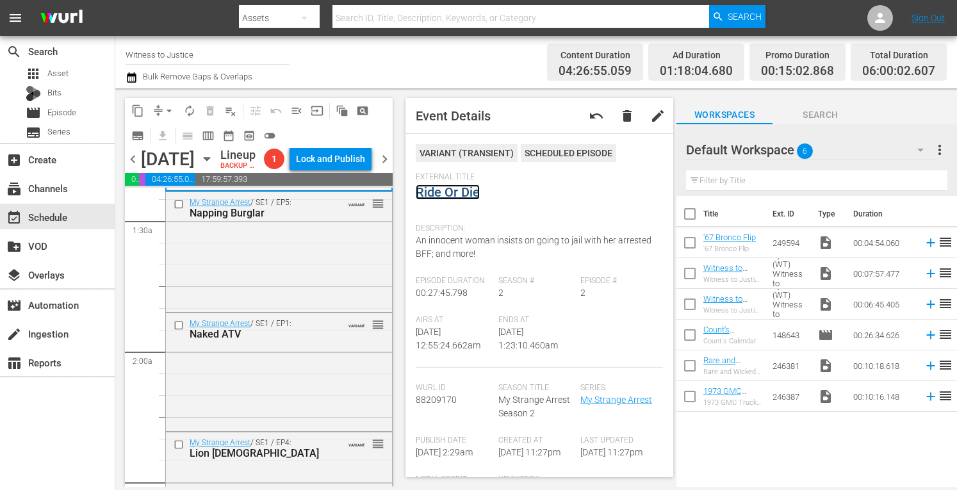
scroll to position [384, 0]
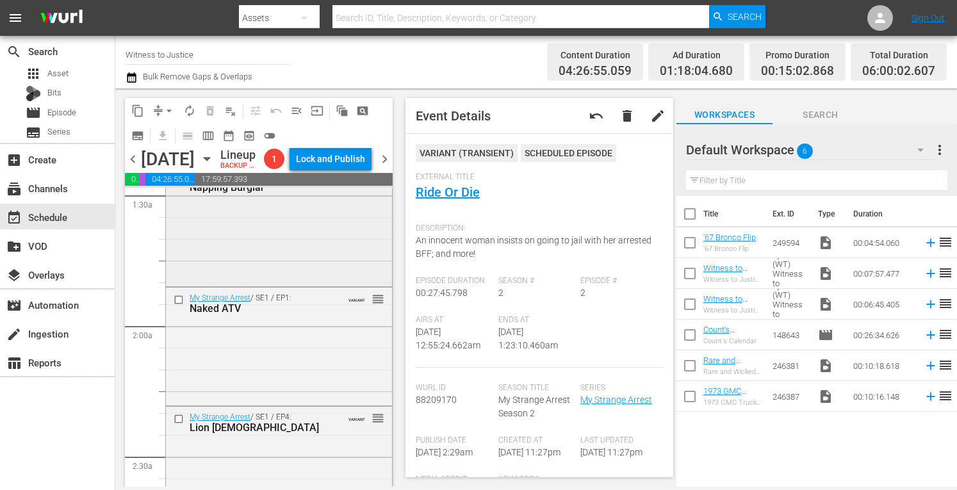
click at [300, 284] on div "My Strange Arrest / SE1 / EP5: Napping Burglar VARIANT reorder" at bounding box center [279, 225] width 226 height 117
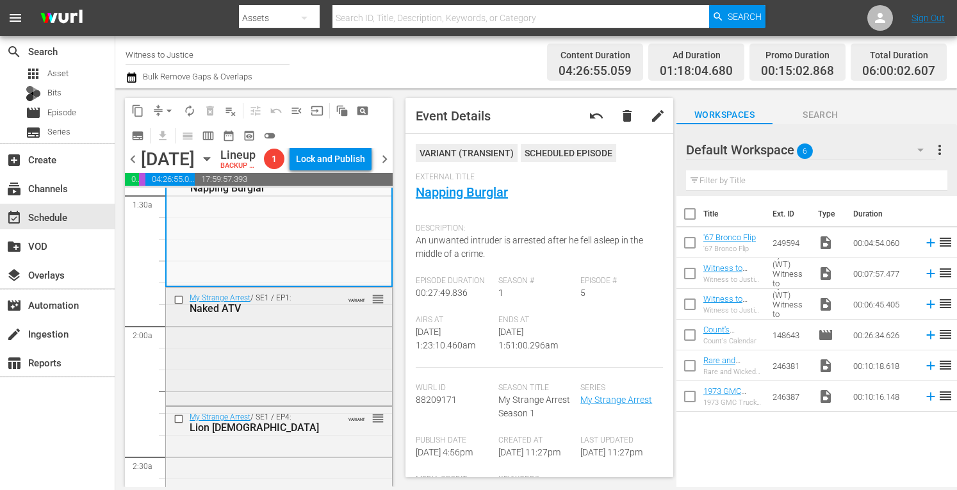
click at [331, 384] on div "My Strange Arrest / SE1 / EP1: Naked ATV VARIANT reorder" at bounding box center [279, 346] width 226 height 116
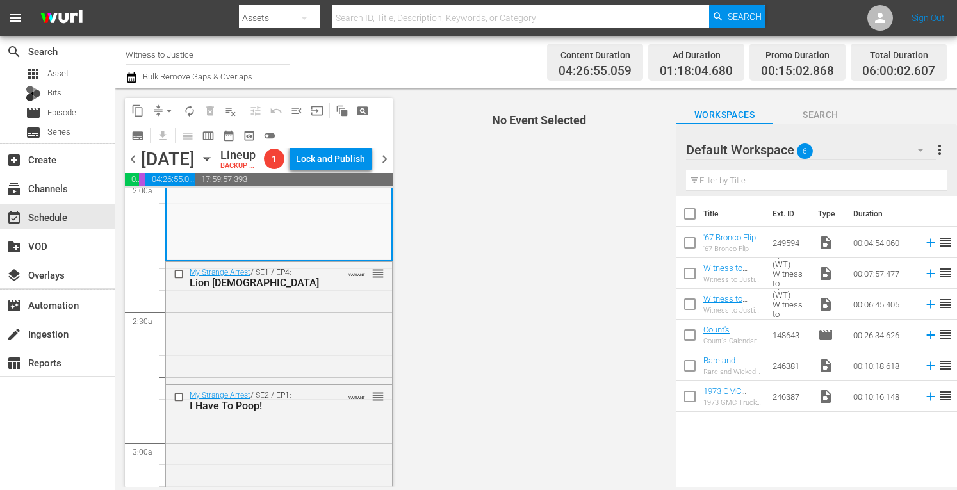
scroll to position [555, 0]
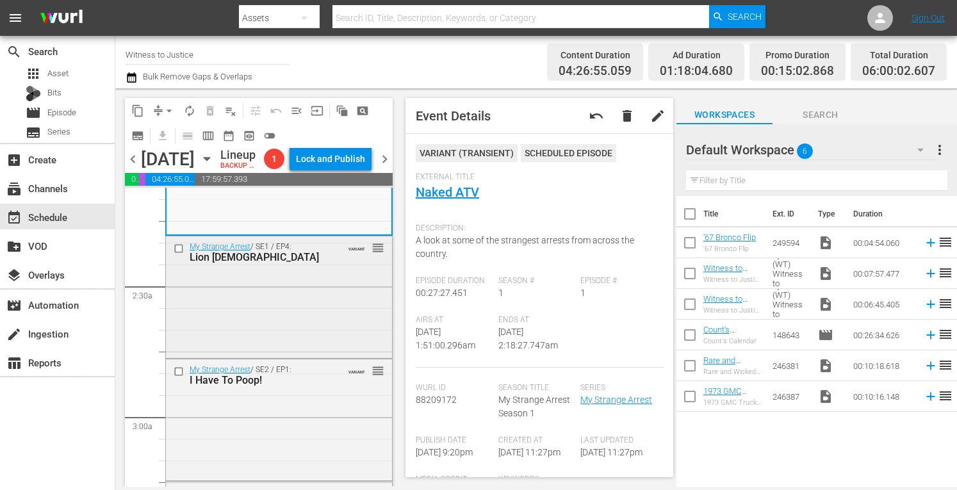
click at [303, 347] on div "My Strange Arrest / SE1 / EP4: Lion Lady VARIANT reorder" at bounding box center [279, 295] width 226 height 119
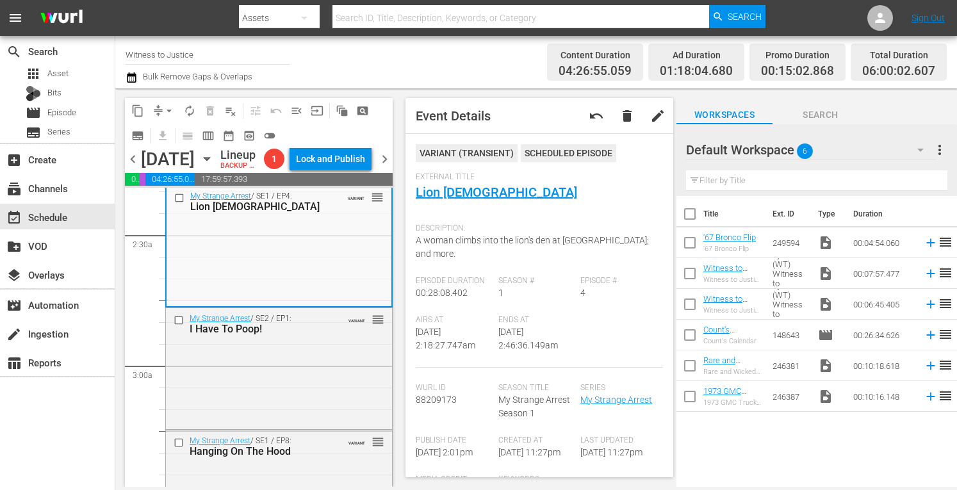
scroll to position [632, 0]
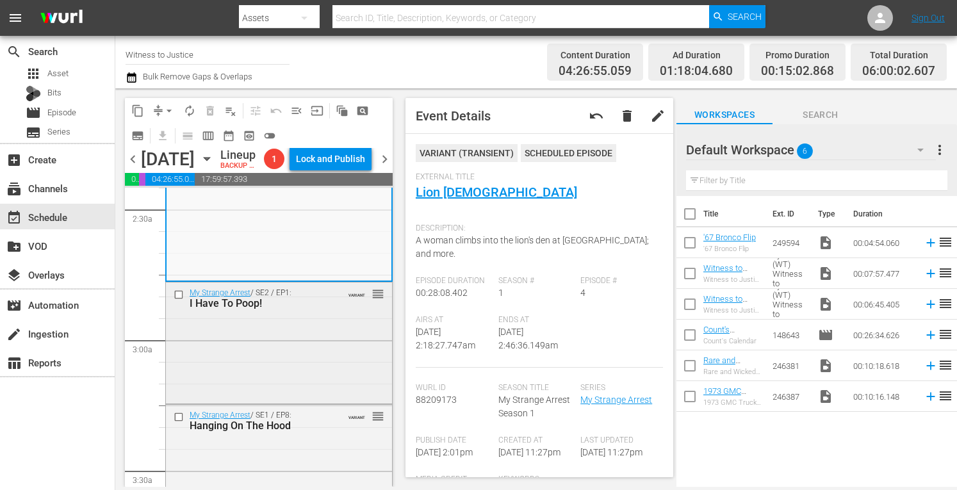
click at [314, 367] on div "My Strange Arrest / SE2 / EP1: I Have To Poop! VARIANT reorder" at bounding box center [279, 341] width 226 height 119
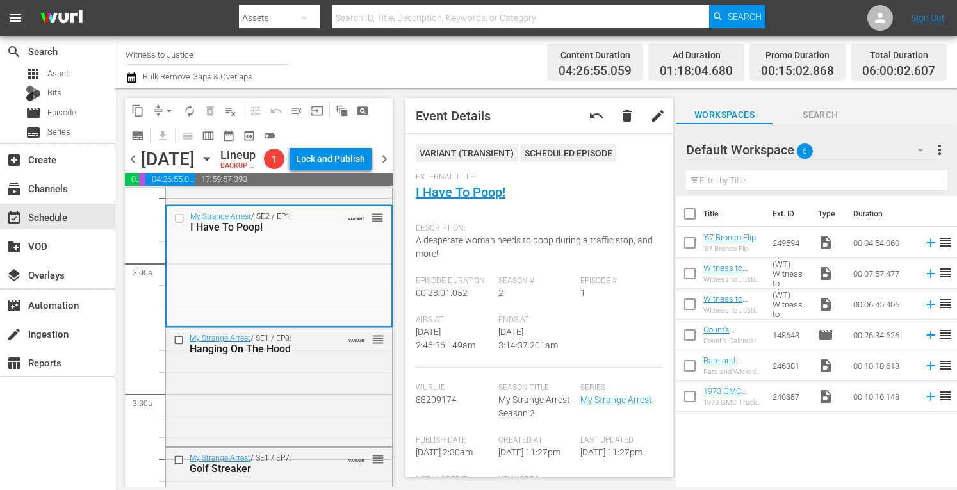
scroll to position [734, 0]
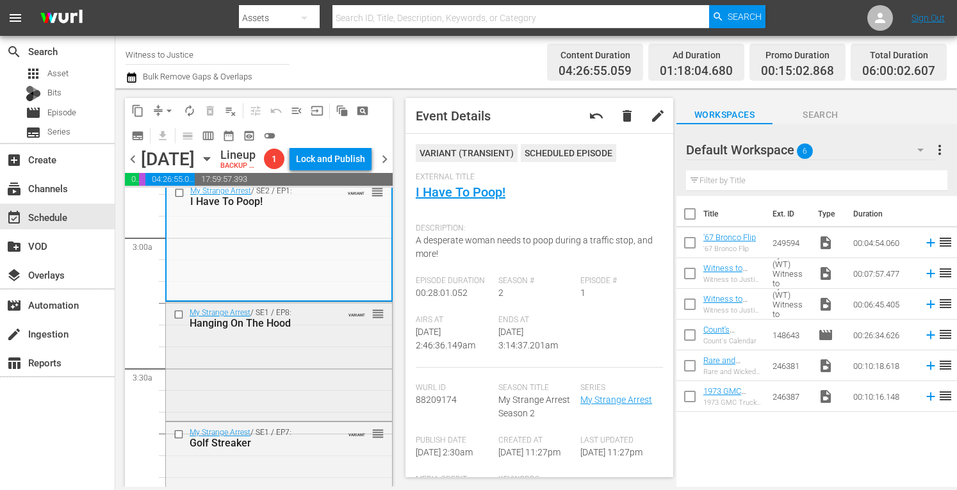
click at [272, 418] on div "My Strange Arrest / SE1 / EP8: Hanging On The Hood VARIANT reorder" at bounding box center [279, 360] width 226 height 116
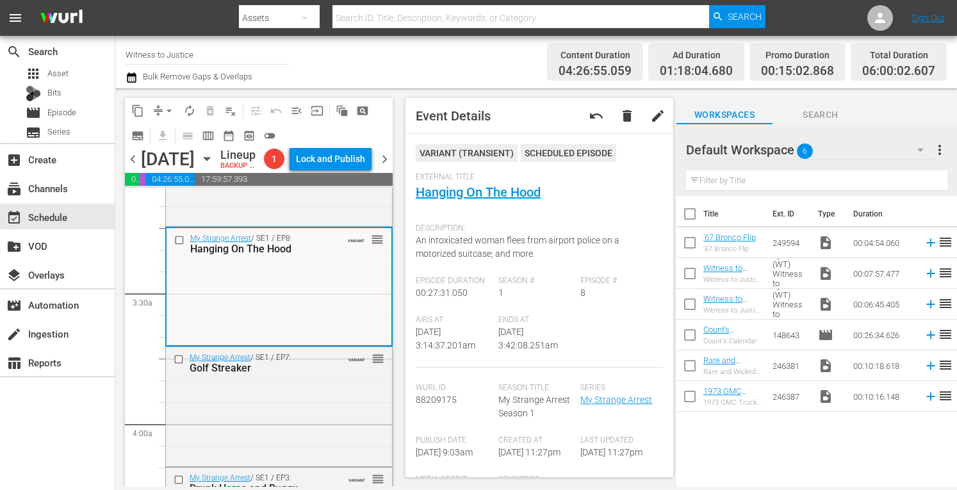
scroll to position [811, 0]
click at [319, 377] on div "My Strange Arrest / SE1 / EP7: Golf Streaker VARIANT reorder" at bounding box center [279, 360] width 226 height 31
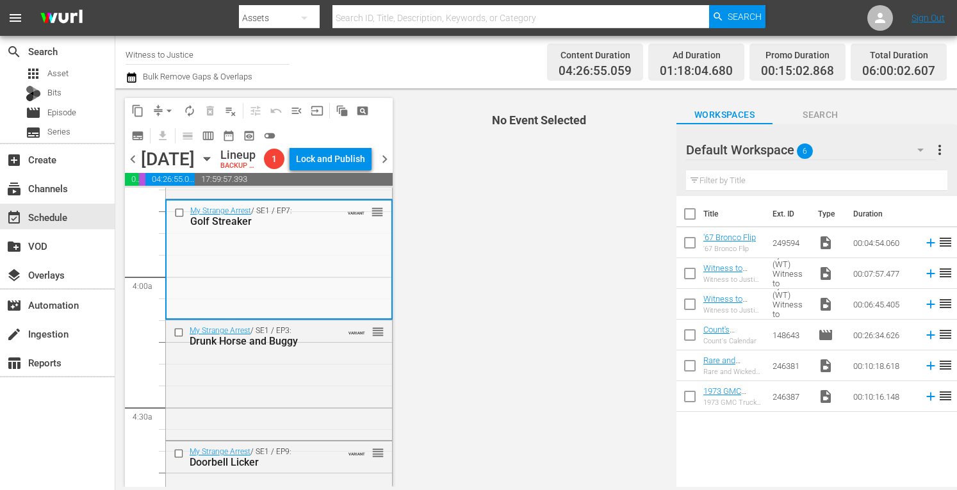
scroll to position [990, 0]
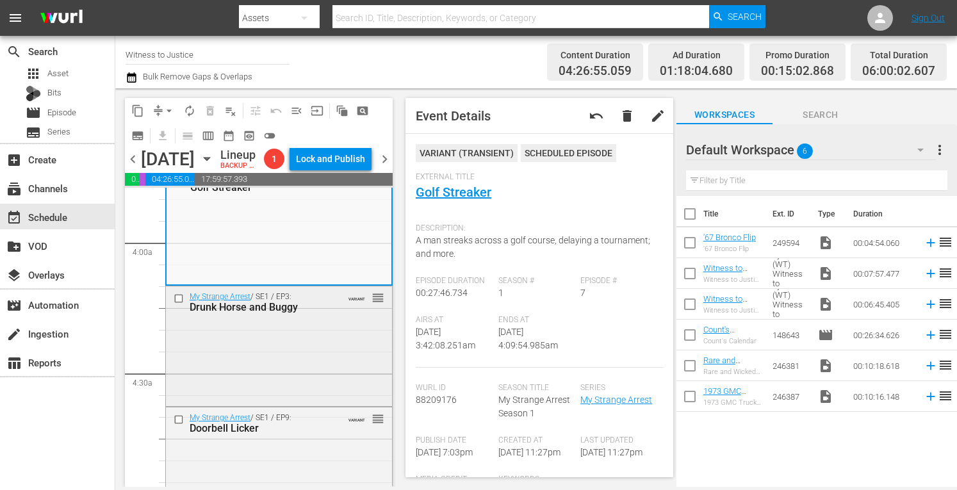
click at [305, 377] on div "My Strange Arrest / SE1 / EP3: Drunk Horse and Buggy VARIANT reorder" at bounding box center [279, 344] width 226 height 117
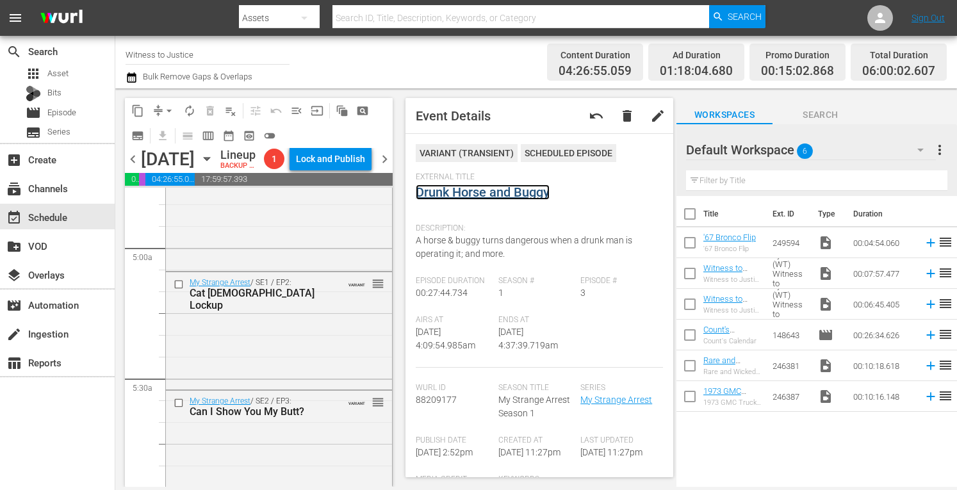
scroll to position [1263, 0]
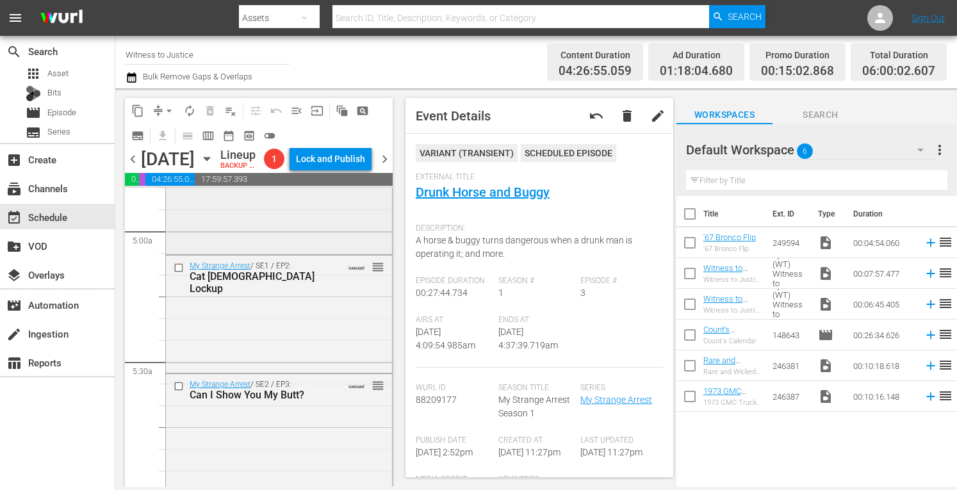
click at [337, 252] on div "My Strange Arrest / SE1 / EP9: Doorbell Licker VARIANT reorder" at bounding box center [279, 193] width 226 height 117
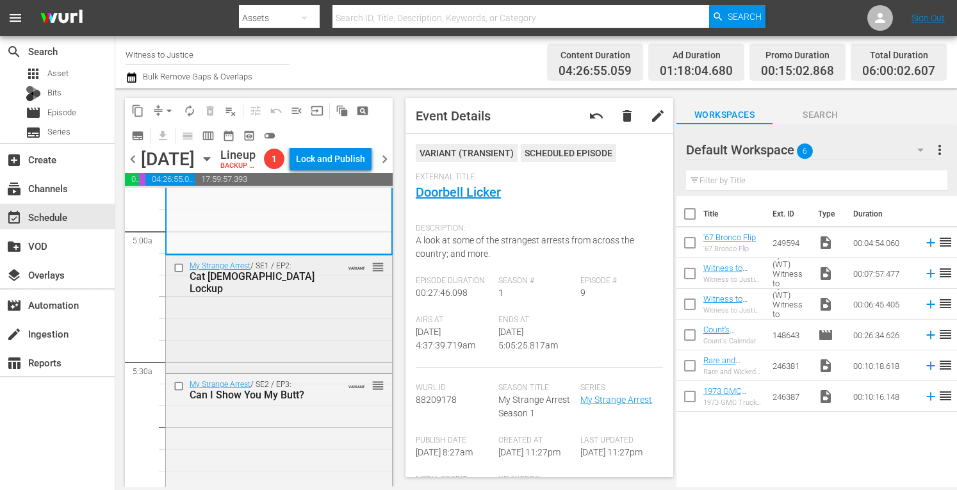
click at [325, 355] on div "My Strange Arrest / SE1 / EP2: Cat Ladies Lockup VARIANT reorder" at bounding box center [279, 313] width 226 height 115
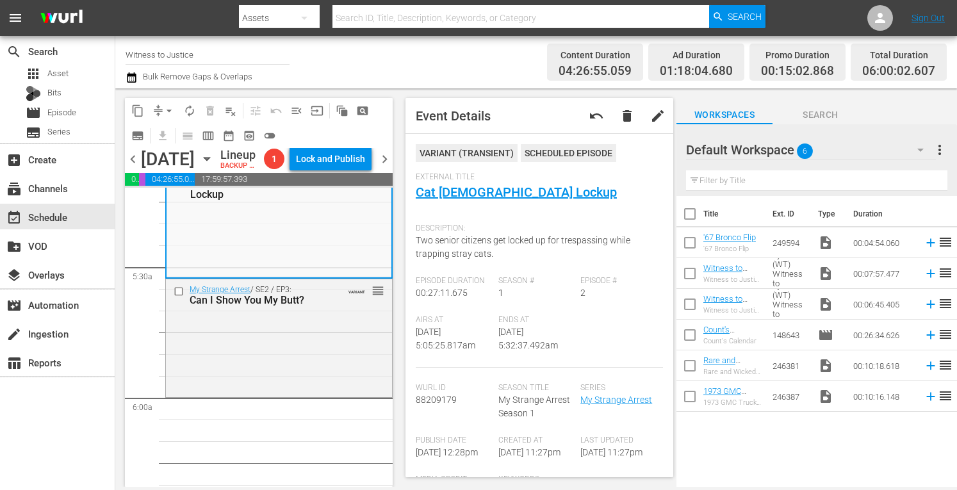
scroll to position [1366, 0]
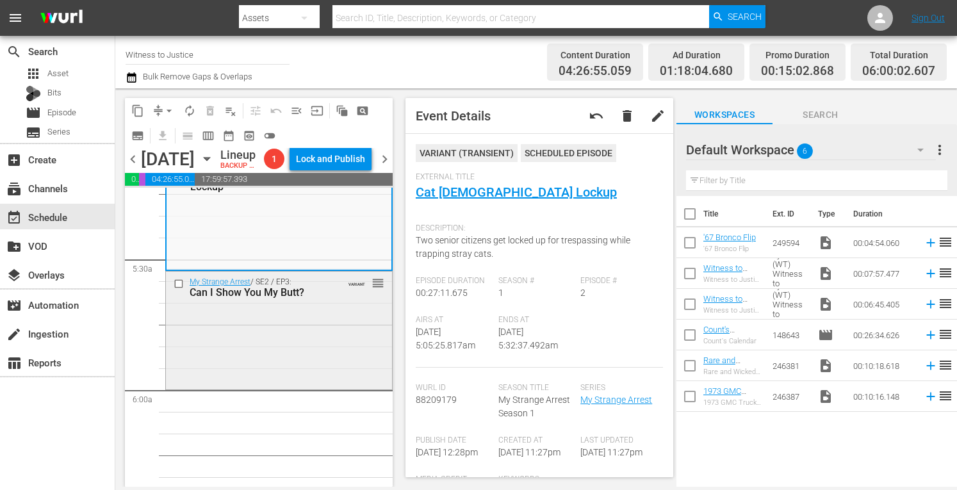
click at [324, 387] on div "My Strange Arrest / SE2 / EP3: Can I Show You My Butt? VARIANT reorder" at bounding box center [279, 329] width 226 height 115
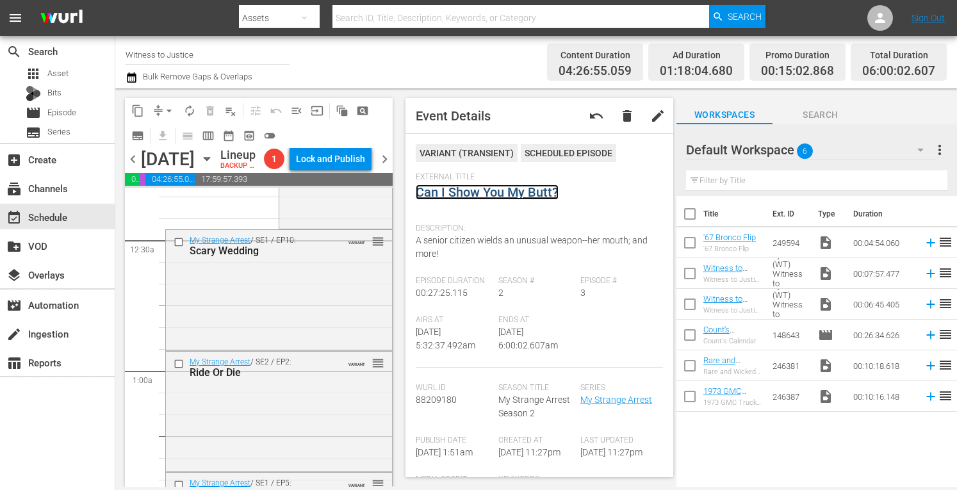
scroll to position [0, 0]
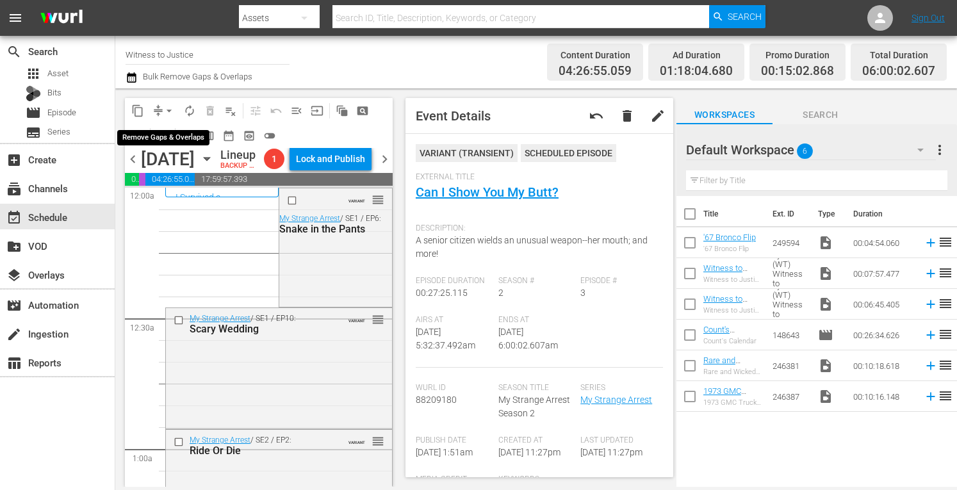
click at [168, 108] on span "arrow_drop_down" at bounding box center [169, 110] width 13 height 13
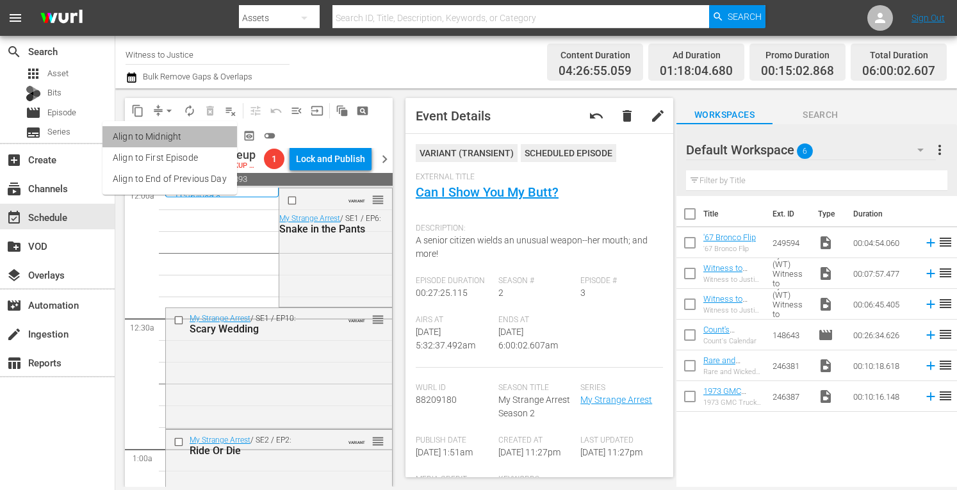
click at [174, 142] on li "Align to Midnight" at bounding box center [169, 136] width 135 height 21
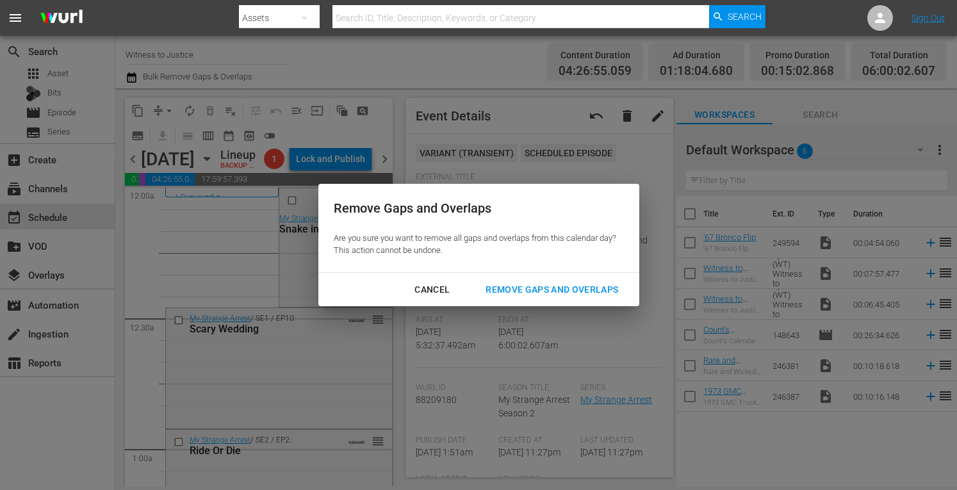
click at [517, 287] on div "Remove Gaps and Overlaps" at bounding box center [551, 290] width 153 height 16
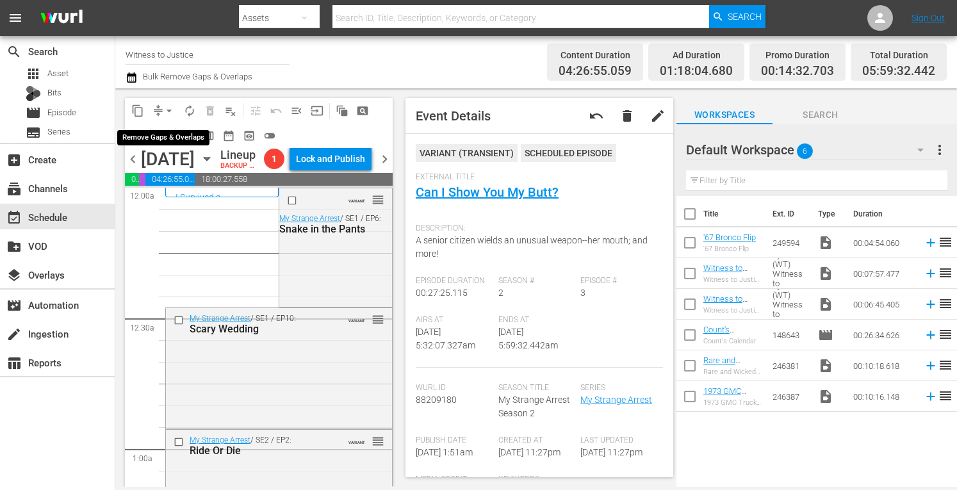
click at [169, 107] on span "arrow_drop_down" at bounding box center [169, 110] width 13 height 13
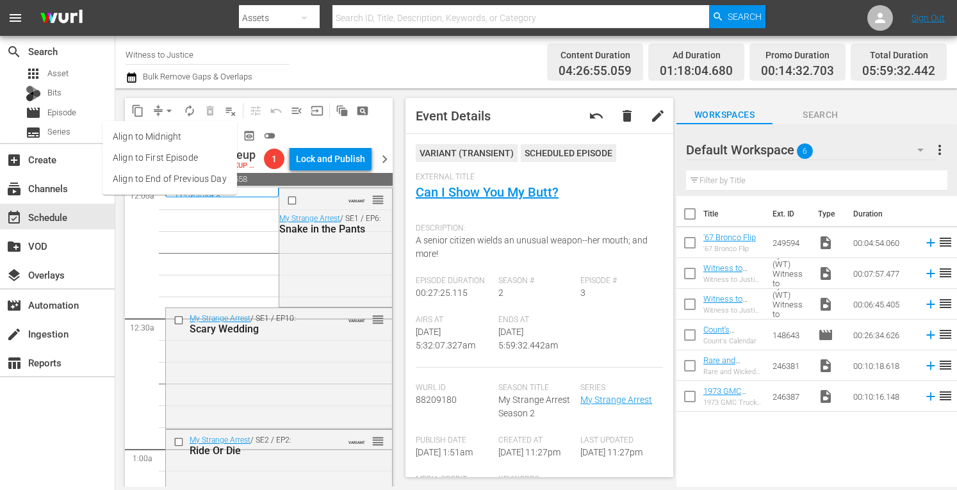
click at [167, 142] on li "Align to Midnight" at bounding box center [169, 136] width 135 height 21
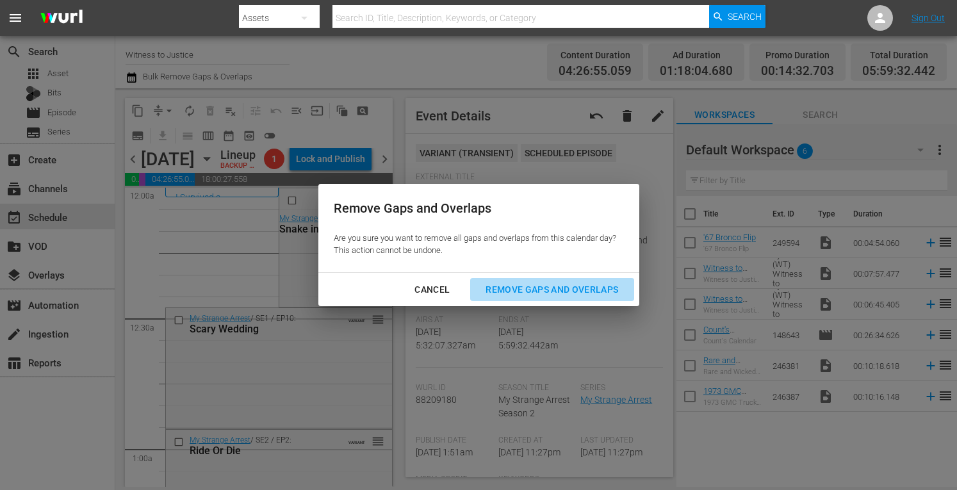
click at [527, 293] on div "Remove Gaps and Overlaps" at bounding box center [551, 290] width 153 height 16
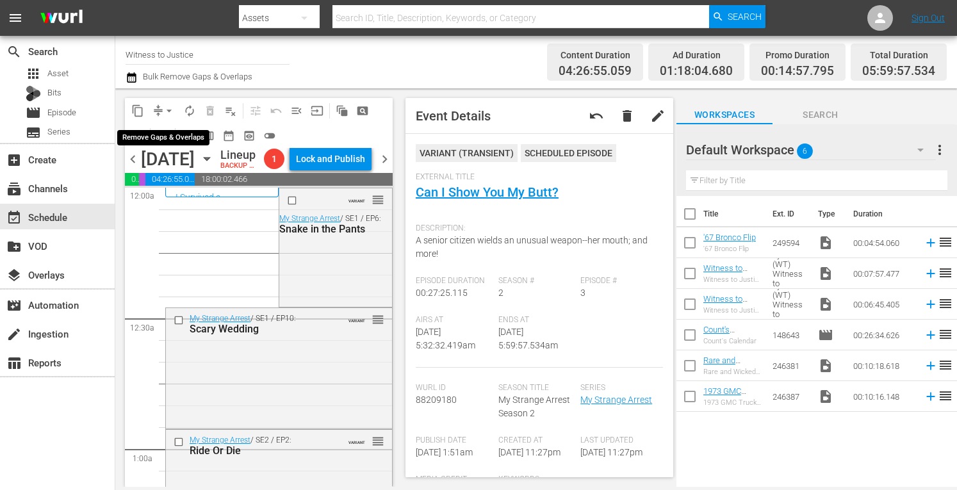
click at [168, 110] on span "arrow_drop_down" at bounding box center [169, 110] width 13 height 13
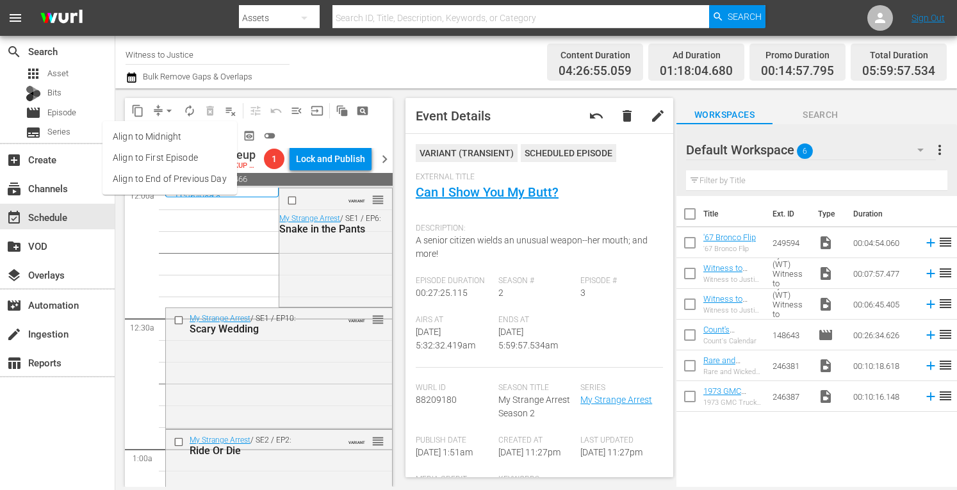
click at [168, 135] on li "Align to Midnight" at bounding box center [169, 136] width 135 height 21
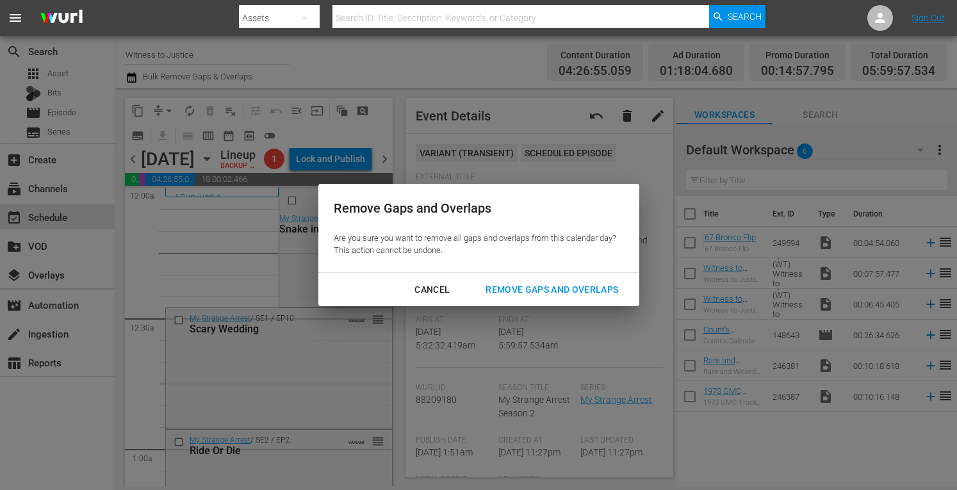
click at [529, 294] on div "Remove Gaps and Overlaps" at bounding box center [551, 290] width 153 height 16
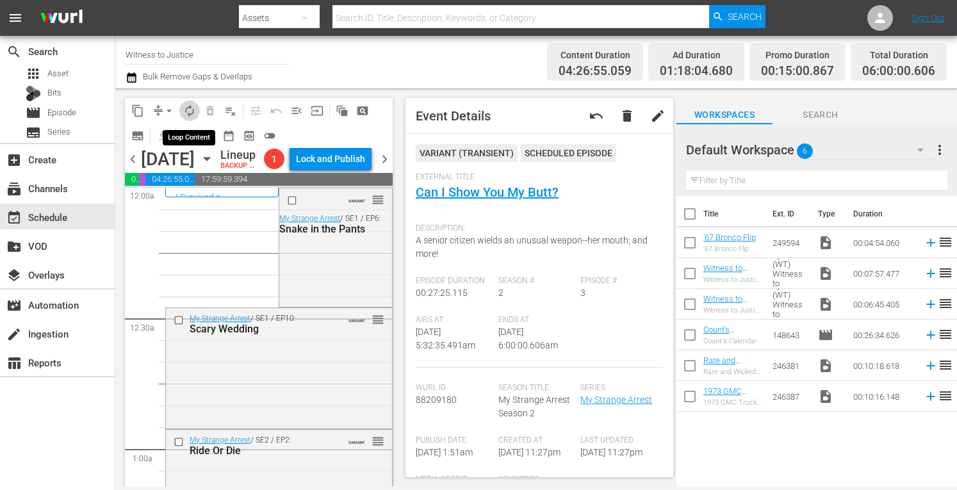
click at [189, 111] on span "autorenew_outlined" at bounding box center [189, 110] width 13 height 13
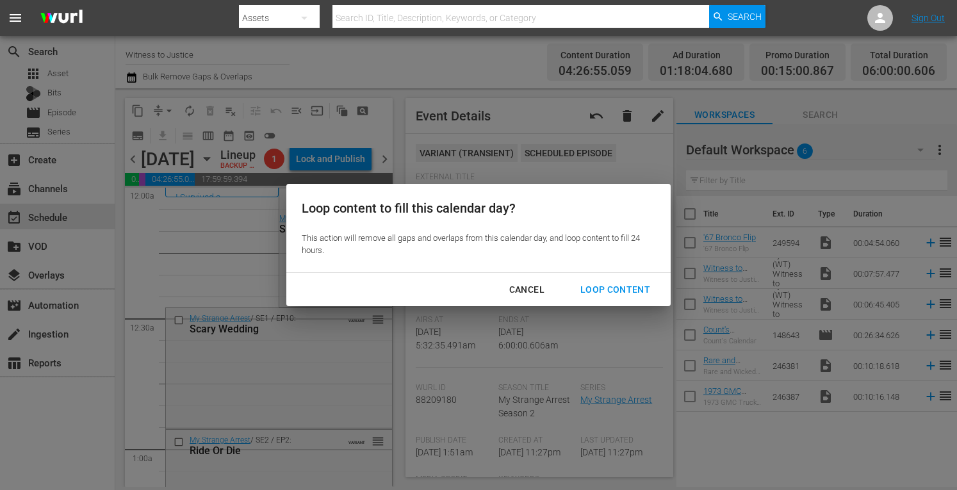
click at [602, 290] on div "Loop Content" at bounding box center [615, 290] width 90 height 16
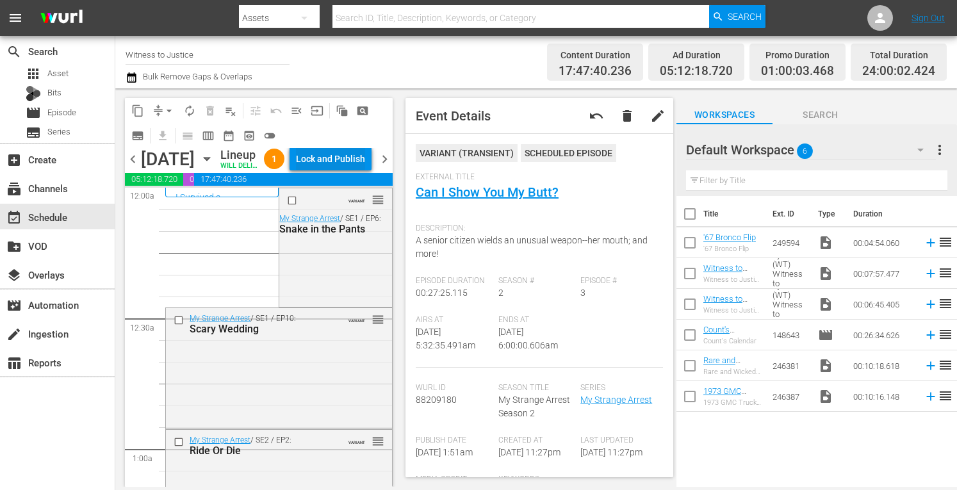
click at [343, 170] on div "Lock and Publish" at bounding box center [330, 158] width 69 height 23
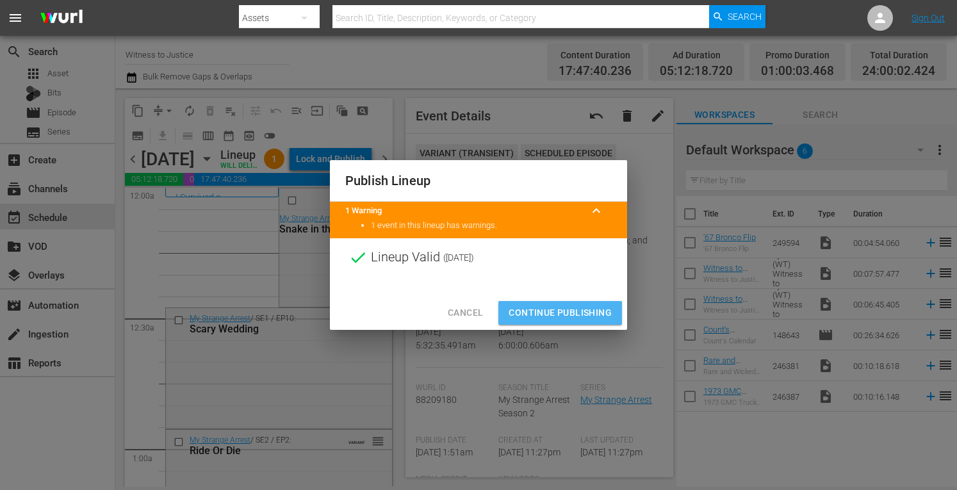
click at [529, 313] on span "Continue Publishing" at bounding box center [560, 313] width 103 height 16
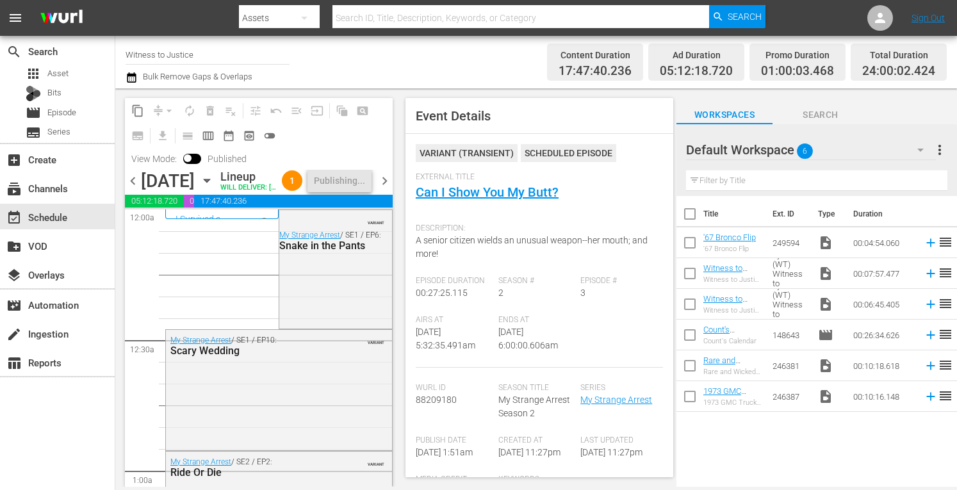
click at [384, 189] on span "chevron_right" at bounding box center [385, 181] width 16 height 16
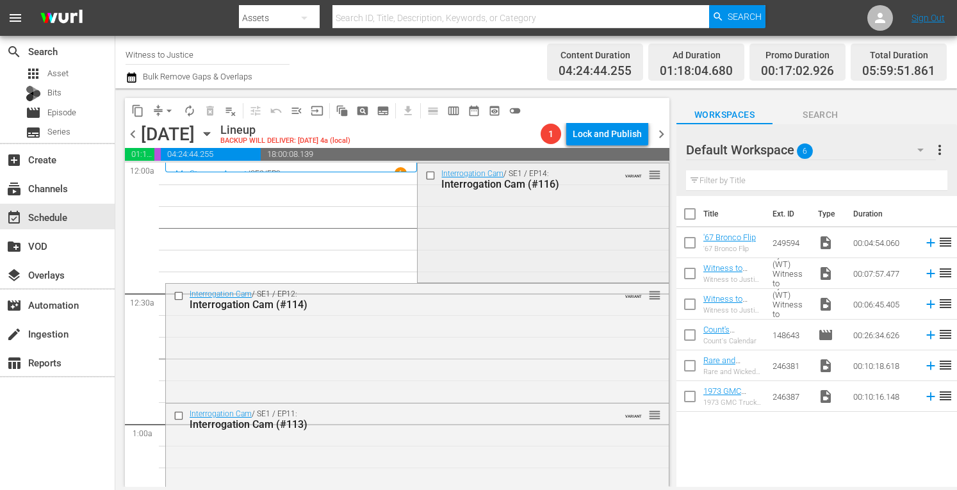
click at [468, 242] on div "Interrogation Cam / SE1 / EP14: Interrogation Cam (#116) VARIANT reorder" at bounding box center [543, 221] width 250 height 117
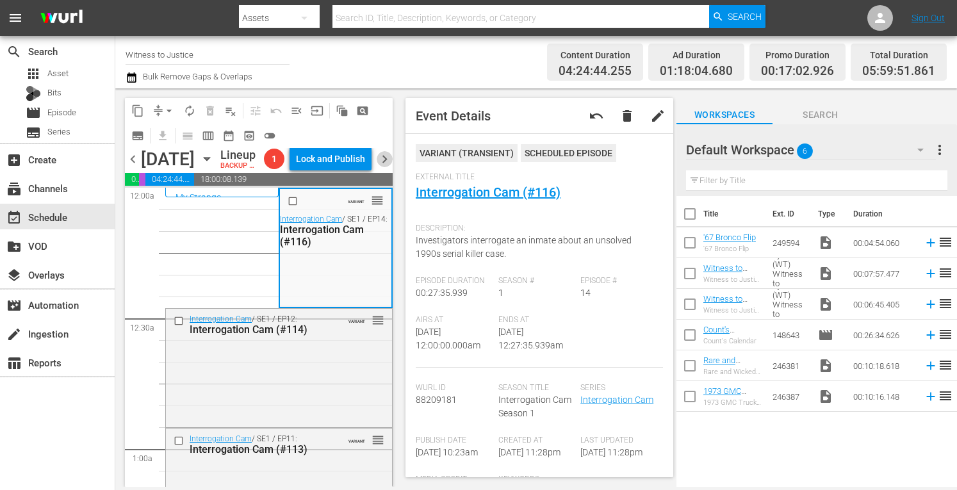
click at [385, 167] on span "chevron_right" at bounding box center [385, 159] width 16 height 16
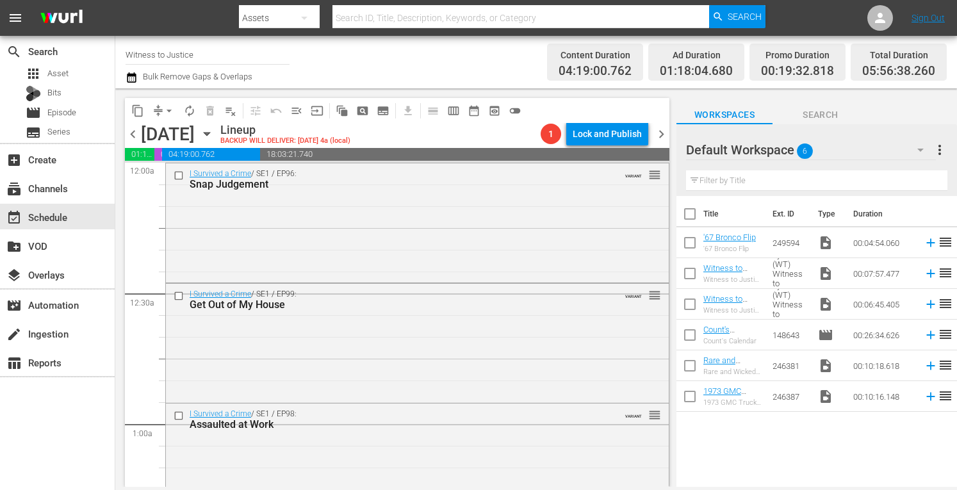
click at [663, 130] on span "chevron_right" at bounding box center [661, 134] width 16 height 16
click at [131, 133] on span "chevron_left" at bounding box center [133, 134] width 16 height 16
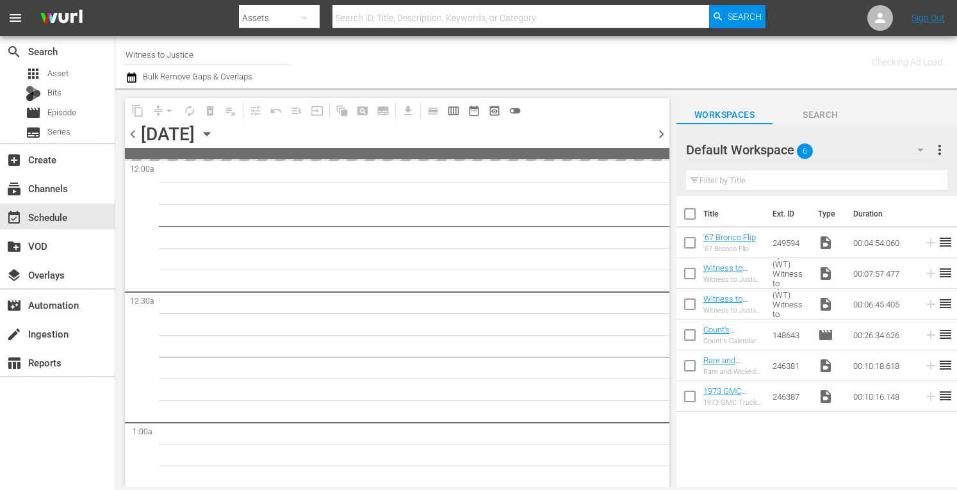
click at [131, 133] on span "chevron_left" at bounding box center [133, 134] width 16 height 16
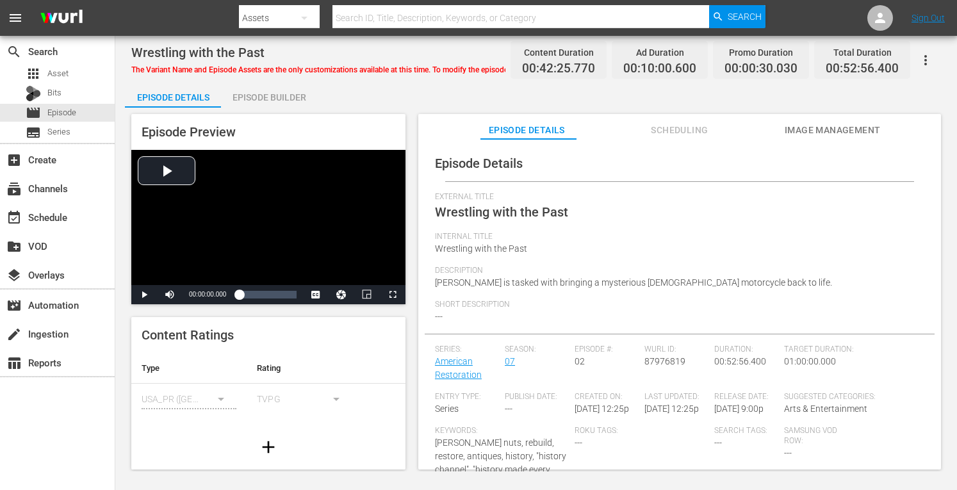
click at [288, 81] on div "Wrestling with the Past The Variant Name and Episode Assets are the only custom…" at bounding box center [536, 254] width 842 height 436
click at [279, 95] on div "Episode Builder" at bounding box center [269, 97] width 96 height 31
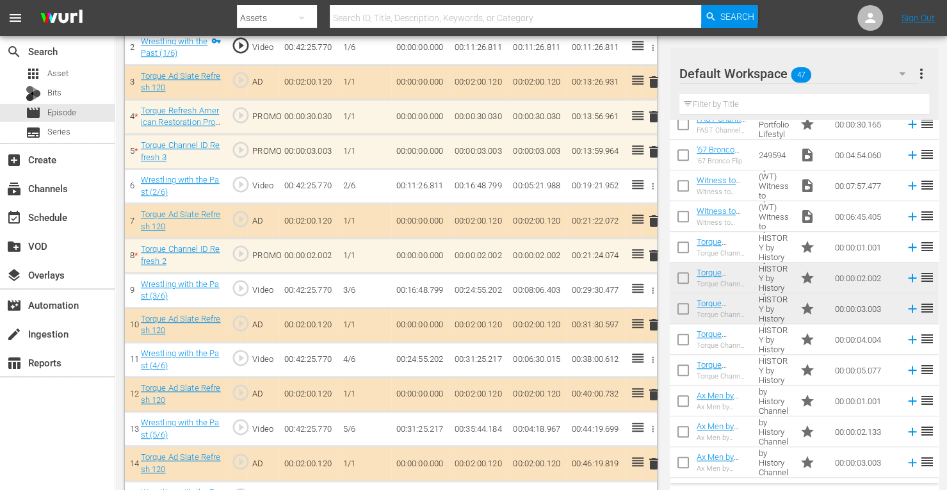
scroll to position [423, 0]
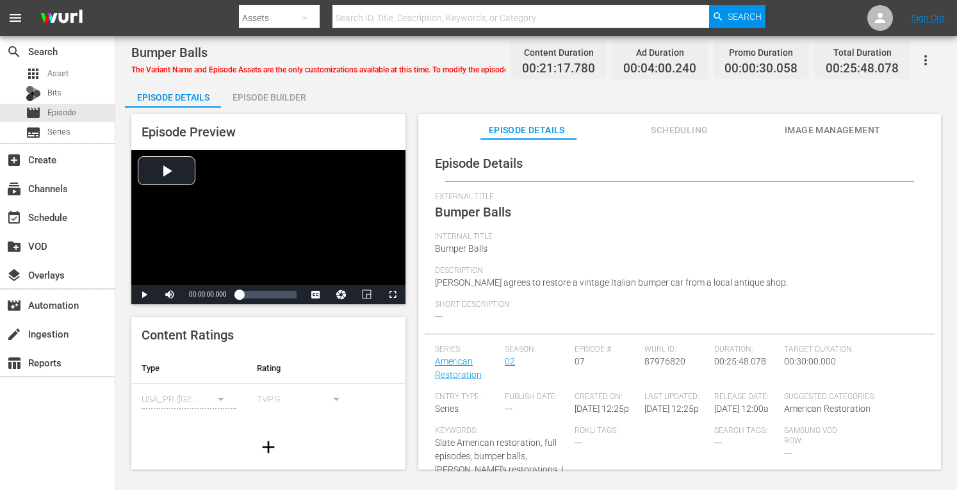
click at [295, 97] on div "Episode Builder" at bounding box center [269, 97] width 96 height 31
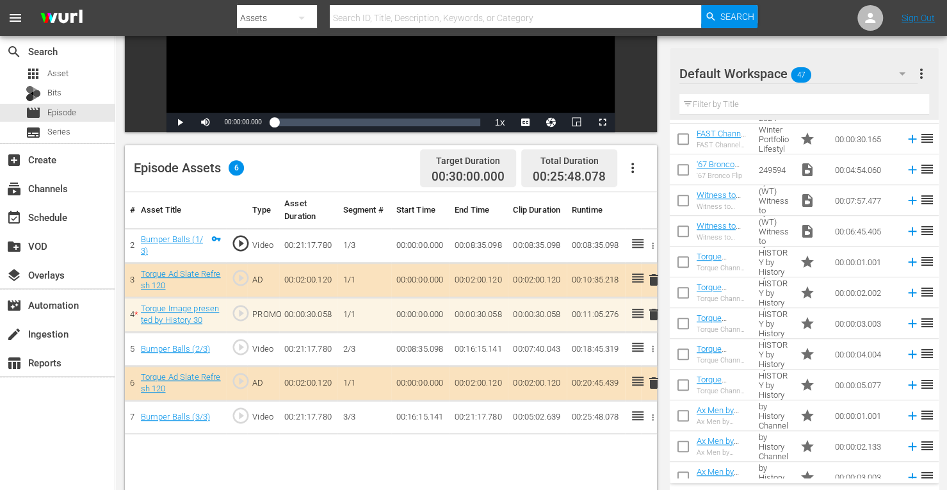
scroll to position [493, 0]
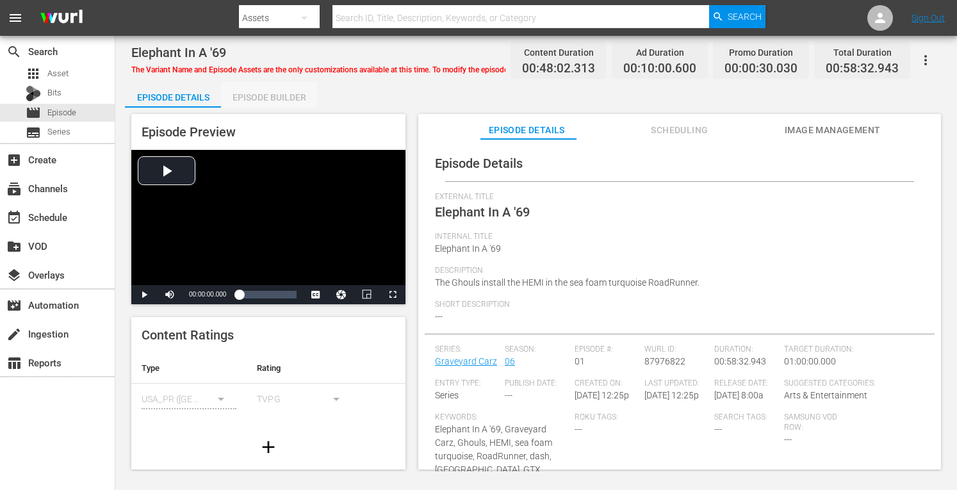
click at [275, 95] on div "Episode Builder" at bounding box center [269, 97] width 96 height 31
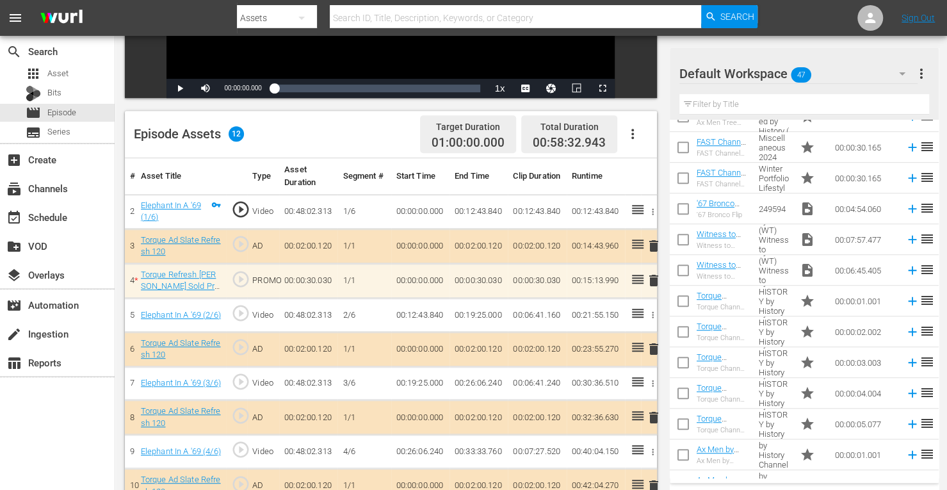
scroll to position [451, 0]
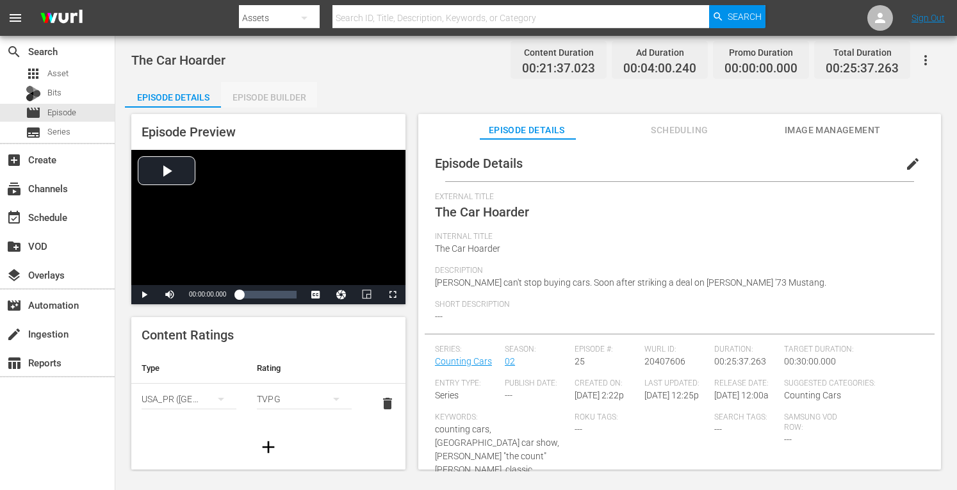
click at [280, 92] on div "Episode Builder" at bounding box center [269, 97] width 96 height 31
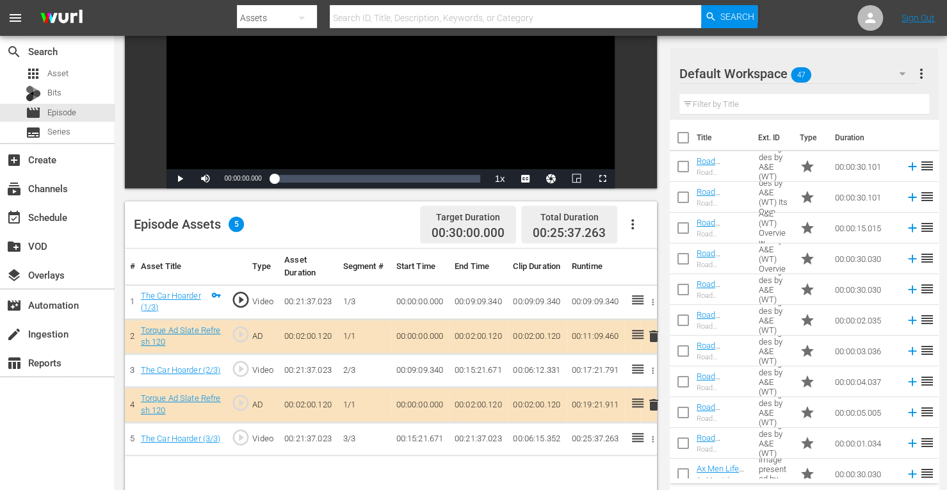
scroll to position [237, 0]
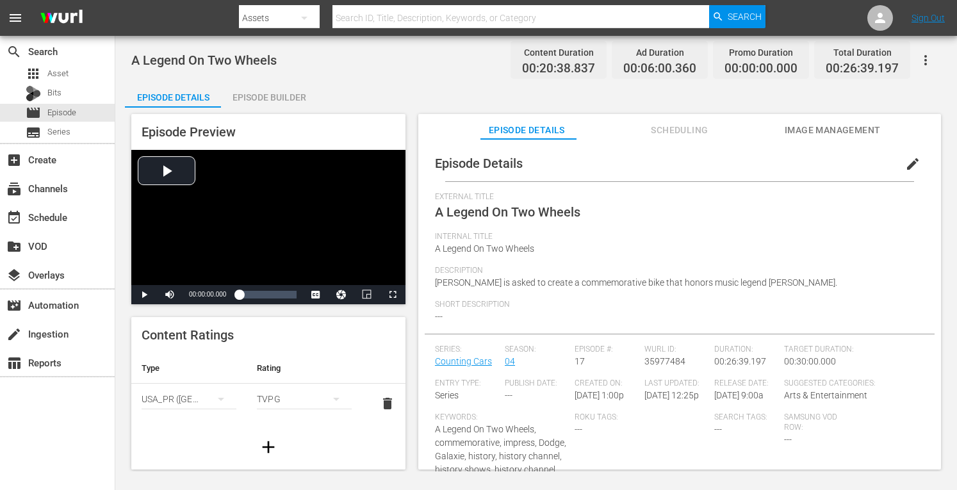
click at [285, 99] on div "Episode Builder" at bounding box center [269, 97] width 96 height 31
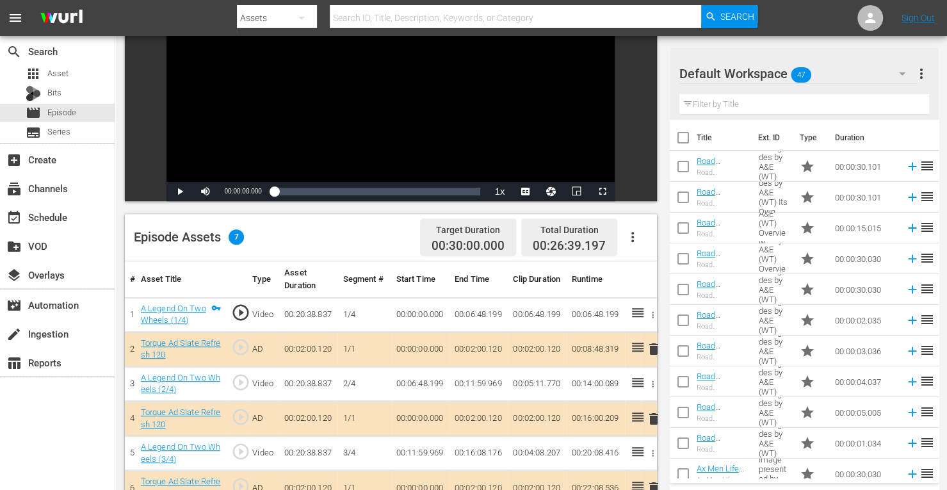
scroll to position [274, 0]
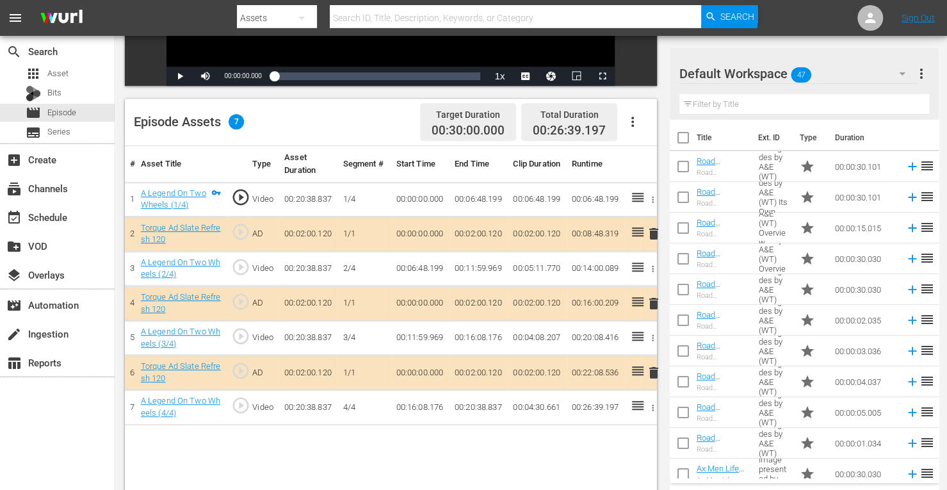
click at [652, 298] on span "delete" at bounding box center [653, 303] width 15 height 15
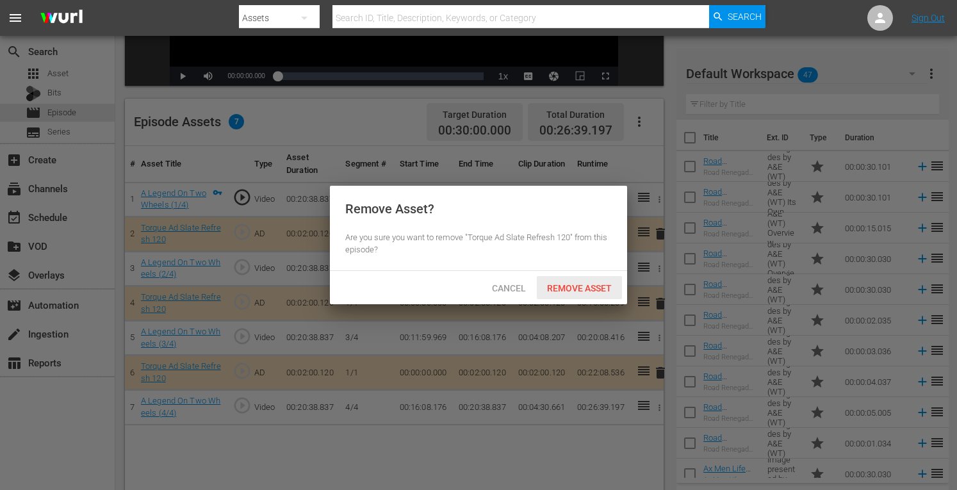
click at [594, 290] on span "Remove Asset" at bounding box center [579, 288] width 85 height 10
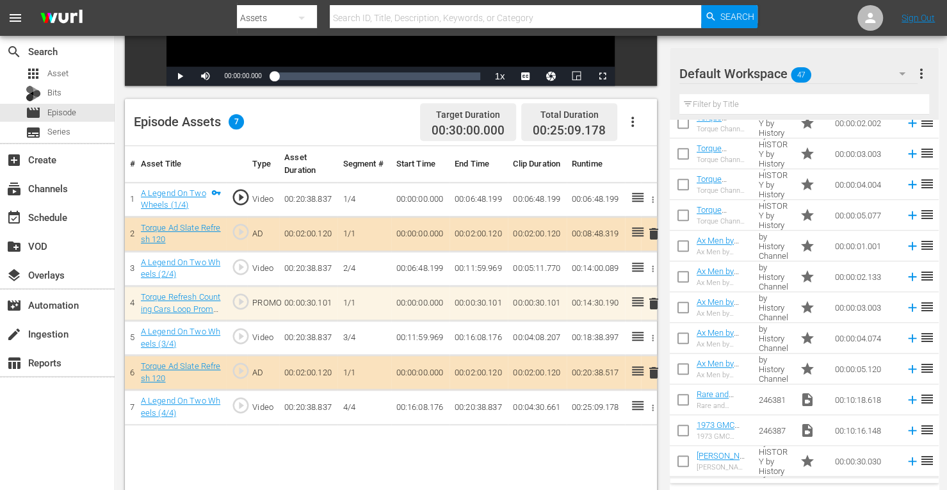
scroll to position [646, 0]
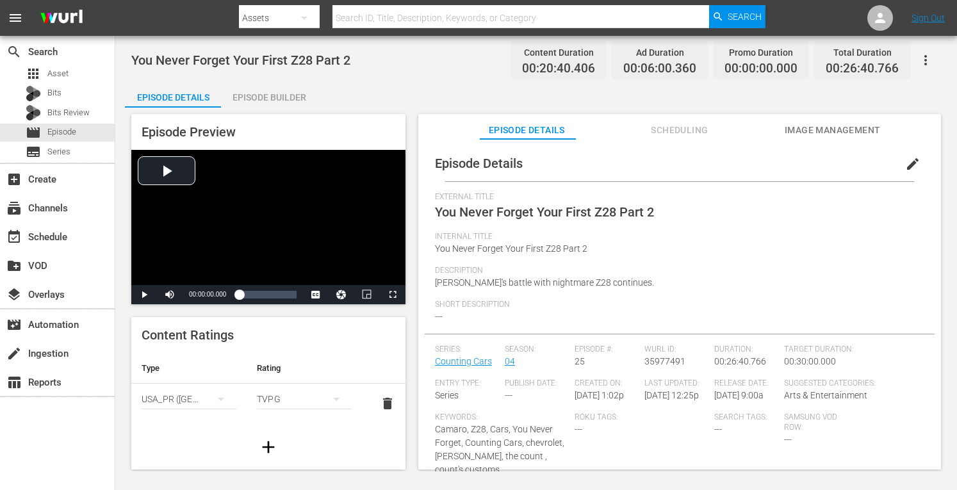
click at [290, 89] on div "Episode Builder" at bounding box center [269, 97] width 96 height 31
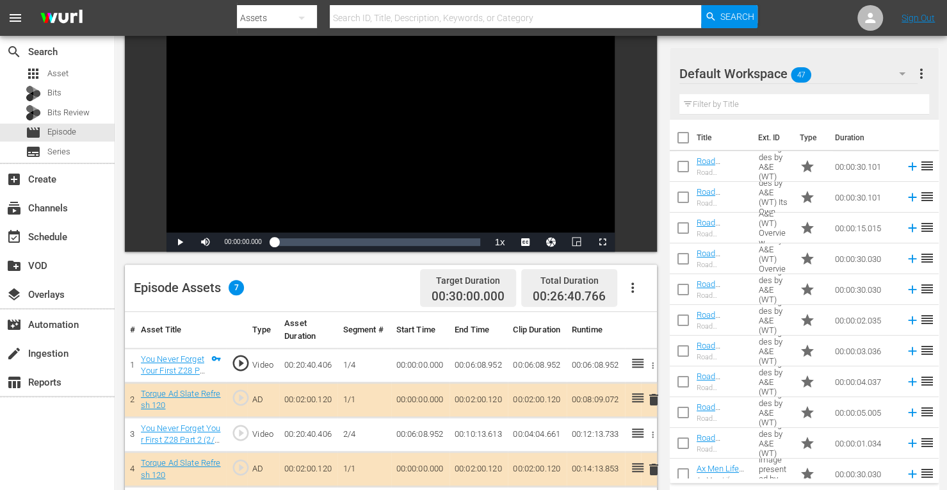
scroll to position [245, 0]
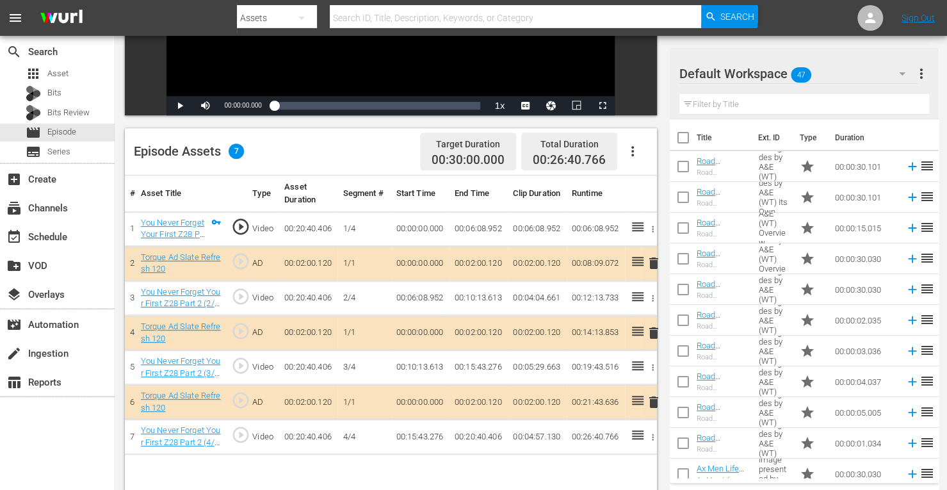
click at [650, 333] on span "delete" at bounding box center [653, 332] width 15 height 15
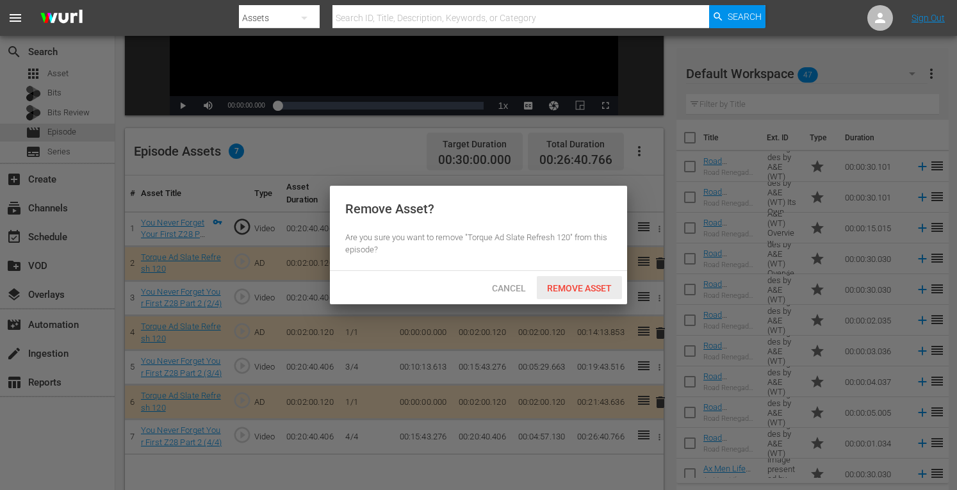
click at [597, 292] on span "Remove Asset" at bounding box center [579, 288] width 85 height 10
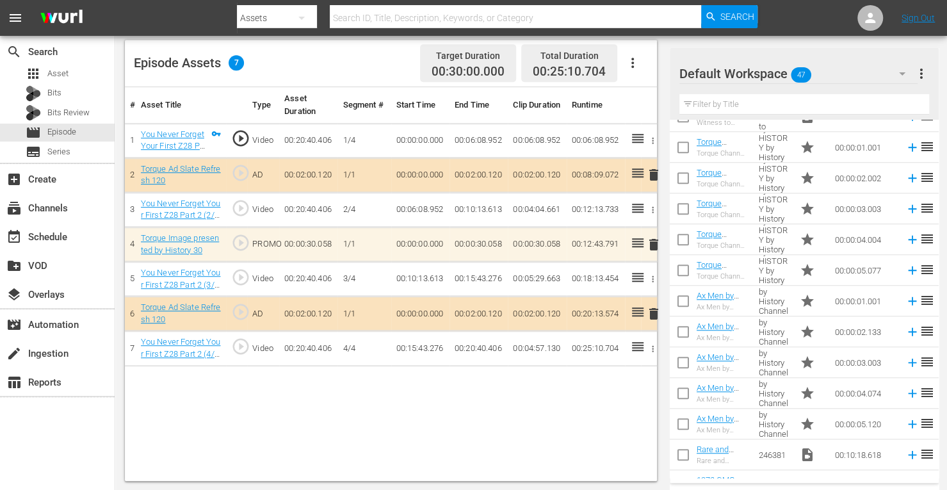
scroll to position [598, 0]
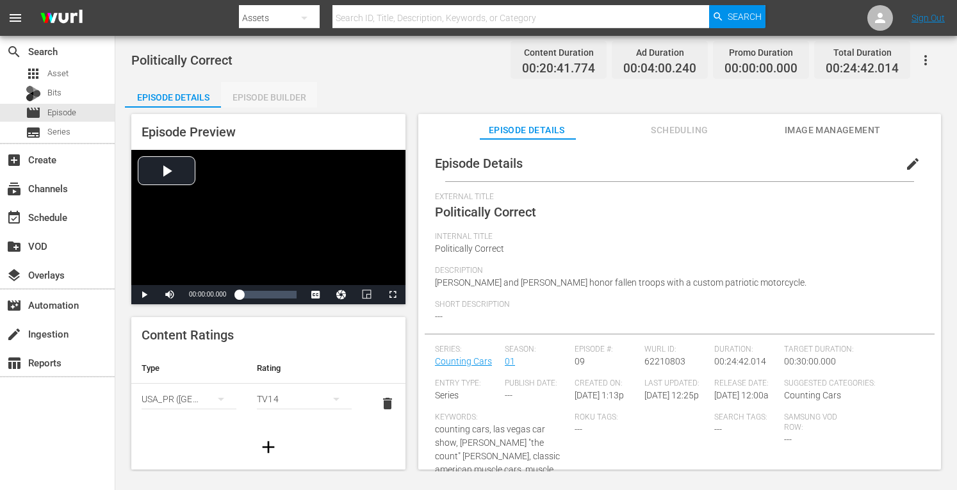
click at [295, 98] on div "Episode Builder" at bounding box center [269, 97] width 96 height 31
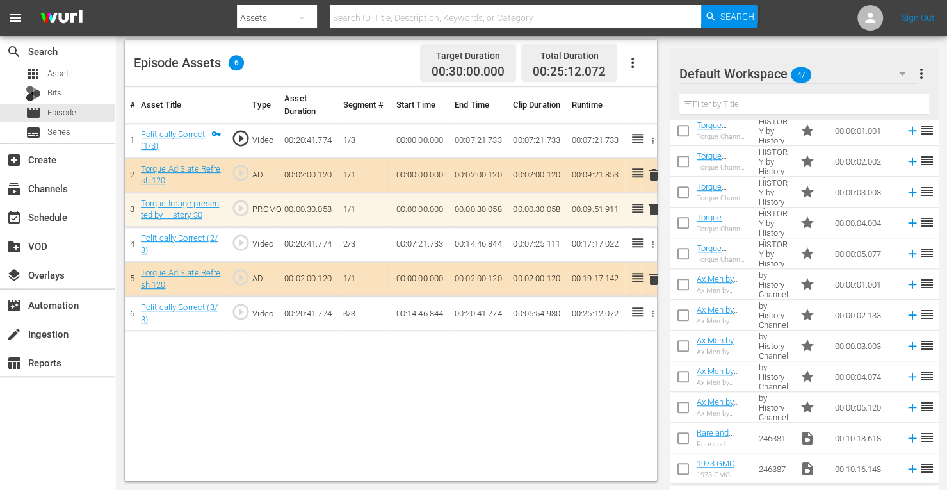
scroll to position [612, 0]
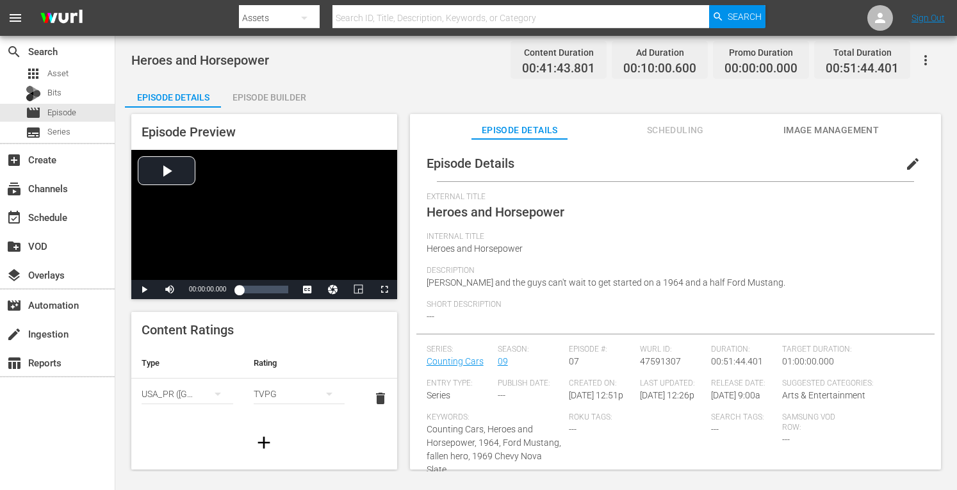
click at [282, 91] on div "Episode Builder" at bounding box center [269, 97] width 96 height 31
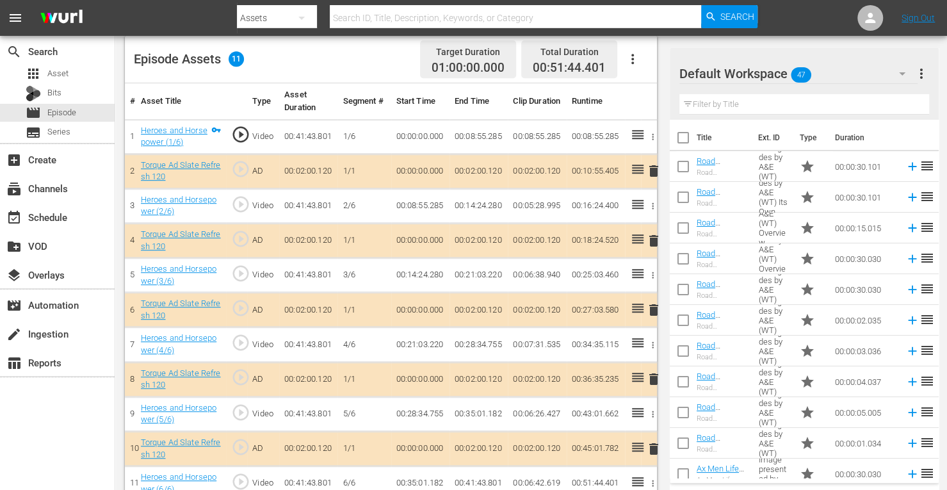
scroll to position [355, 0]
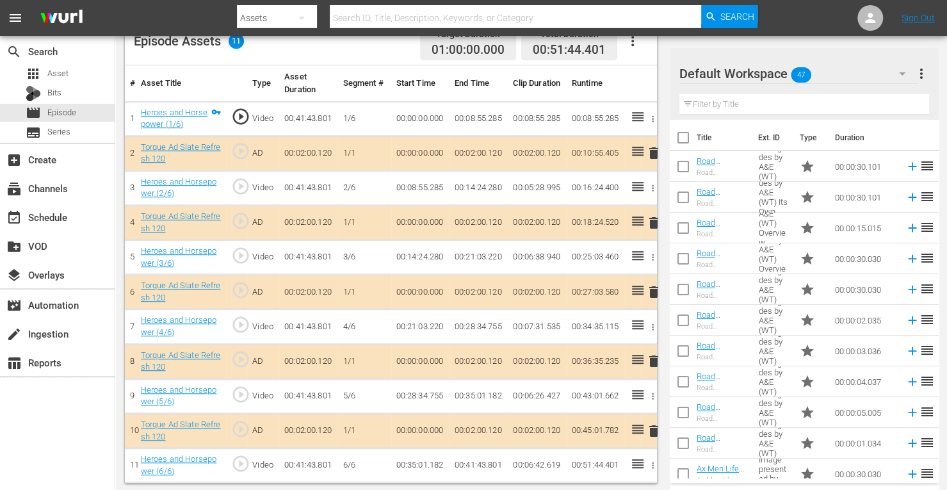
click at [655, 288] on span "delete" at bounding box center [653, 291] width 15 height 15
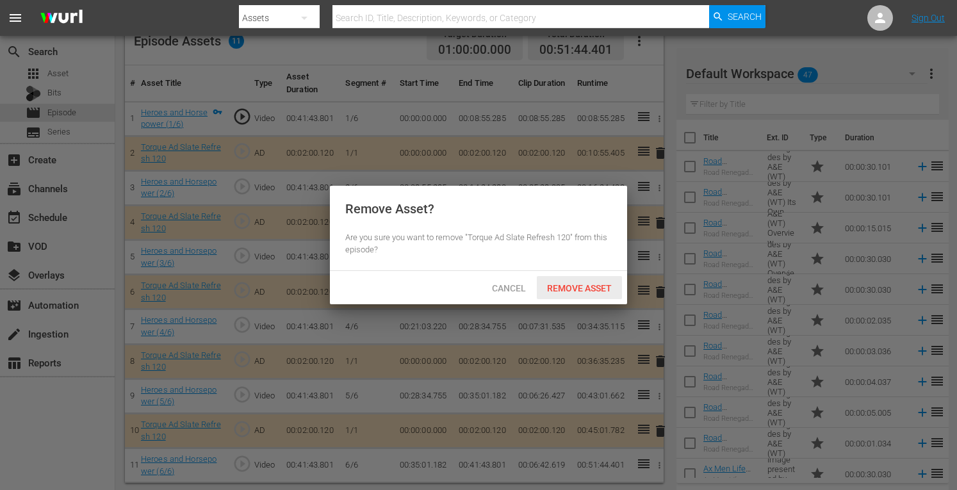
click at [605, 284] on span "Remove Asset" at bounding box center [579, 288] width 85 height 10
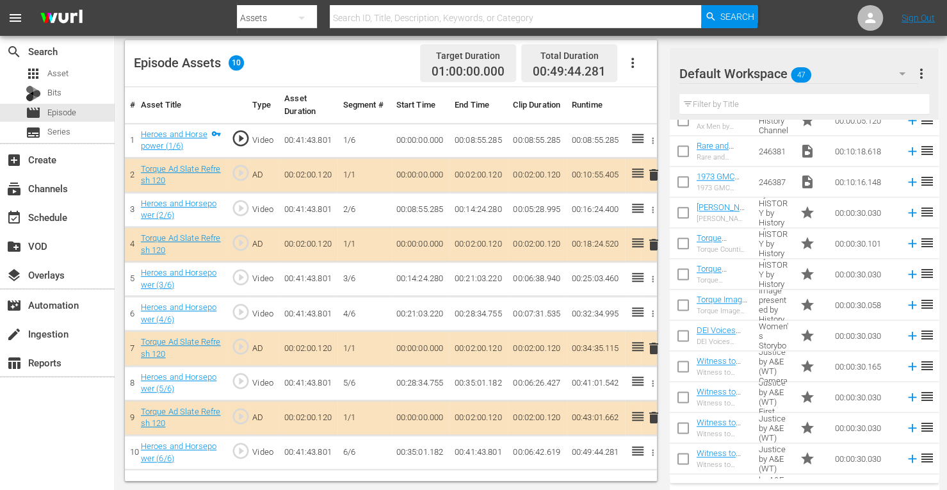
scroll to position [917, 0]
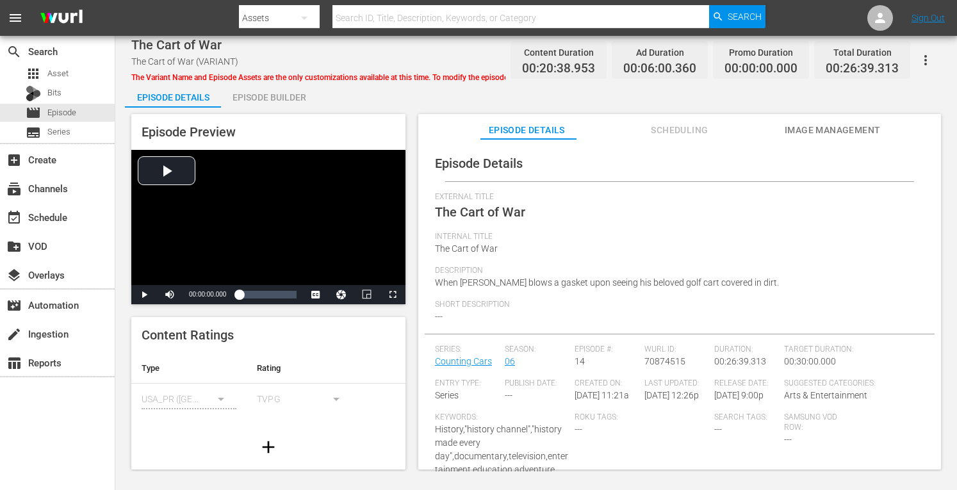
click at [270, 92] on div "Episode Builder" at bounding box center [269, 97] width 96 height 31
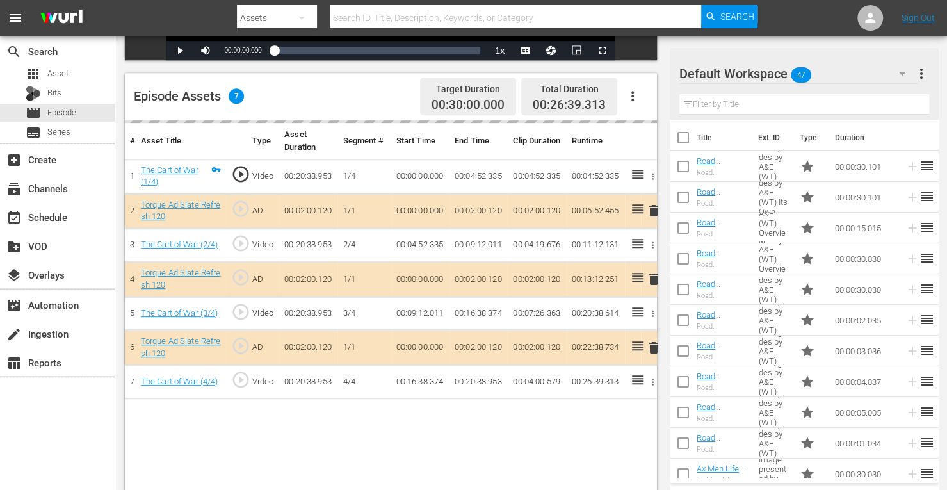
scroll to position [304, 0]
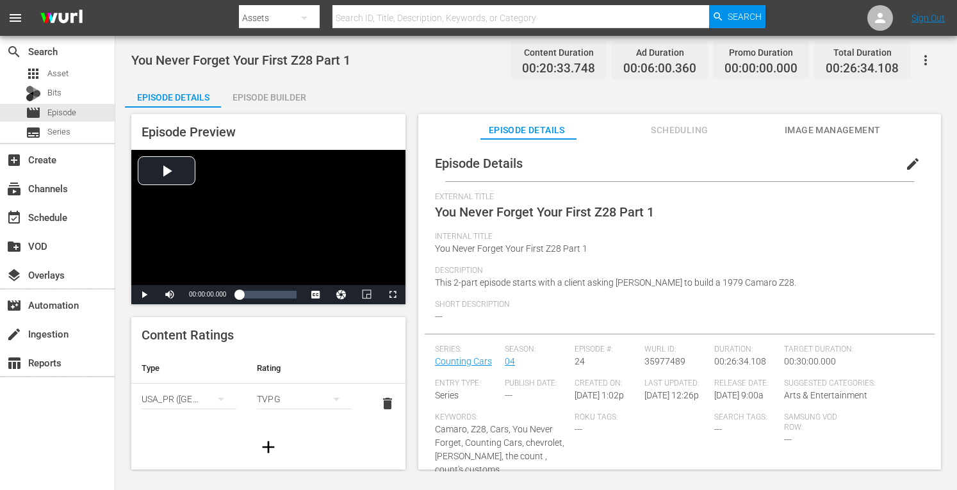
click at [256, 94] on div "Episode Builder" at bounding box center [269, 97] width 96 height 31
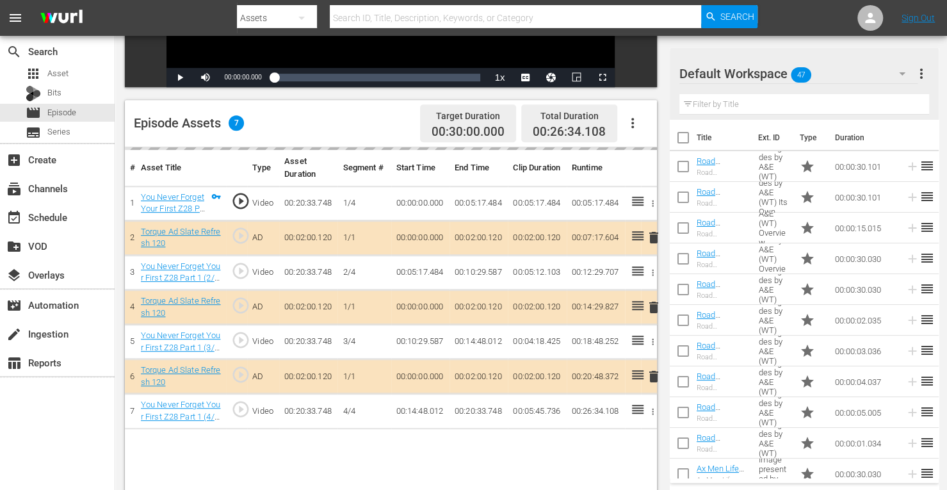
scroll to position [279, 0]
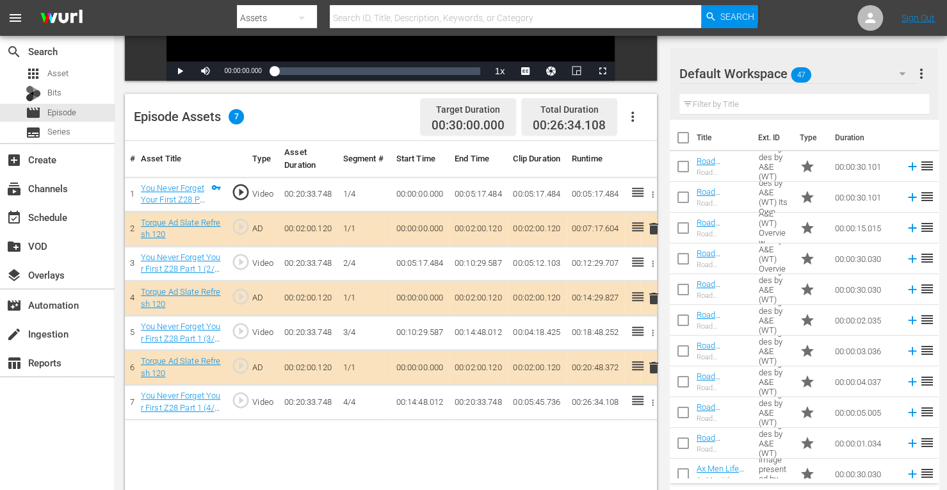
click at [653, 294] on span "delete" at bounding box center [653, 298] width 15 height 15
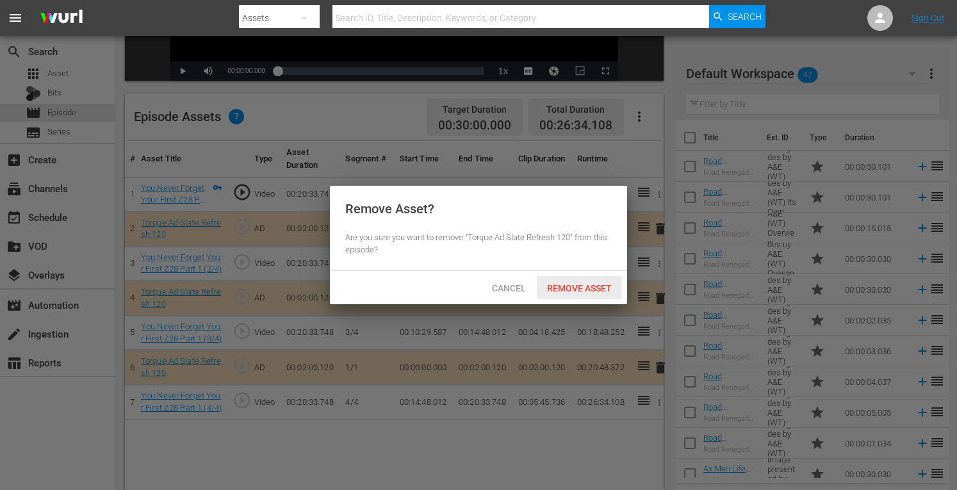
click at [603, 286] on span "Remove Asset" at bounding box center [579, 288] width 85 height 10
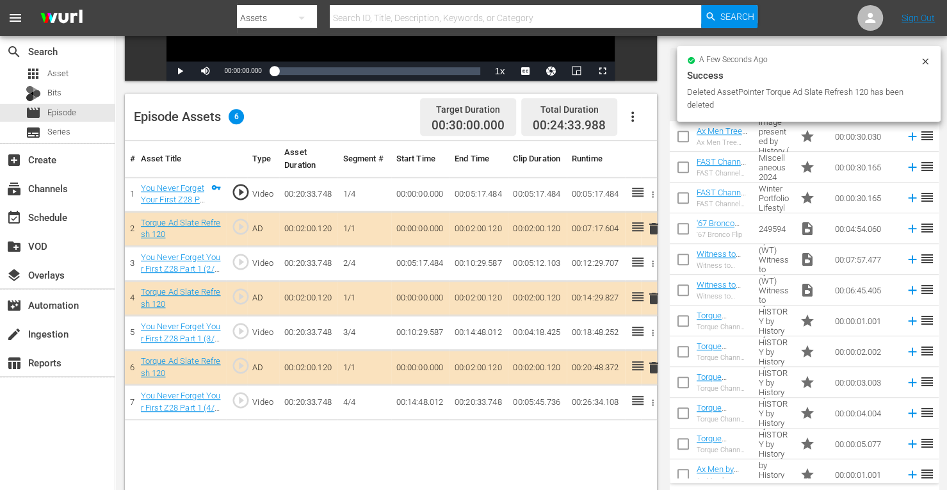
scroll to position [429, 0]
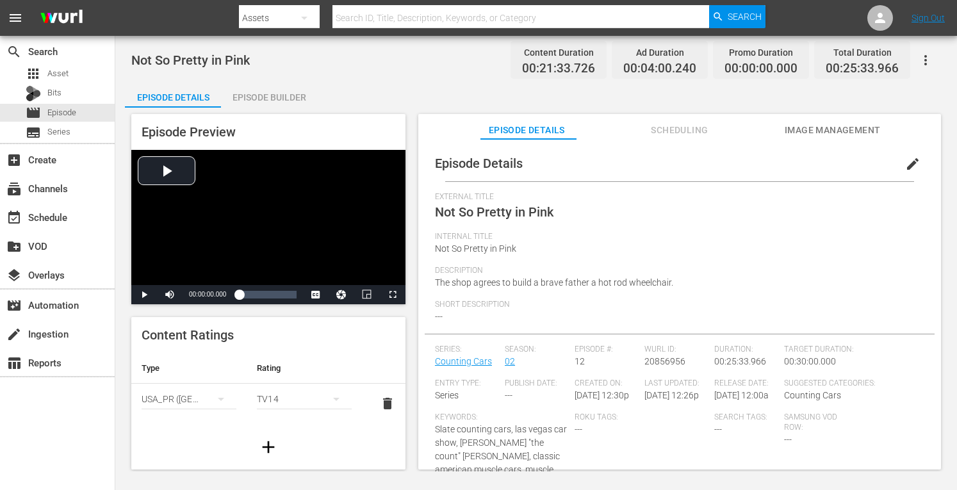
click at [272, 101] on div "Episode Builder" at bounding box center [269, 97] width 96 height 31
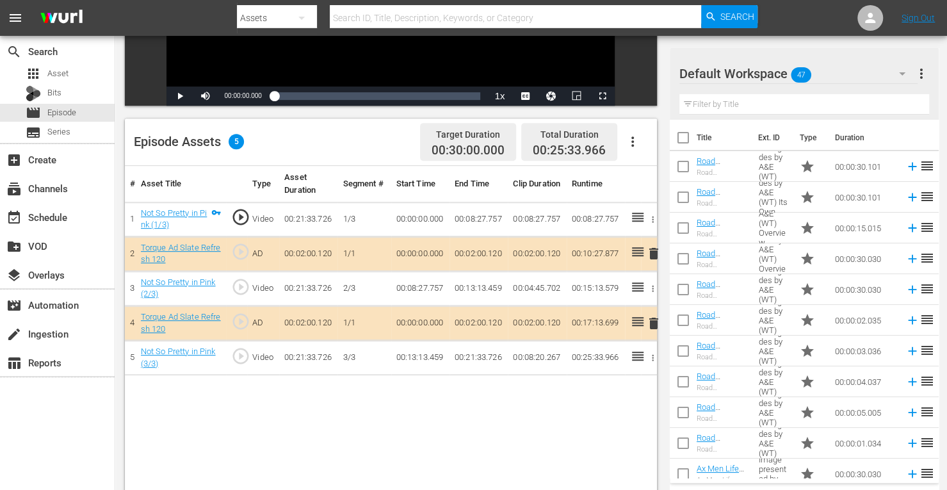
scroll to position [274, 0]
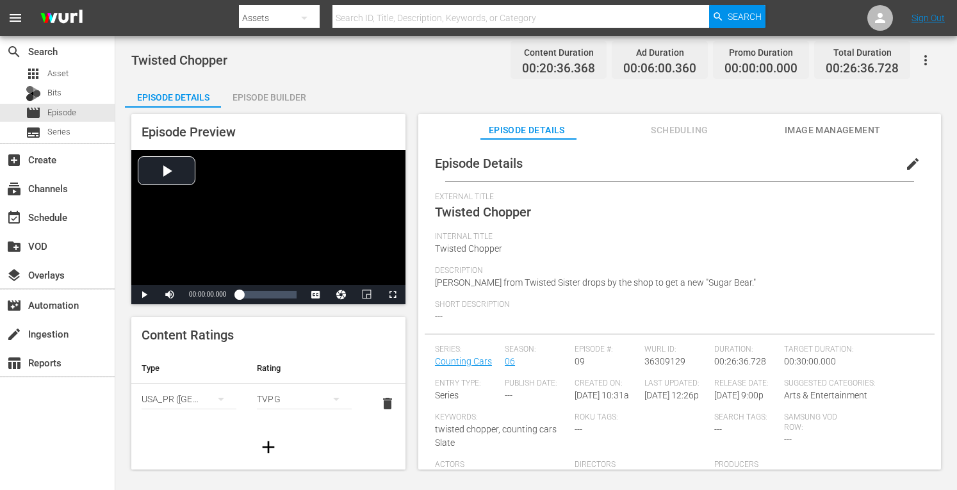
click at [287, 92] on div "Episode Builder" at bounding box center [269, 97] width 96 height 31
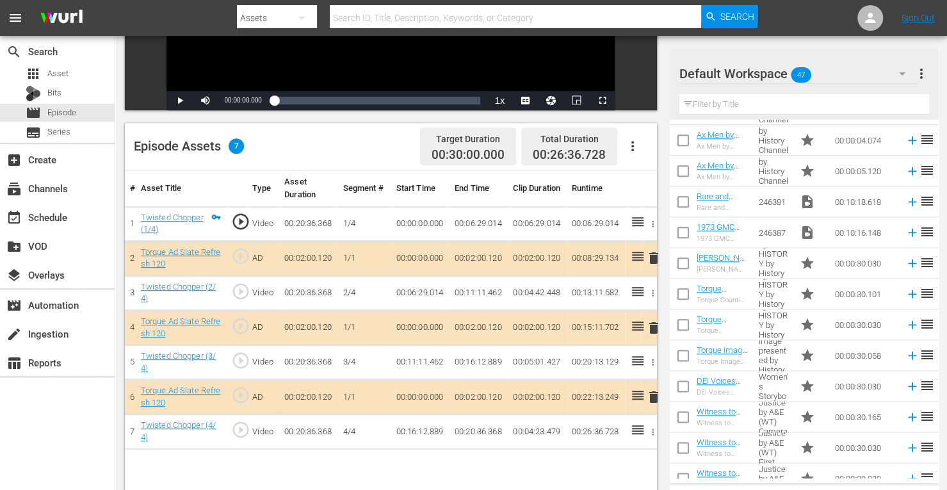
scroll to position [860, 0]
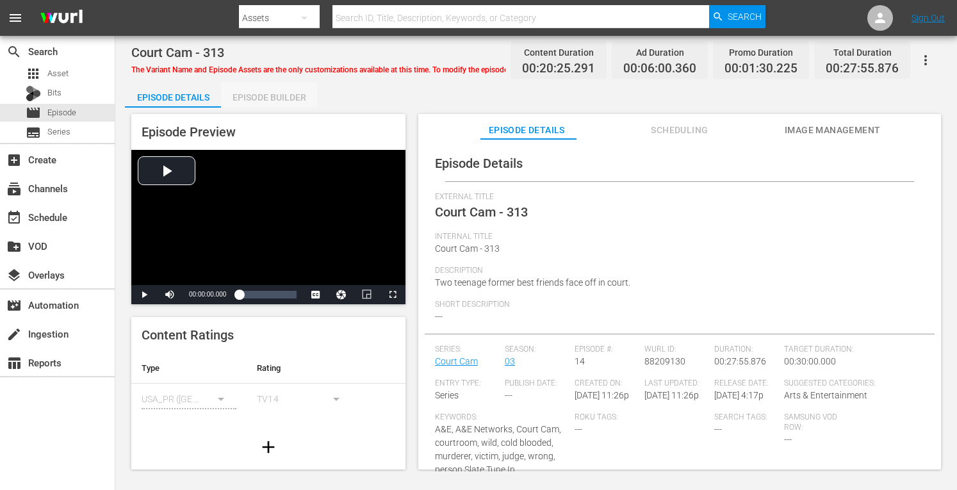
click at [280, 98] on div "Episode Builder" at bounding box center [269, 97] width 96 height 31
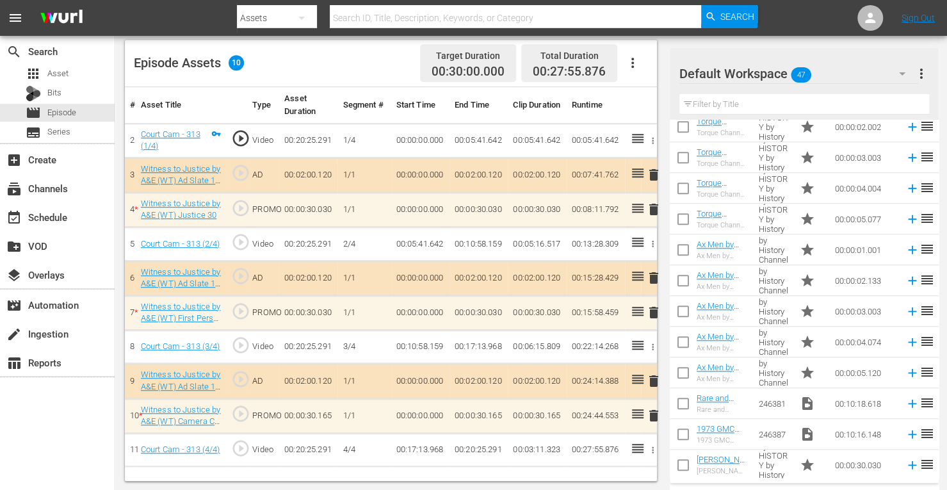
scroll to position [651, 0]
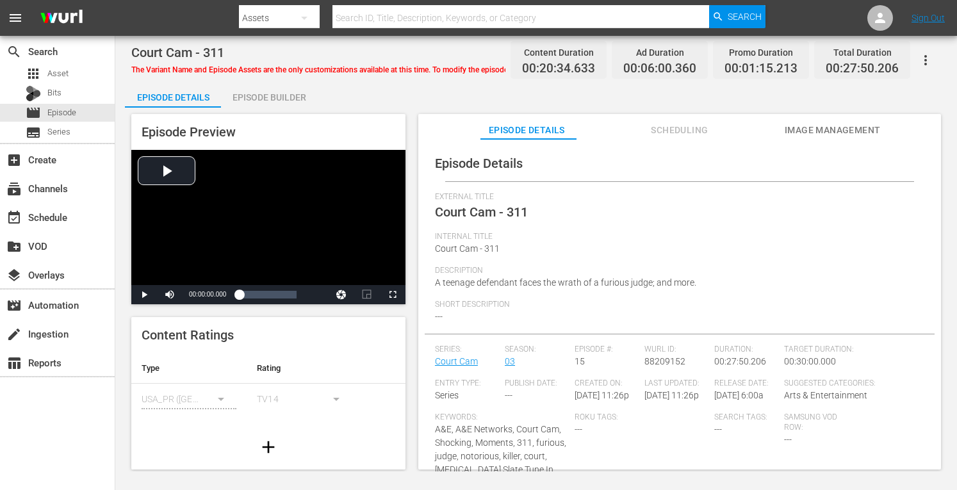
click at [297, 97] on div "Episode Builder" at bounding box center [269, 97] width 96 height 31
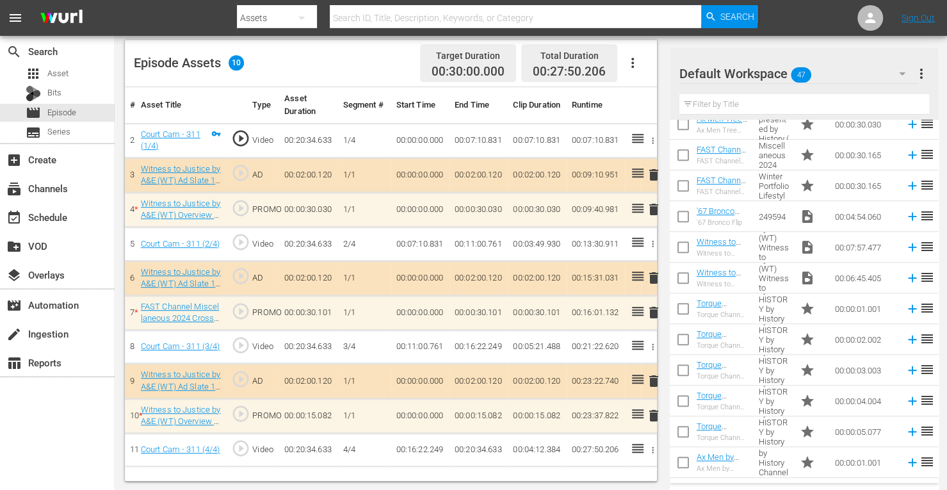
scroll to position [462, 0]
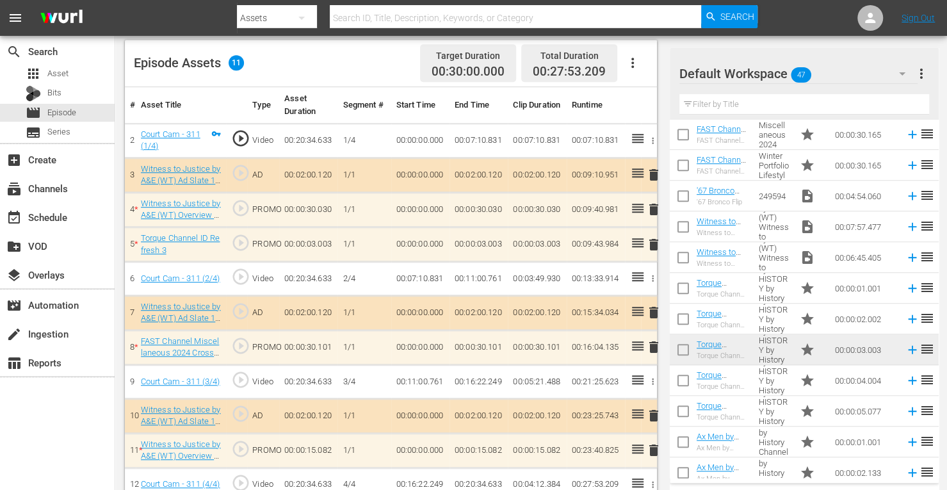
click at [654, 239] on span "delete" at bounding box center [653, 244] width 15 height 15
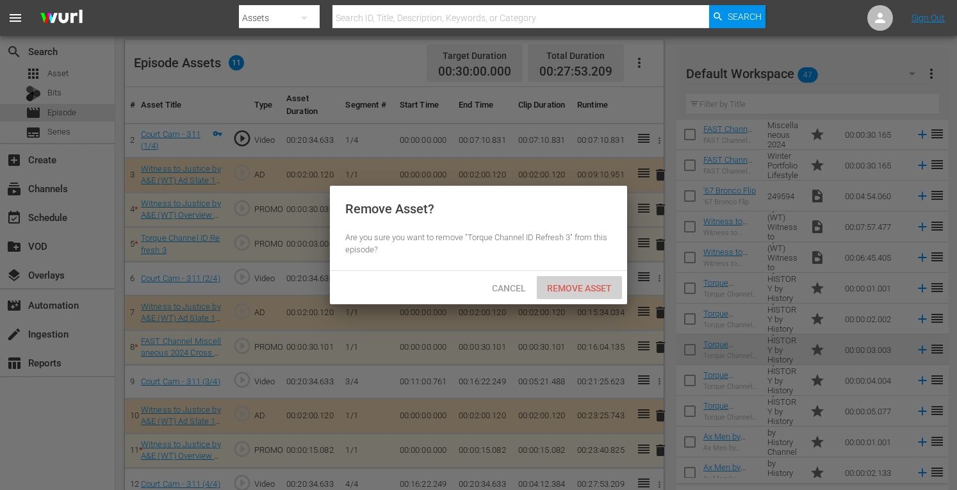
click at [590, 285] on span "Remove Asset" at bounding box center [579, 288] width 85 height 10
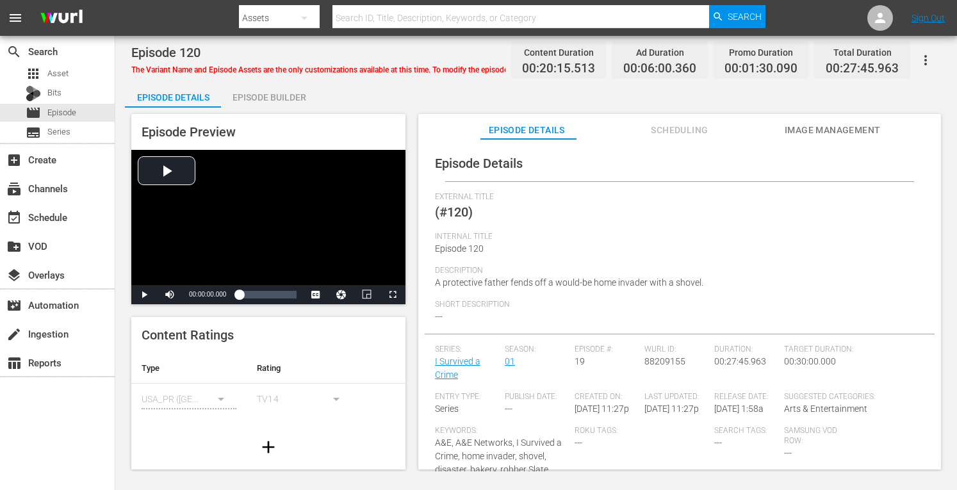
click at [291, 102] on div "Episode Builder" at bounding box center [269, 97] width 96 height 31
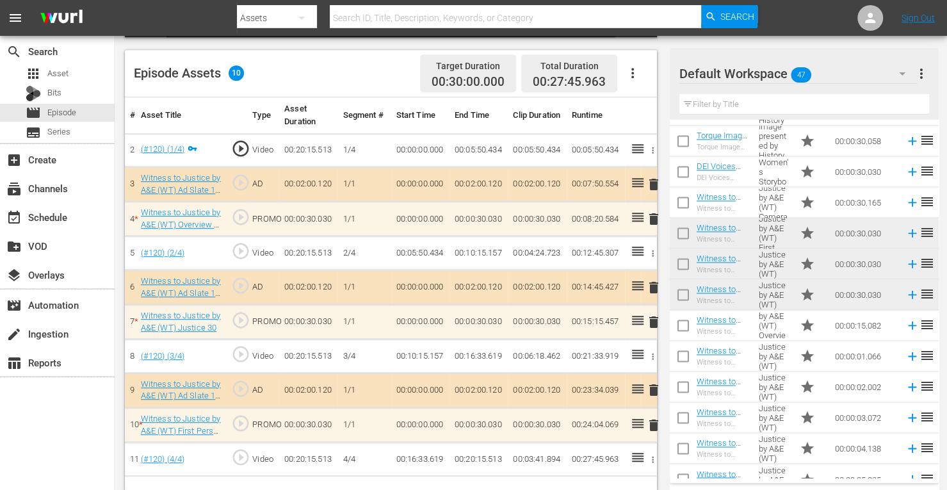
scroll to position [1118, 0]
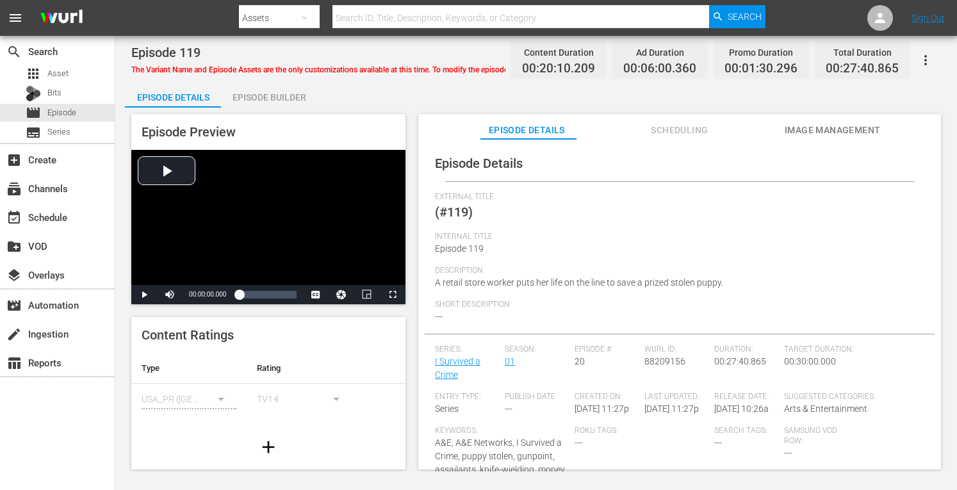
click at [269, 93] on div "Episode Builder" at bounding box center [269, 97] width 96 height 31
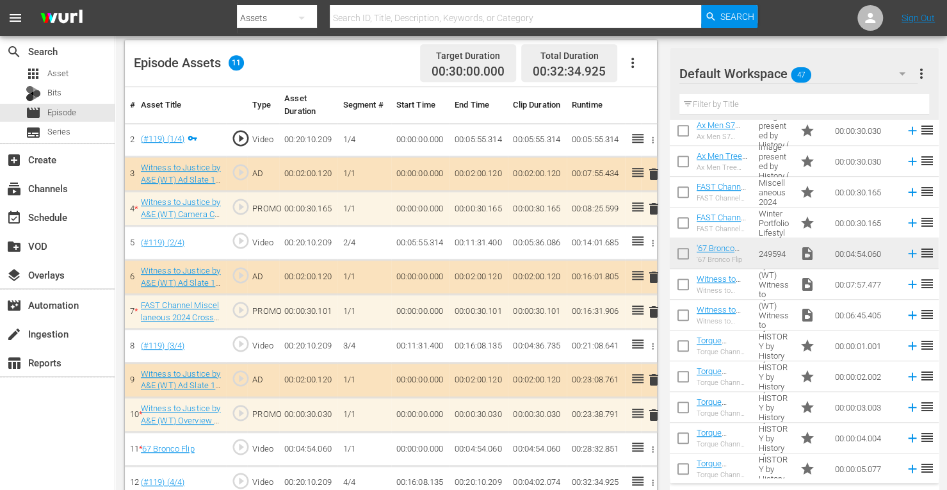
scroll to position [348, 0]
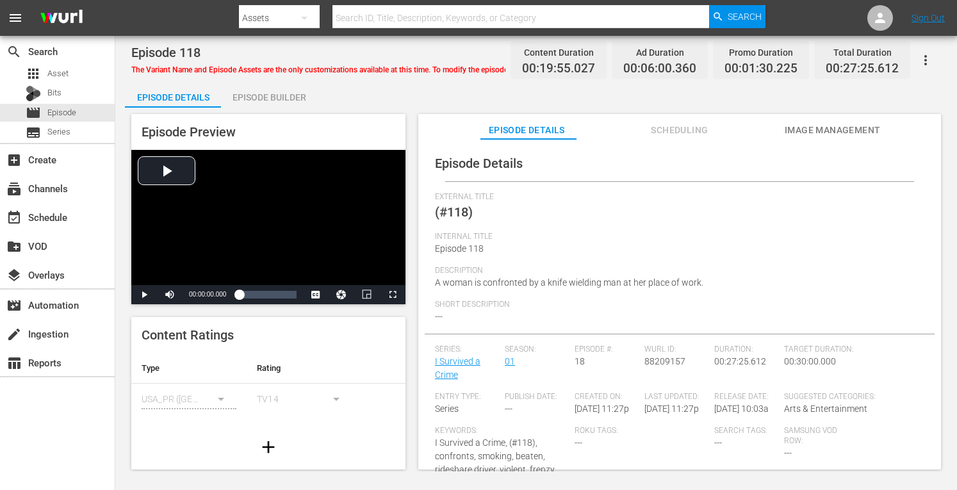
click at [292, 96] on div "Episode Builder" at bounding box center [269, 97] width 96 height 31
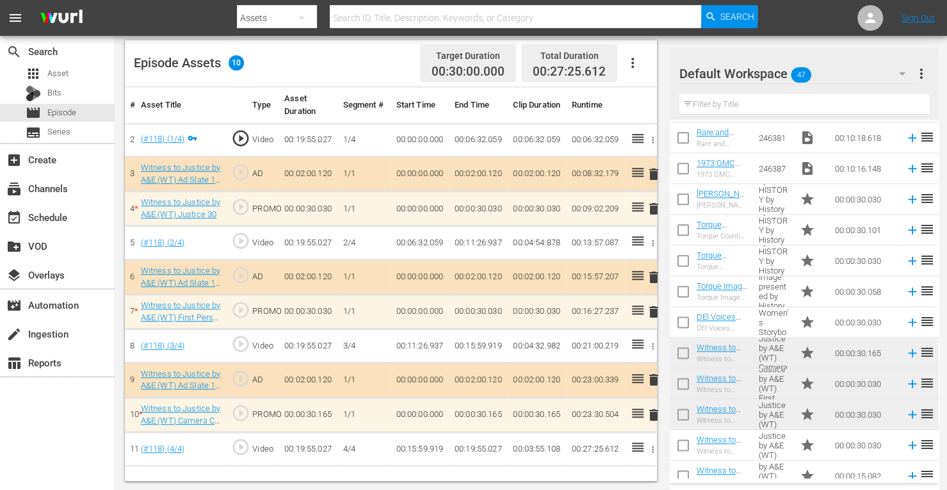
scroll to position [1118, 0]
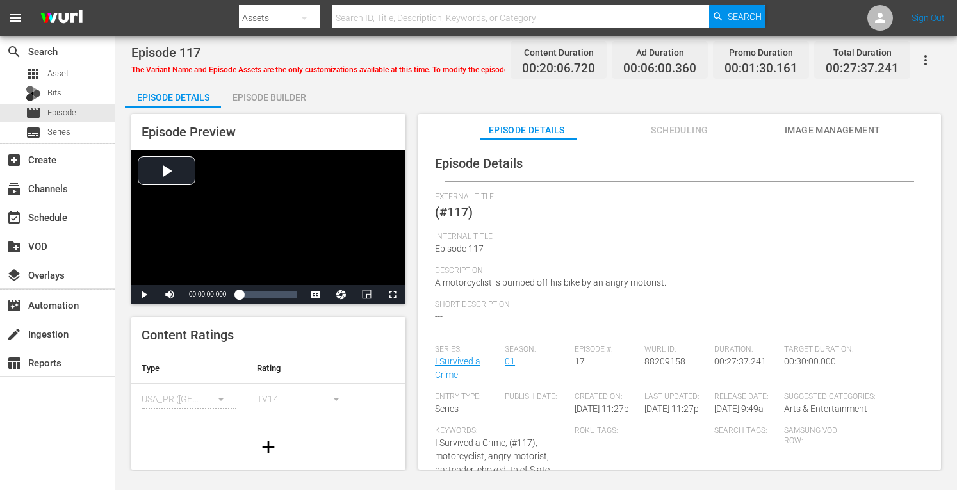
click at [291, 94] on div "Episode Builder" at bounding box center [269, 97] width 96 height 31
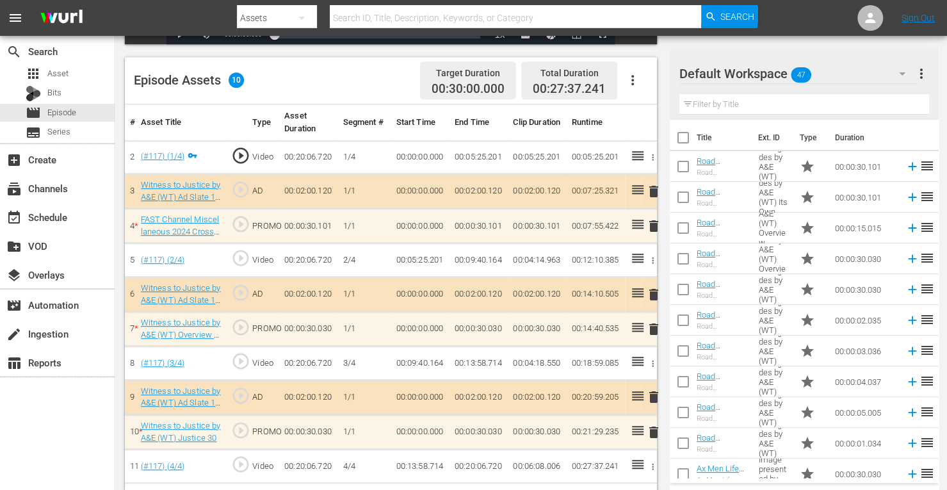
scroll to position [333, 0]
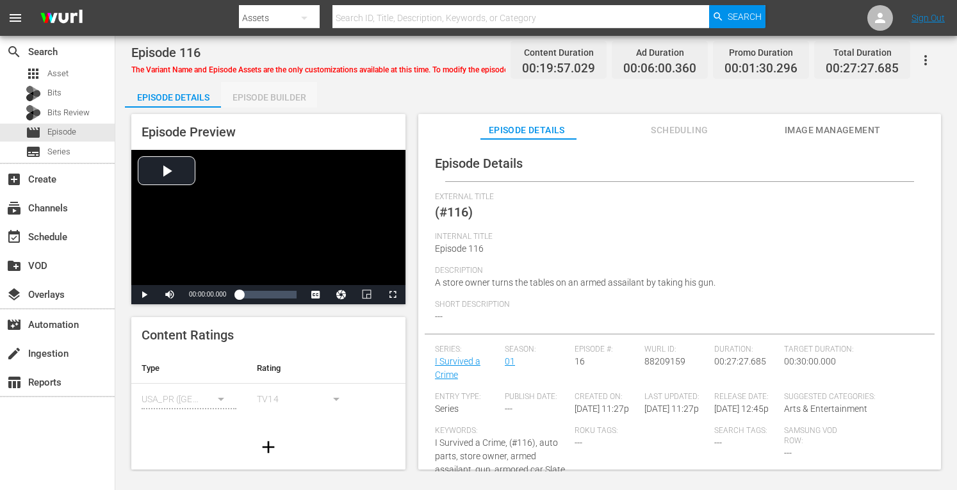
click at [282, 88] on div "Episode Builder" at bounding box center [269, 97] width 96 height 31
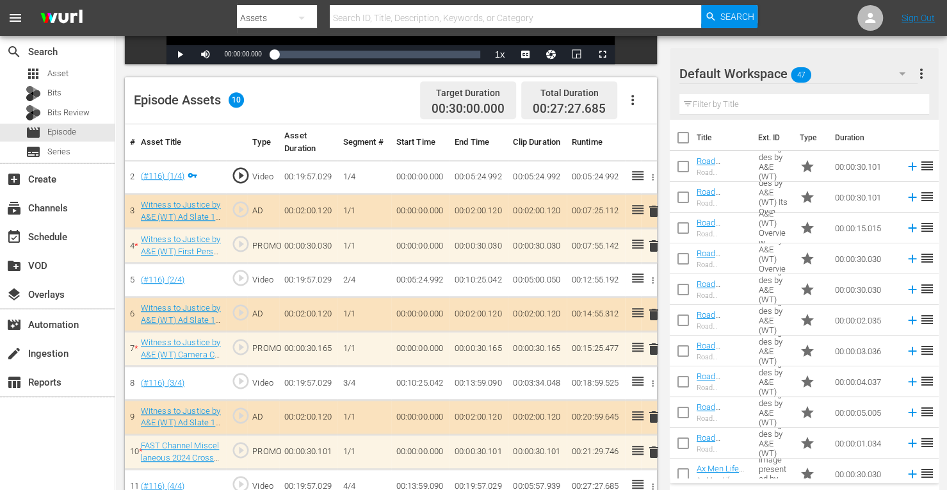
scroll to position [333, 0]
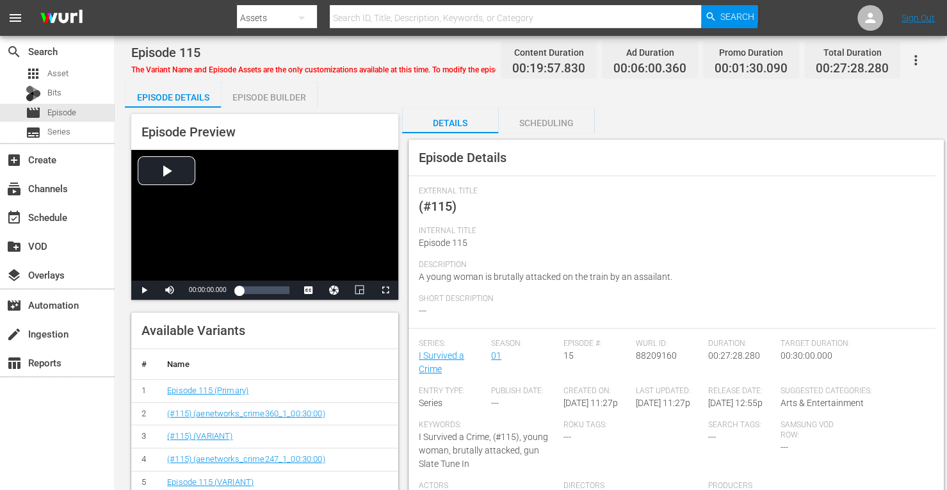
click at [278, 95] on div "Episode Builder" at bounding box center [269, 97] width 96 height 31
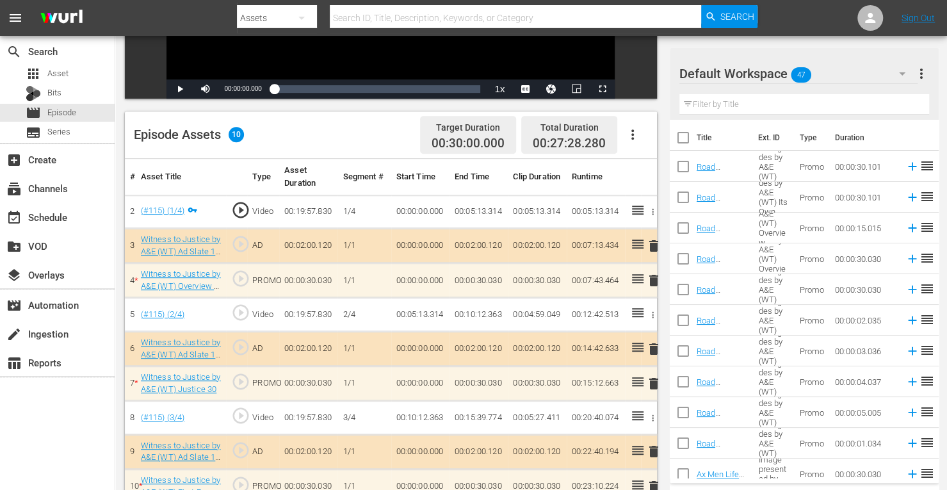
scroll to position [333, 0]
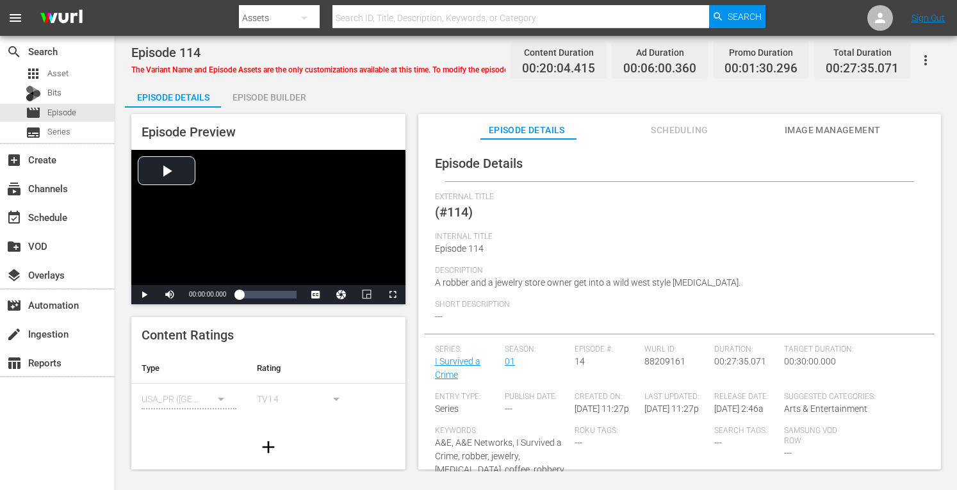
click at [273, 100] on div "Episode Builder" at bounding box center [269, 97] width 96 height 31
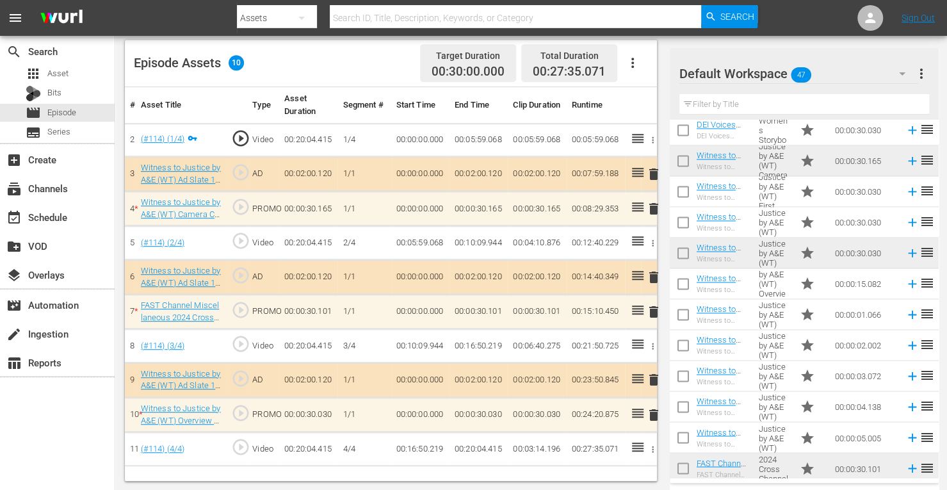
scroll to position [1118, 0]
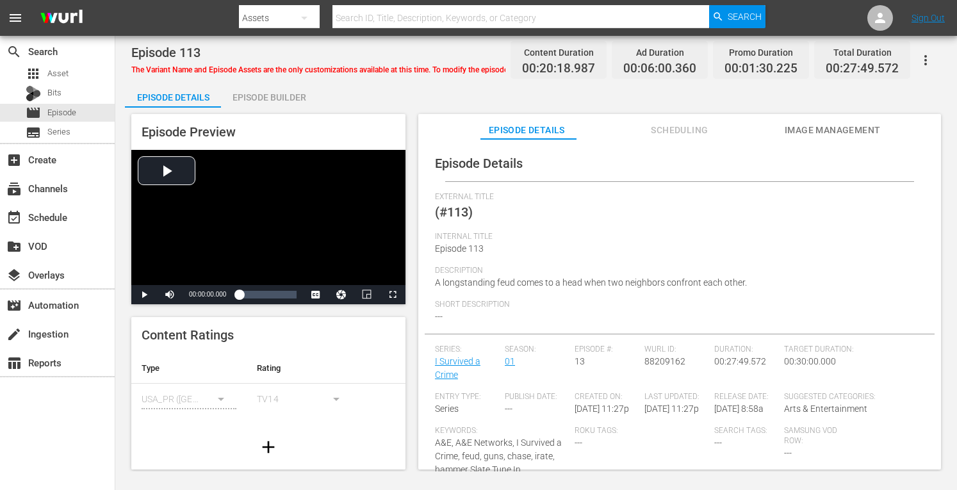
click at [256, 97] on div "Episode Builder" at bounding box center [269, 97] width 96 height 31
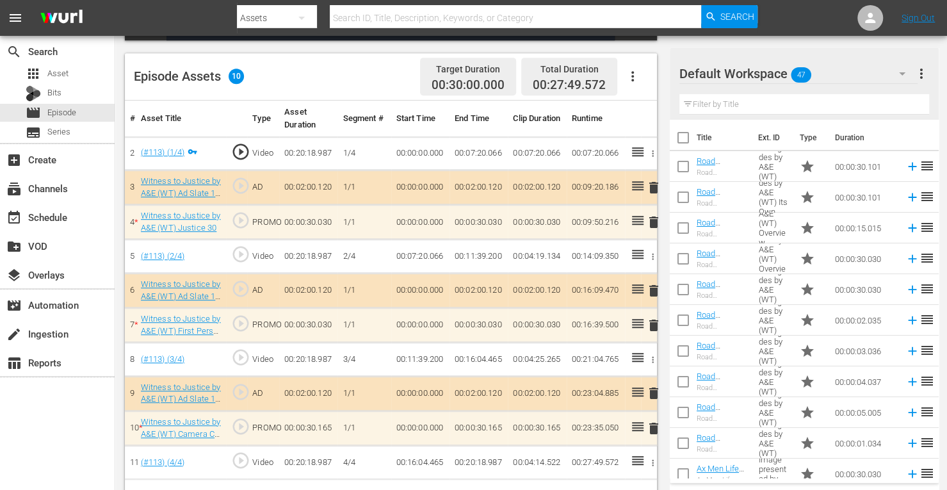
scroll to position [333, 0]
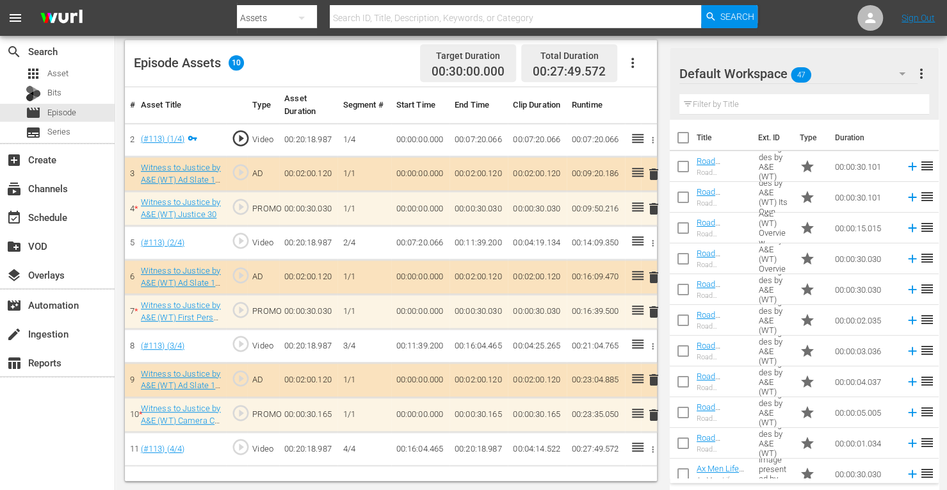
click at [652, 409] on span "delete" at bounding box center [653, 414] width 15 height 15
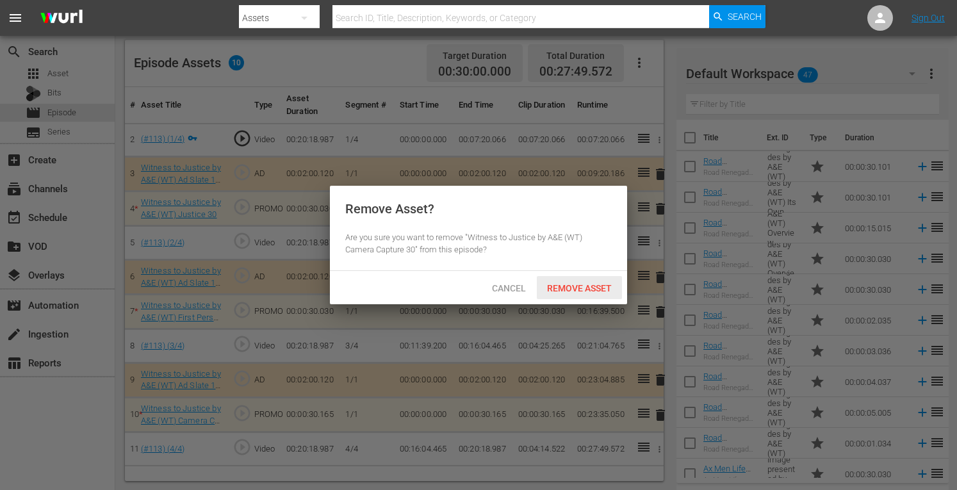
click at [588, 286] on span "Remove Asset" at bounding box center [579, 288] width 85 height 10
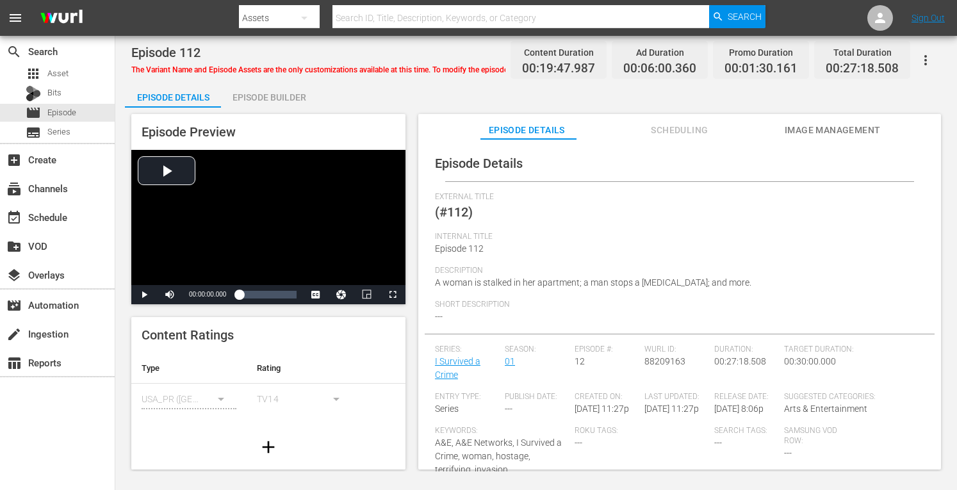
click at [254, 97] on div "Episode Builder" at bounding box center [269, 97] width 96 height 31
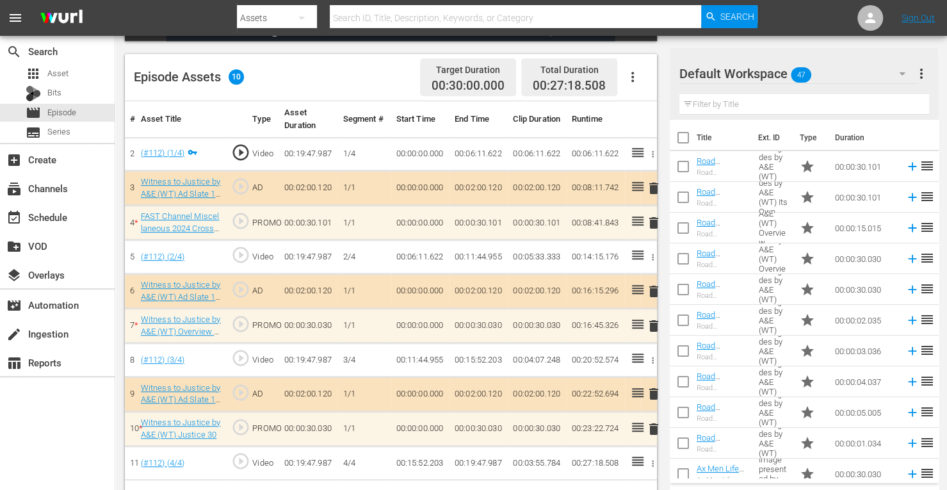
scroll to position [333, 0]
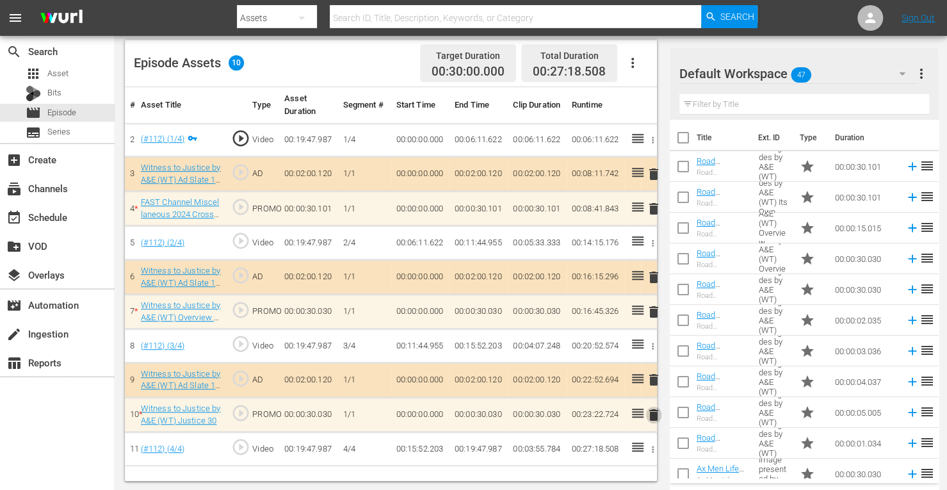
click at [659, 407] on span "delete" at bounding box center [653, 414] width 15 height 15
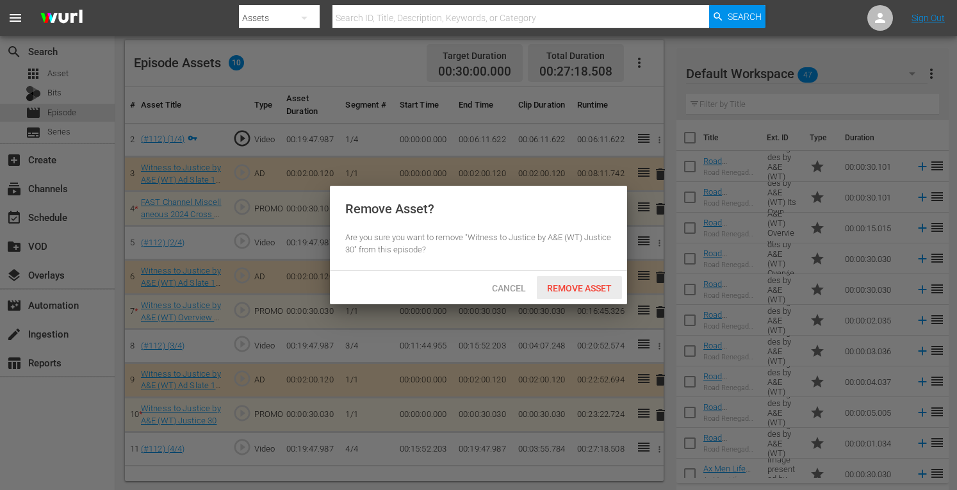
click at [591, 288] on span "Remove Asset" at bounding box center [579, 288] width 85 height 10
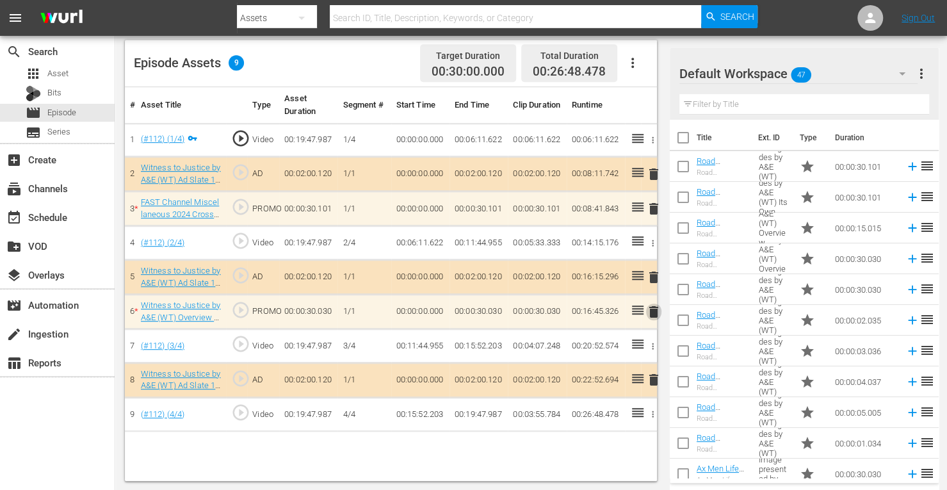
click at [653, 306] on span "delete" at bounding box center [653, 311] width 15 height 15
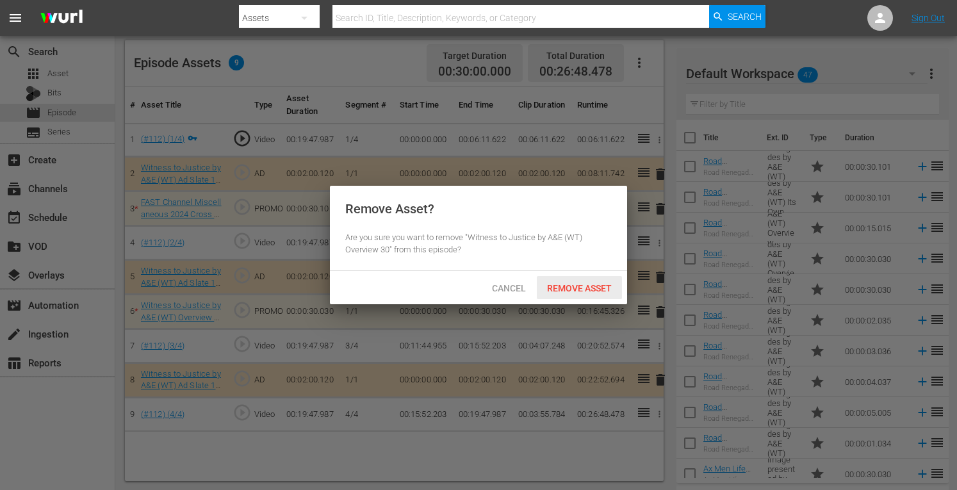
click at [579, 288] on span "Remove Asset" at bounding box center [579, 288] width 85 height 10
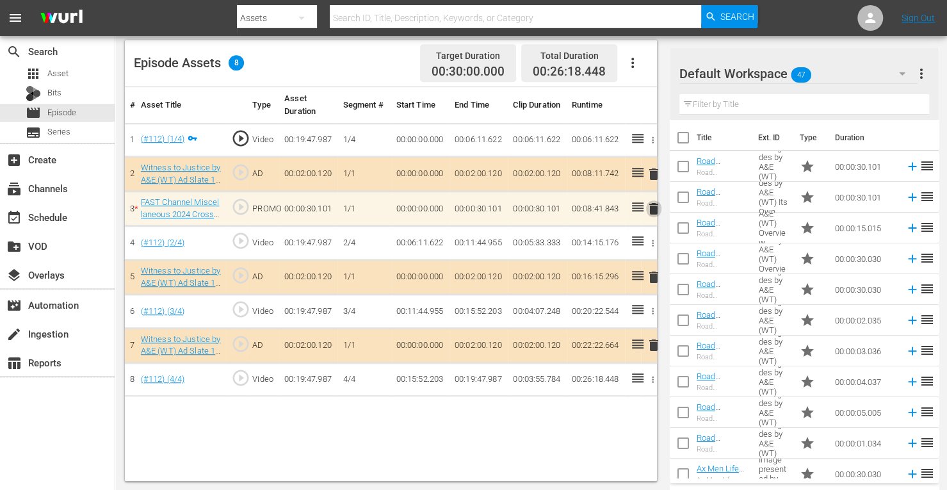
click at [655, 204] on span "delete" at bounding box center [653, 208] width 15 height 15
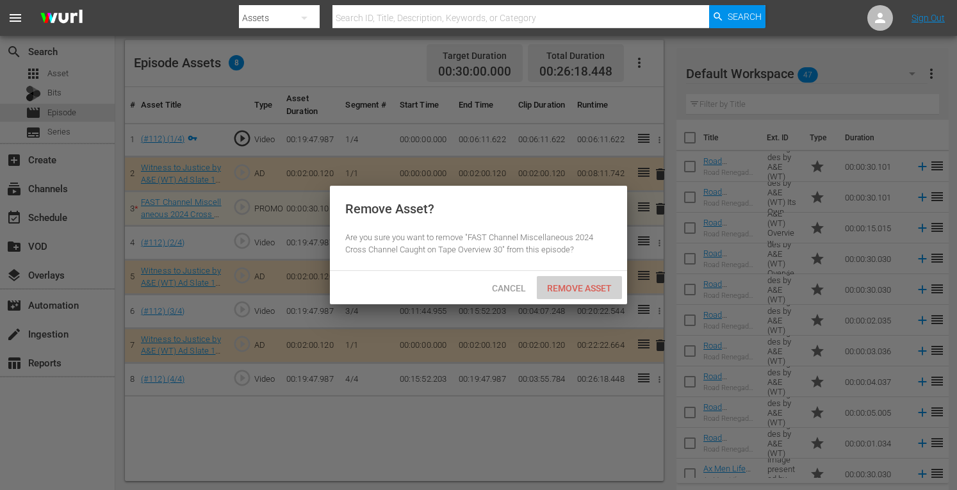
click at [588, 283] on span "Remove Asset" at bounding box center [579, 288] width 85 height 10
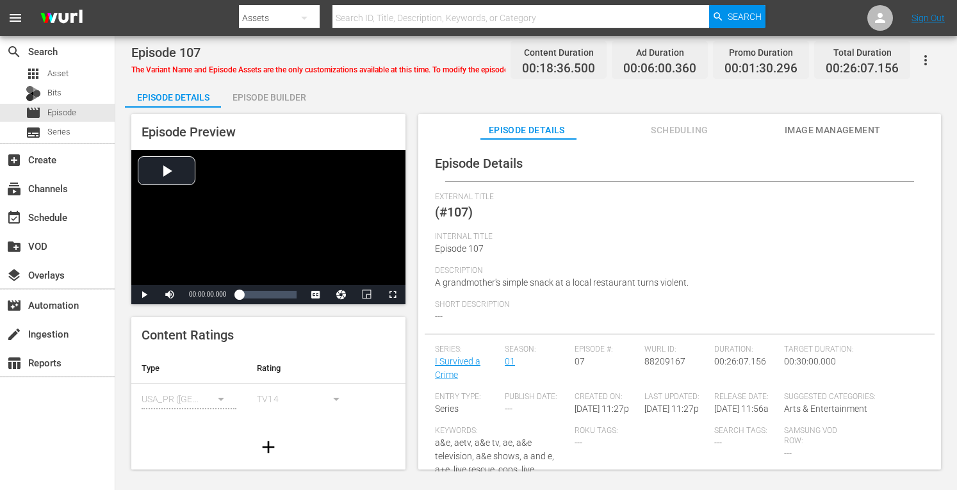
click at [297, 92] on div "Episode Builder" at bounding box center [269, 97] width 96 height 31
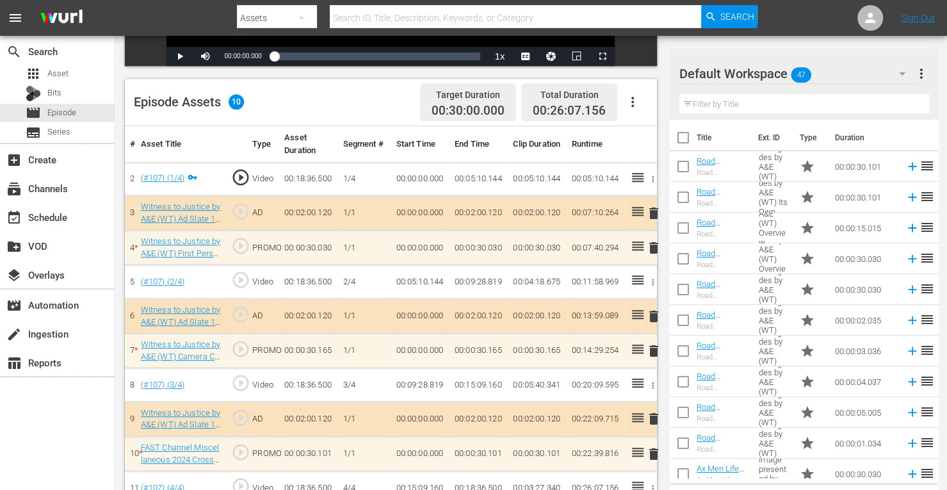
scroll to position [333, 0]
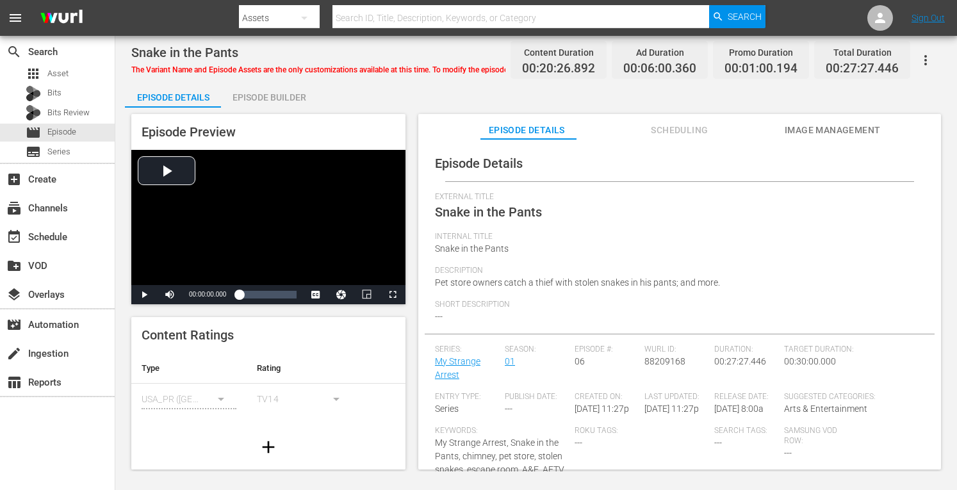
click at [279, 94] on div "Episode Builder" at bounding box center [269, 97] width 96 height 31
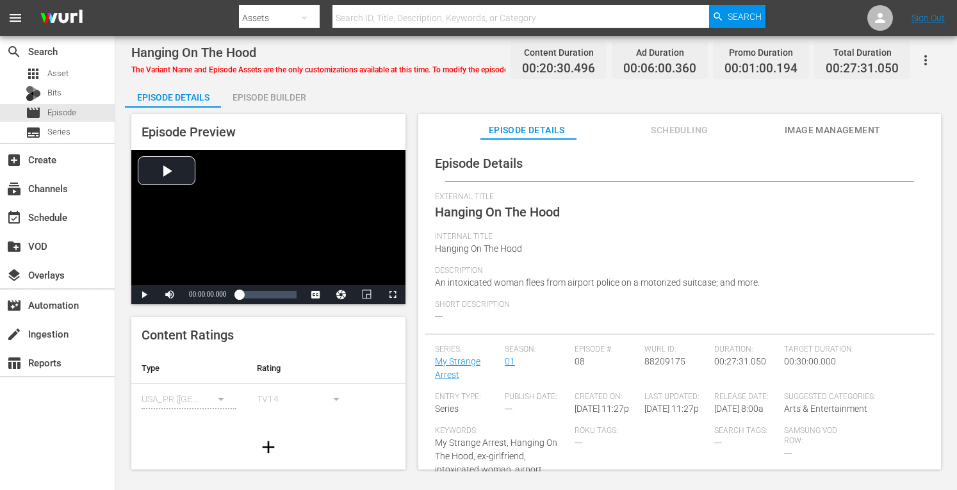
click at [277, 102] on div "Episode Builder" at bounding box center [269, 97] width 96 height 31
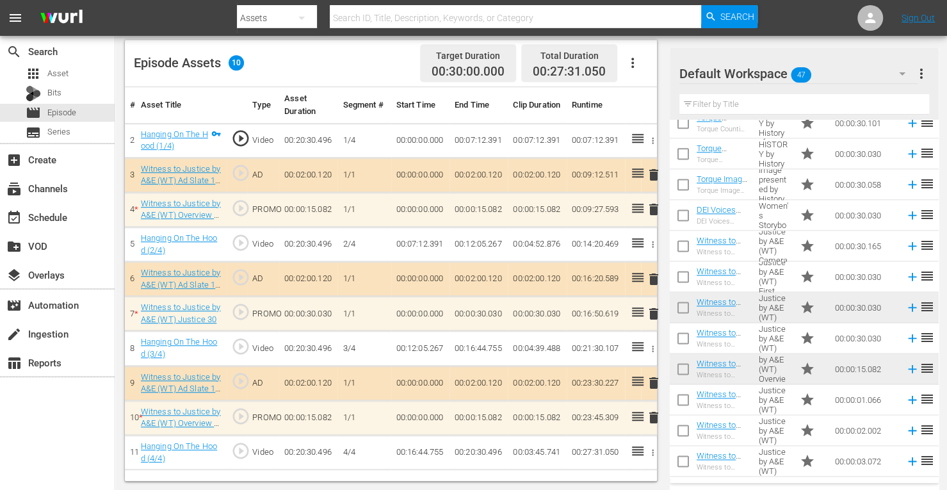
scroll to position [1118, 0]
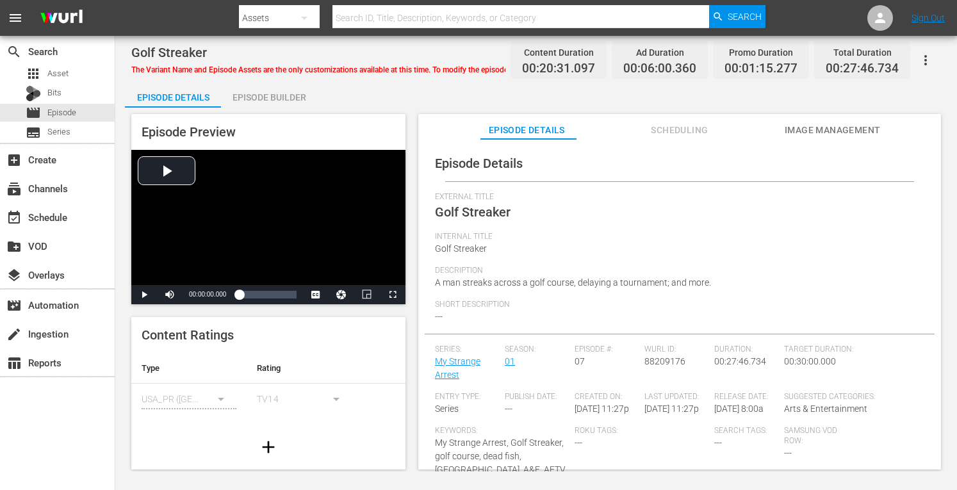
click at [293, 95] on div "Episode Builder" at bounding box center [269, 97] width 96 height 31
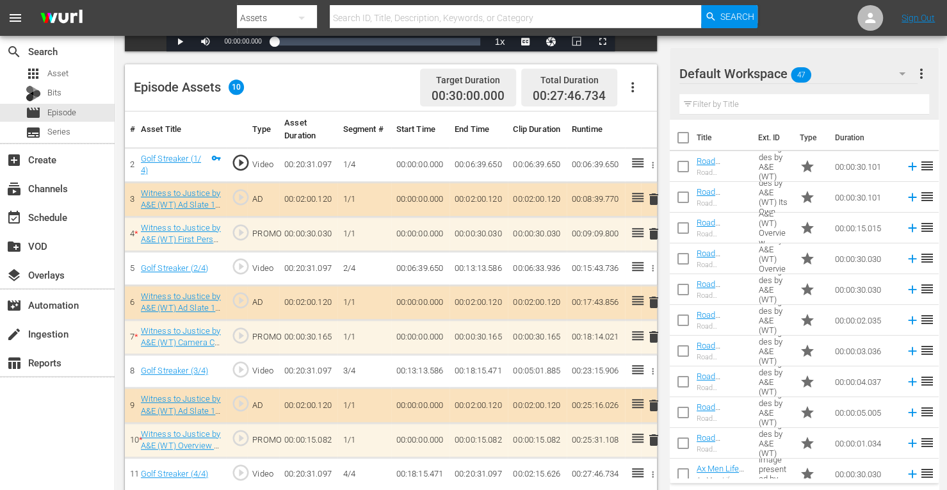
scroll to position [333, 0]
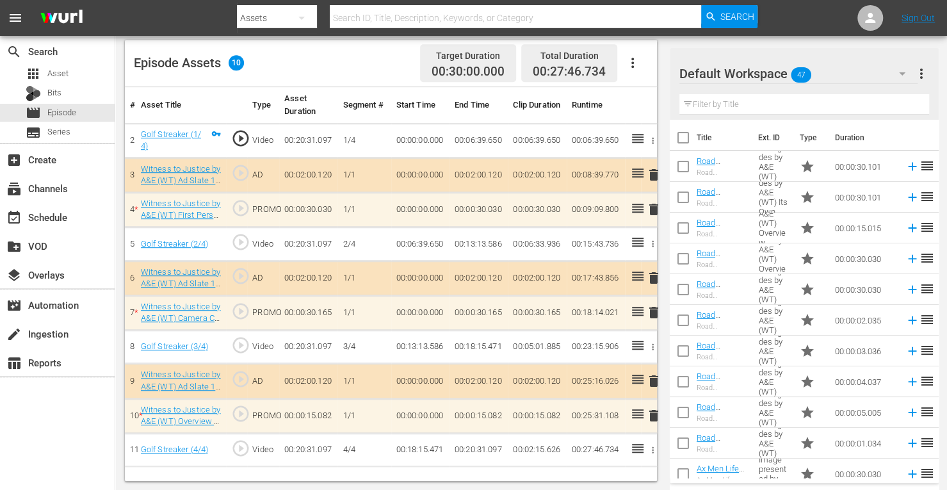
click at [651, 310] on span "delete" at bounding box center [653, 312] width 15 height 15
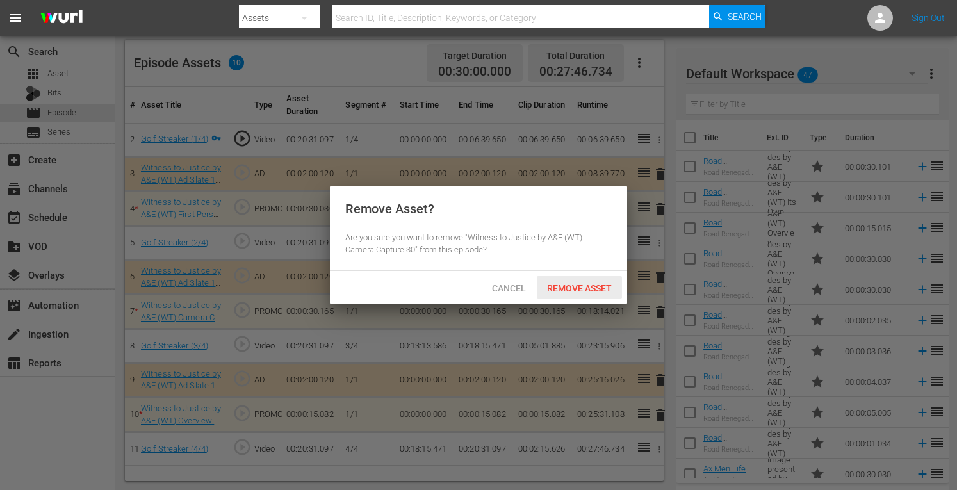
click at [596, 282] on div "Remove Asset" at bounding box center [579, 288] width 85 height 24
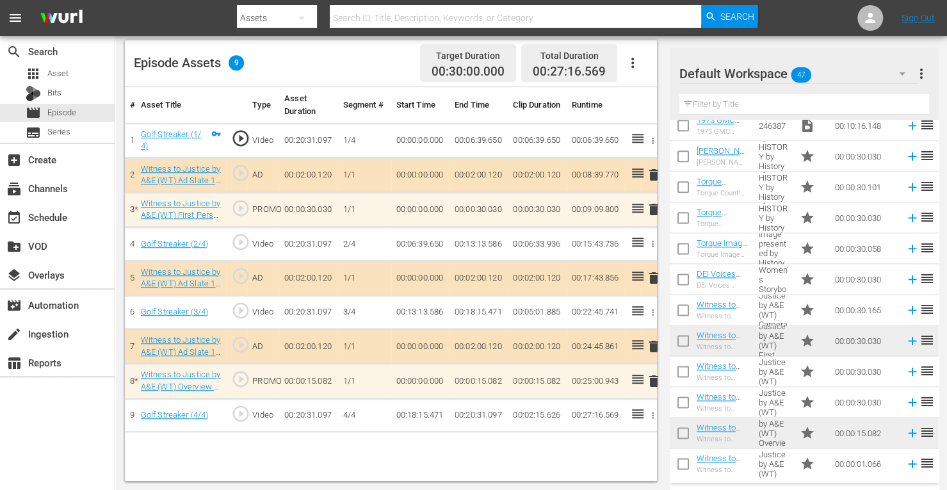
scroll to position [1118, 0]
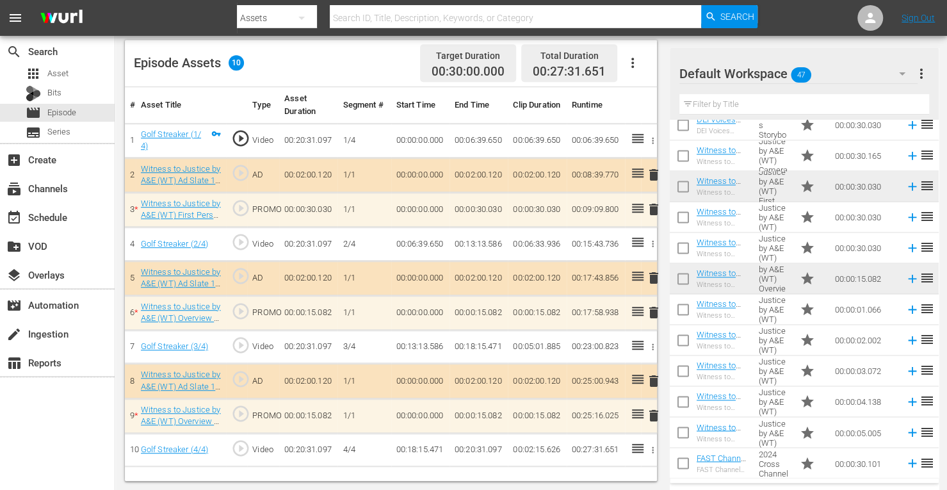
click at [881, 387] on td "00:00:04.138" at bounding box center [865, 401] width 70 height 31
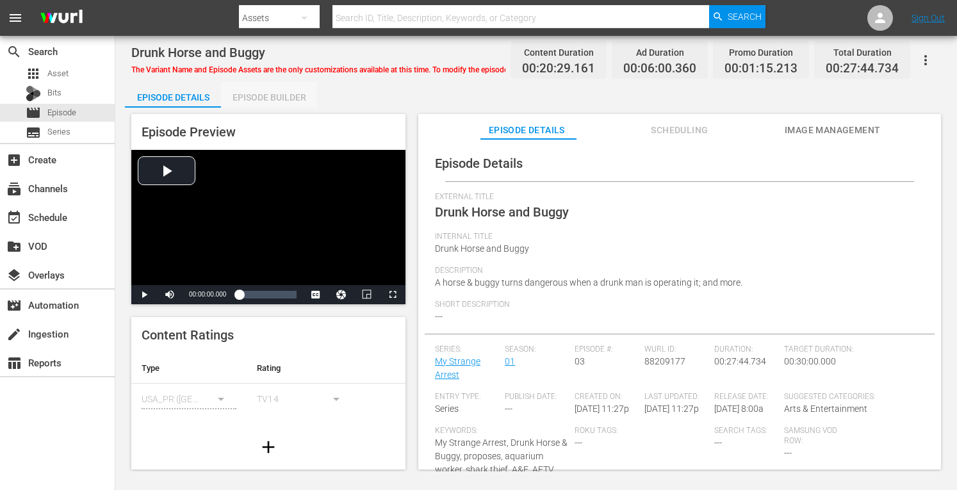
click at [284, 90] on div "Episode Builder" at bounding box center [269, 97] width 96 height 31
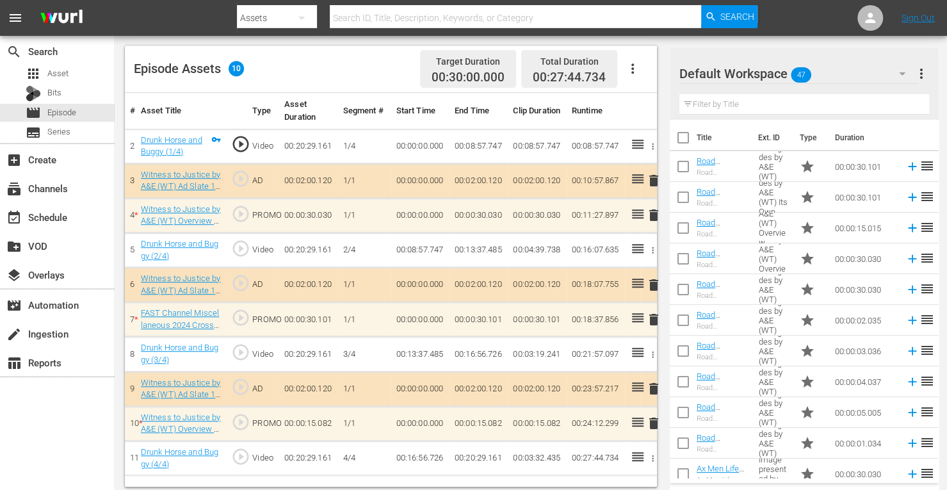
scroll to position [329, 0]
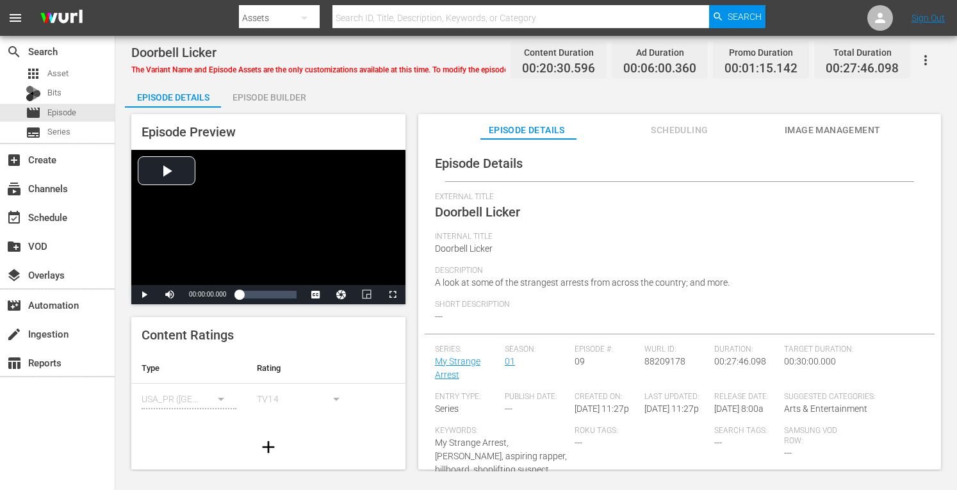
click at [297, 91] on div "Episode Builder" at bounding box center [269, 97] width 96 height 31
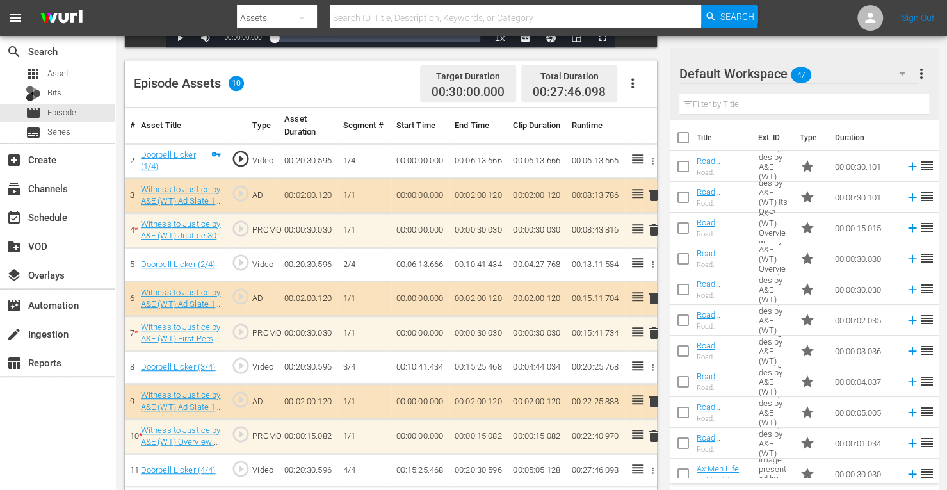
scroll to position [333, 0]
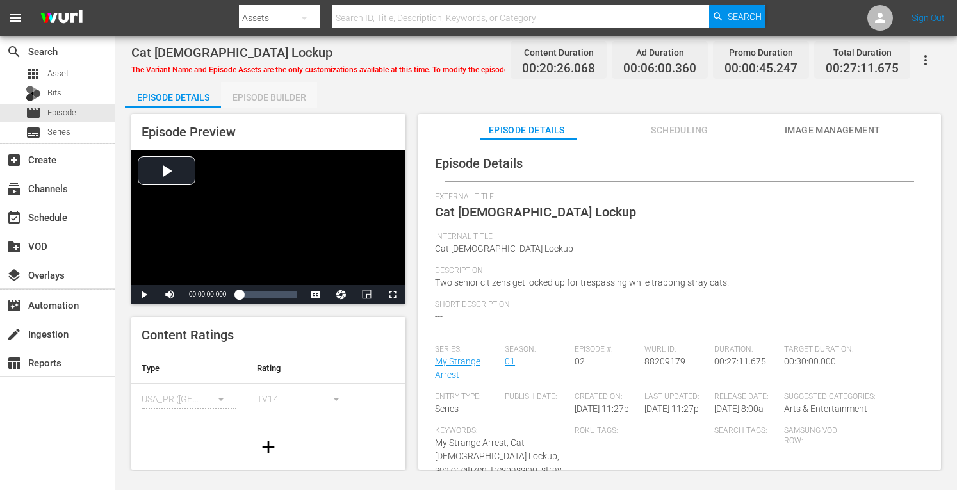
click at [281, 99] on div "Episode Builder" at bounding box center [269, 97] width 96 height 31
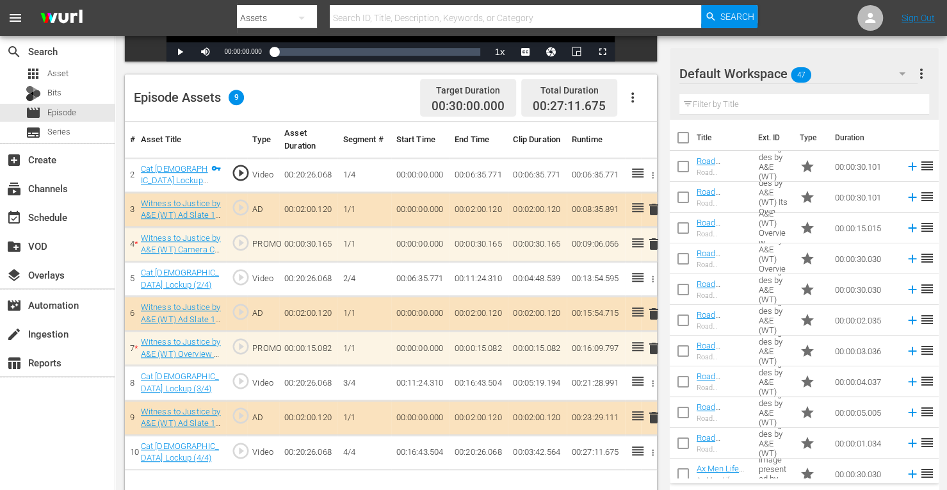
scroll to position [333, 0]
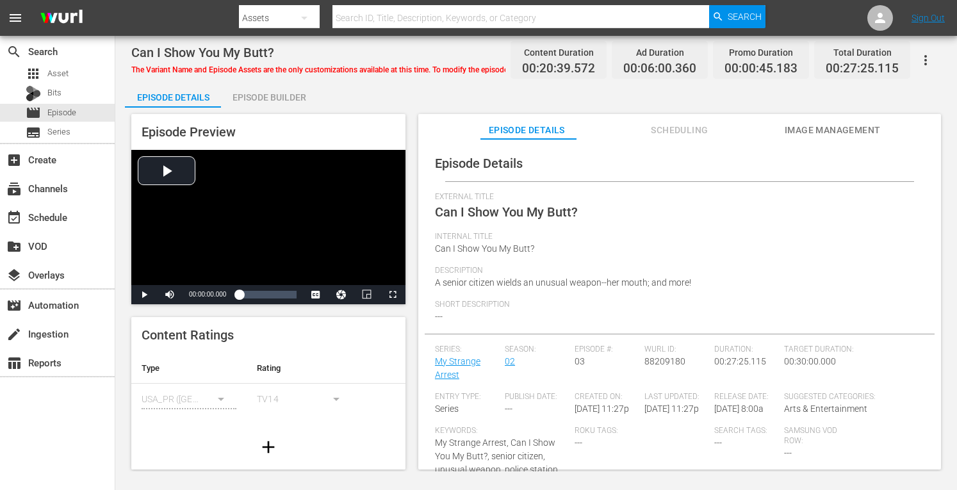
click at [285, 98] on div "Episode Builder" at bounding box center [269, 97] width 96 height 31
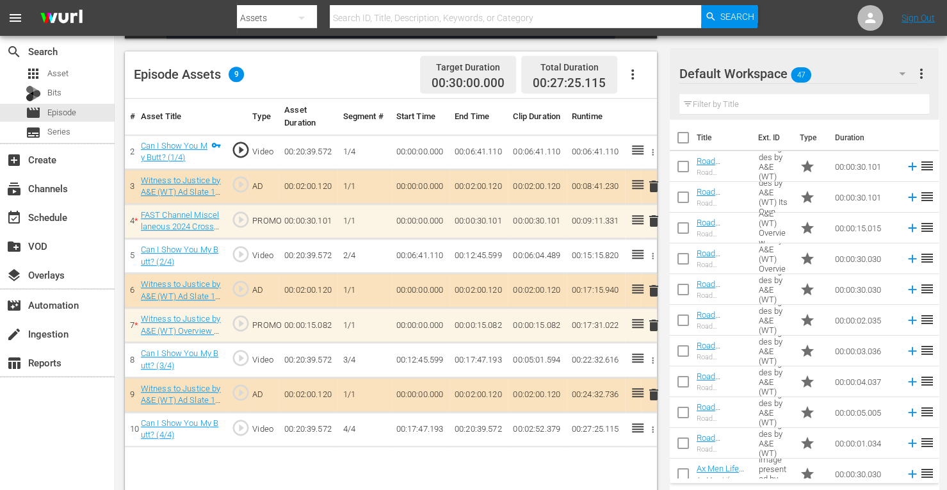
scroll to position [333, 0]
